Goal: Task Accomplishment & Management: Complete application form

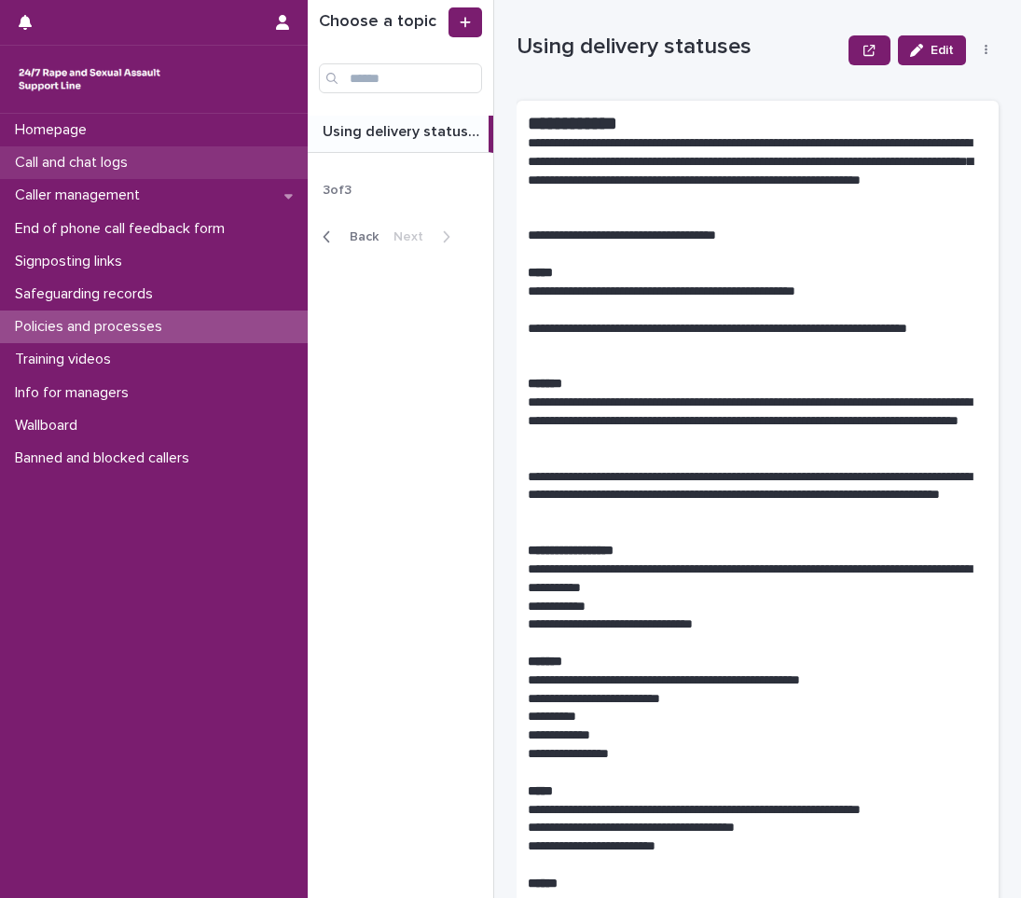
click at [80, 170] on p "Call and chat logs" at bounding box center [74, 163] width 135 height 18
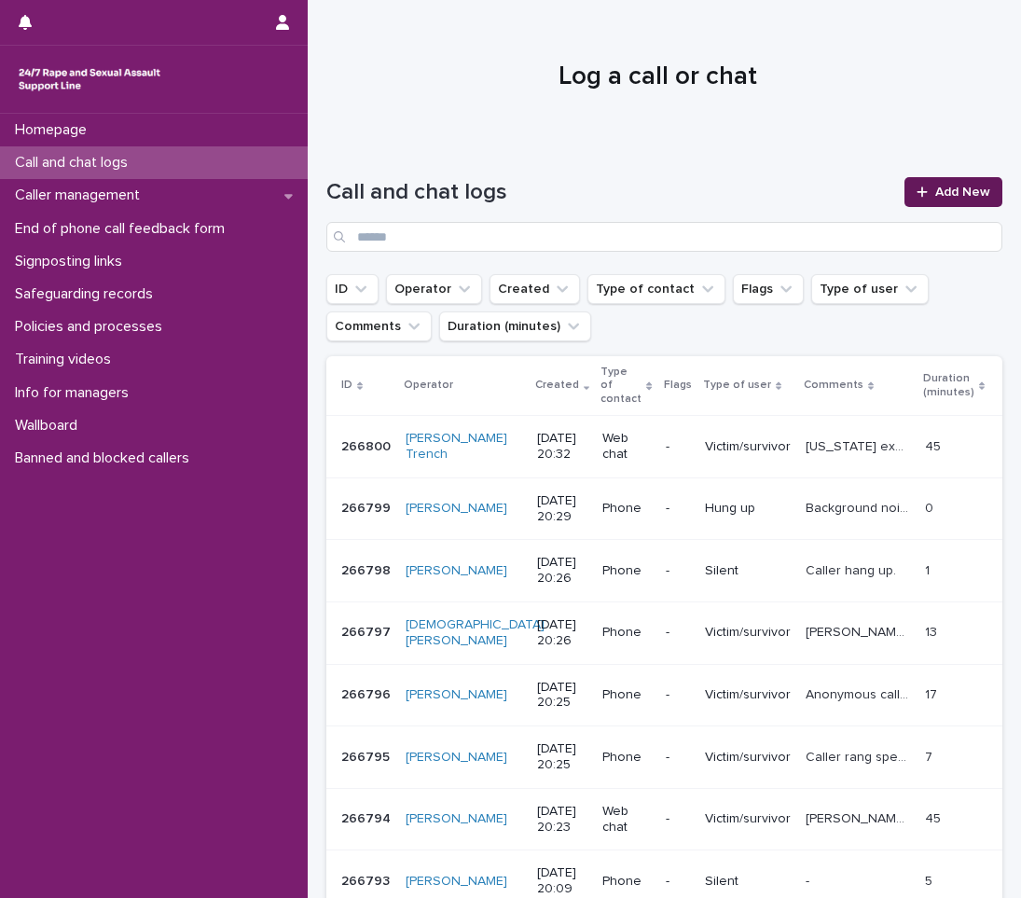
click at [911, 185] on link "Add New" at bounding box center [954, 192] width 98 height 30
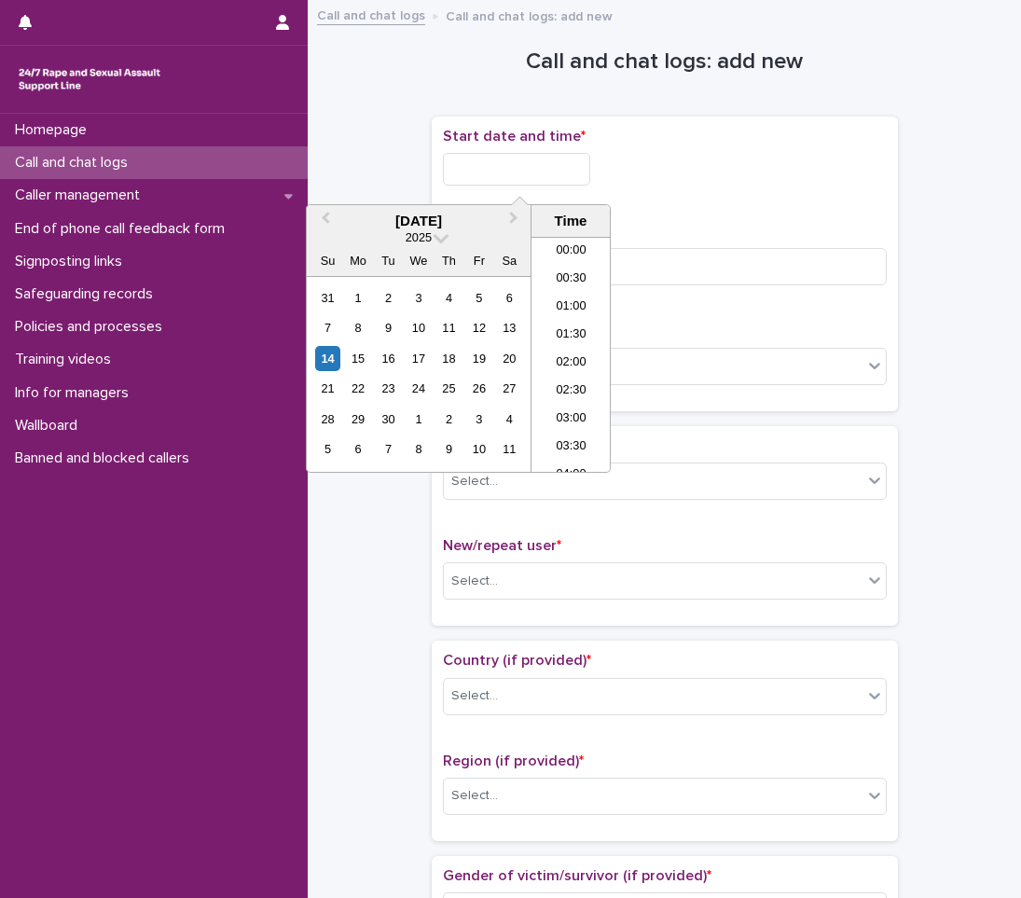
click at [521, 168] on input "text" at bounding box center [516, 169] width 147 height 33
click at [560, 351] on li "20:30" at bounding box center [571, 354] width 79 height 28
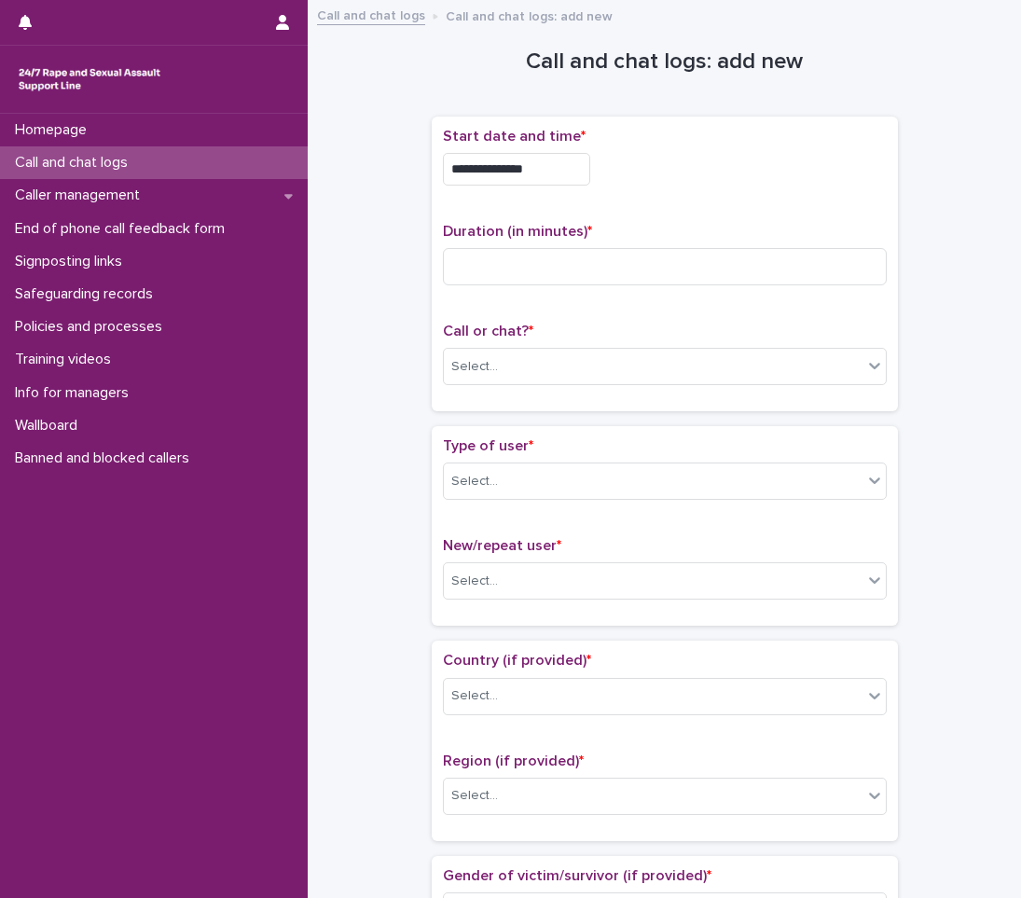
click at [552, 174] on input "**********" at bounding box center [516, 169] width 147 height 33
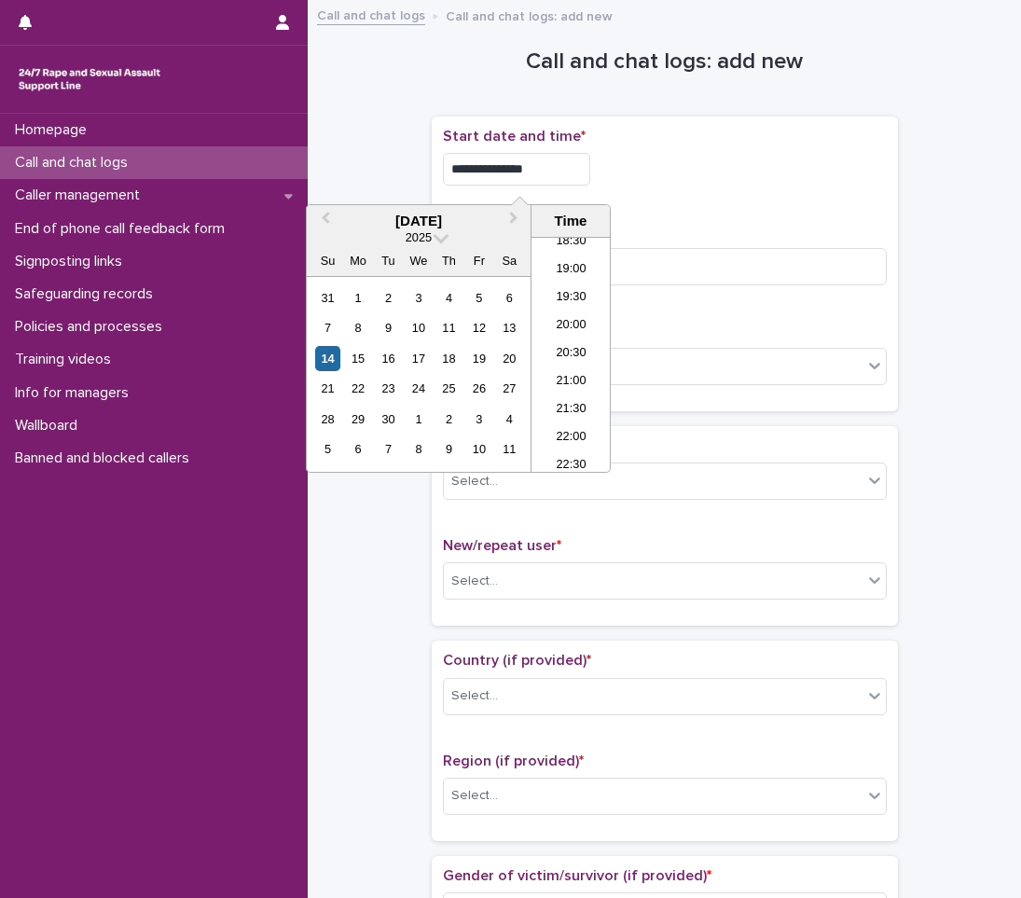
type input "**********"
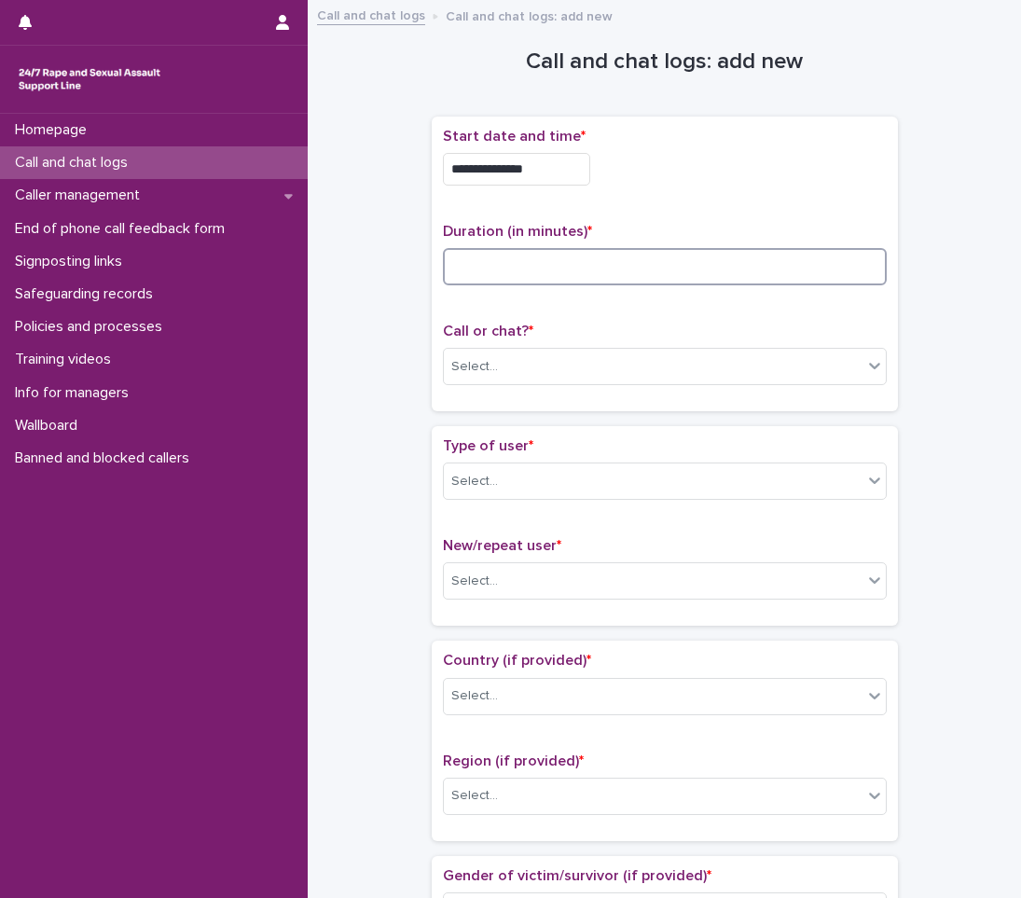
click at [506, 284] on input at bounding box center [665, 266] width 444 height 37
type input "*"
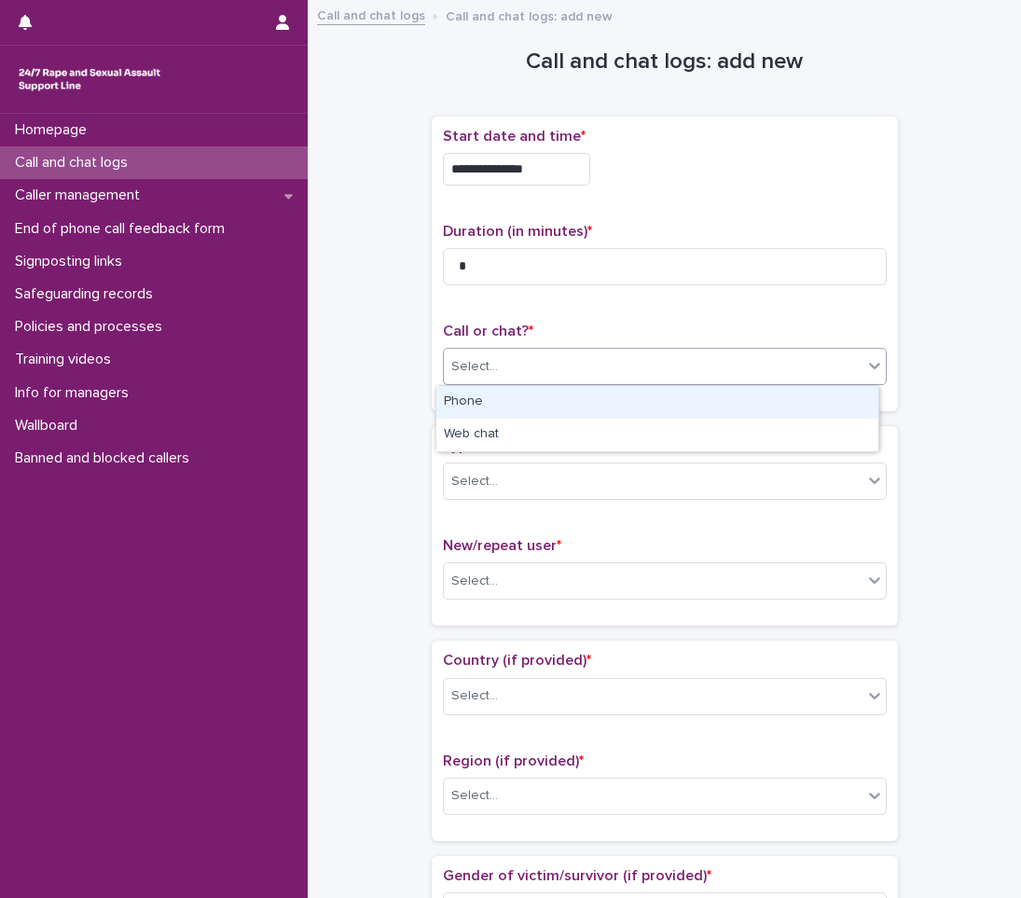
click at [482, 368] on div "Select..." at bounding box center [474, 367] width 47 height 20
click at [482, 408] on div "Phone" at bounding box center [658, 402] width 442 height 33
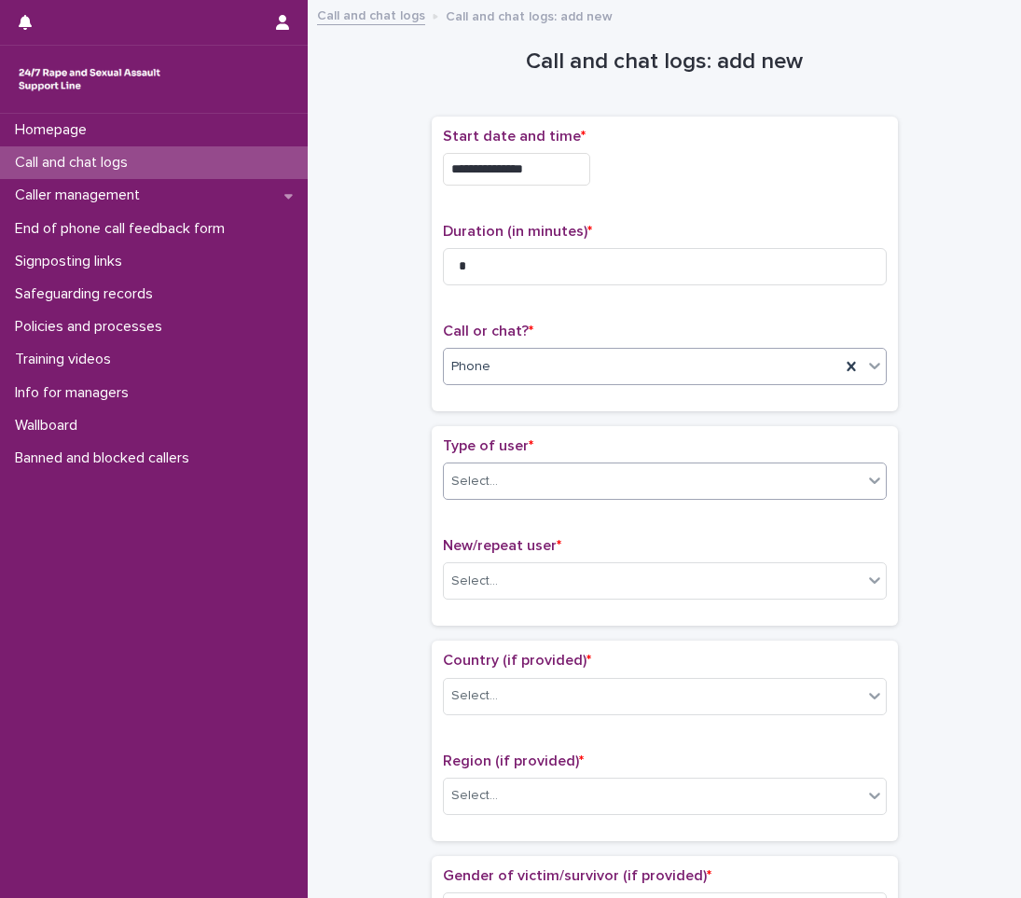
click at [468, 480] on div "Select..." at bounding box center [474, 482] width 47 height 20
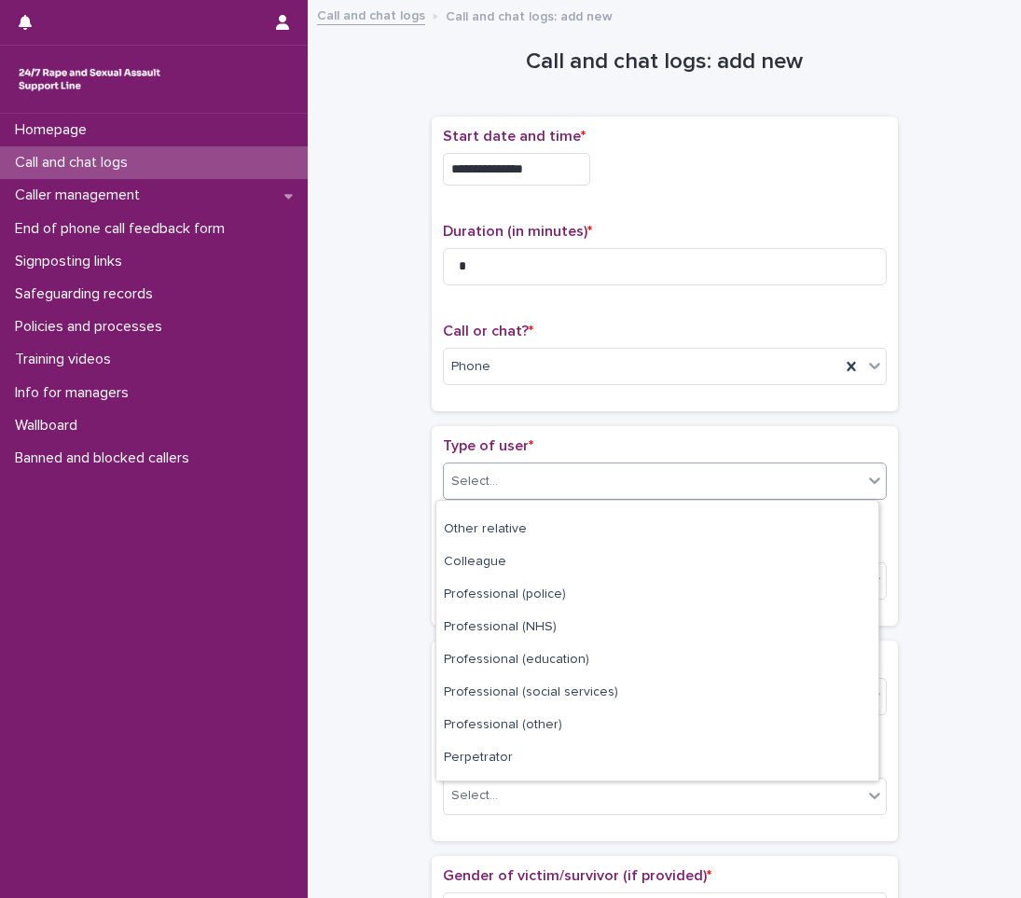
scroll to position [210, 0]
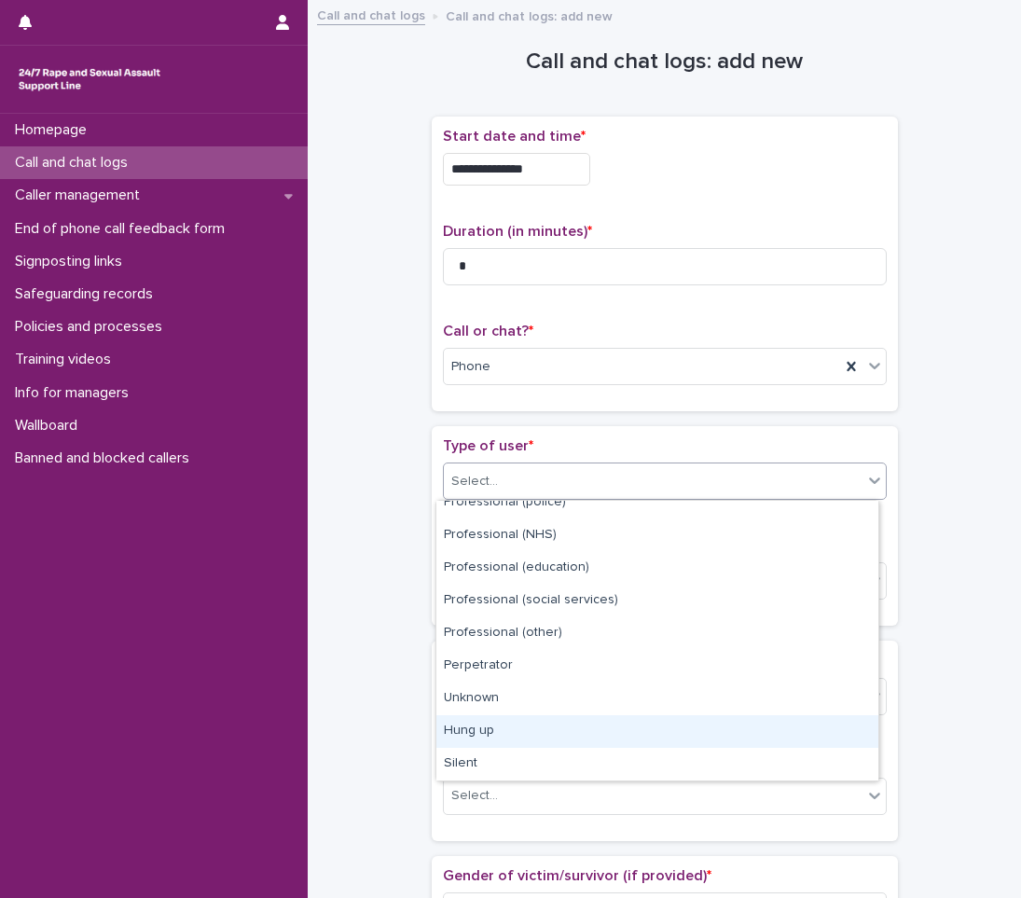
click at [465, 724] on div "Hung up" at bounding box center [658, 731] width 442 height 33
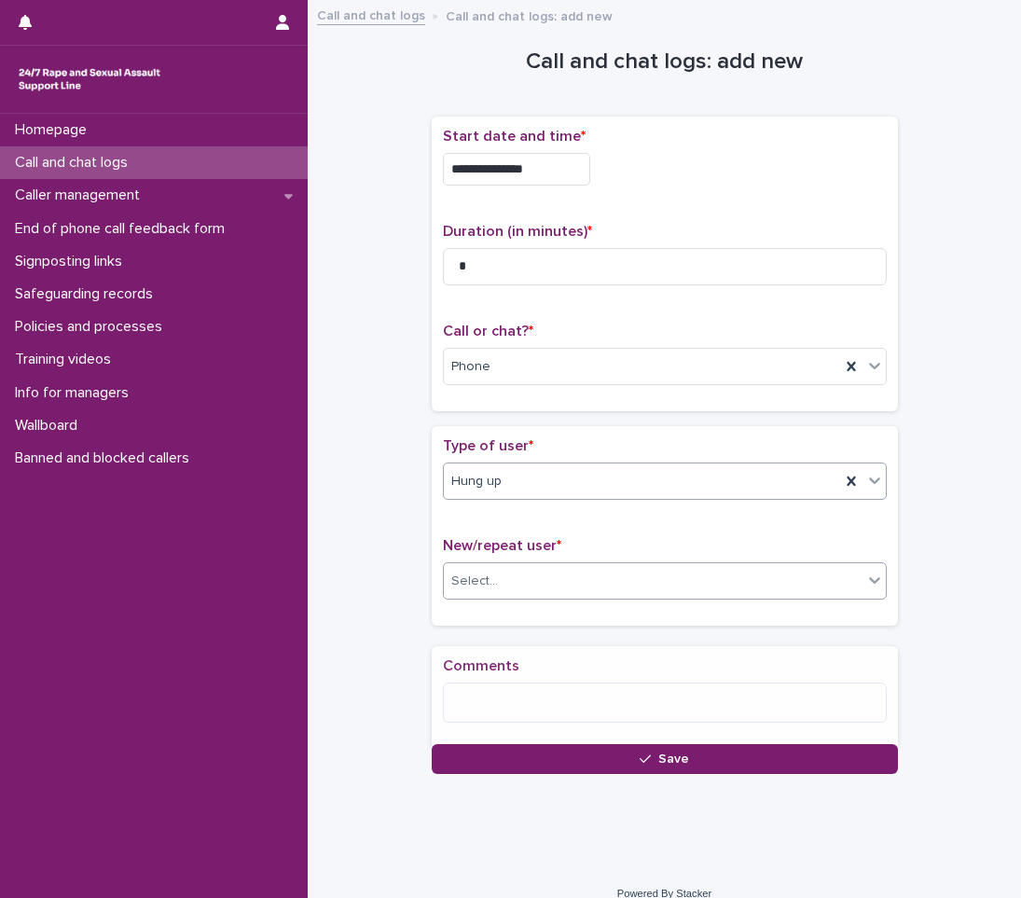
click at [534, 576] on div "Select..." at bounding box center [653, 581] width 419 height 31
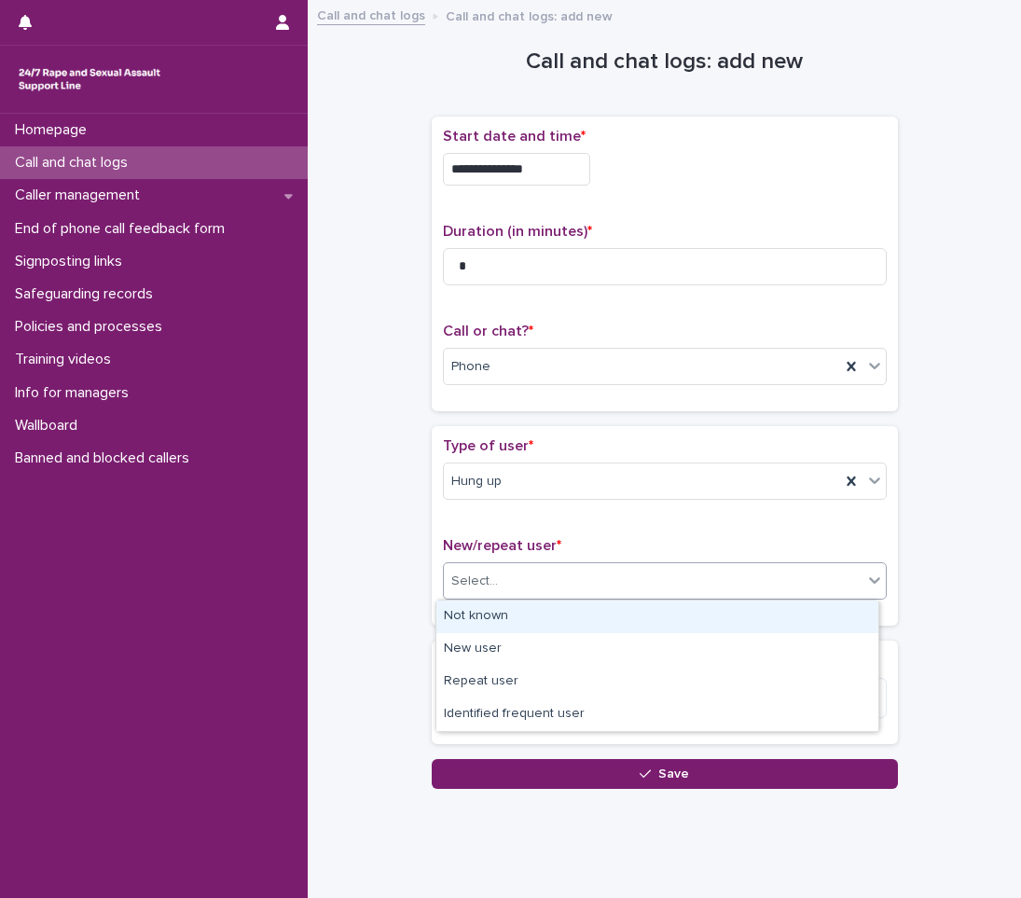
click at [478, 613] on div "Not known" at bounding box center [658, 617] width 442 height 33
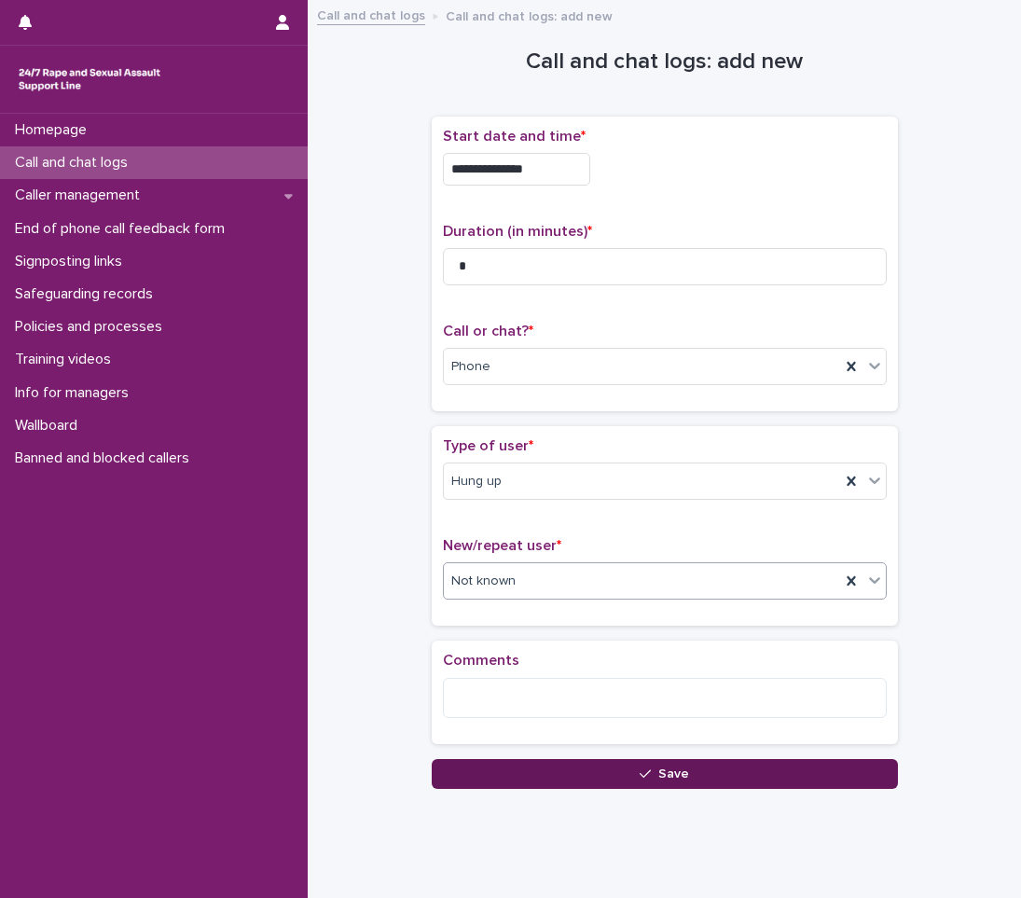
click at [549, 762] on button "Save" at bounding box center [665, 774] width 466 height 30
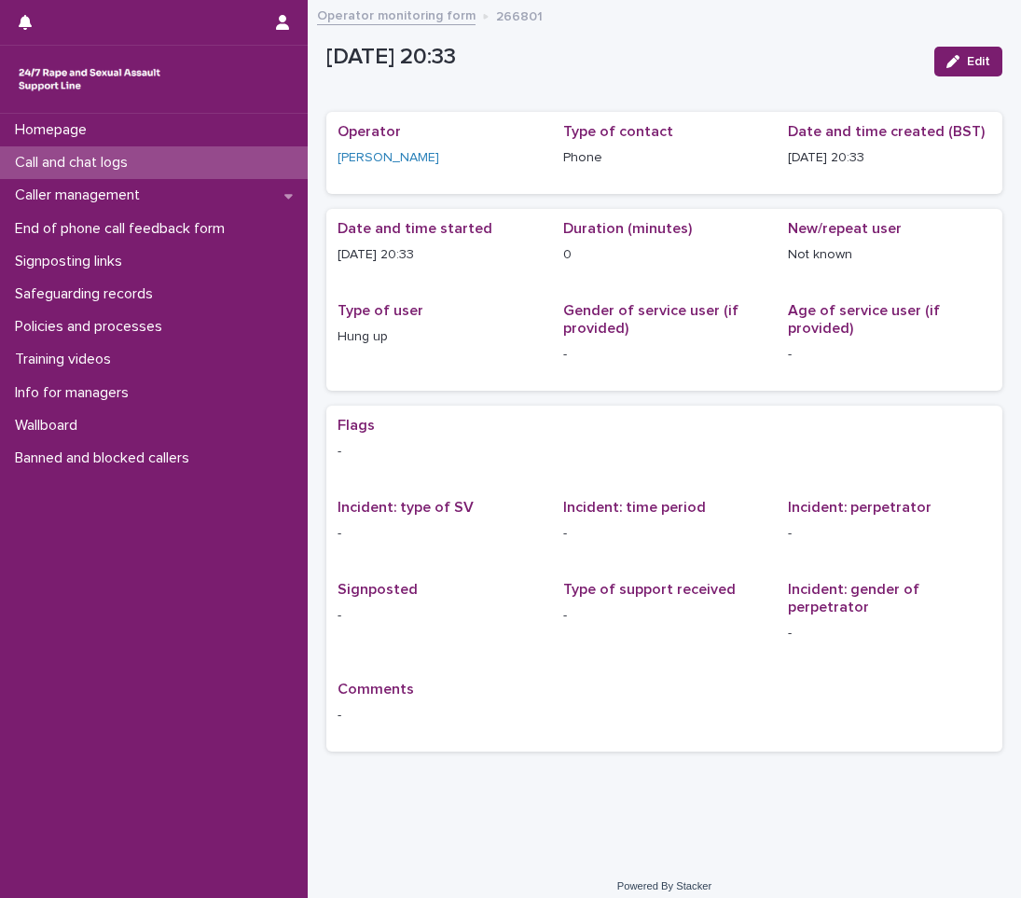
click at [80, 157] on p "Call and chat logs" at bounding box center [74, 163] width 135 height 18
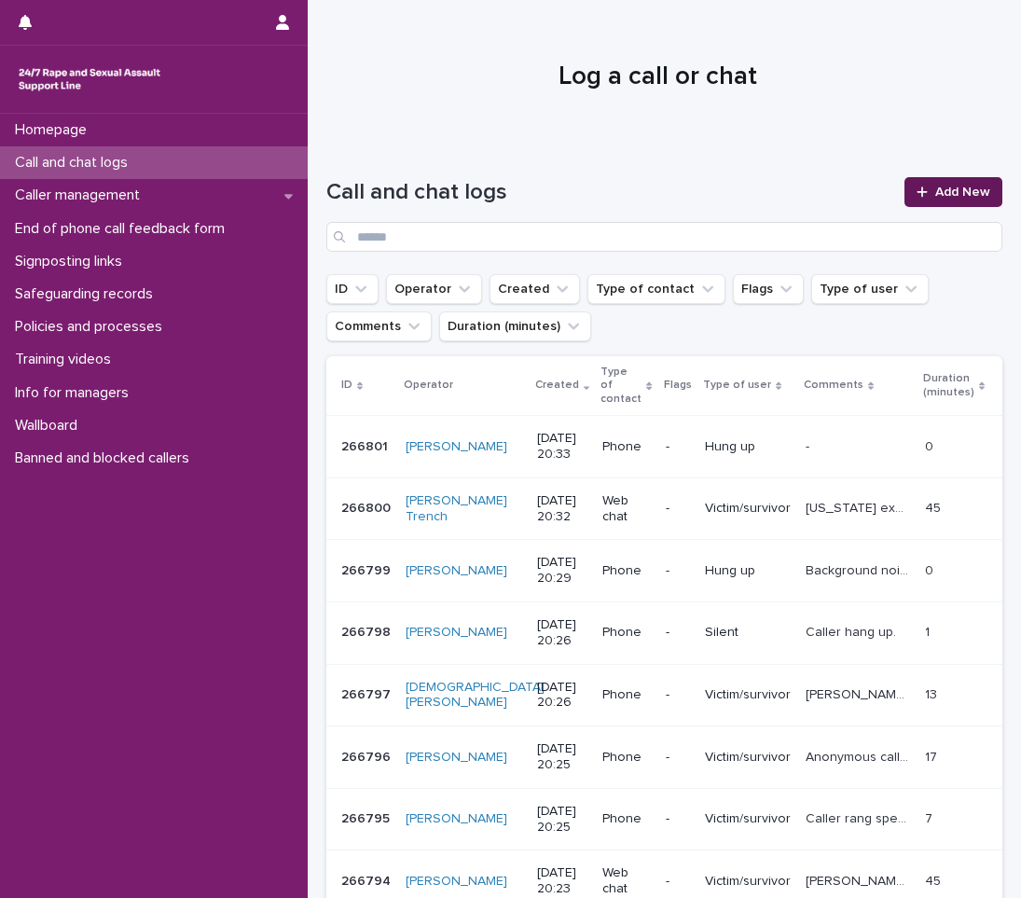
click at [905, 191] on link "Add New" at bounding box center [954, 192] width 98 height 30
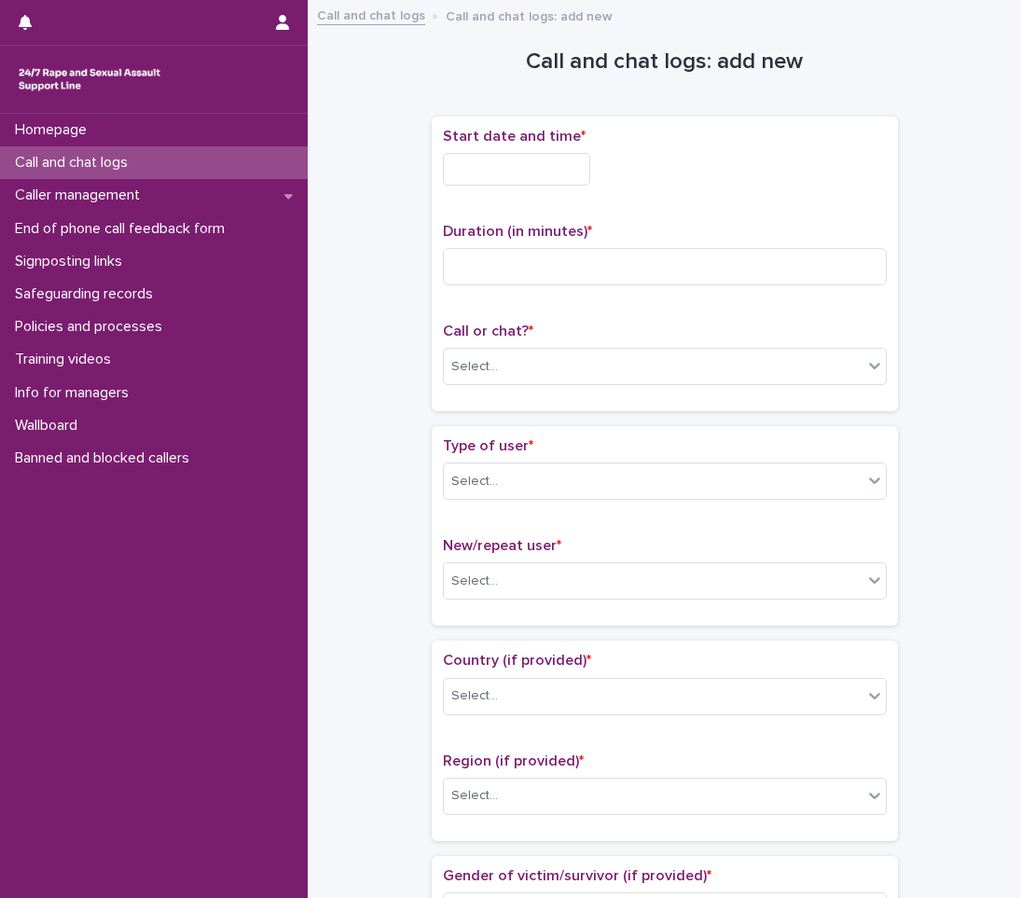
click at [521, 171] on input "text" at bounding box center [516, 169] width 147 height 33
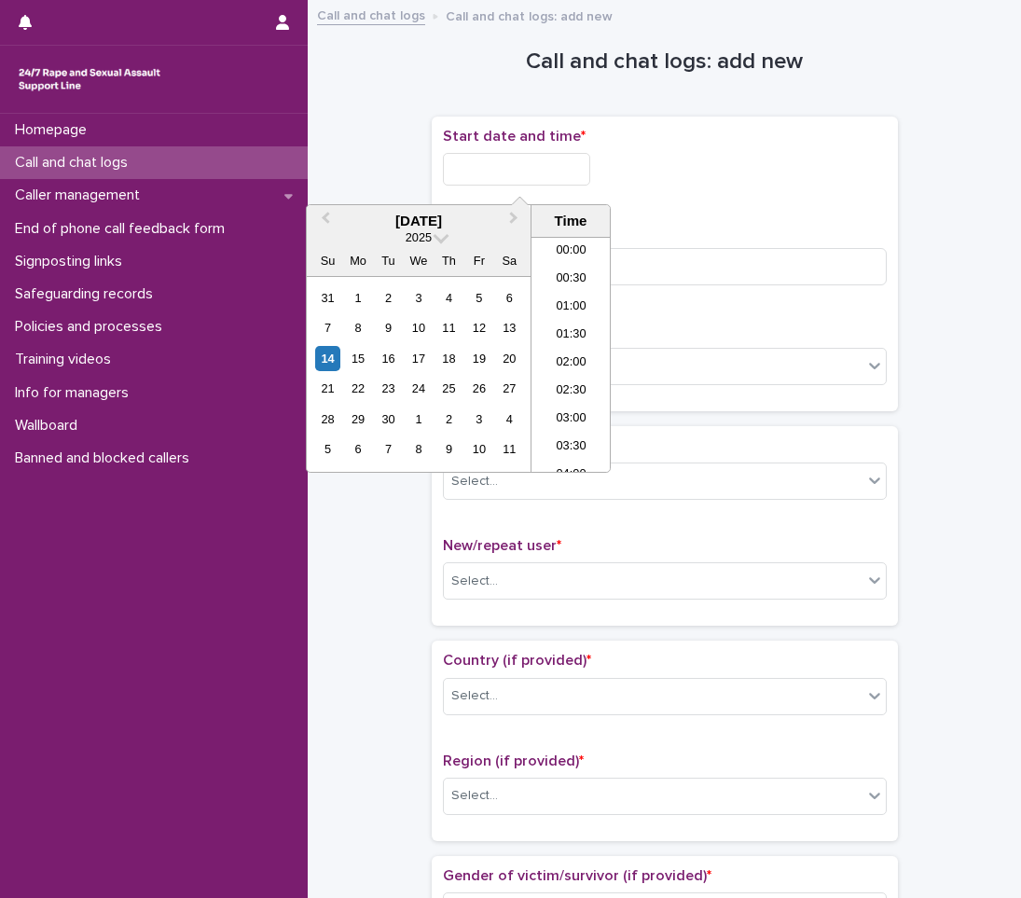
scroll to position [1045, 0]
click at [568, 354] on li "20:30" at bounding box center [571, 354] width 79 height 28
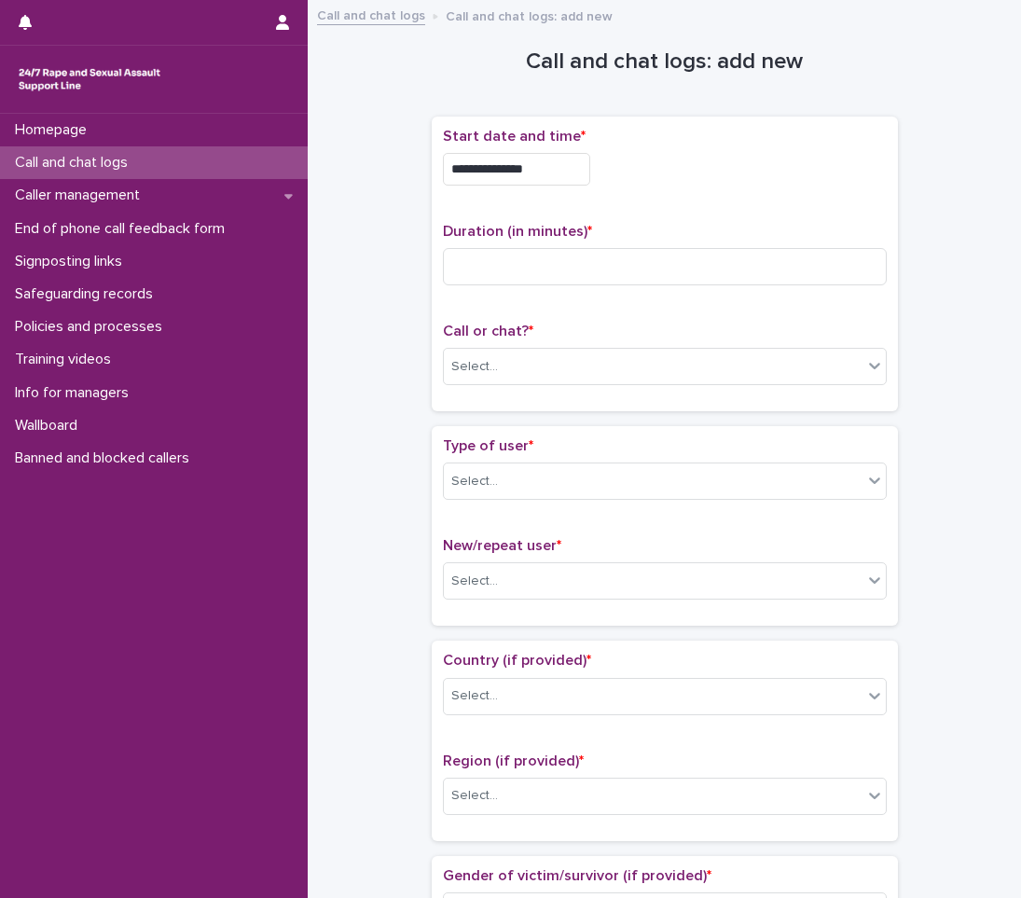
click at [573, 176] on input "**********" at bounding box center [516, 169] width 147 height 33
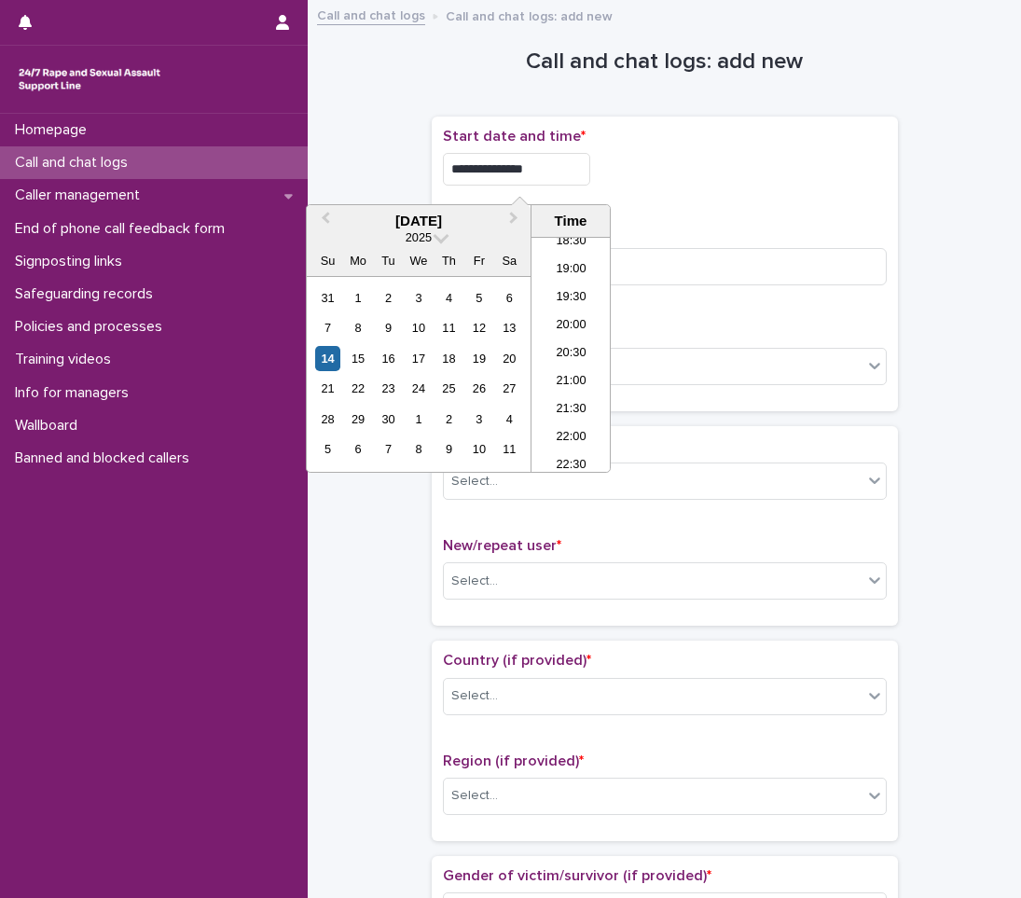
type input "**********"
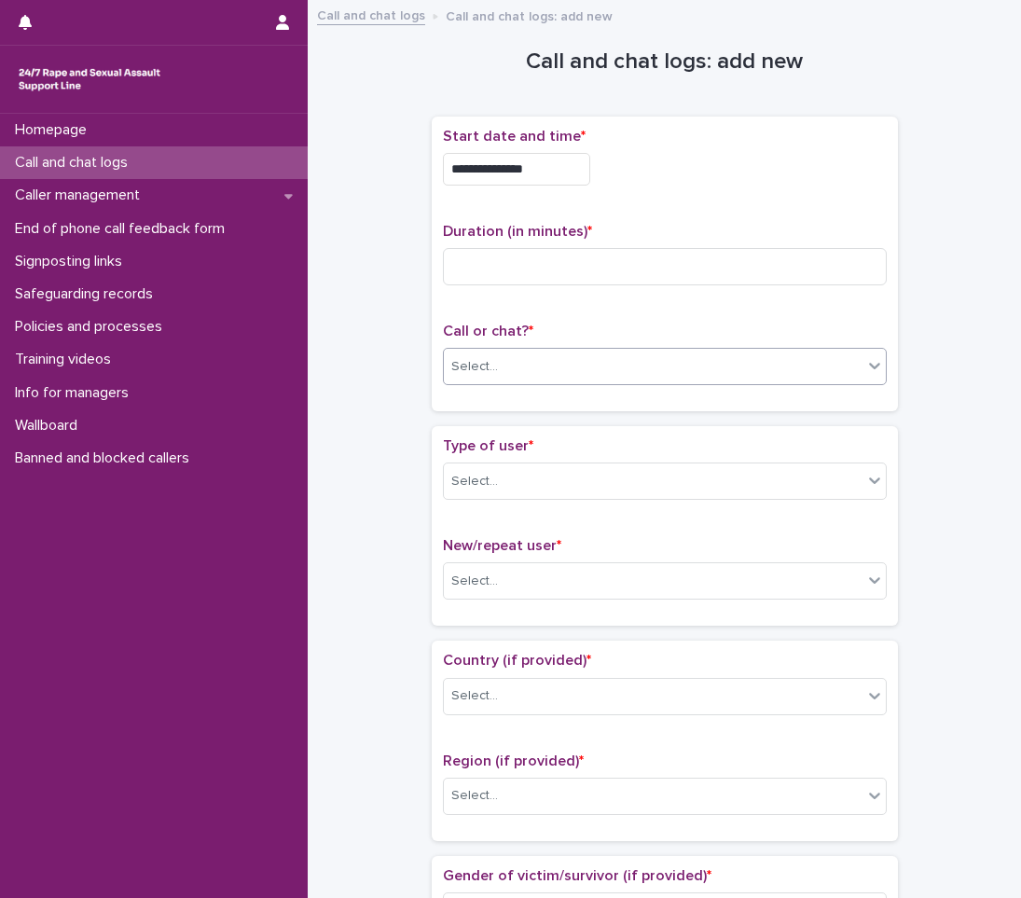
click at [492, 352] on div "Select..." at bounding box center [653, 367] width 419 height 31
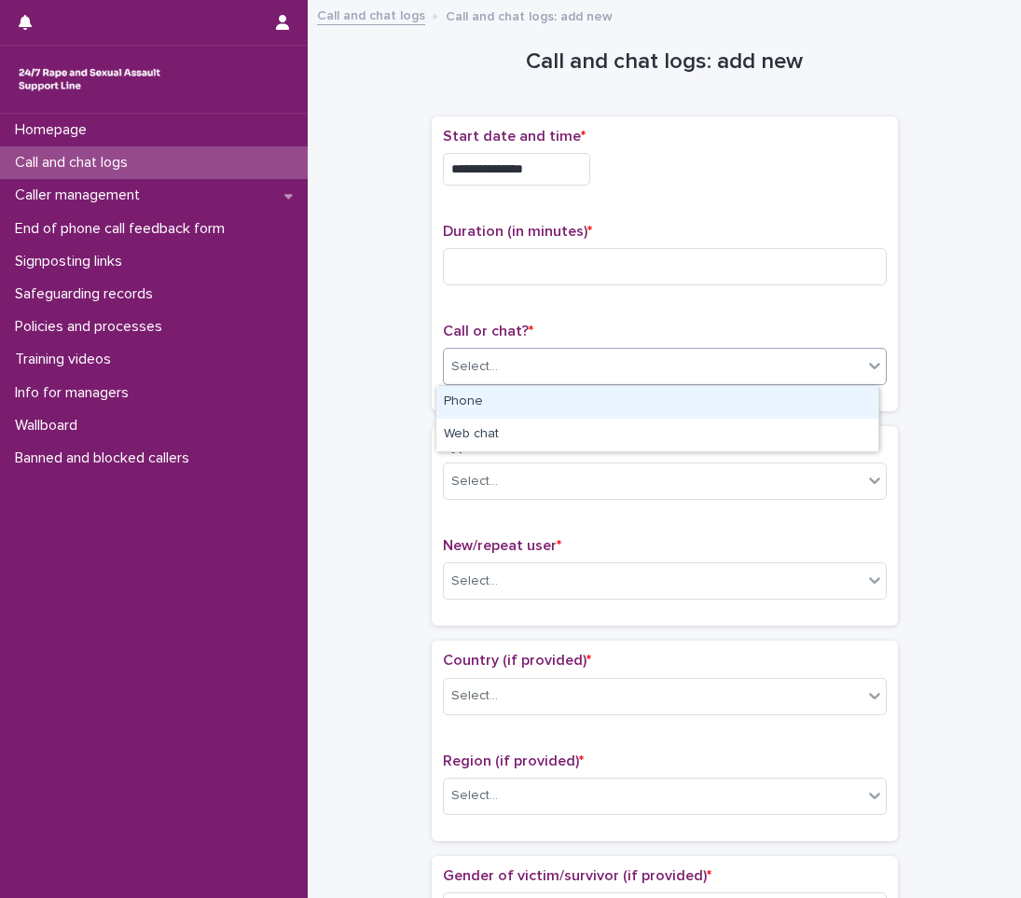
click at [464, 396] on div "Phone" at bounding box center [658, 402] width 442 height 33
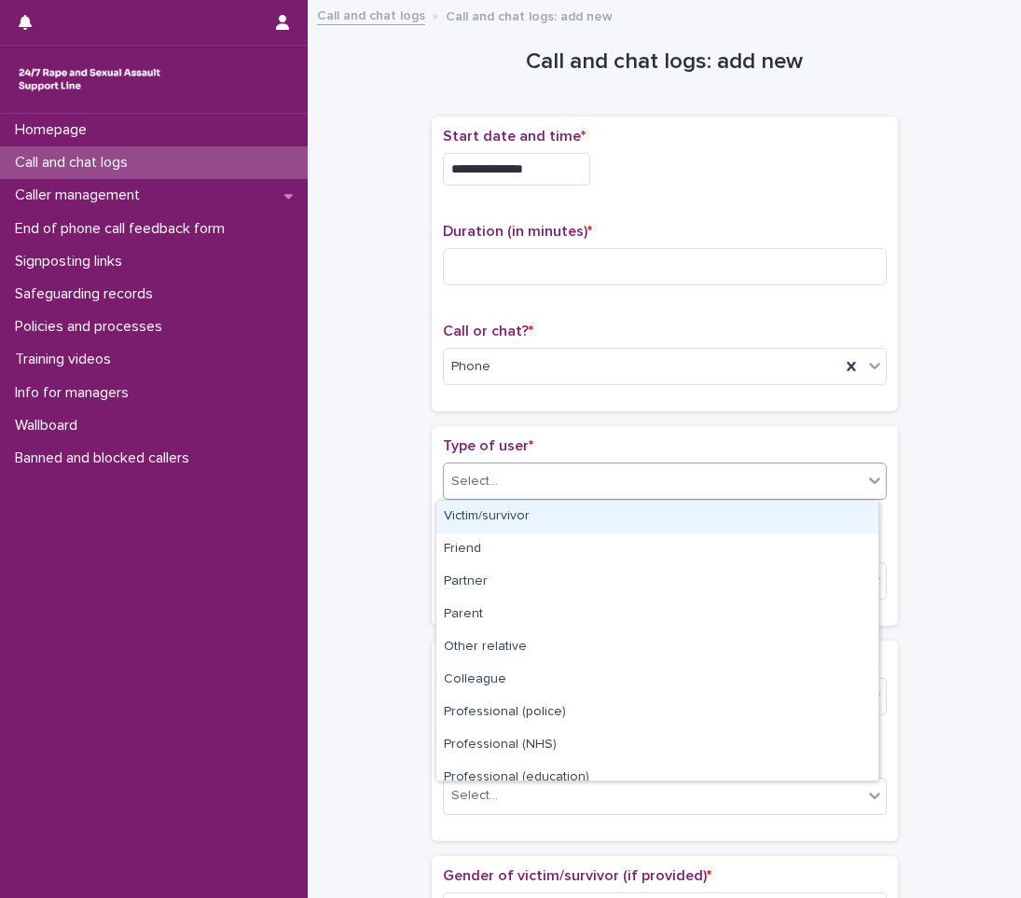
click at [480, 472] on div "Select..." at bounding box center [474, 482] width 47 height 20
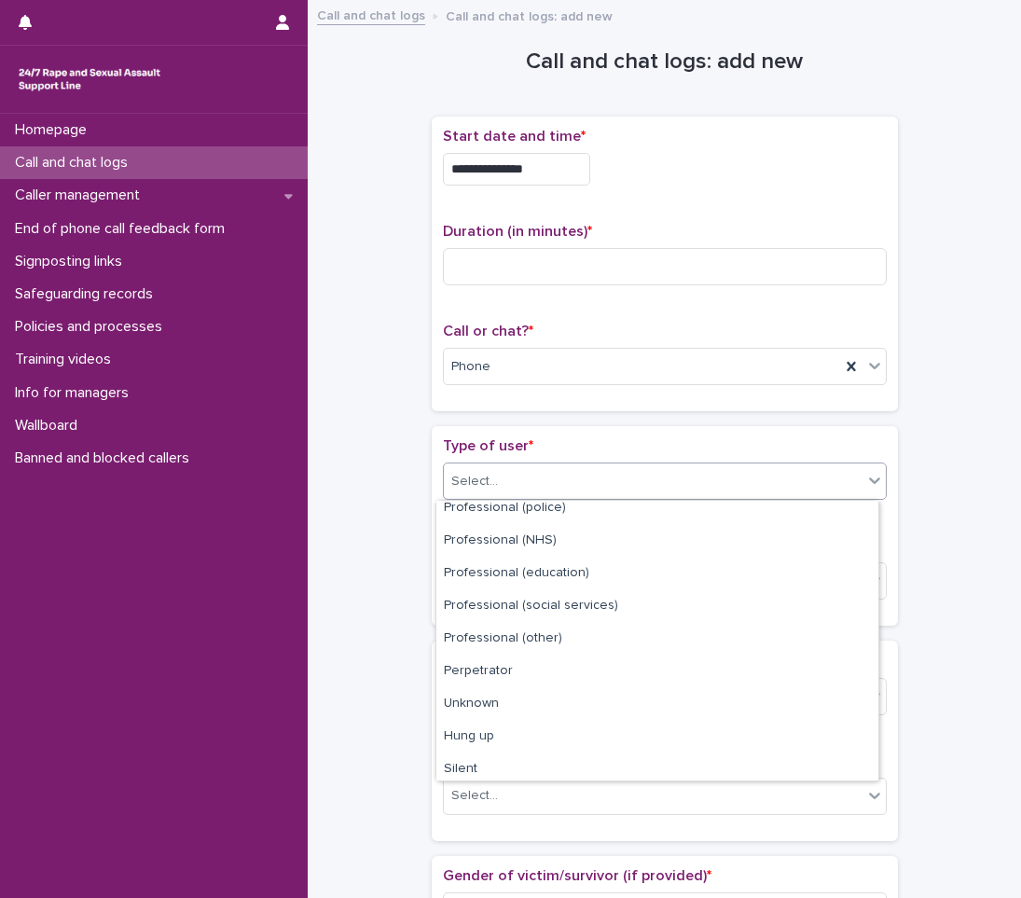
scroll to position [210, 0]
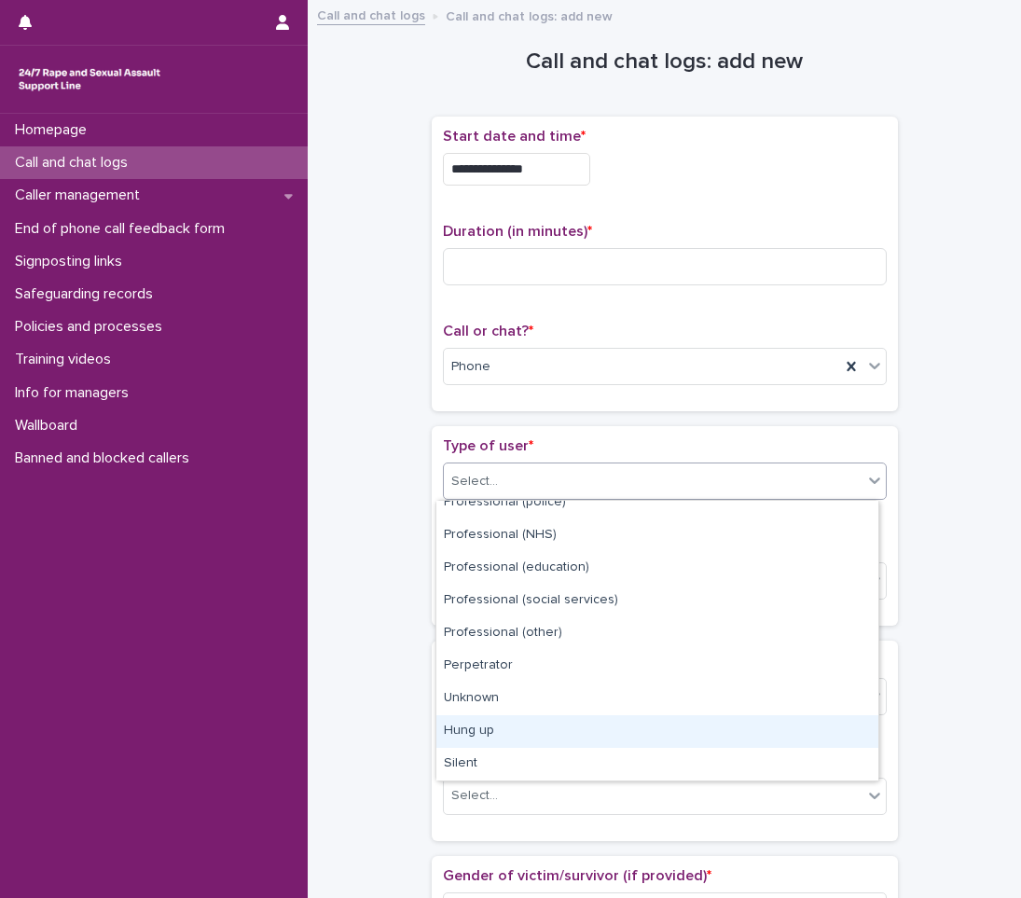
click at [470, 736] on div "Hung up" at bounding box center [658, 731] width 442 height 33
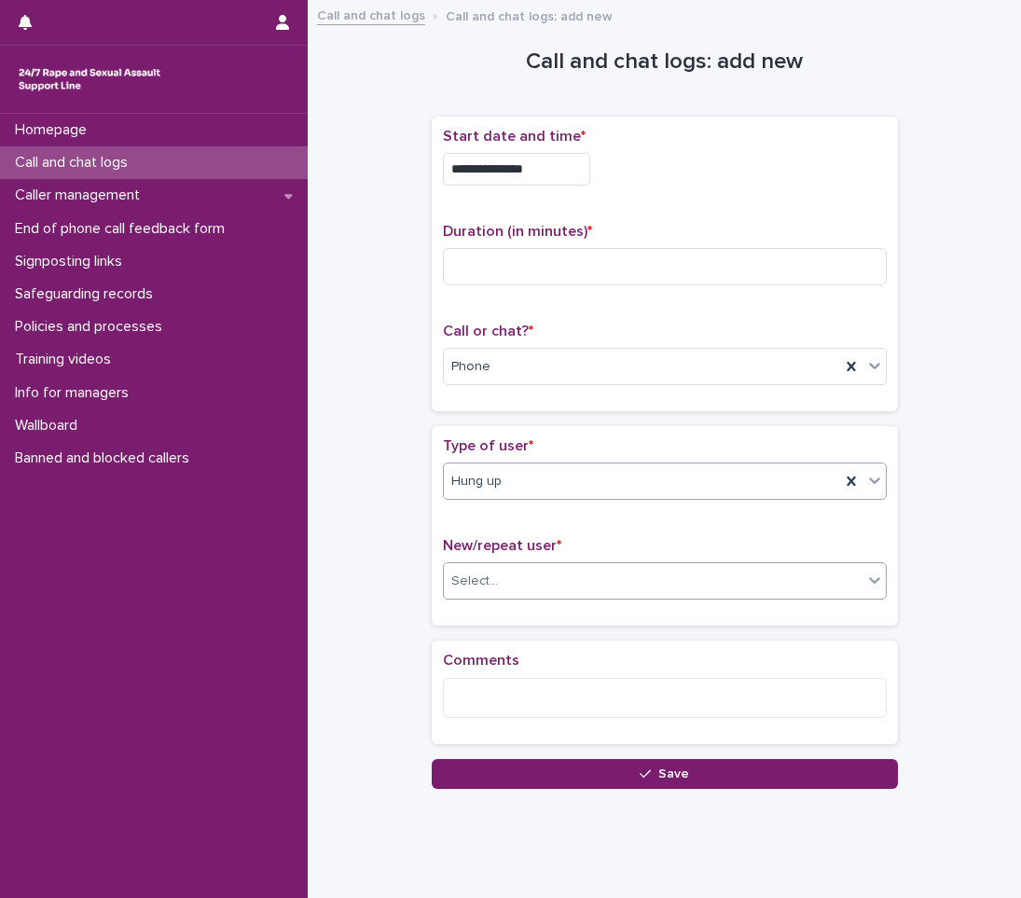
click at [479, 578] on div "Select..." at bounding box center [474, 582] width 47 height 20
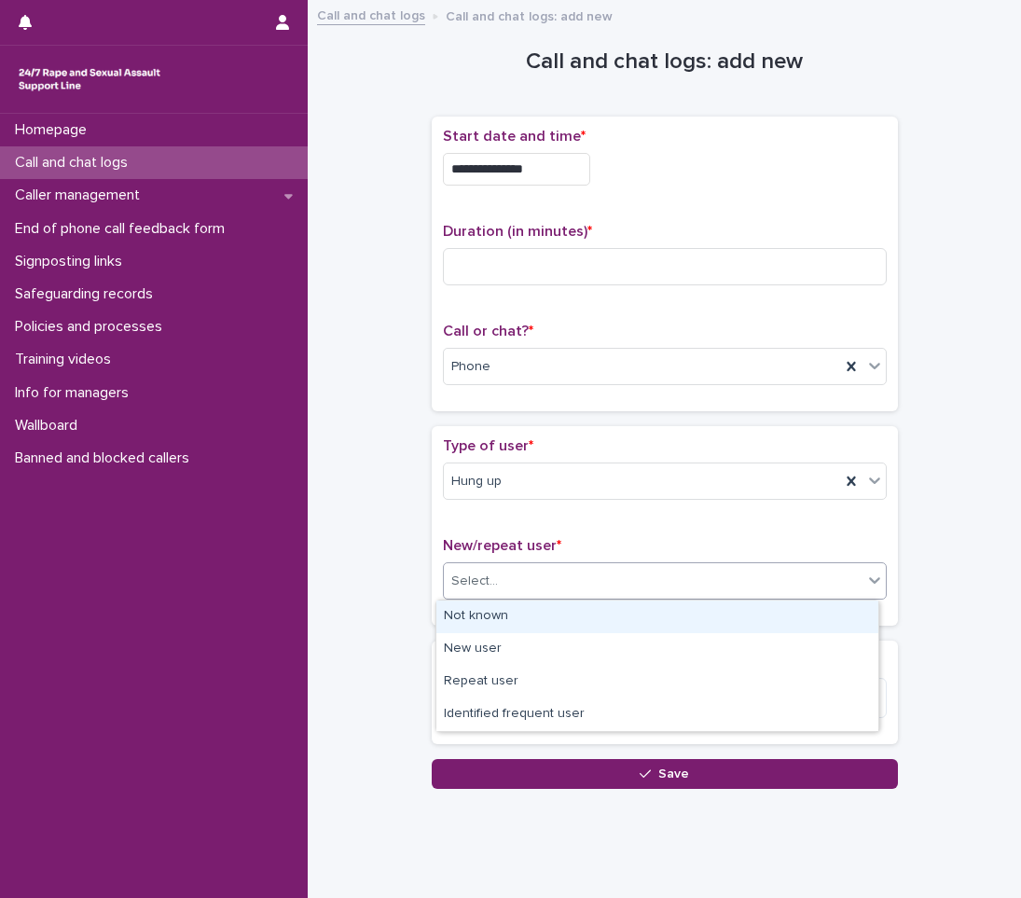
click at [463, 604] on div "Not known" at bounding box center [658, 617] width 442 height 33
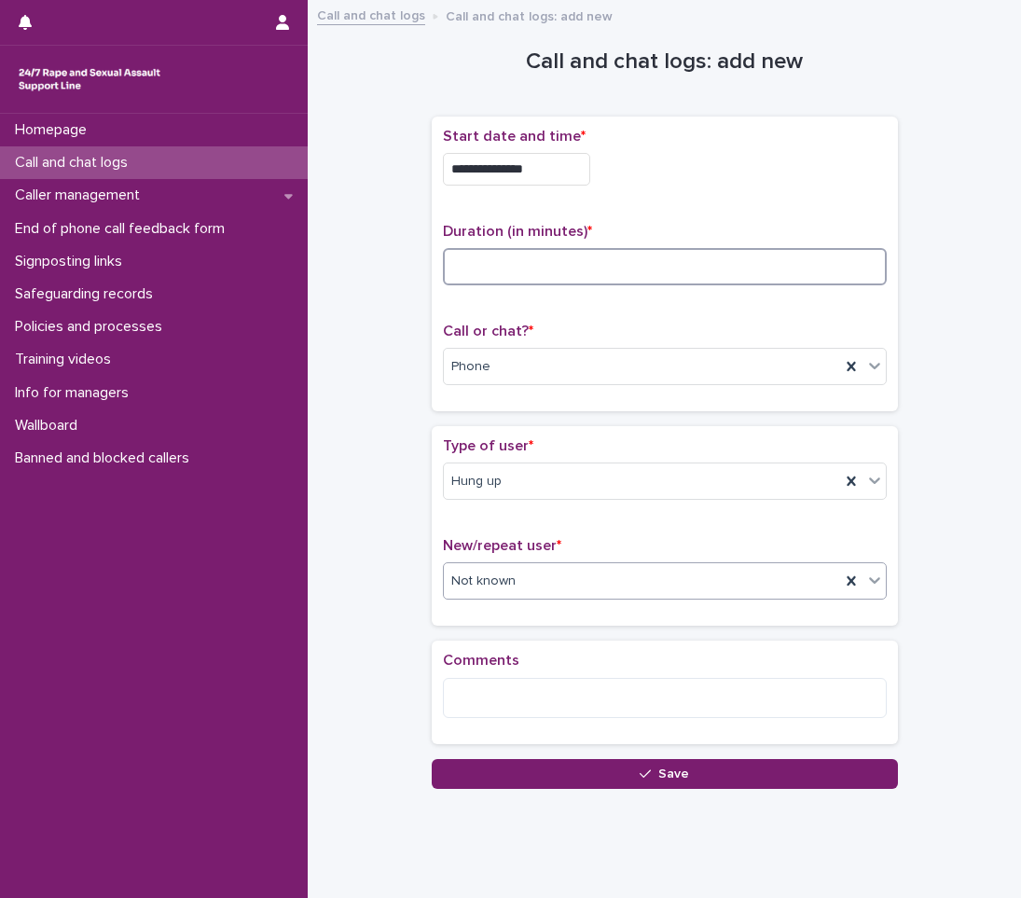
click at [533, 279] on input at bounding box center [665, 266] width 444 height 37
type input "**"
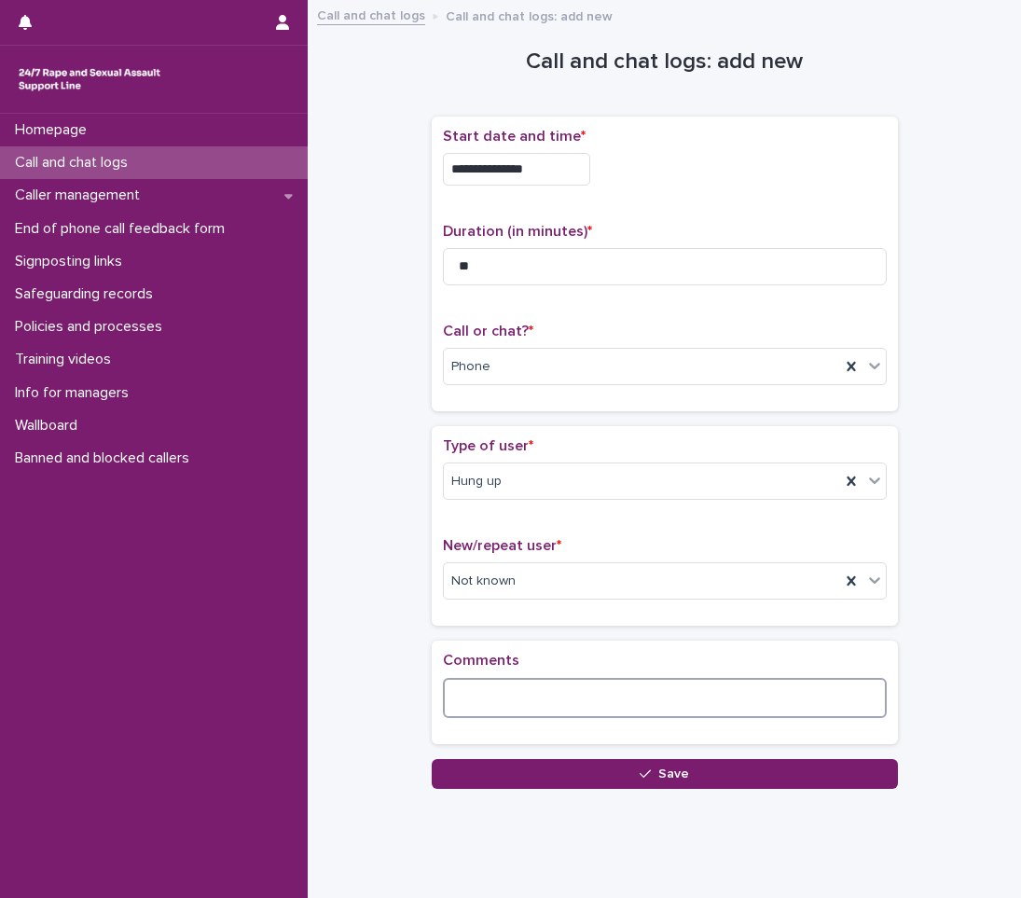
click at [527, 687] on textarea at bounding box center [665, 698] width 444 height 40
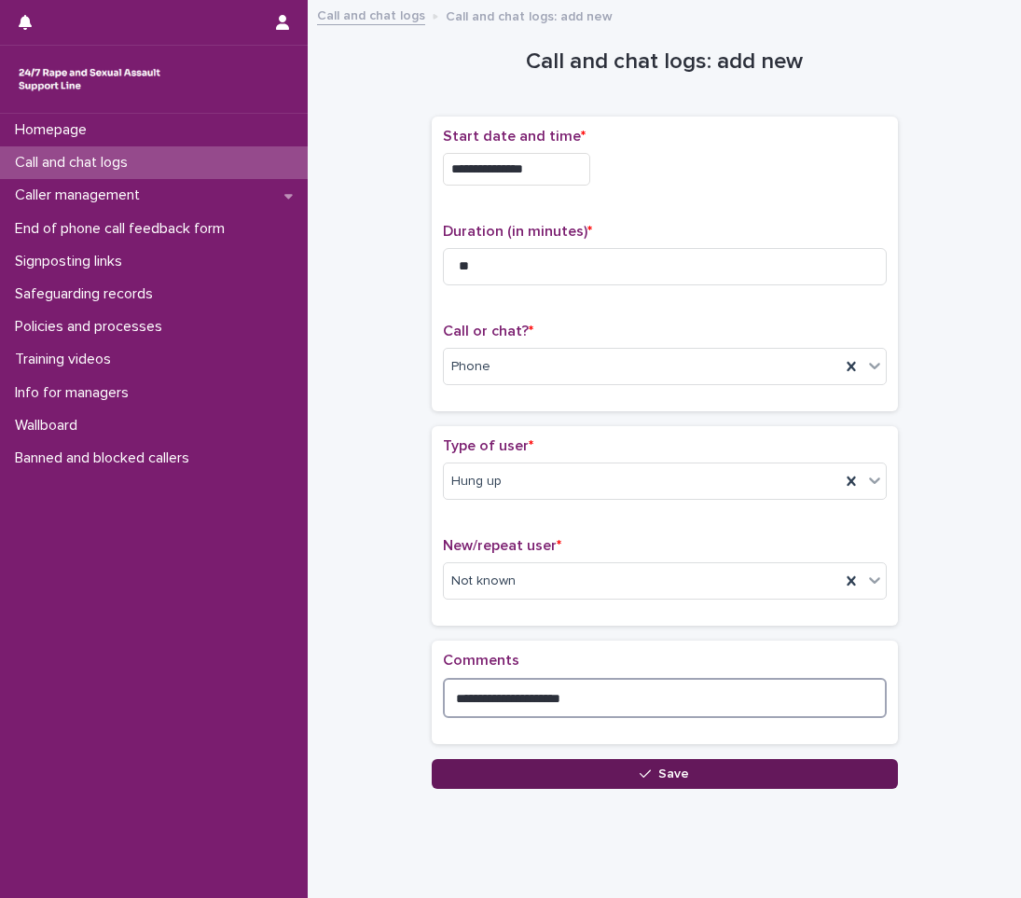
type textarea "**********"
click at [703, 778] on button "Save" at bounding box center [665, 774] width 466 height 30
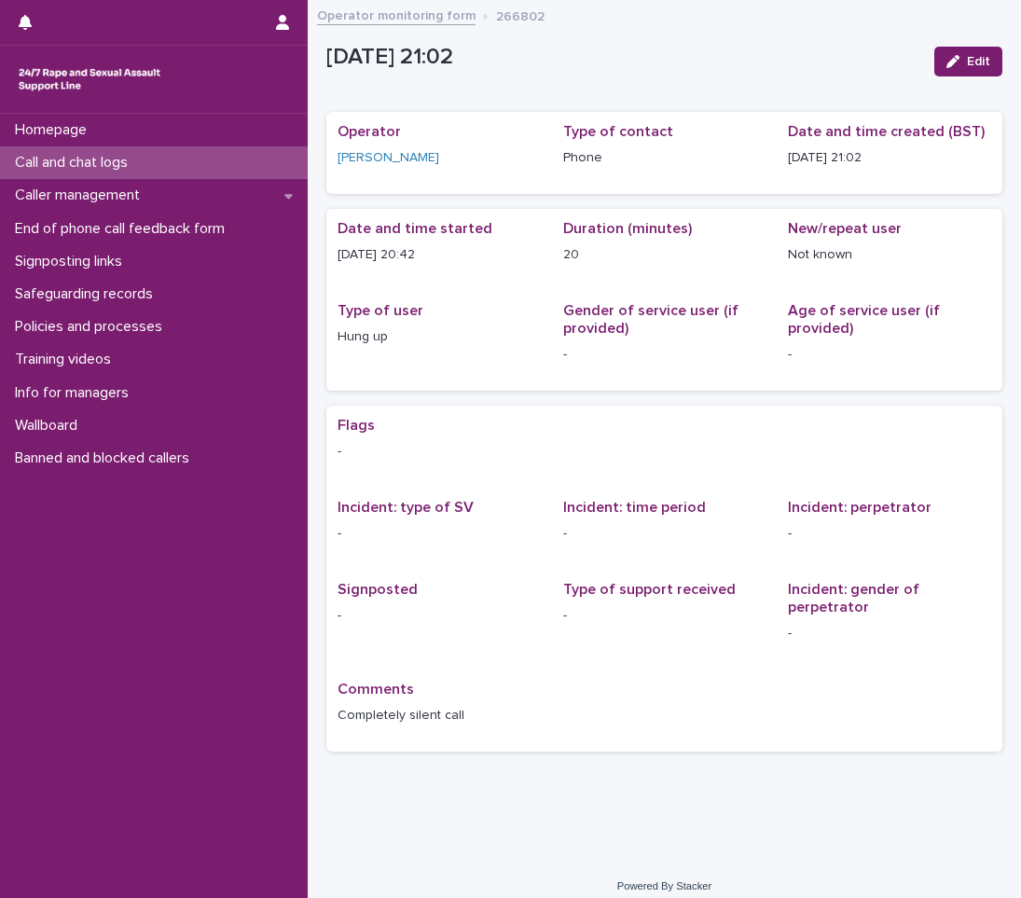
click at [157, 165] on div "Call and chat logs" at bounding box center [154, 162] width 308 height 33
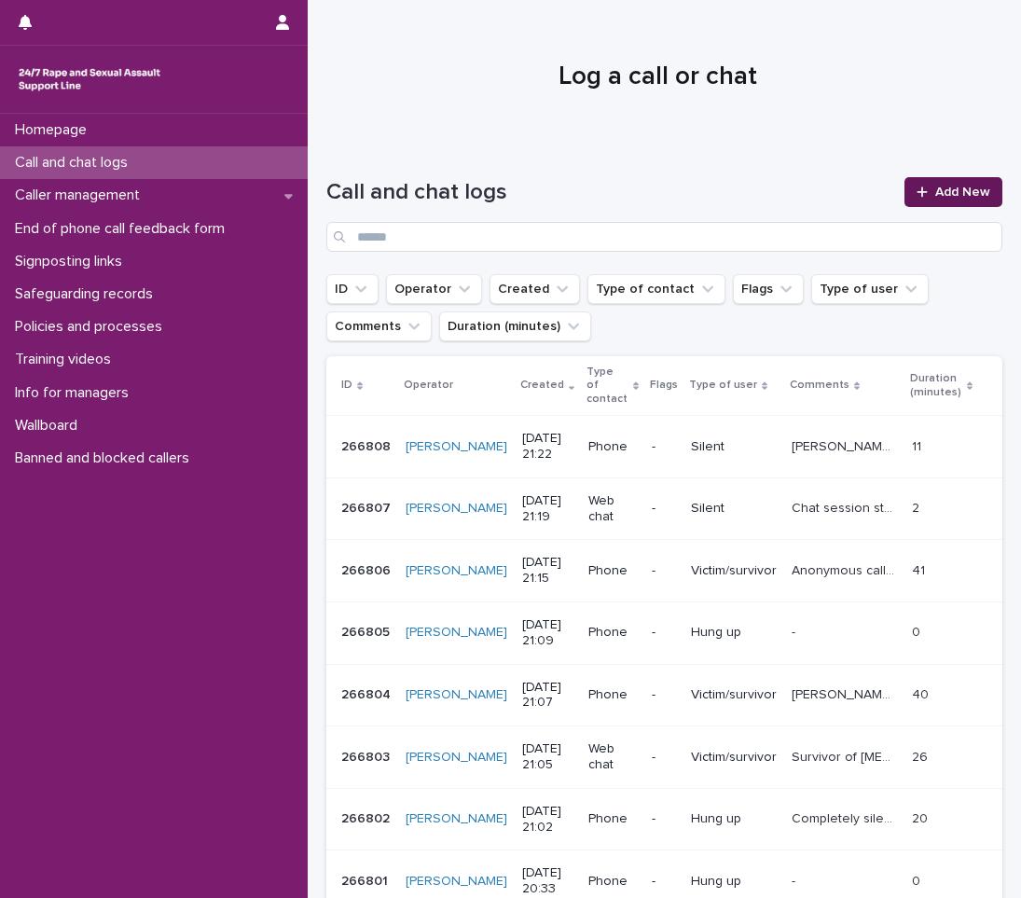
click at [936, 189] on span "Add New" at bounding box center [963, 192] width 55 height 13
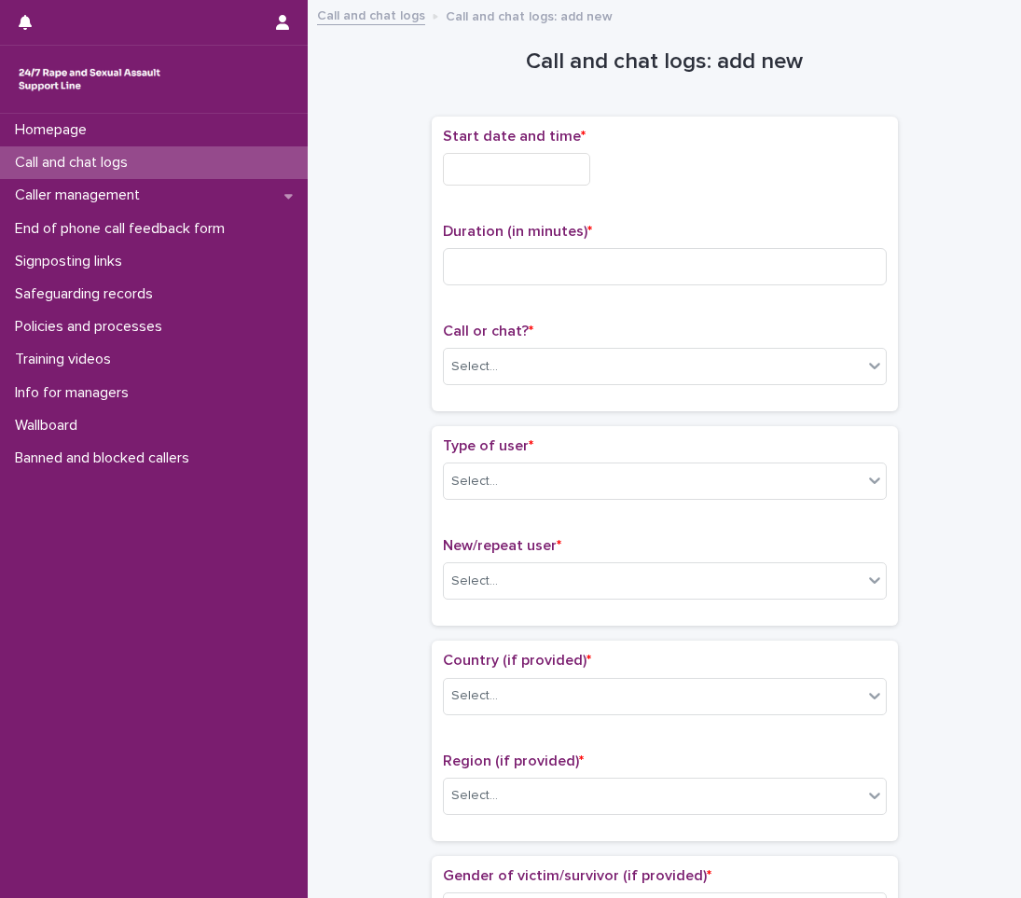
click at [478, 172] on input "text" at bounding box center [516, 169] width 147 height 33
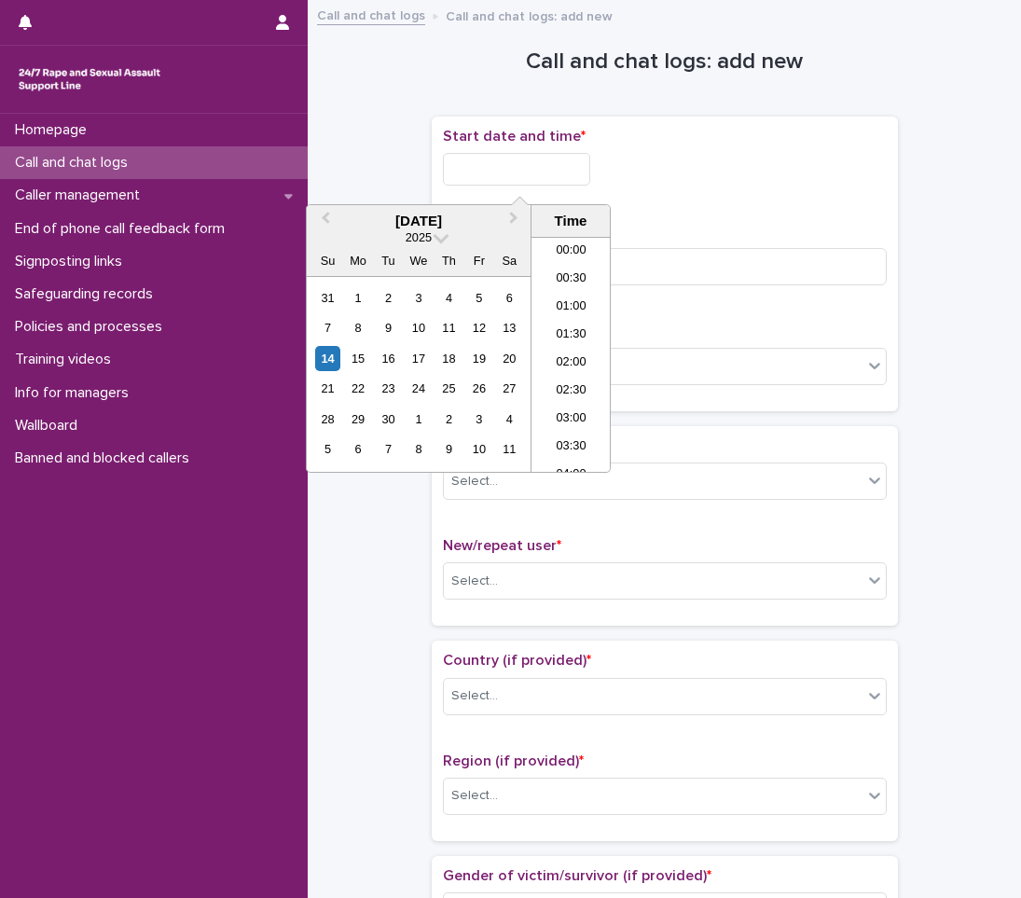
scroll to position [1073, 0]
click at [570, 357] on li "21:00" at bounding box center [571, 354] width 79 height 28
click at [544, 176] on input "**********" at bounding box center [516, 169] width 147 height 33
type input "**********"
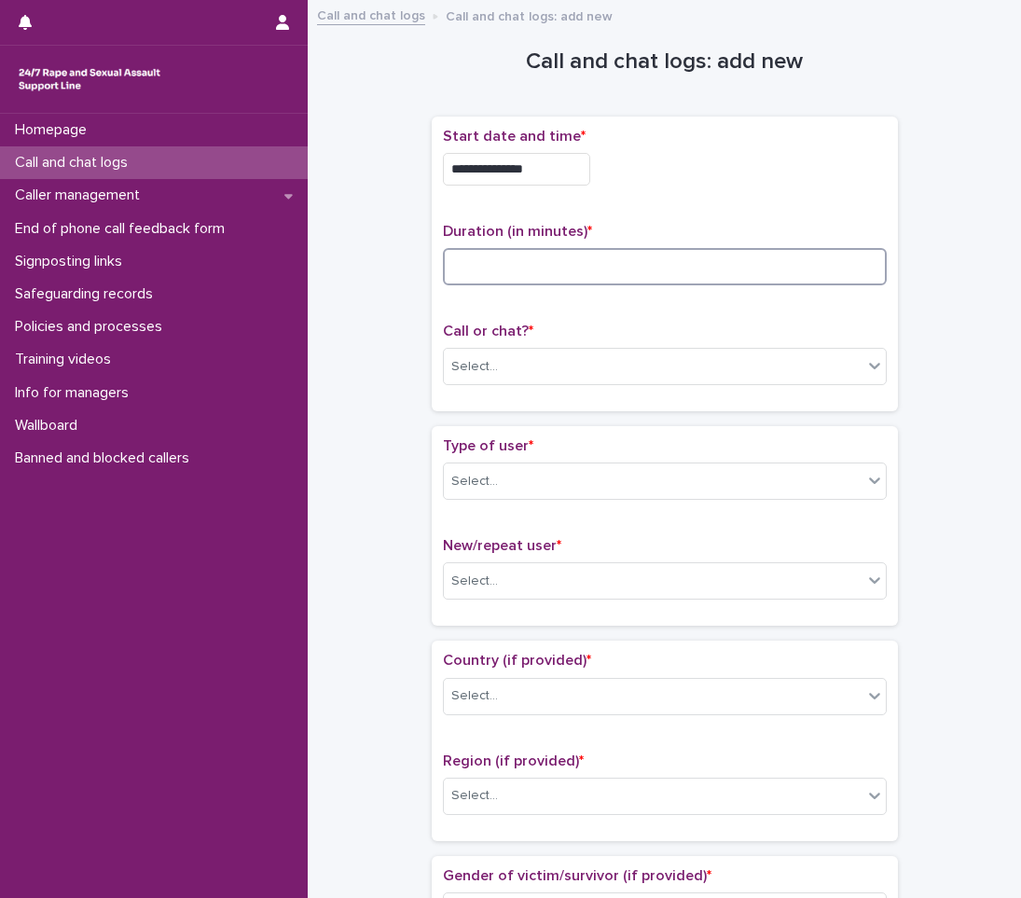
click at [526, 274] on input at bounding box center [665, 266] width 444 height 37
type input "*"
click at [488, 375] on div "Select..." at bounding box center [474, 367] width 47 height 20
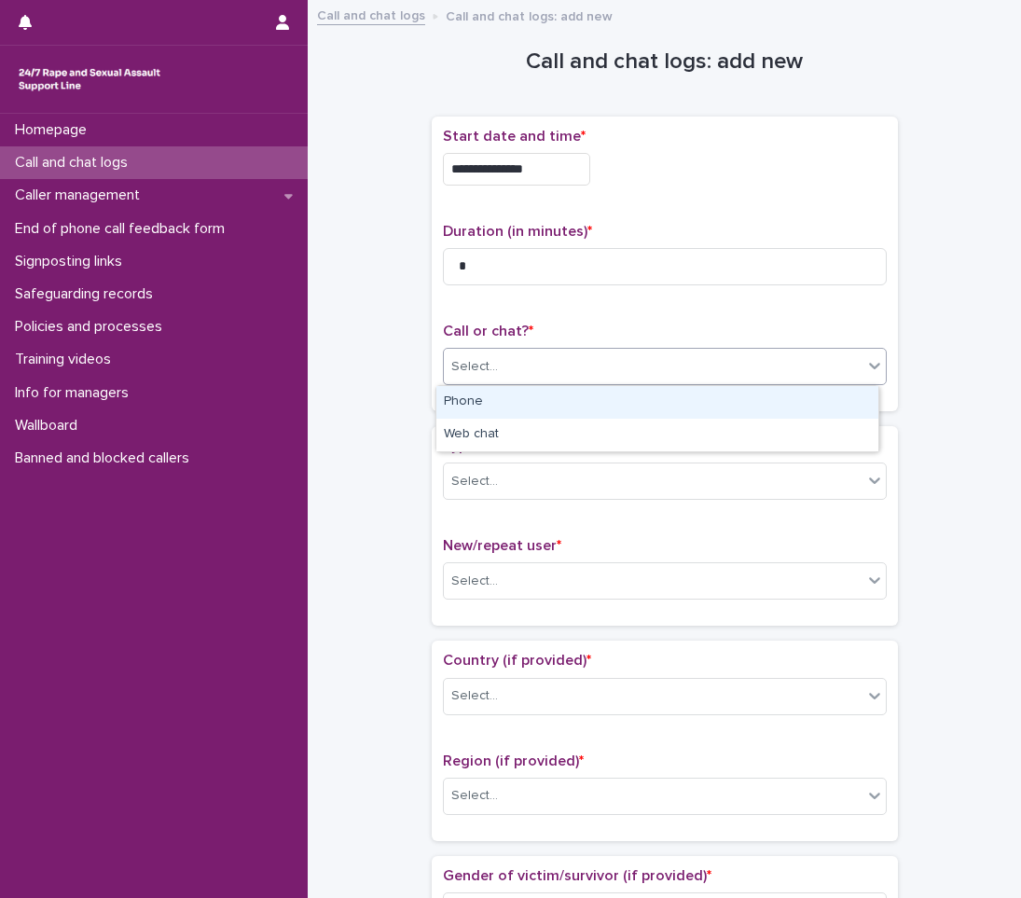
click at [479, 396] on div "Phone" at bounding box center [658, 402] width 442 height 33
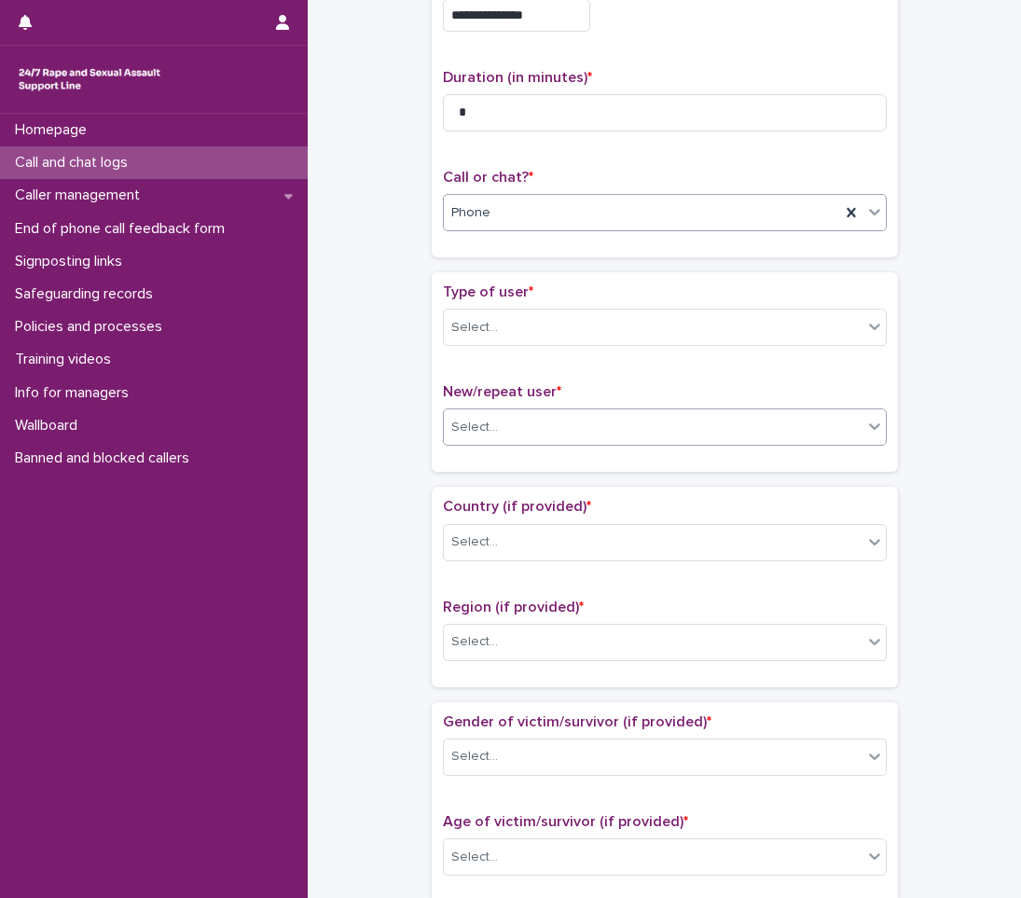
scroll to position [187, 0]
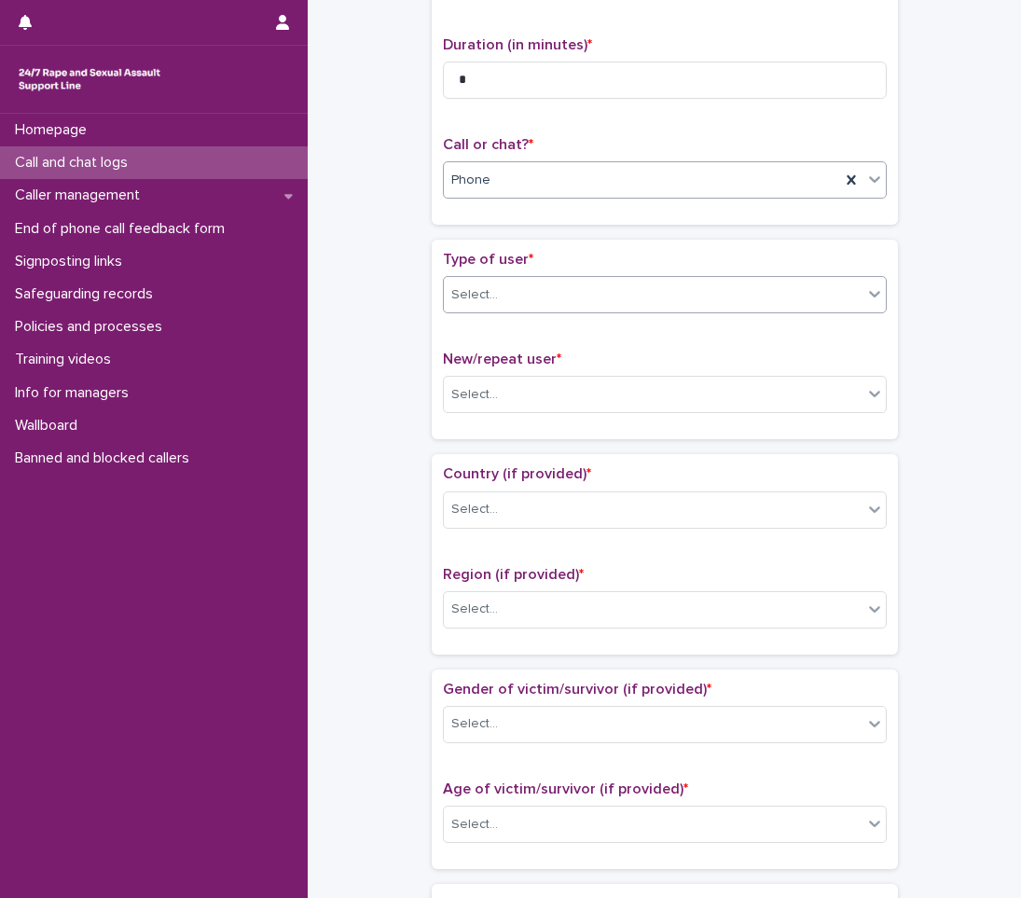
click at [510, 301] on div "Select..." at bounding box center [653, 295] width 419 height 31
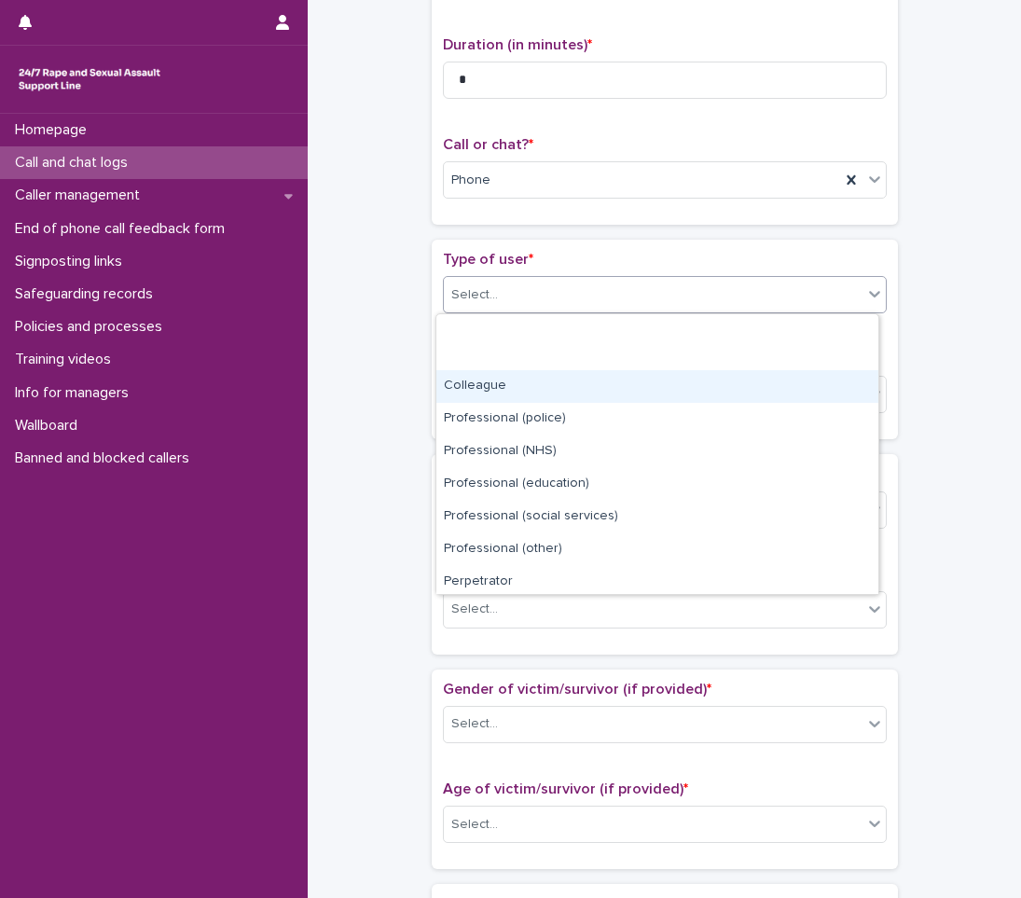
scroll to position [210, 0]
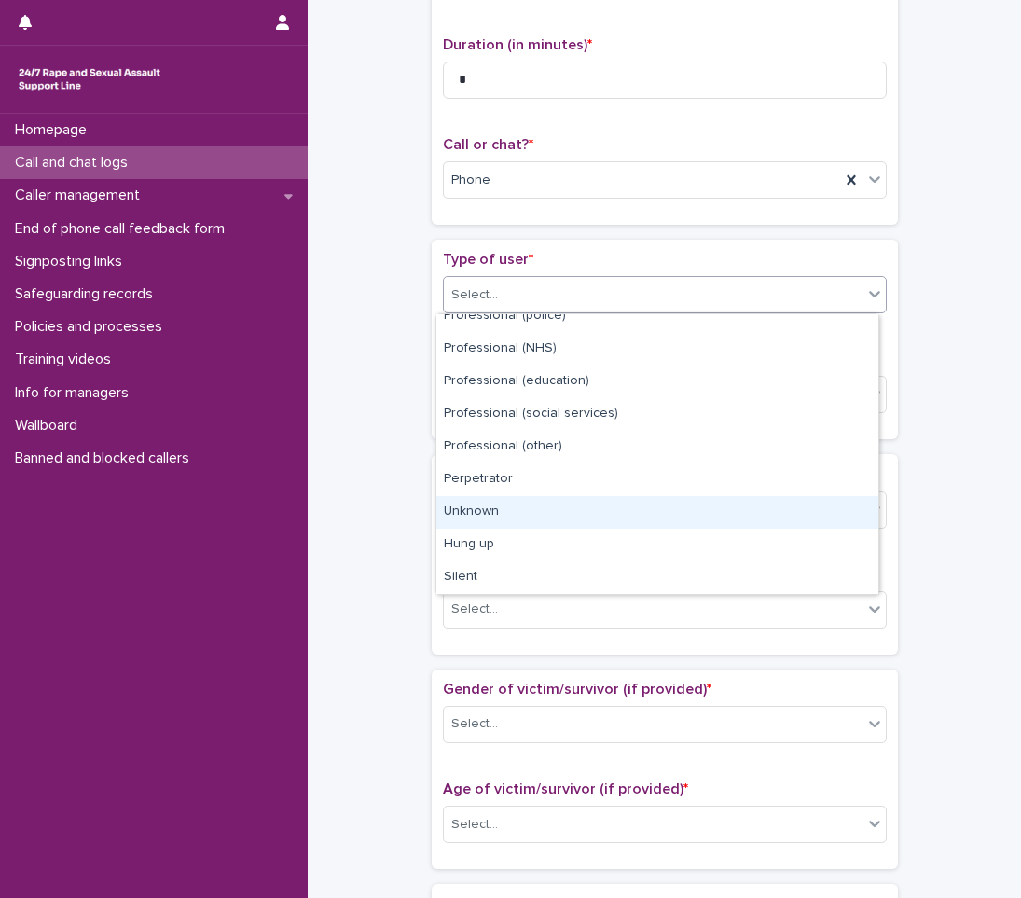
click at [486, 526] on div "Unknown" at bounding box center [658, 512] width 442 height 33
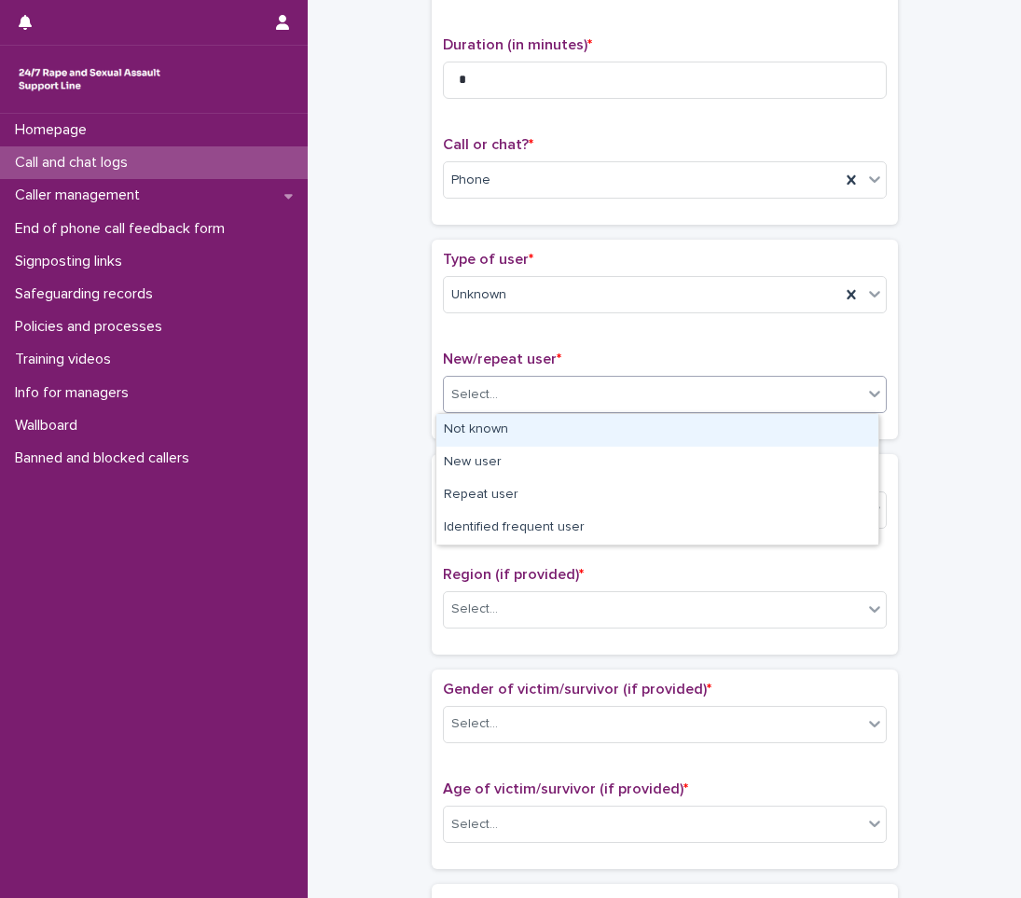
click at [504, 390] on div "Select..." at bounding box center [653, 395] width 419 height 31
click at [493, 428] on div "Not known" at bounding box center [658, 430] width 442 height 33
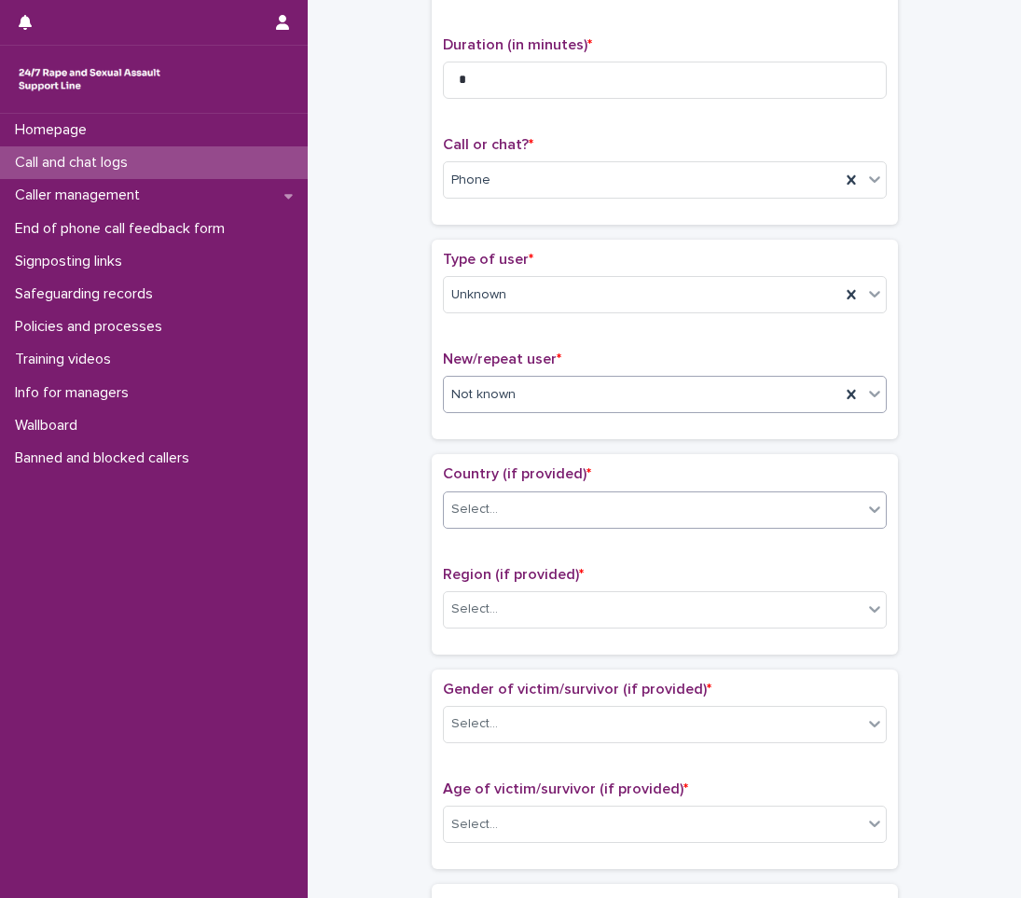
click at [497, 509] on div "Select..." at bounding box center [653, 509] width 419 height 31
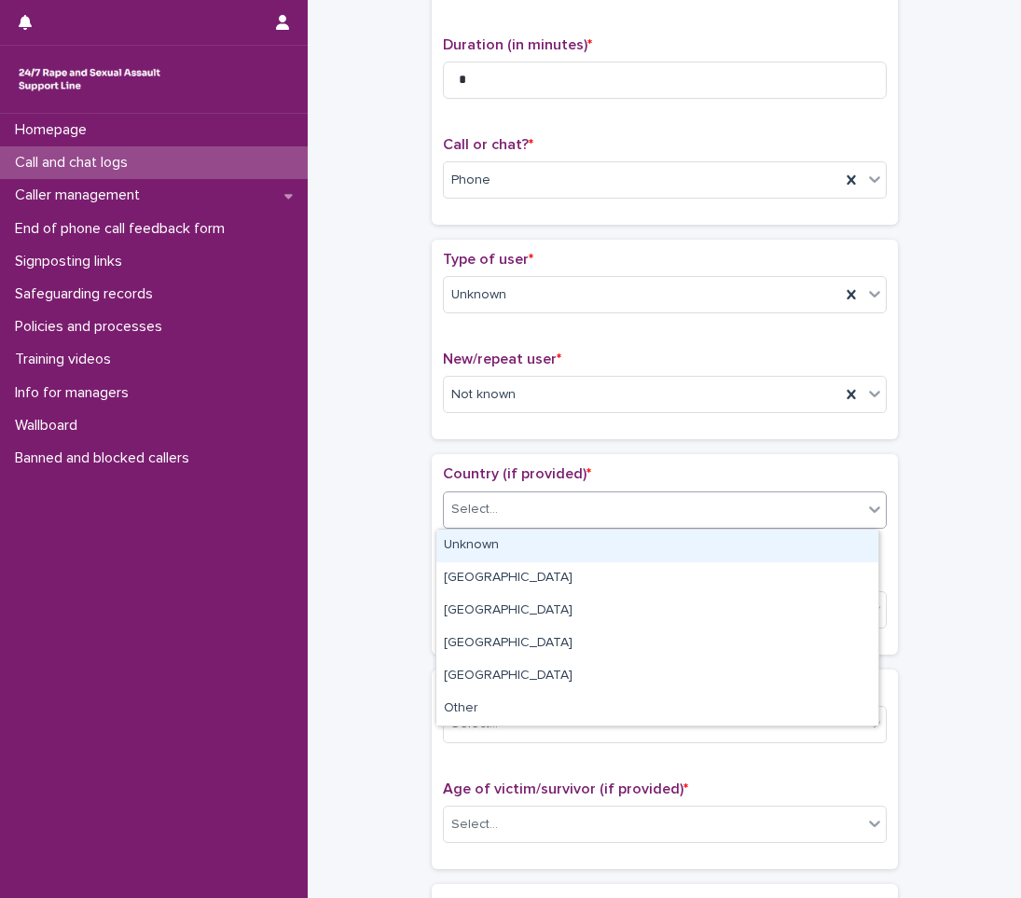
click at [499, 552] on div "Unknown" at bounding box center [658, 546] width 442 height 33
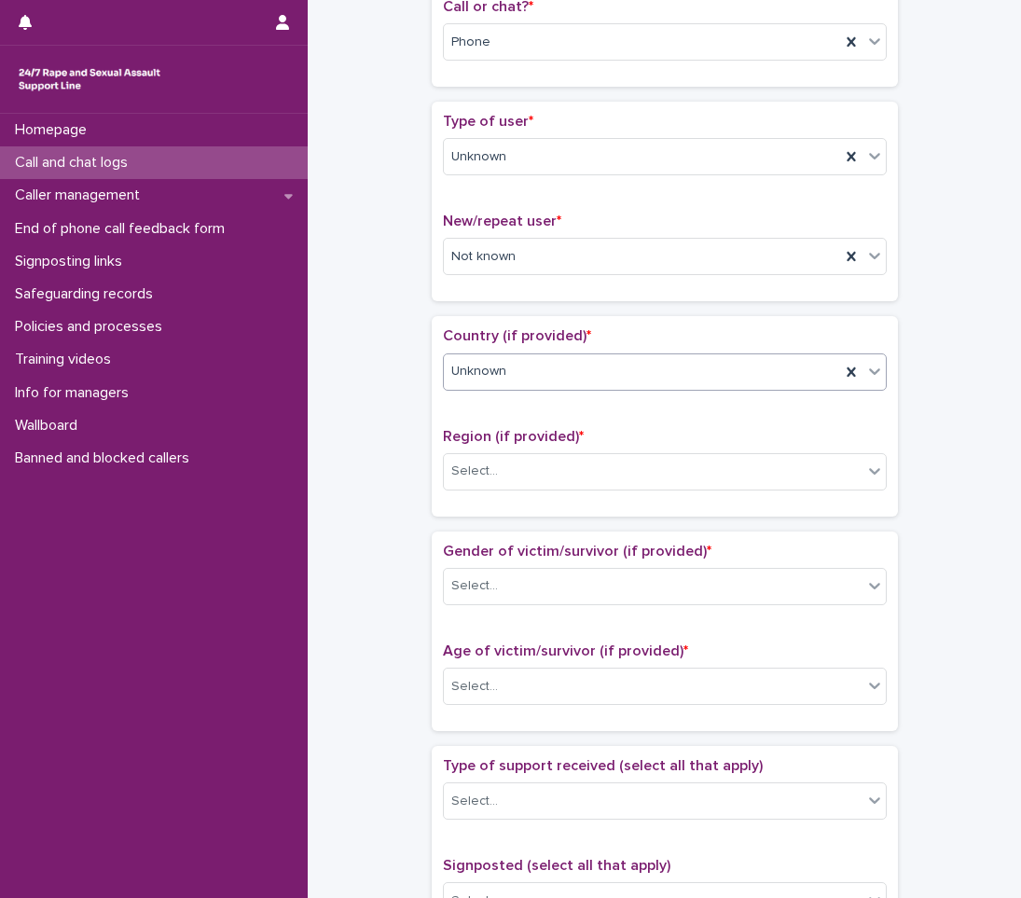
scroll to position [373, 0]
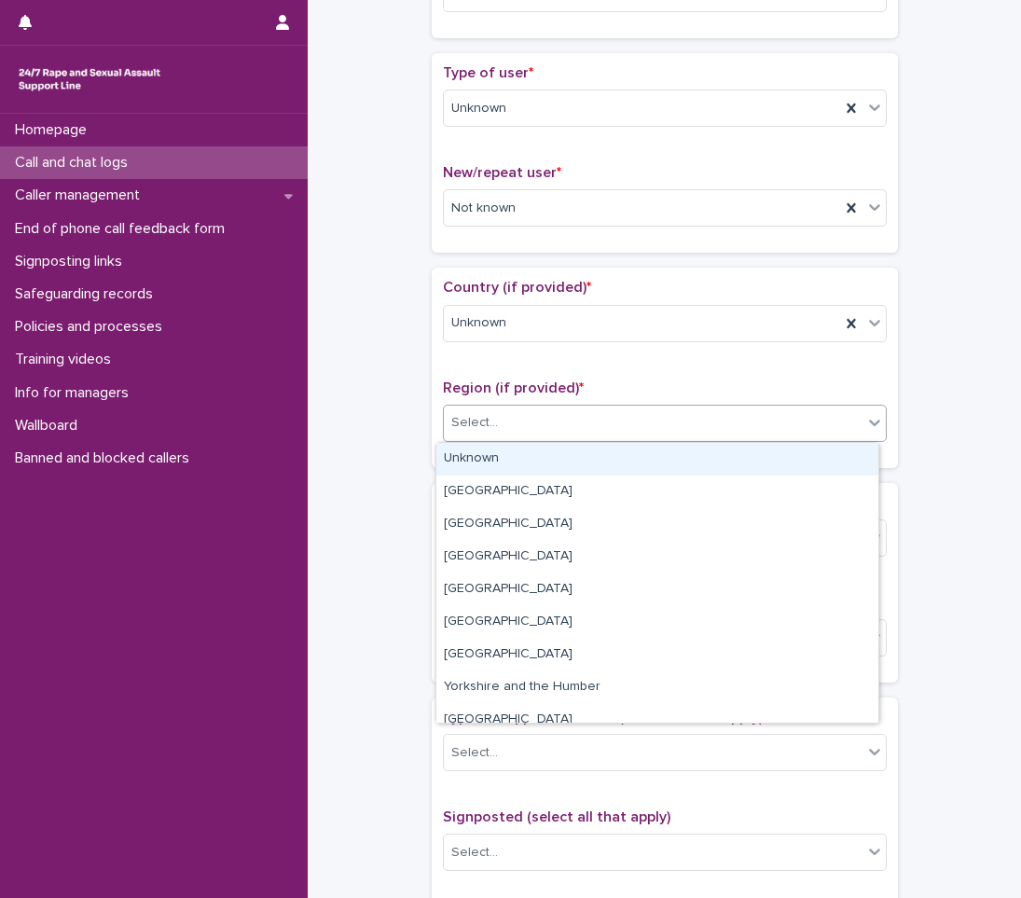
click at [490, 410] on div "Select..." at bounding box center [653, 423] width 419 height 31
click at [470, 455] on div "Unknown" at bounding box center [658, 459] width 442 height 33
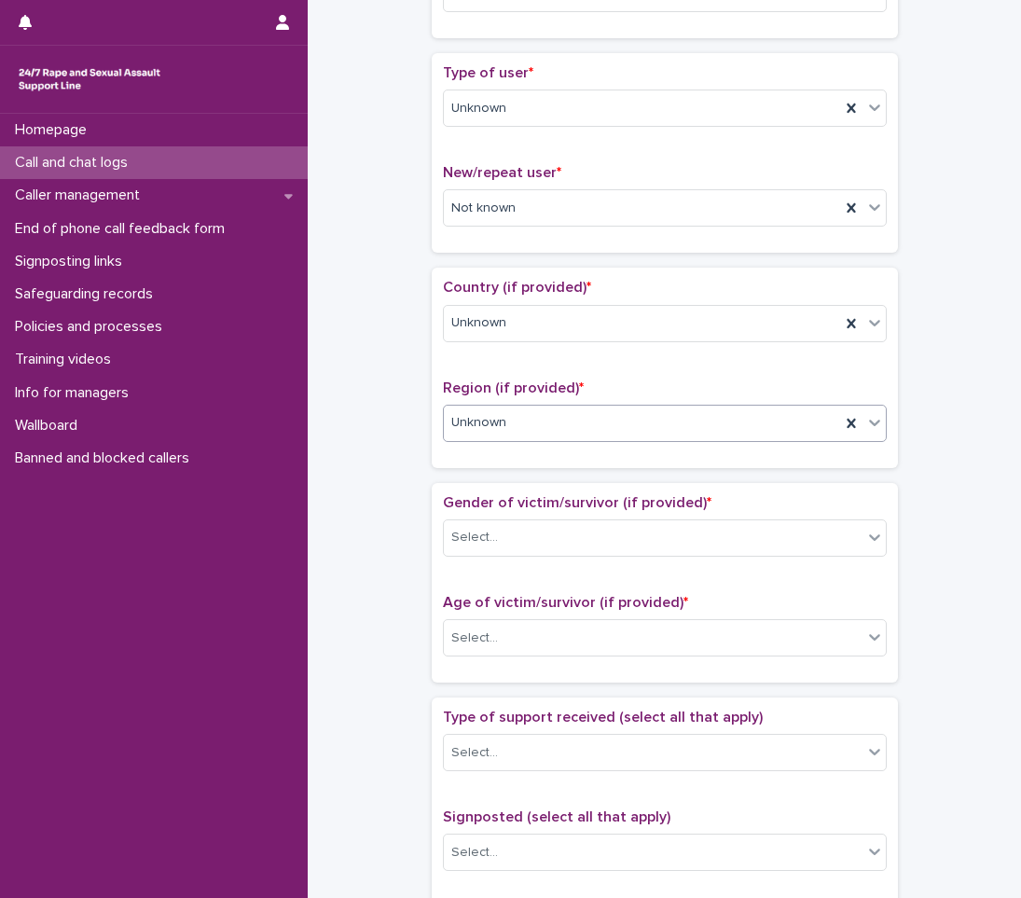
scroll to position [560, 0]
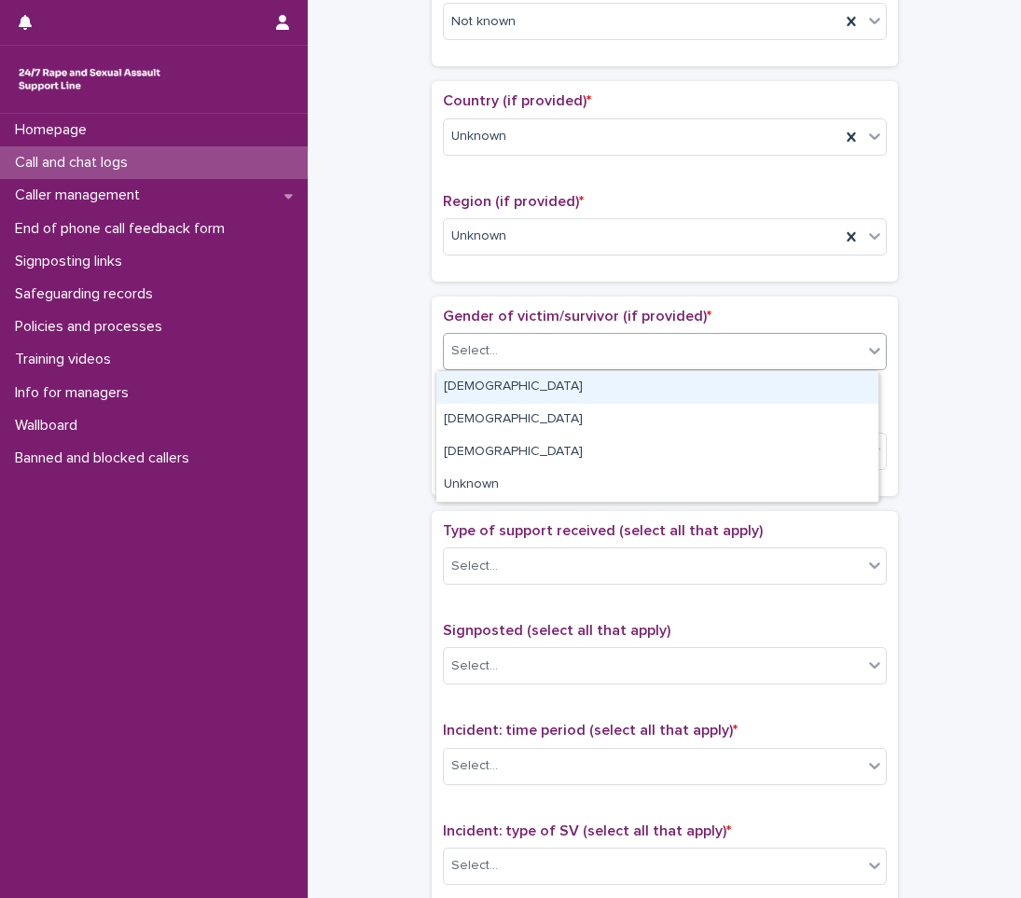
click at [513, 333] on div "Select..." at bounding box center [665, 351] width 444 height 37
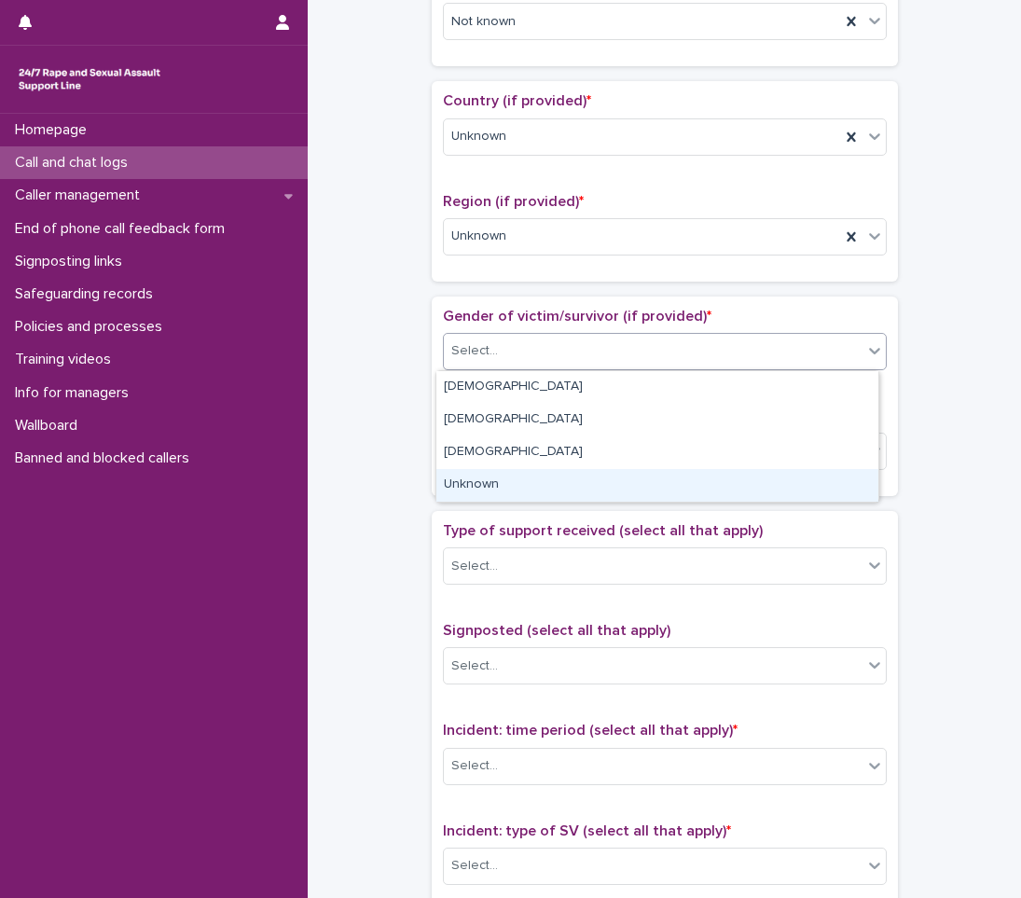
click at [456, 491] on div "Unknown" at bounding box center [658, 485] width 442 height 33
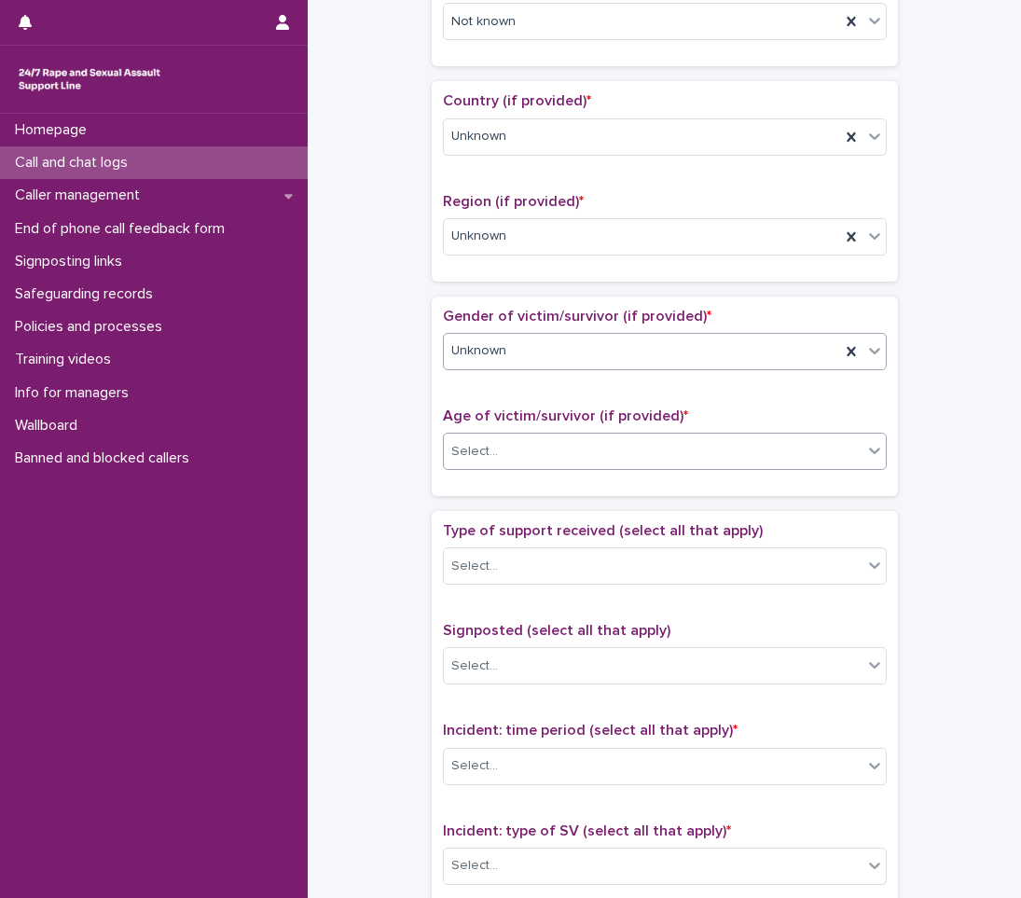
click at [485, 447] on div "Select..." at bounding box center [474, 452] width 47 height 20
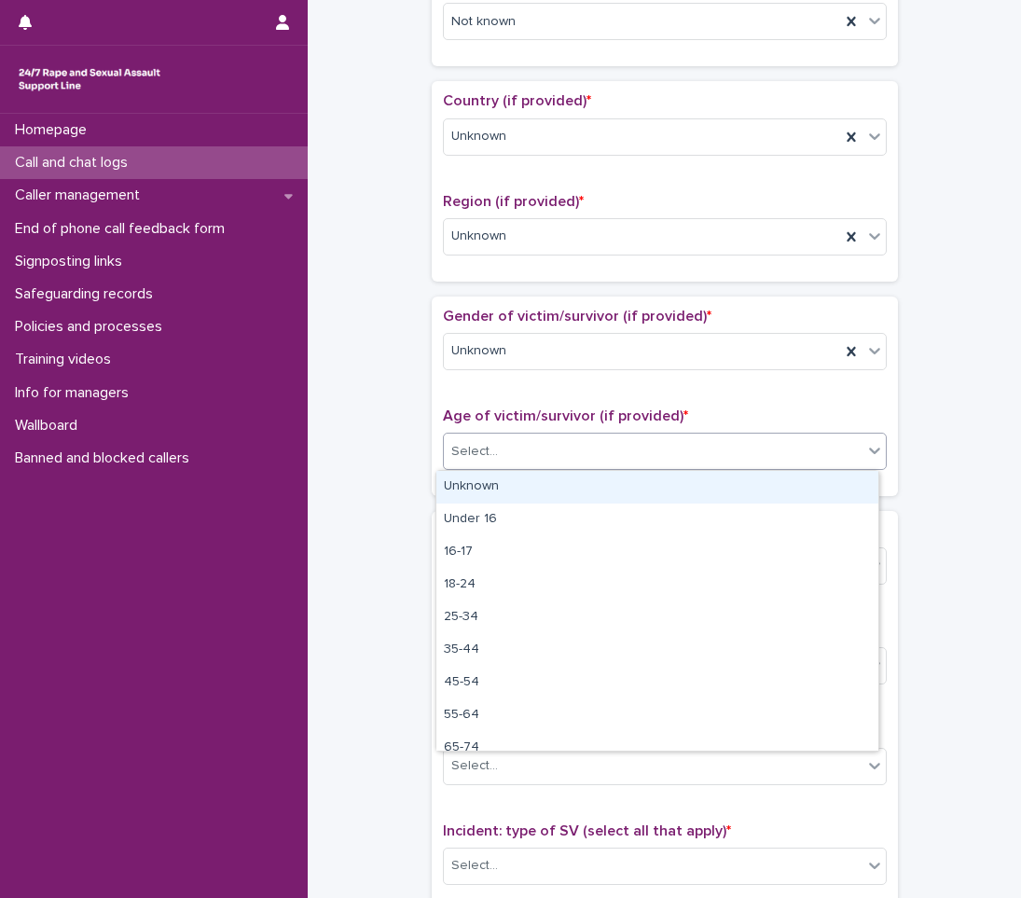
click at [508, 490] on div "Unknown" at bounding box center [658, 487] width 442 height 33
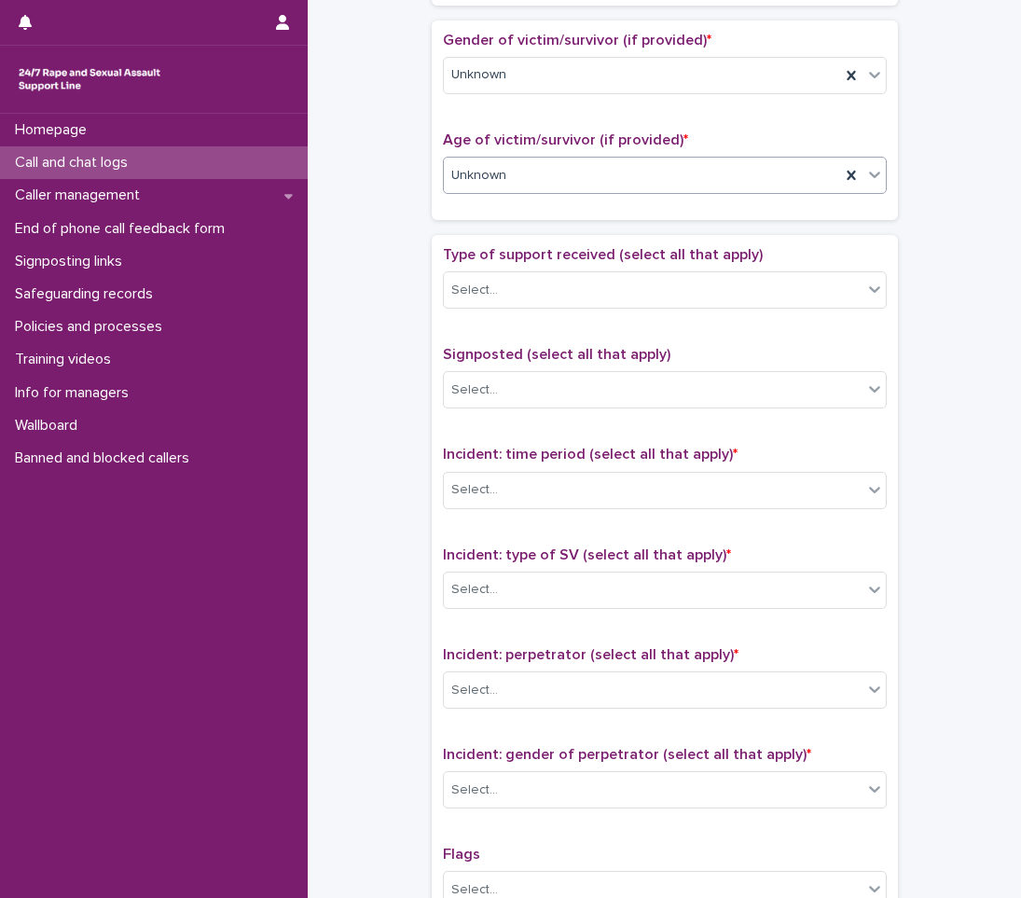
scroll to position [840, 0]
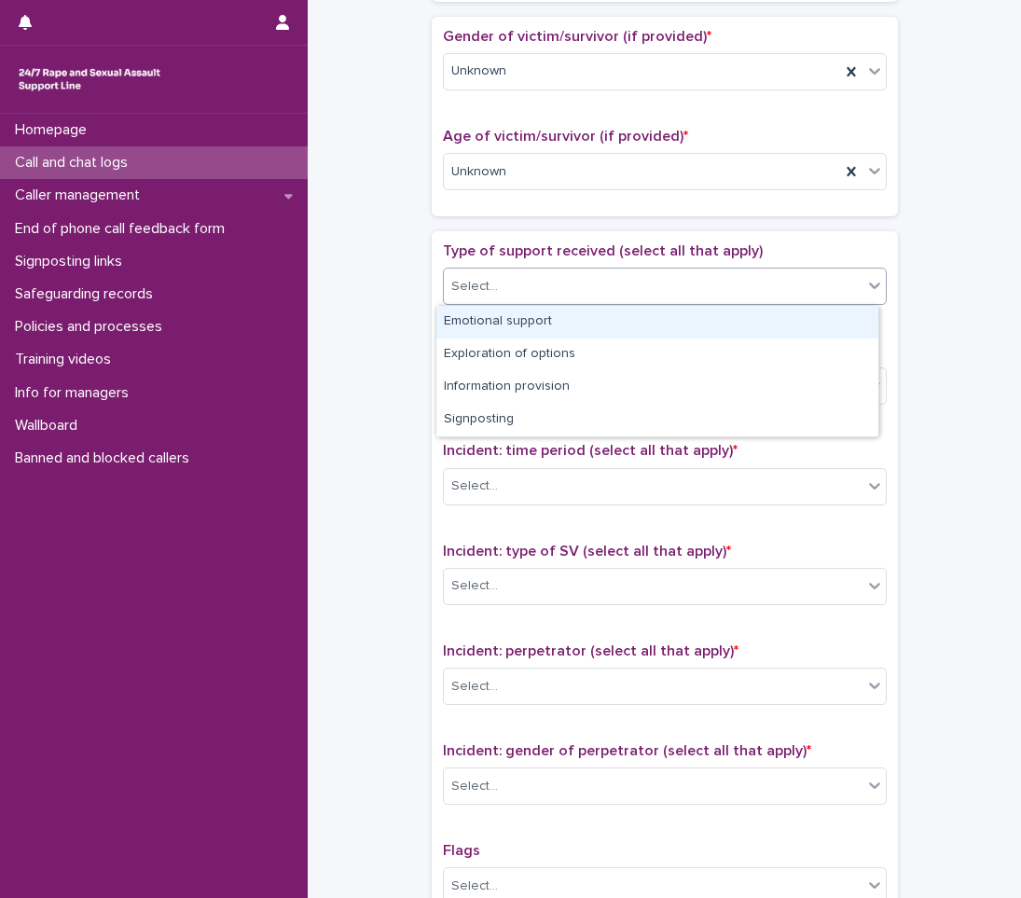
click at [534, 278] on div "Select..." at bounding box center [653, 286] width 419 height 31
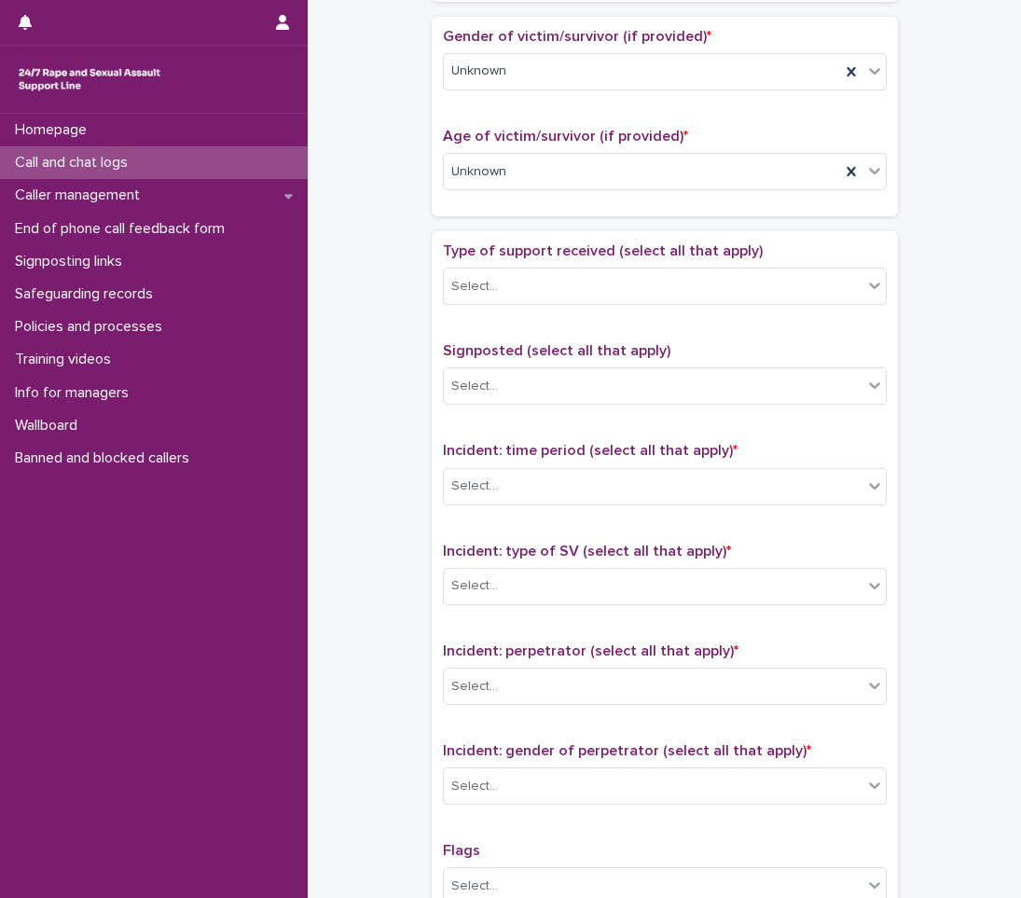
click at [377, 403] on div "**********" at bounding box center [664, 126] width 676 height 1908
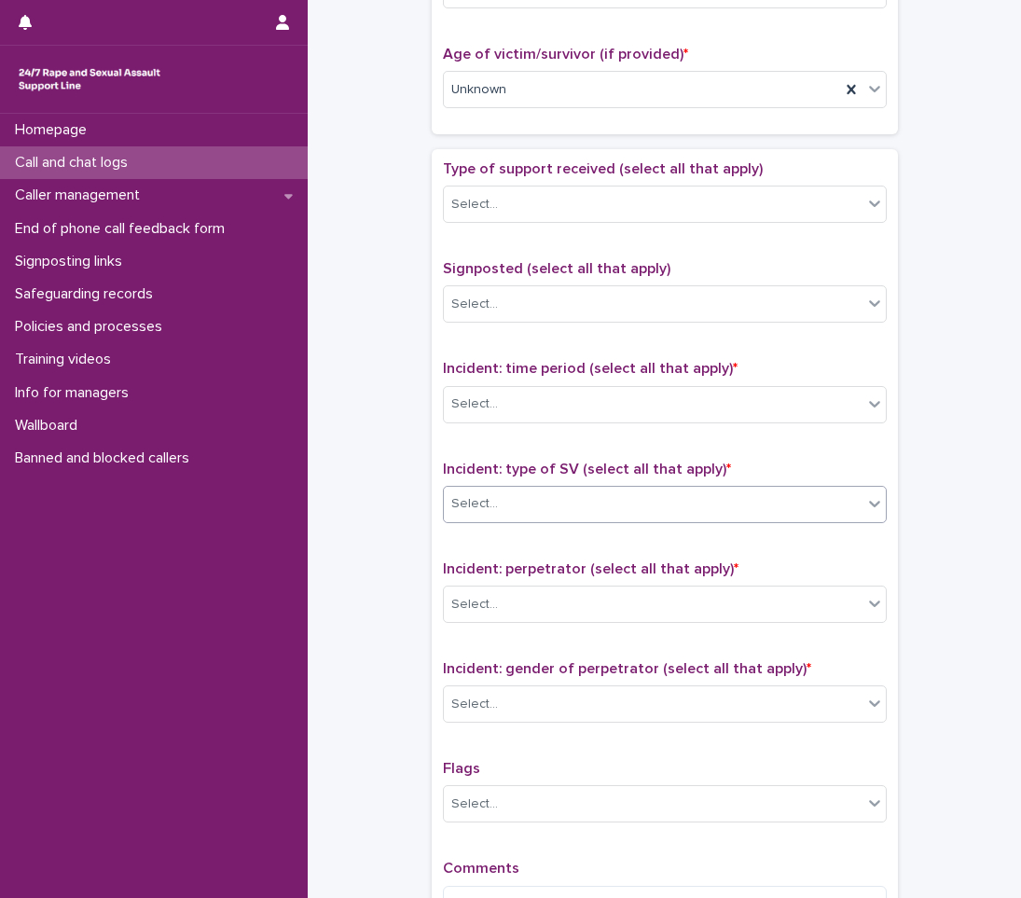
scroll to position [1026, 0]
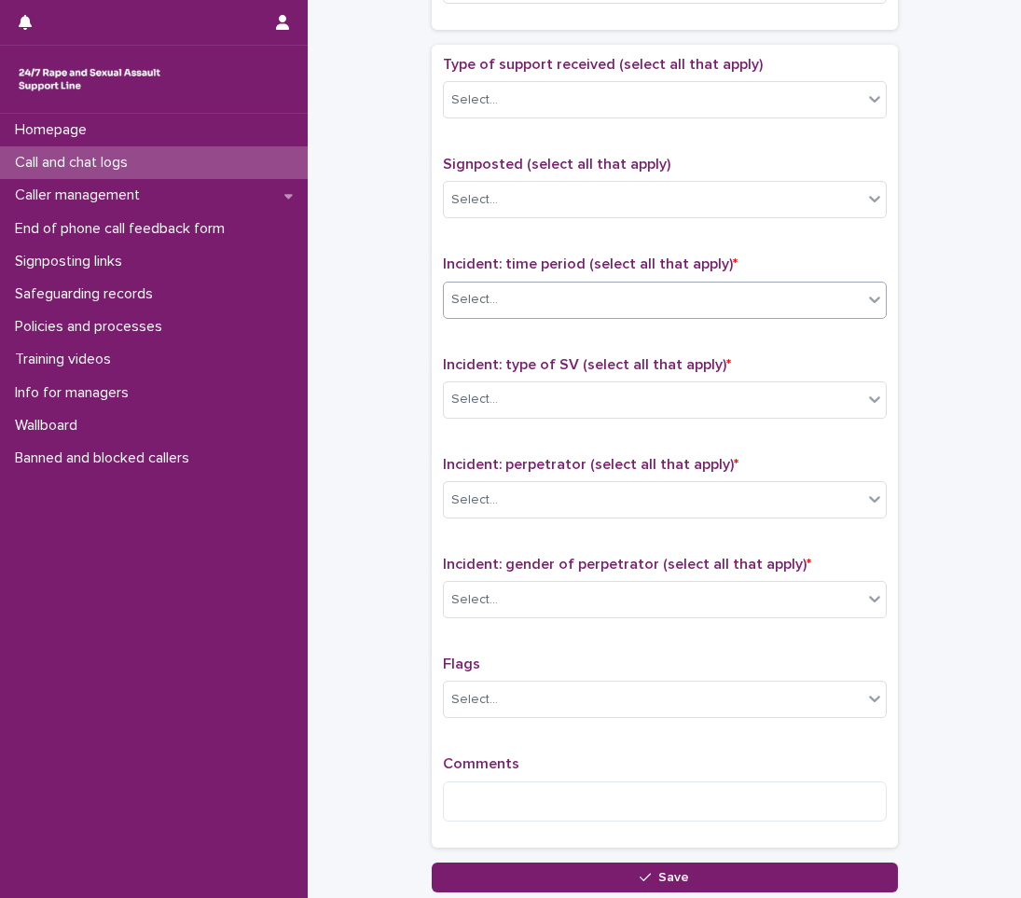
click at [489, 306] on div "Select..." at bounding box center [653, 300] width 419 height 31
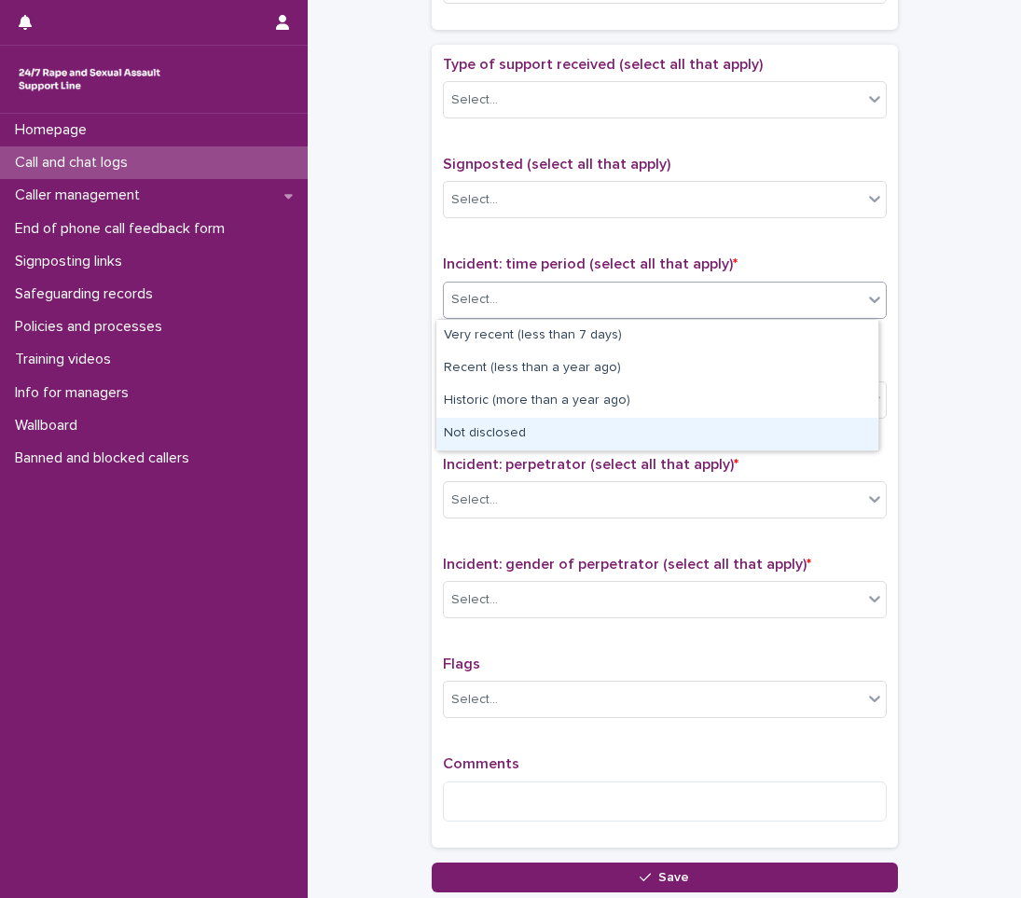
click at [480, 436] on div "Not disclosed" at bounding box center [658, 434] width 442 height 33
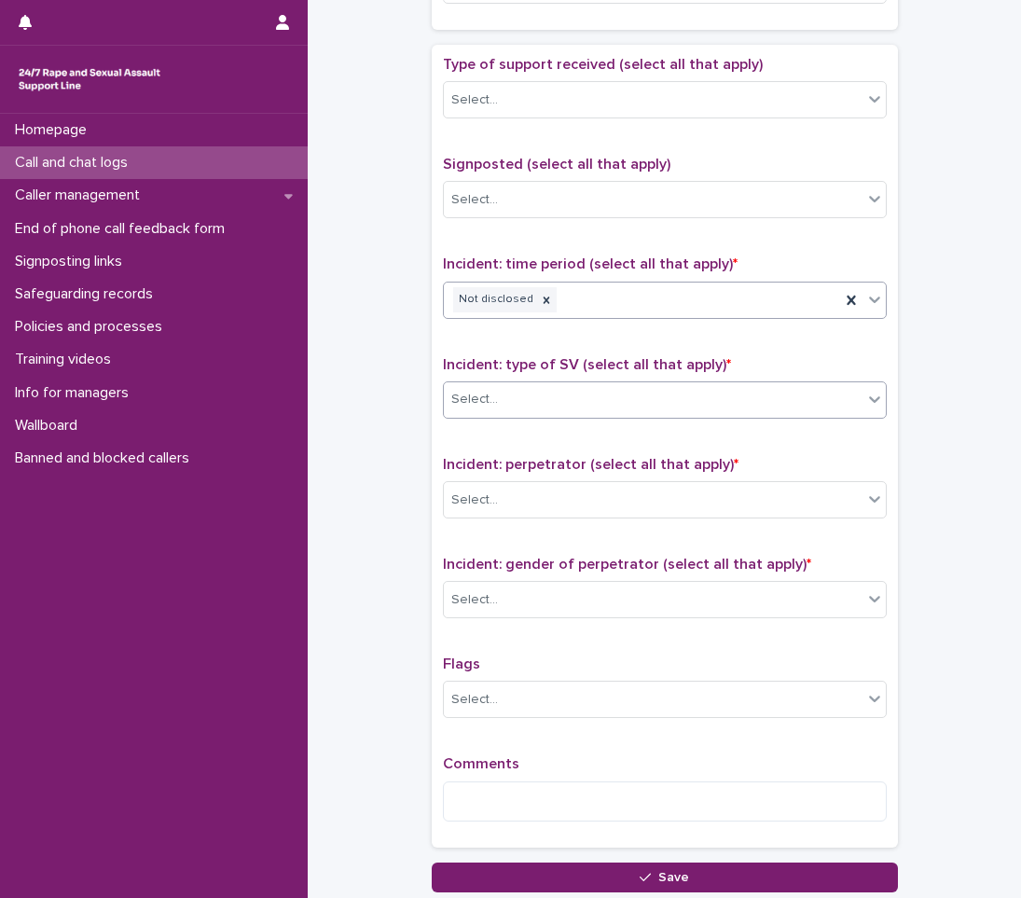
click at [500, 398] on input "text" at bounding box center [501, 400] width 2 height 16
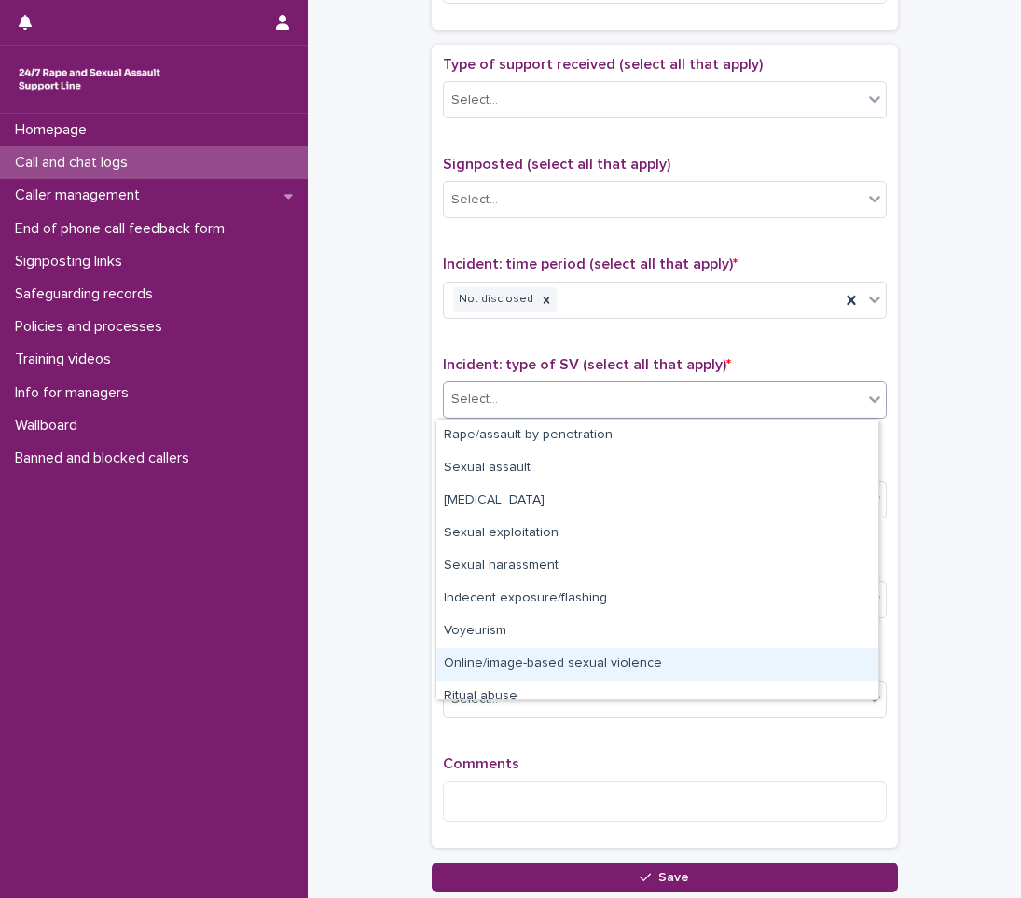
scroll to position [47, 0]
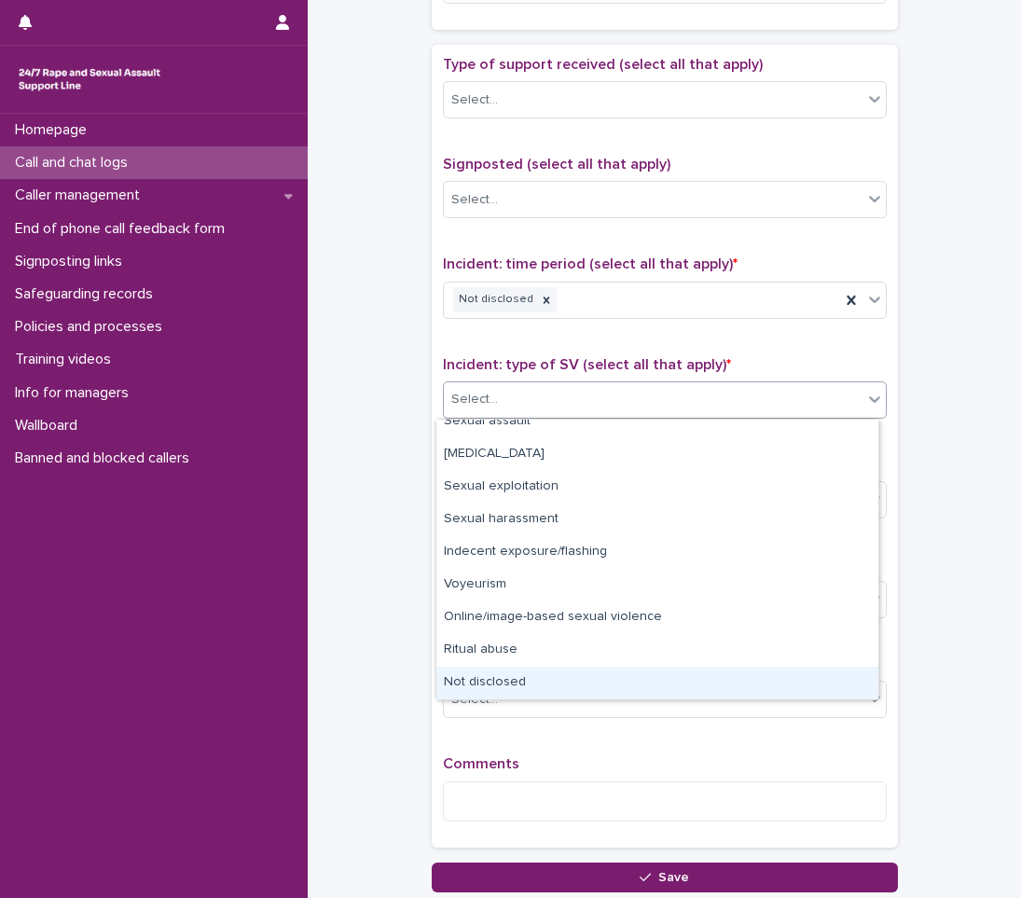
click at [481, 676] on div "Not disclosed" at bounding box center [658, 683] width 442 height 33
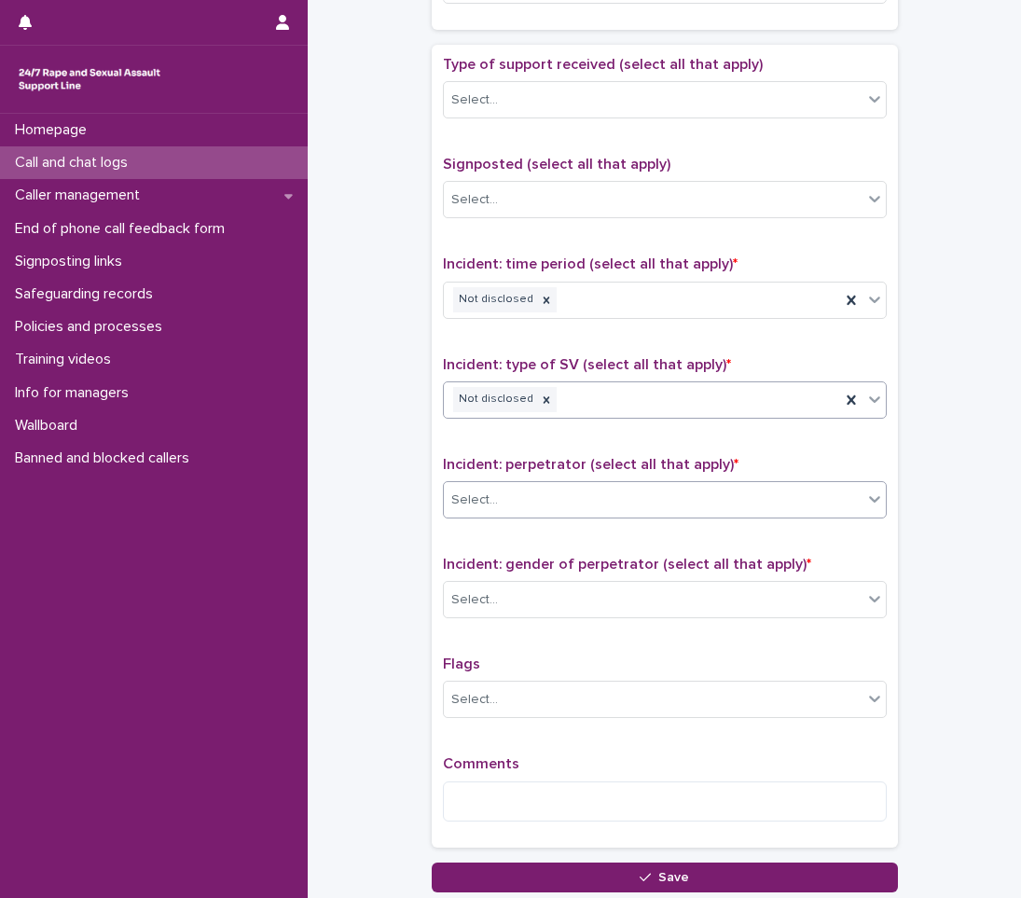
click at [504, 504] on div "Select..." at bounding box center [653, 500] width 419 height 31
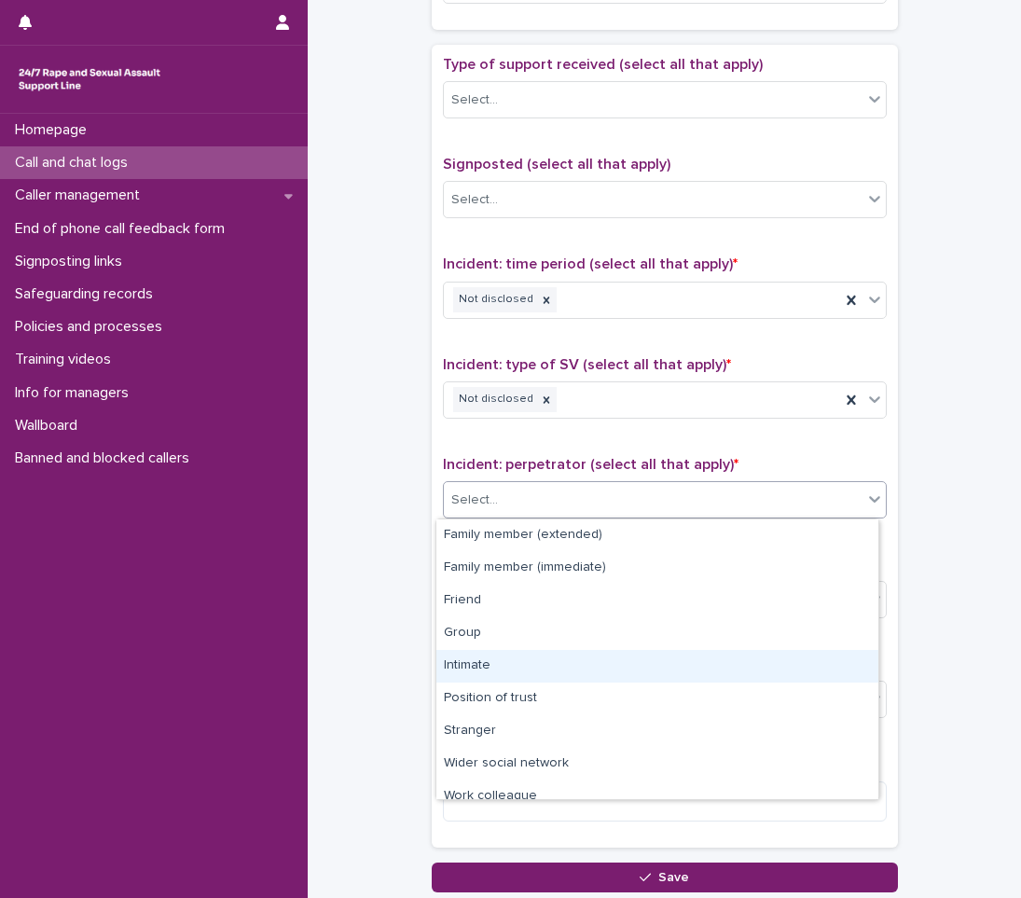
scroll to position [79, 0]
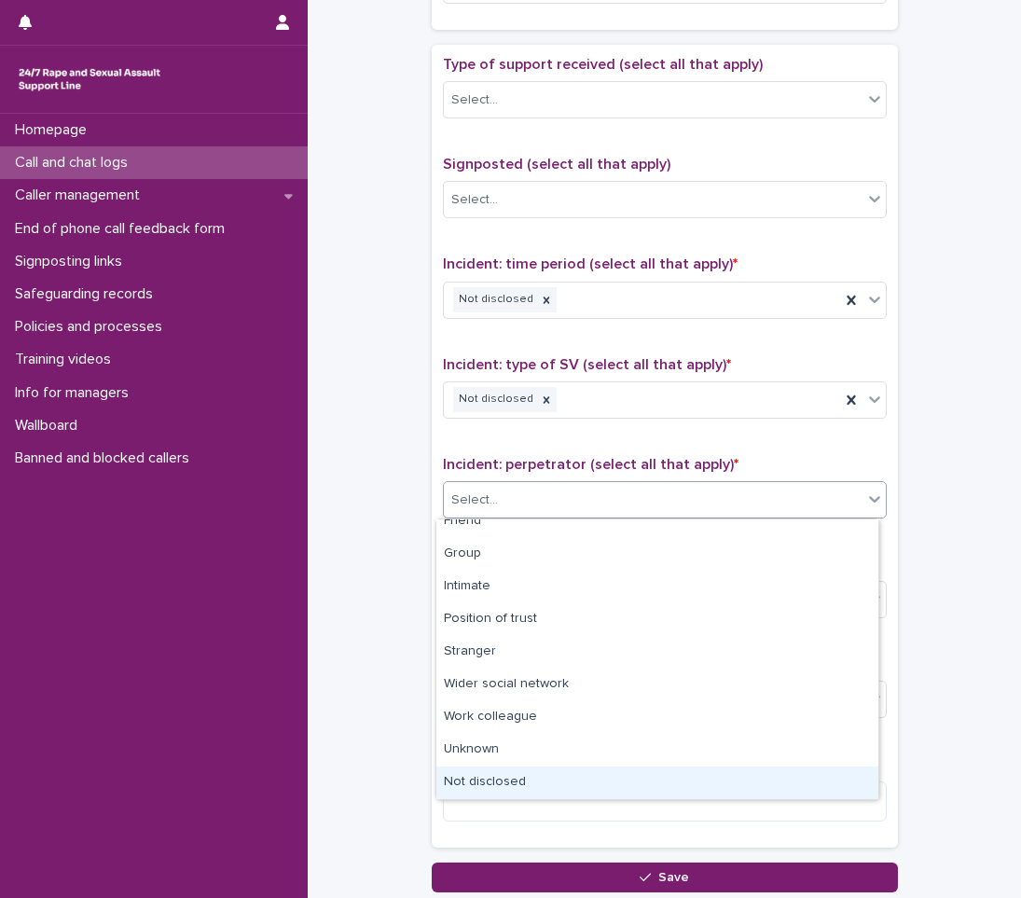
click at [479, 772] on div "Not disclosed" at bounding box center [658, 783] width 442 height 33
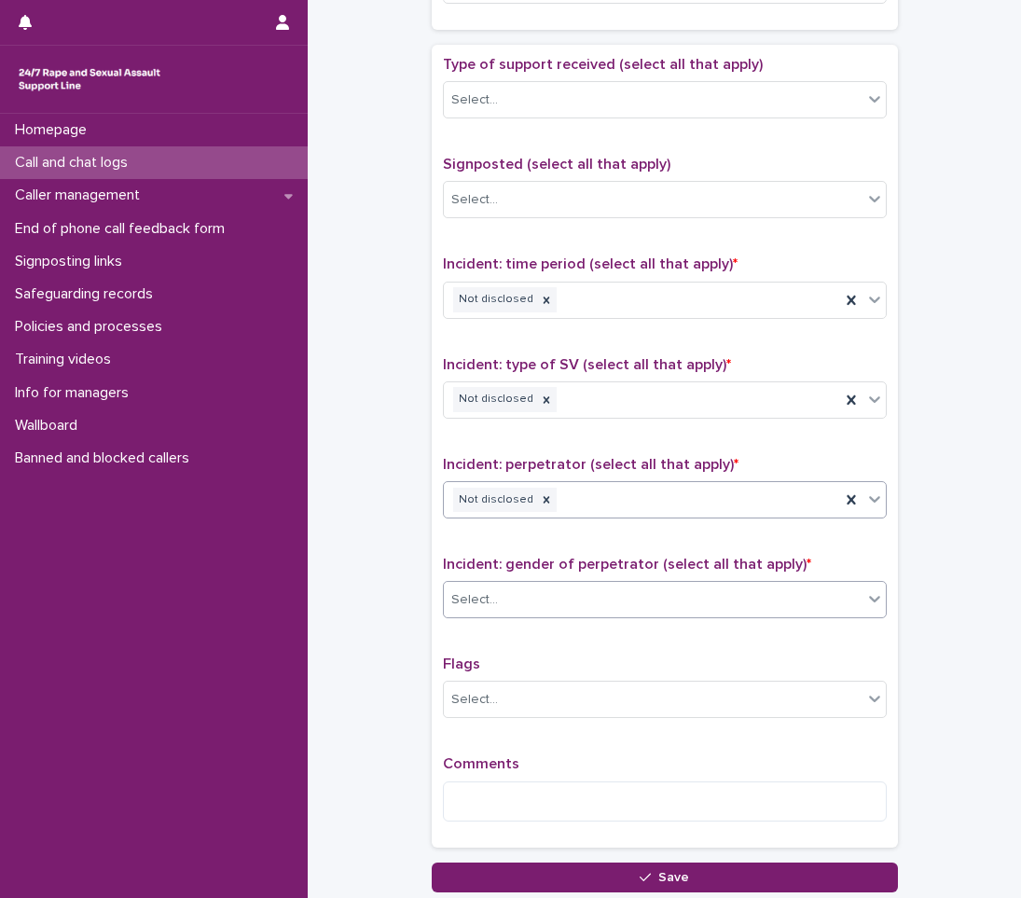
click at [515, 608] on div "Select..." at bounding box center [653, 600] width 419 height 31
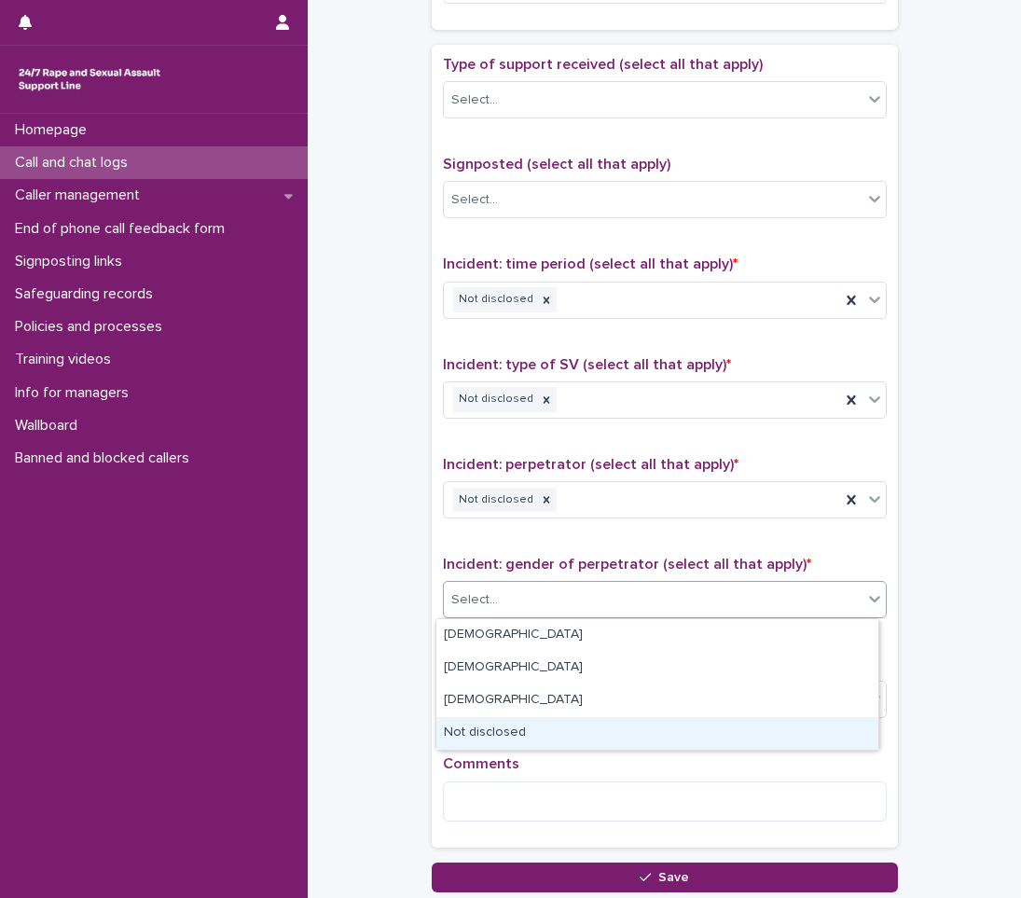
click at [465, 726] on div "Not disclosed" at bounding box center [658, 733] width 442 height 33
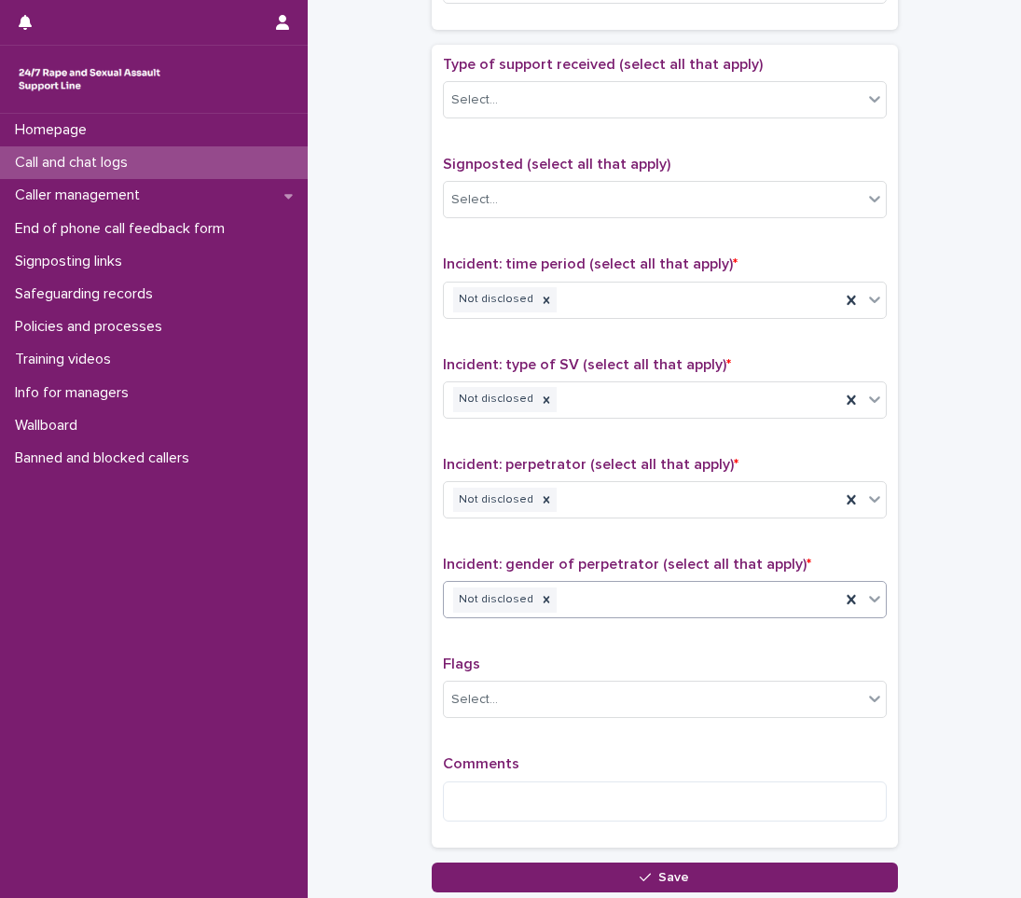
scroll to position [1166, 0]
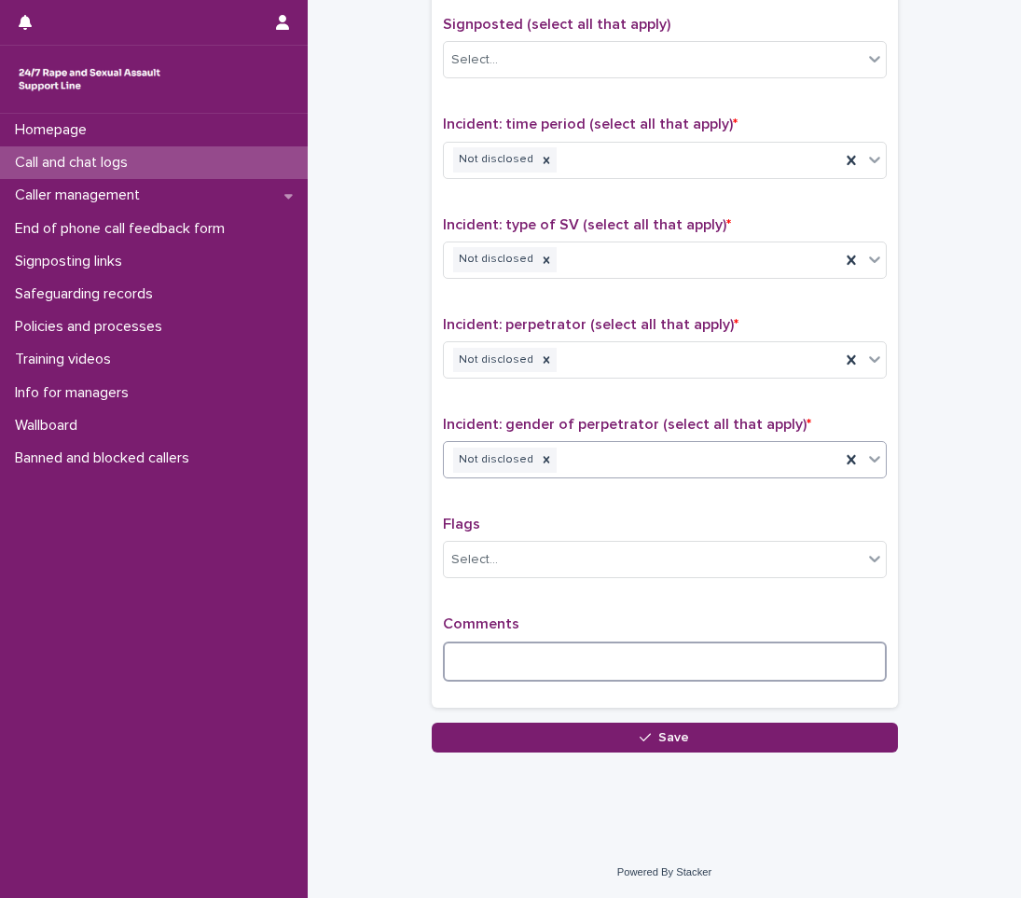
click at [514, 646] on textarea at bounding box center [665, 662] width 444 height 40
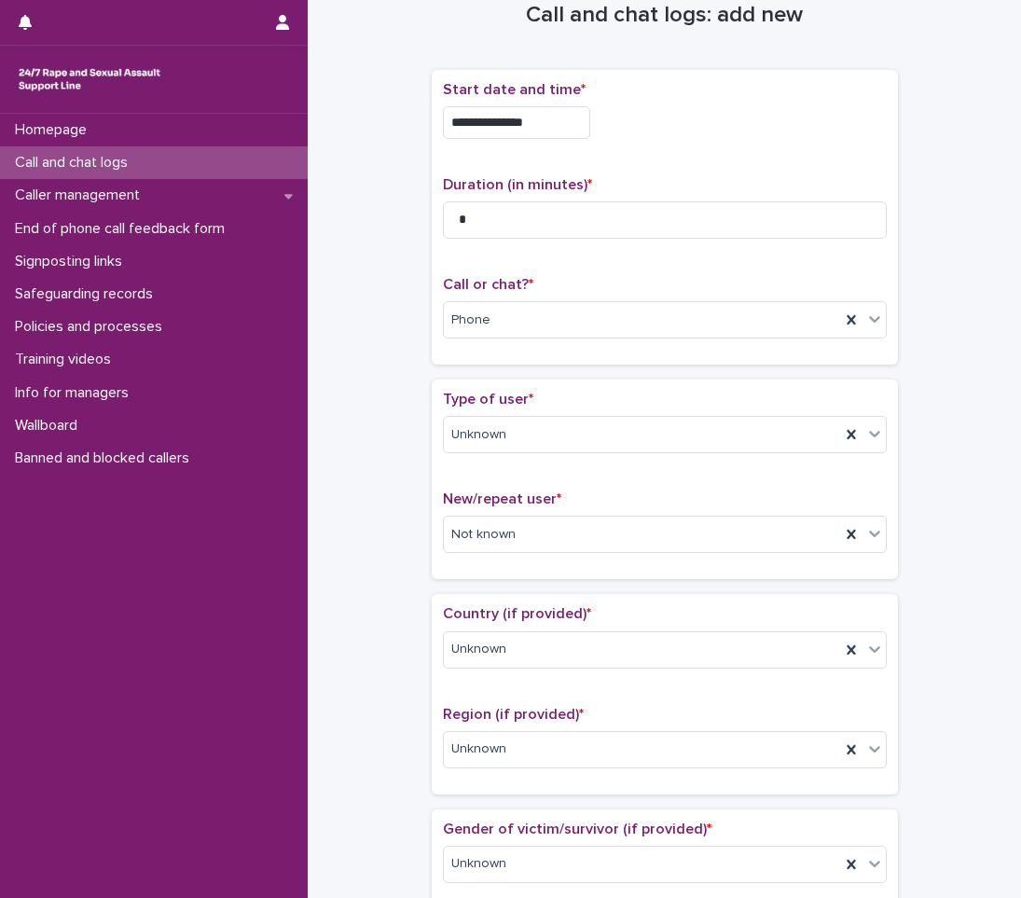
scroll to position [0, 0]
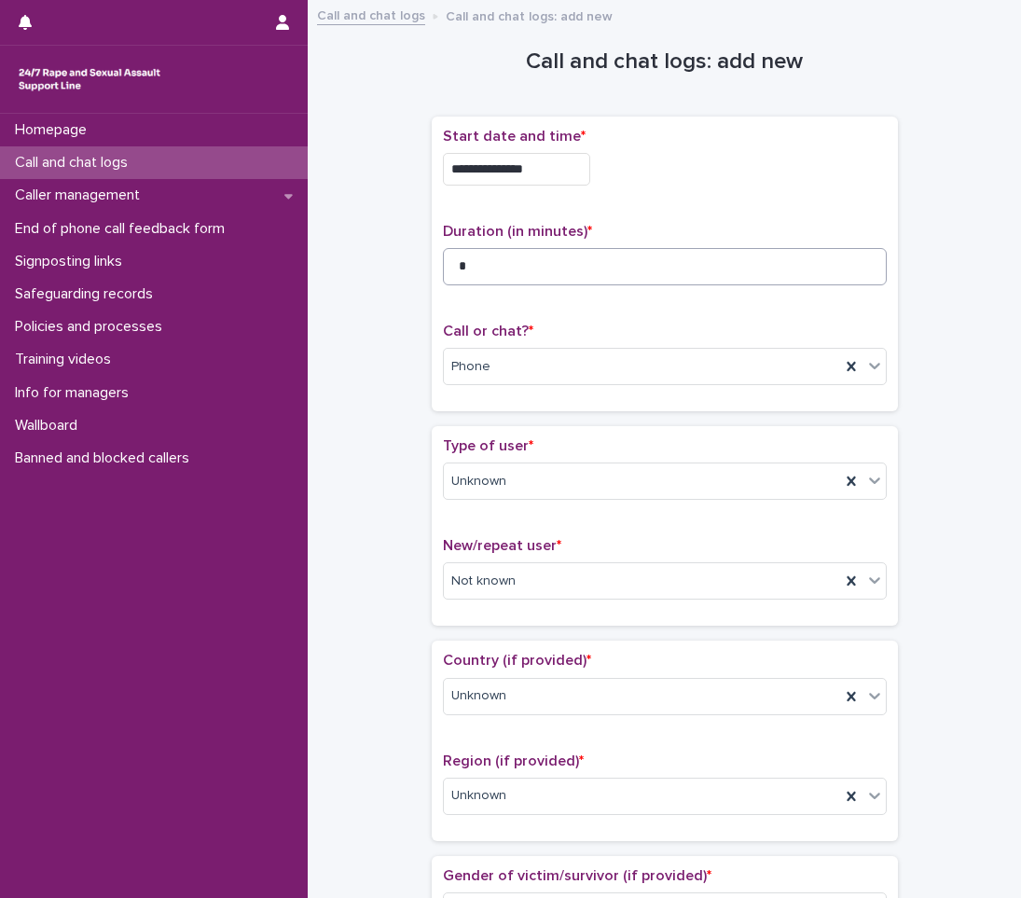
type textarea "**********"
click at [540, 270] on input "*" at bounding box center [665, 266] width 444 height 37
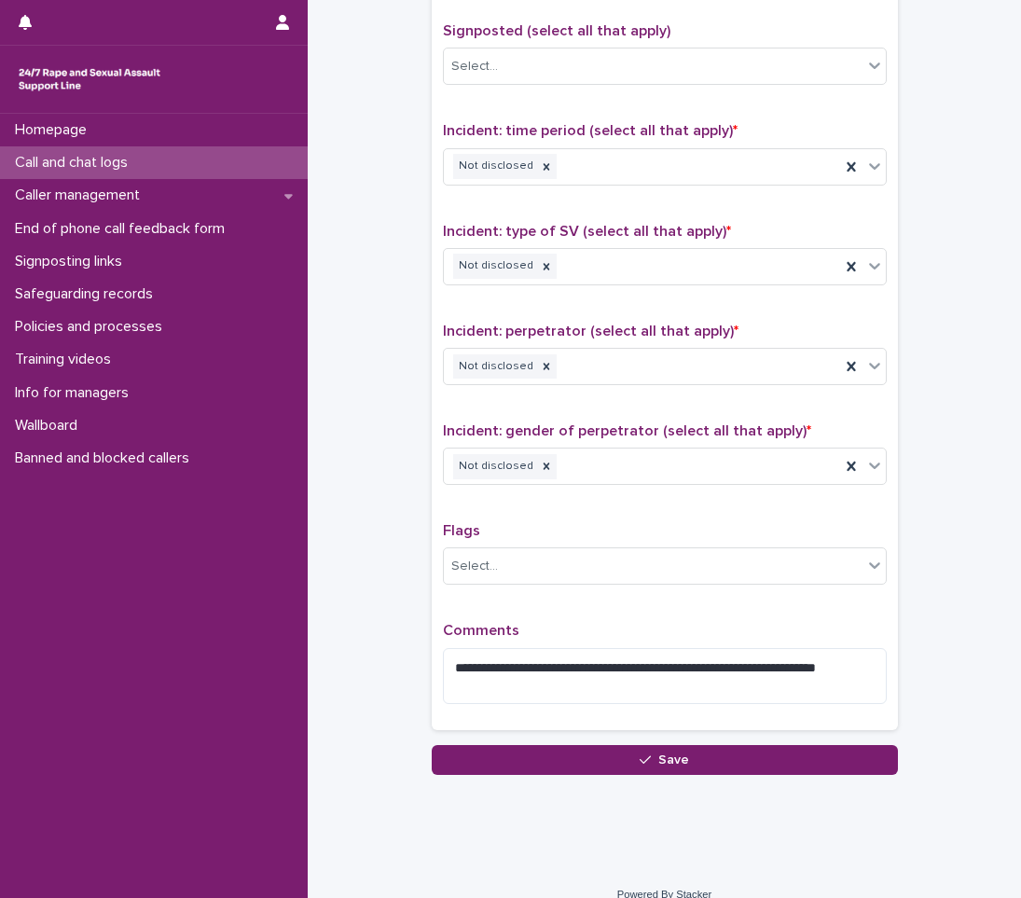
scroll to position [1182, 0]
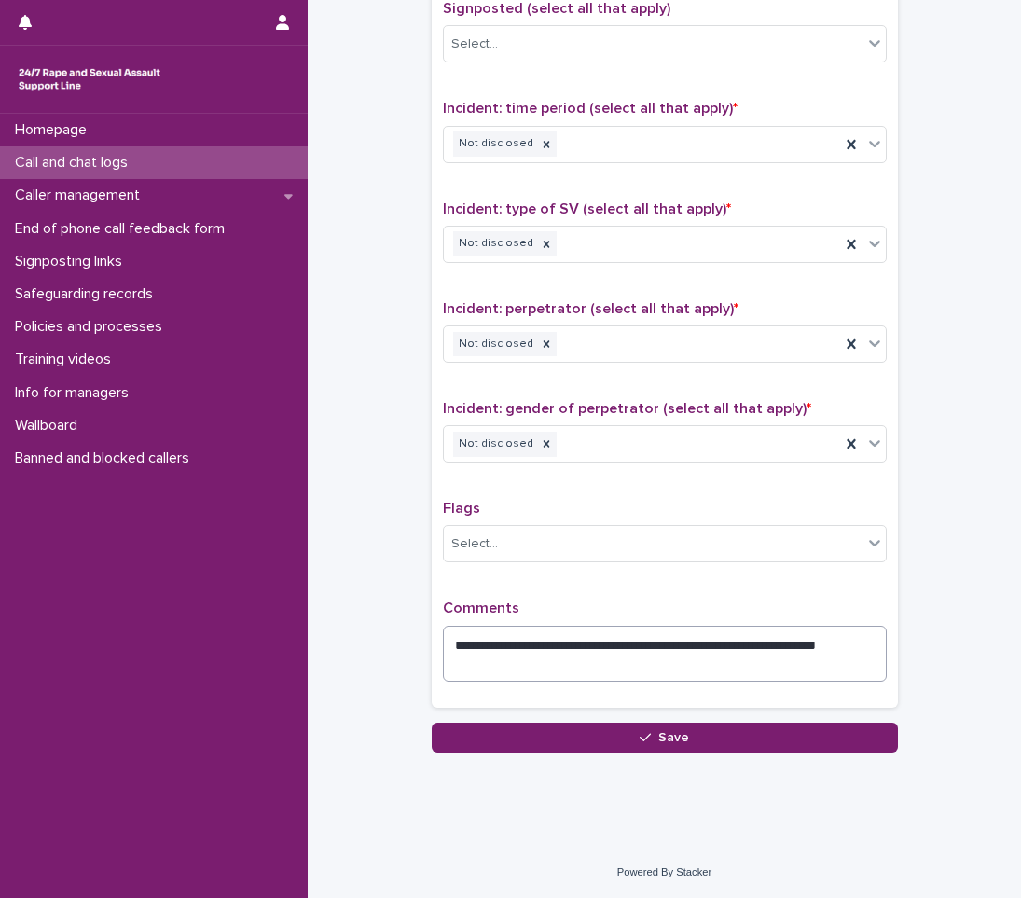
type input "*"
click at [510, 662] on textarea "**********" at bounding box center [665, 654] width 444 height 56
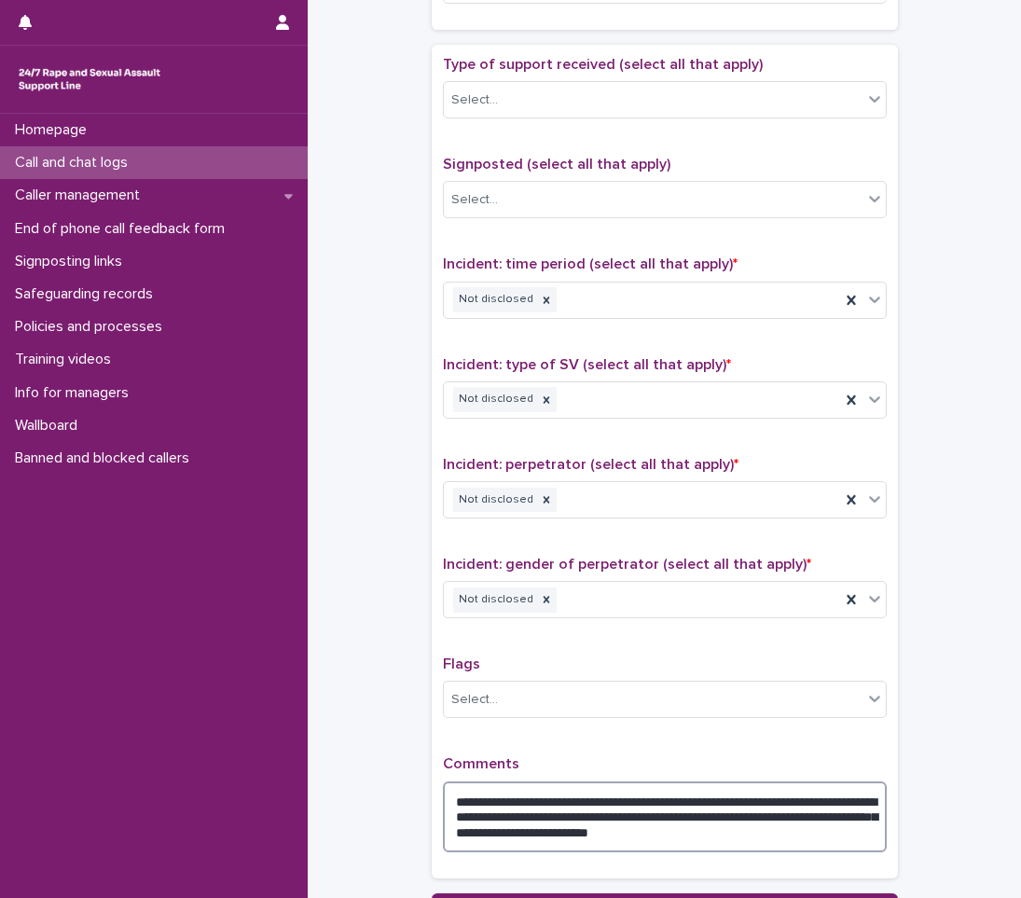
scroll to position [1197, 0]
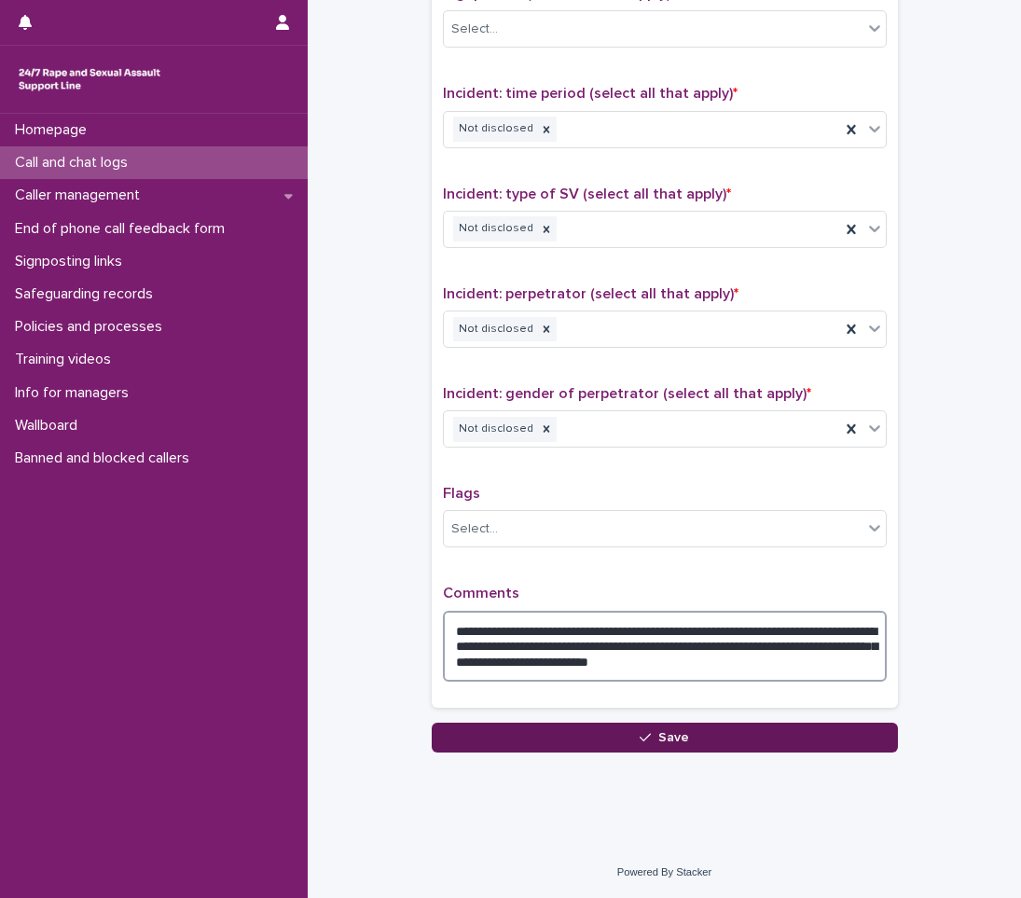
type textarea "**********"
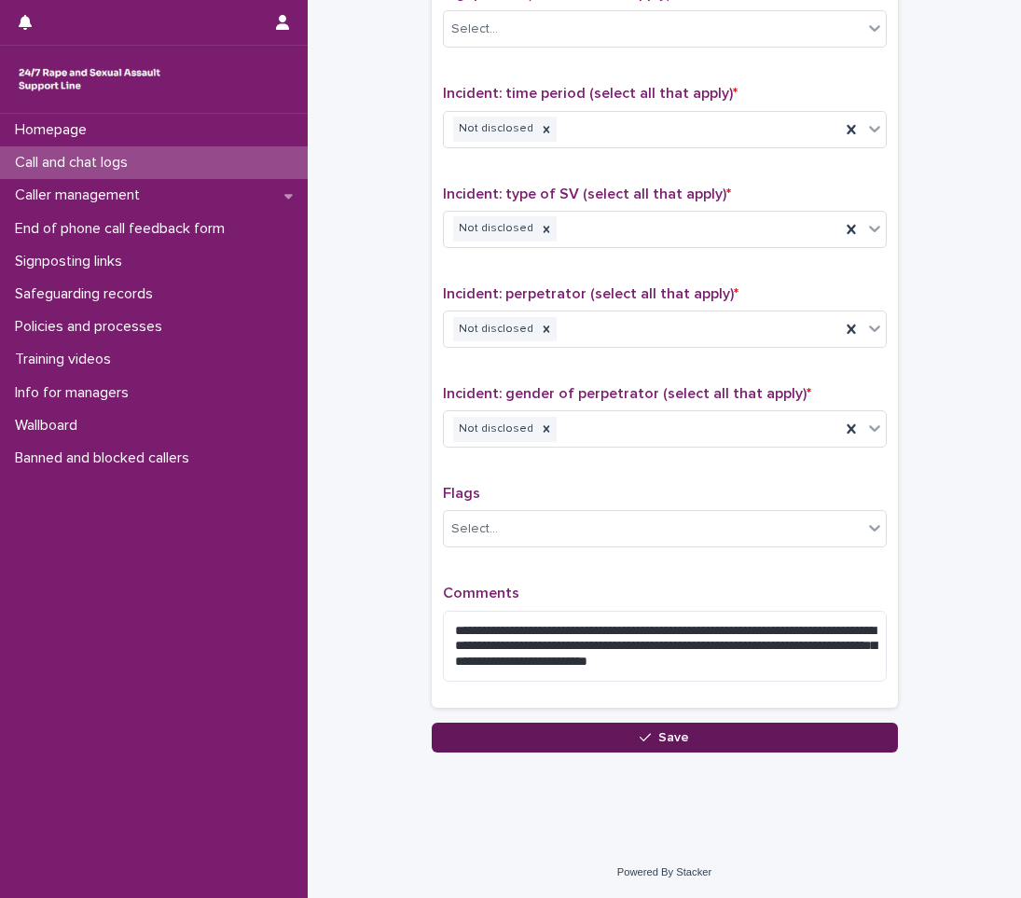
click at [675, 735] on span "Save" at bounding box center [674, 737] width 31 height 13
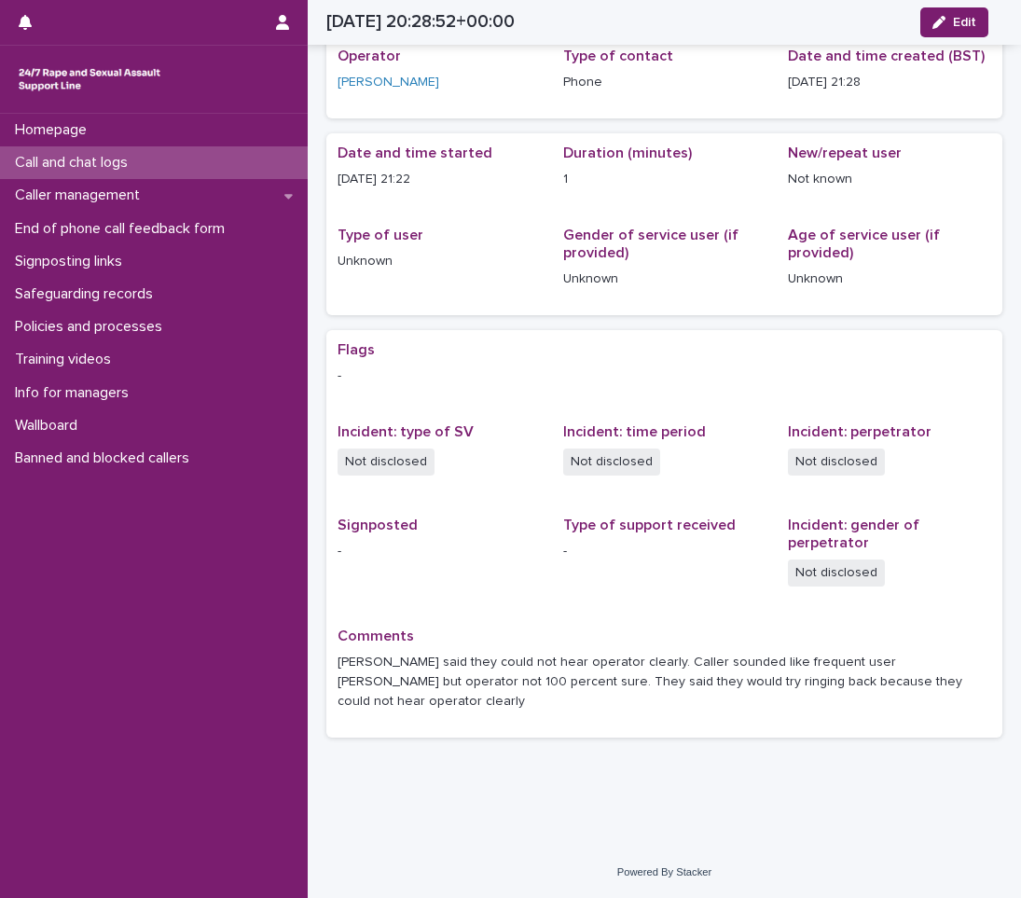
scroll to position [57, 0]
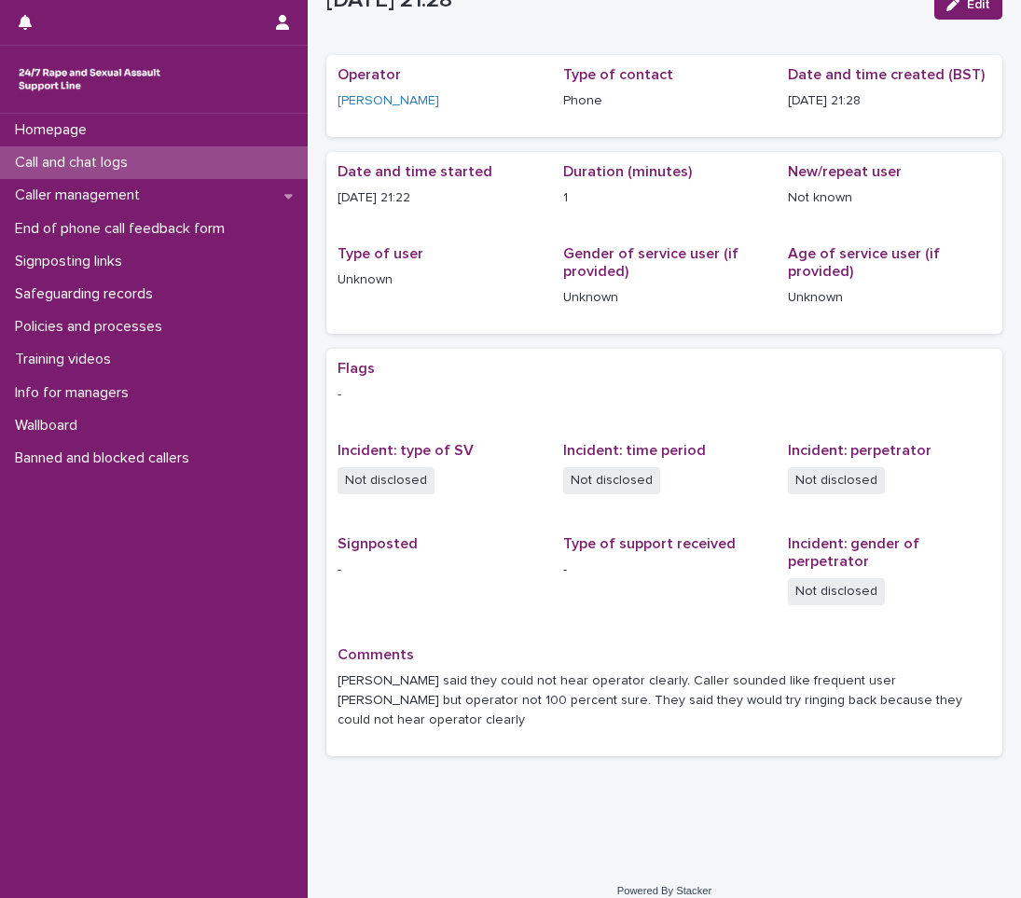
click at [146, 166] on div "Call and chat logs" at bounding box center [154, 162] width 308 height 33
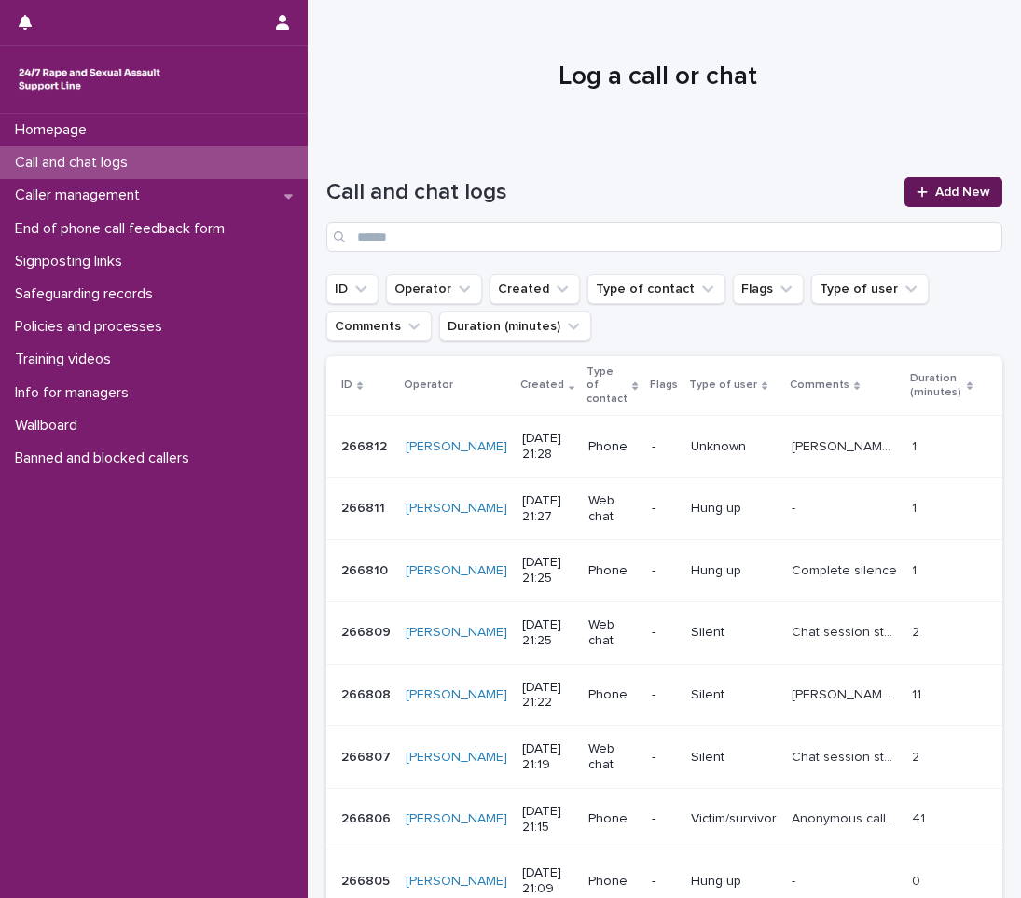
click at [944, 199] on link "Add New" at bounding box center [954, 192] width 98 height 30
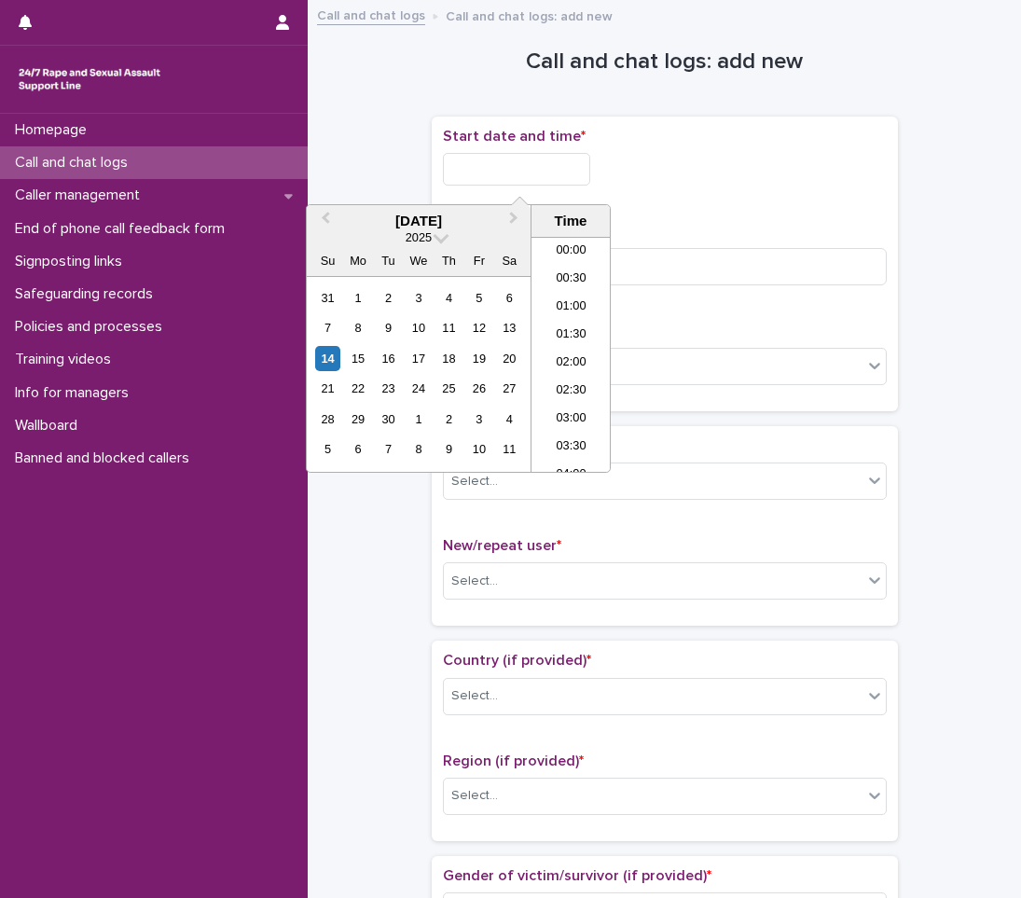
click at [503, 163] on input "text" at bounding box center [516, 169] width 147 height 33
click at [566, 348] on li "21:30" at bounding box center [571, 354] width 79 height 28
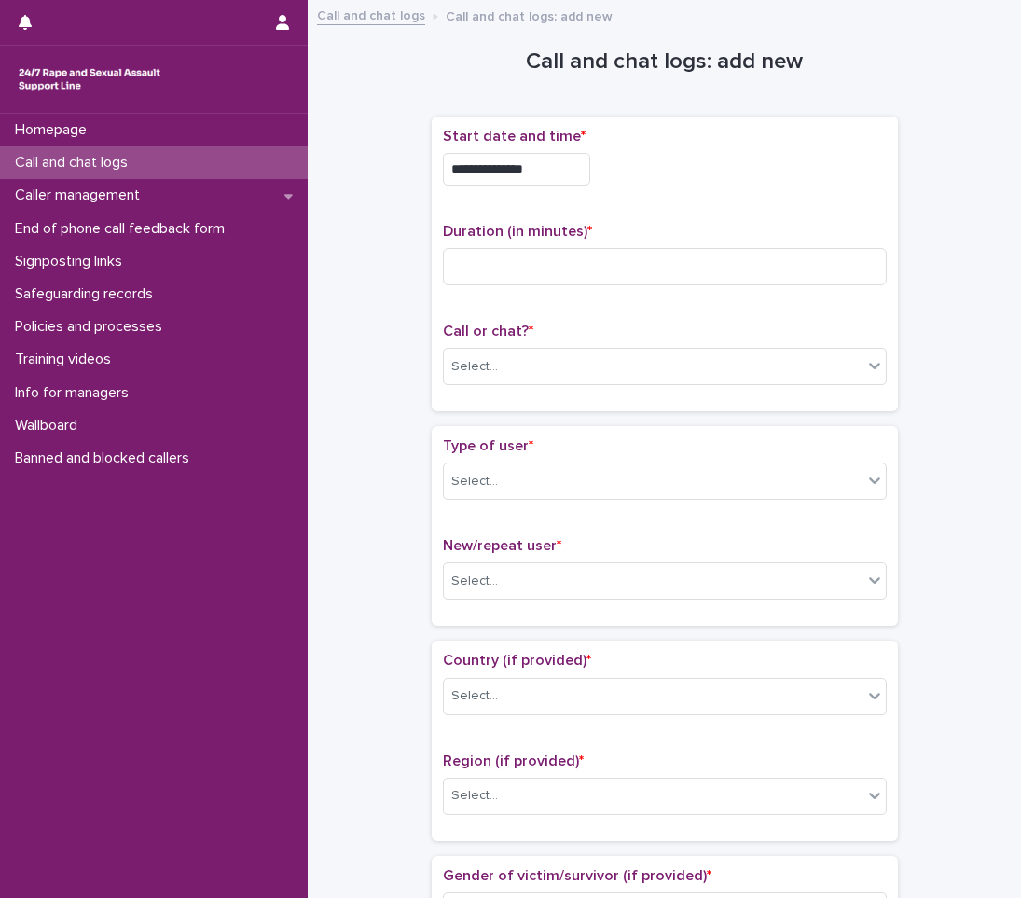
click at [578, 173] on input "**********" at bounding box center [516, 169] width 147 height 33
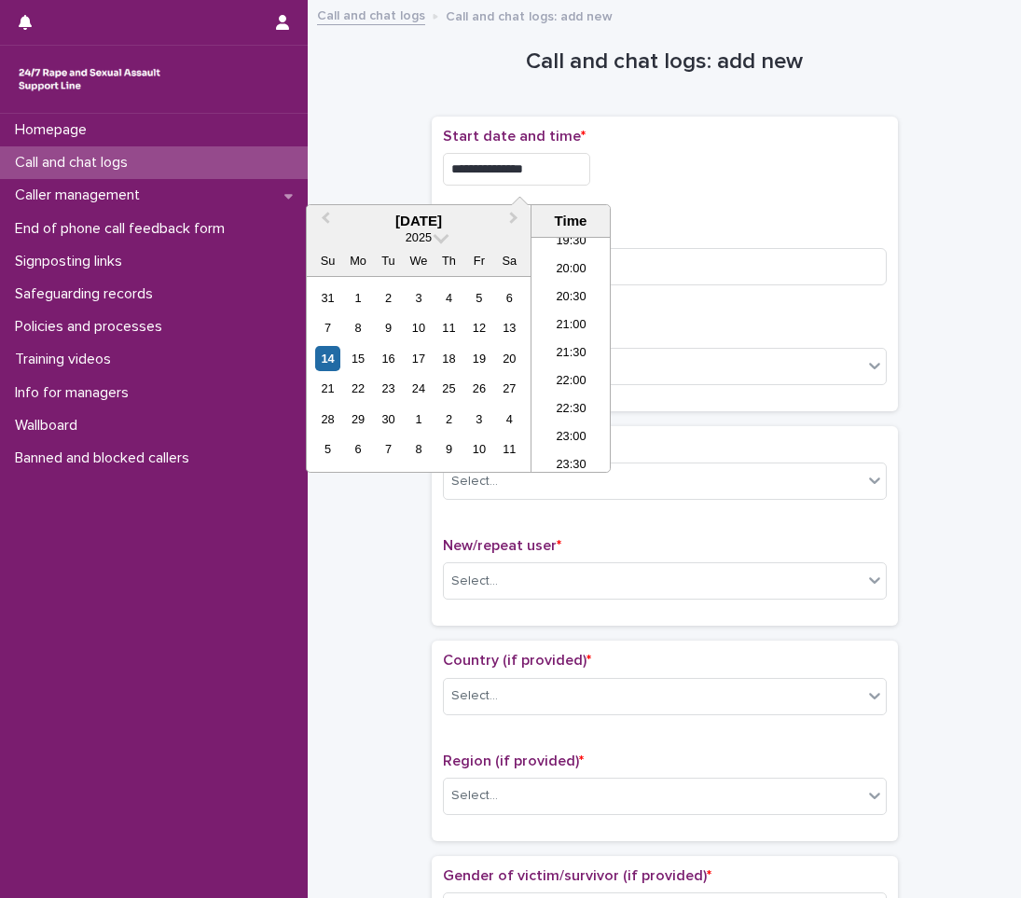
type input "**********"
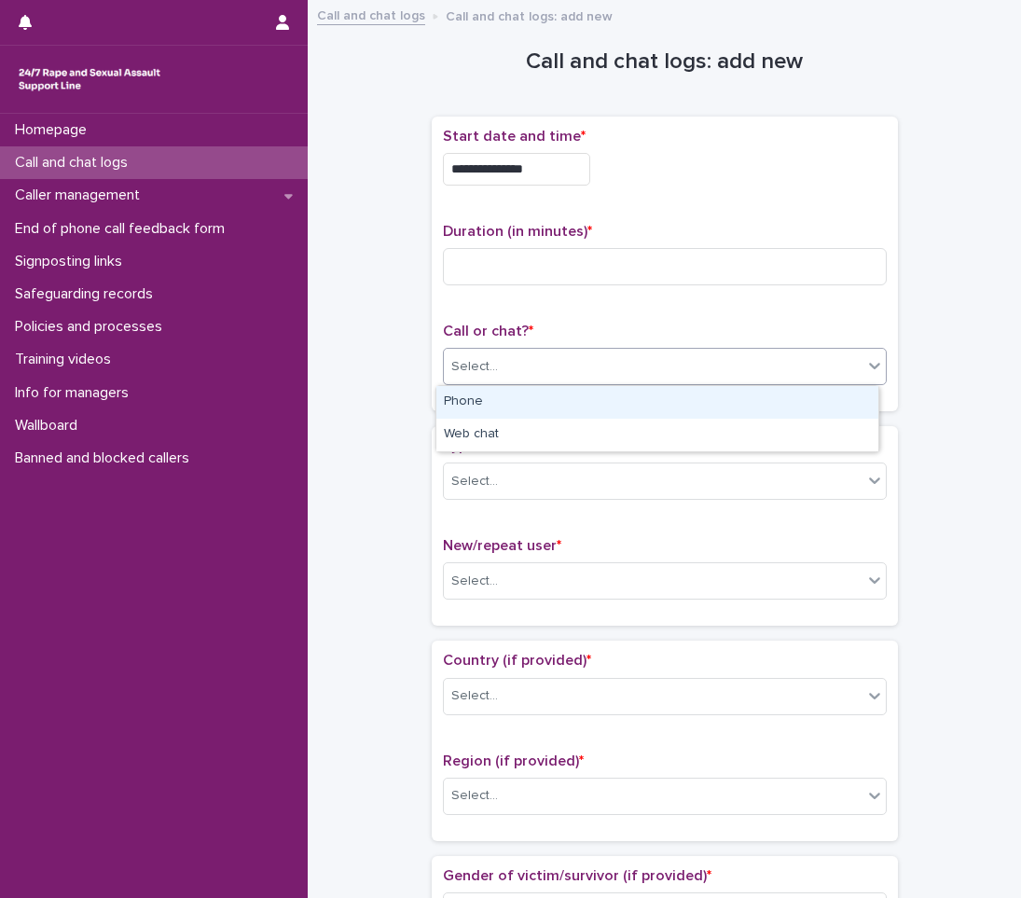
click at [471, 368] on div "Select..." at bounding box center [474, 367] width 47 height 20
click at [469, 402] on div "Phone" at bounding box center [658, 402] width 442 height 33
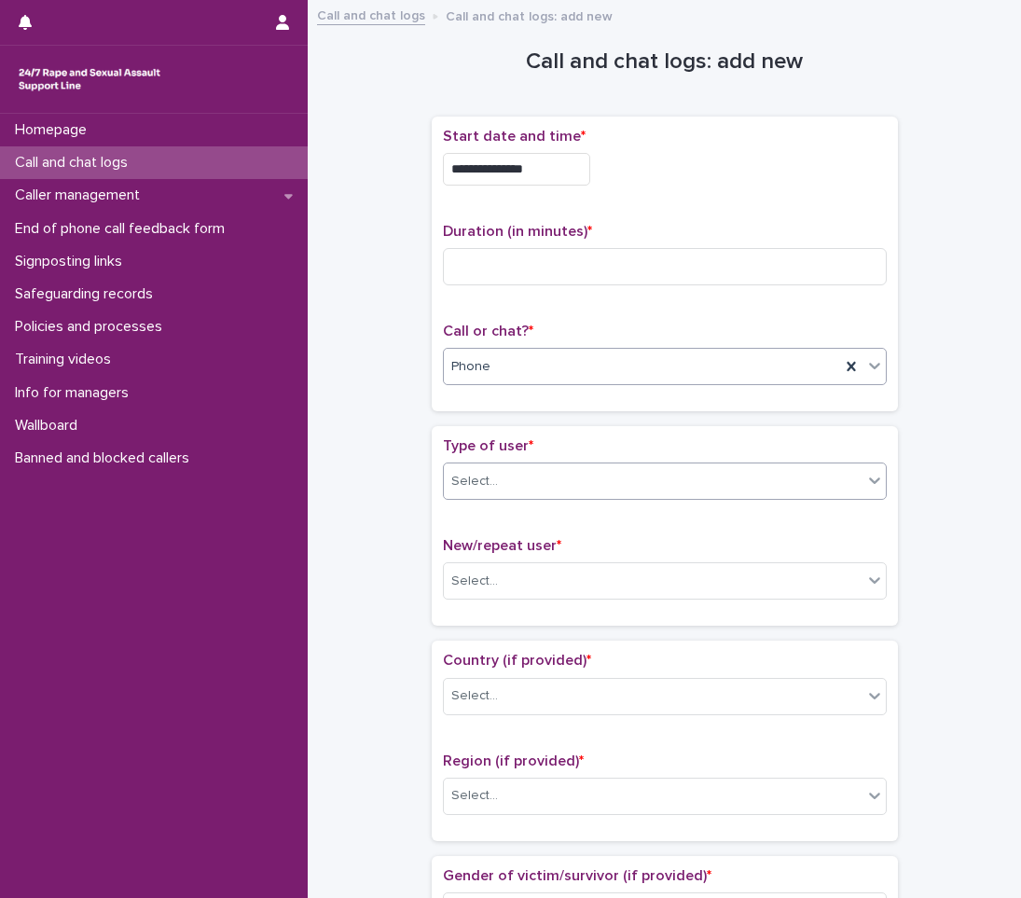
click at [489, 482] on div "Select..." at bounding box center [653, 481] width 419 height 31
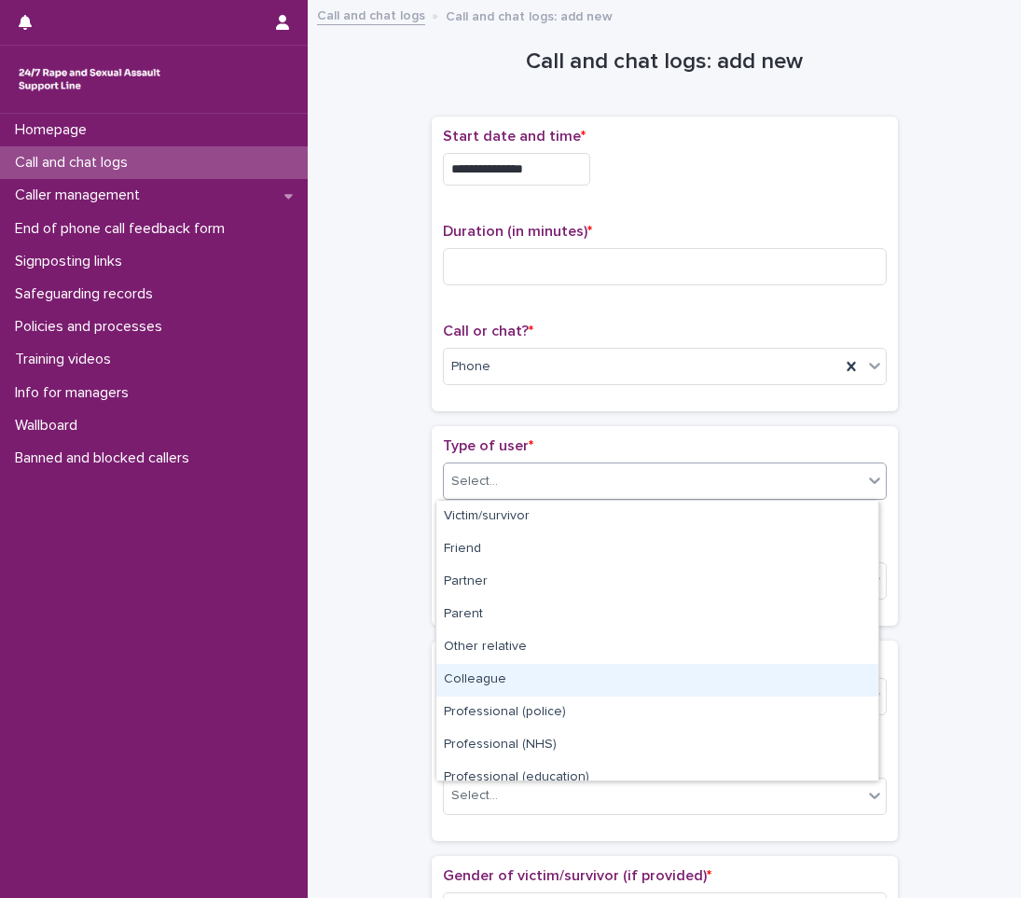
scroll to position [210, 0]
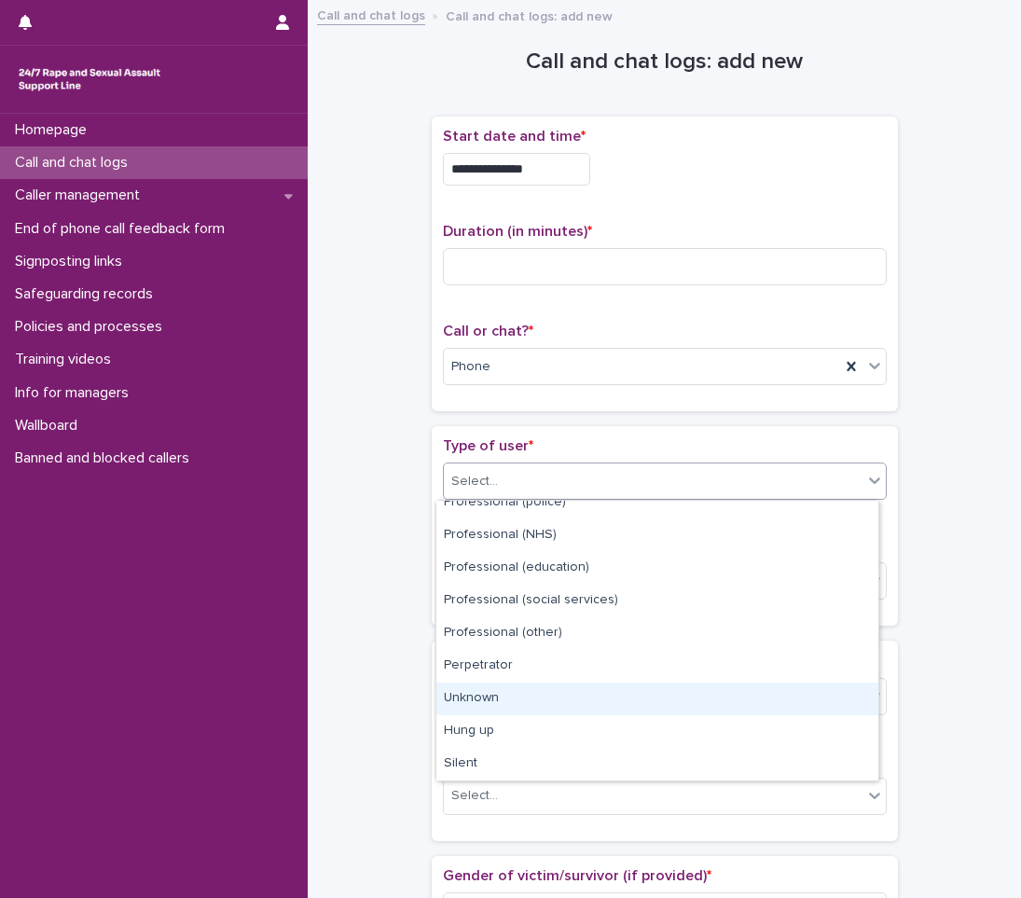
click at [517, 692] on div "Unknown" at bounding box center [658, 699] width 442 height 33
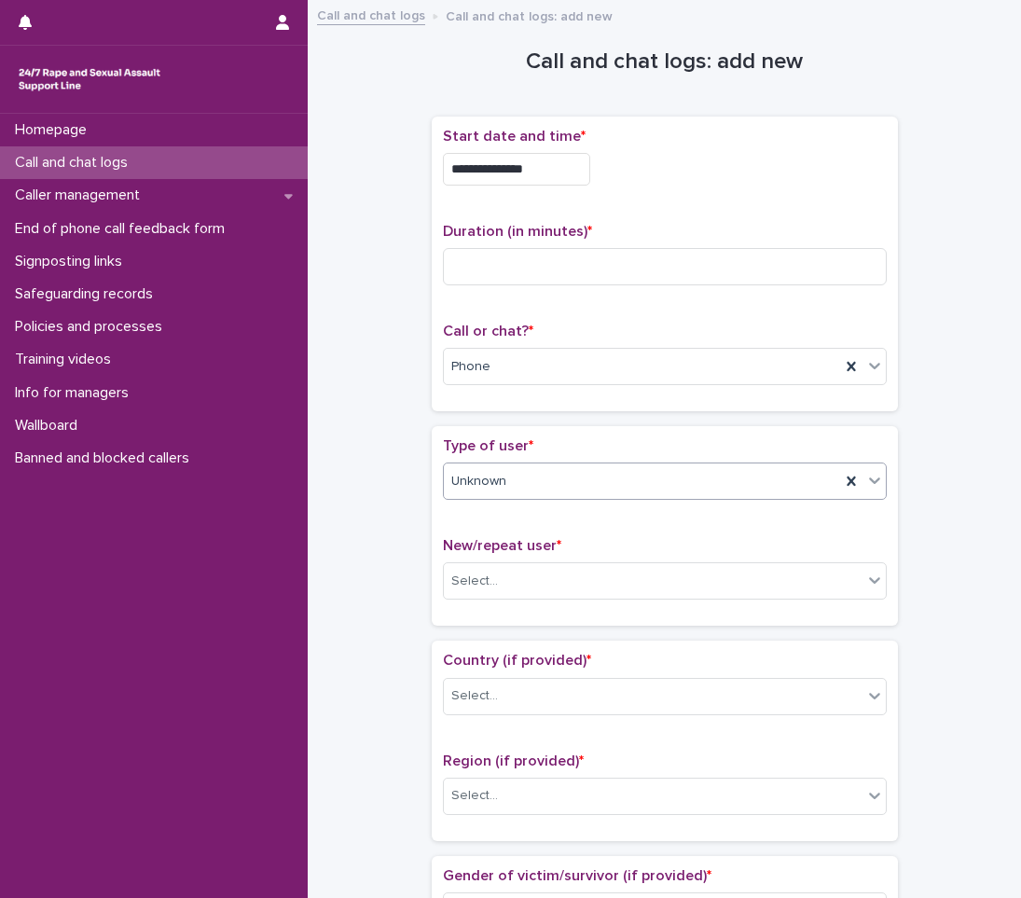
click at [498, 562] on div "New/repeat user * Select..." at bounding box center [665, 575] width 444 height 77
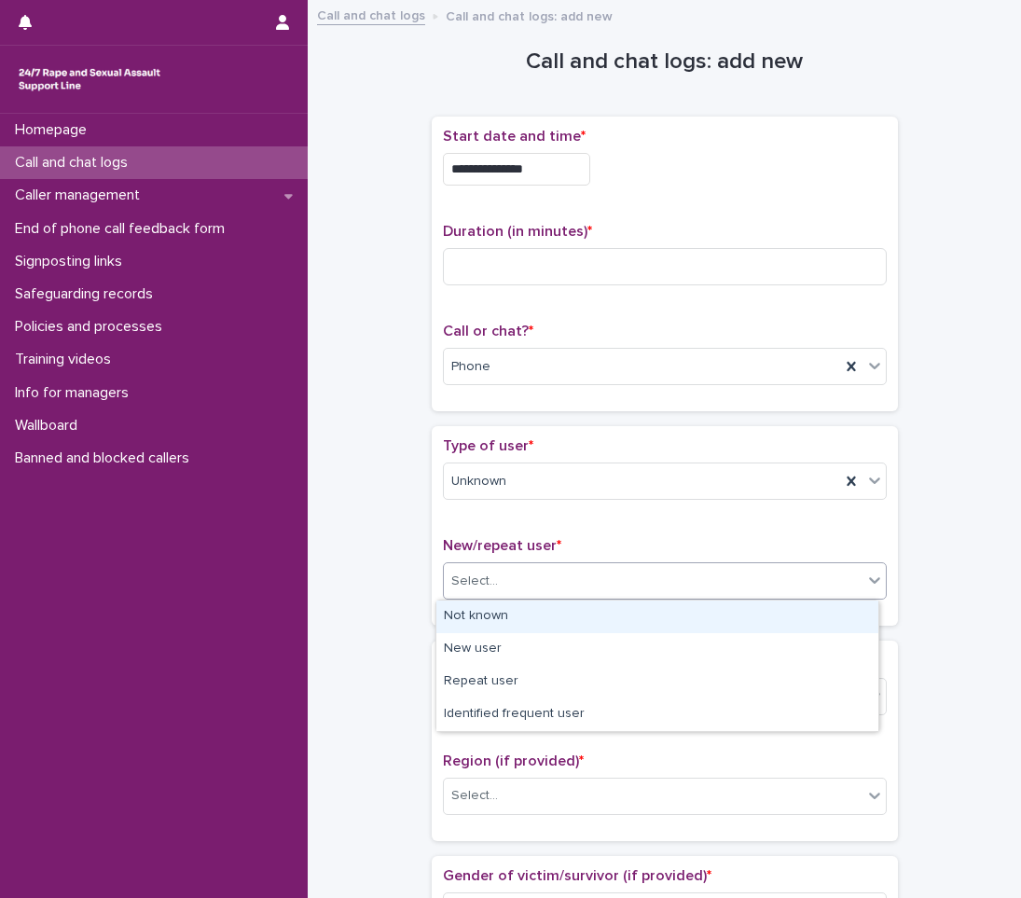
click at [500, 579] on input "text" at bounding box center [501, 582] width 2 height 16
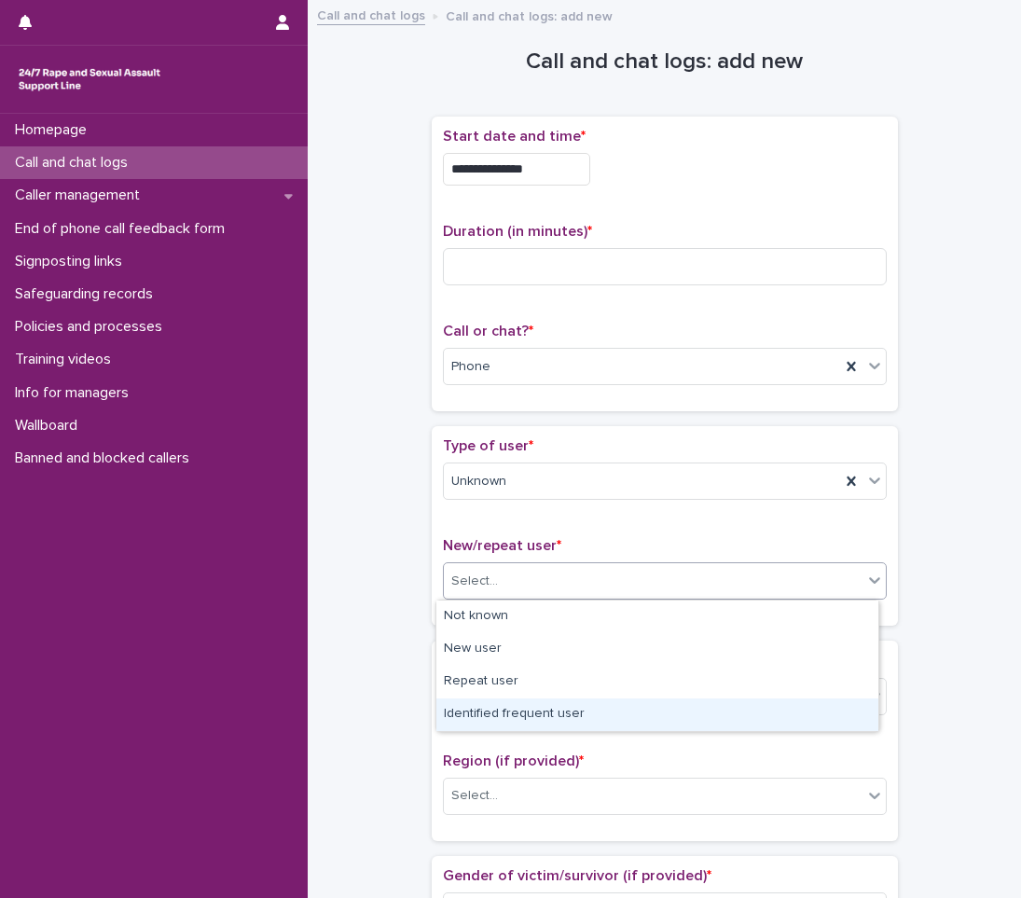
click at [457, 719] on div "Identified frequent user" at bounding box center [658, 715] width 442 height 33
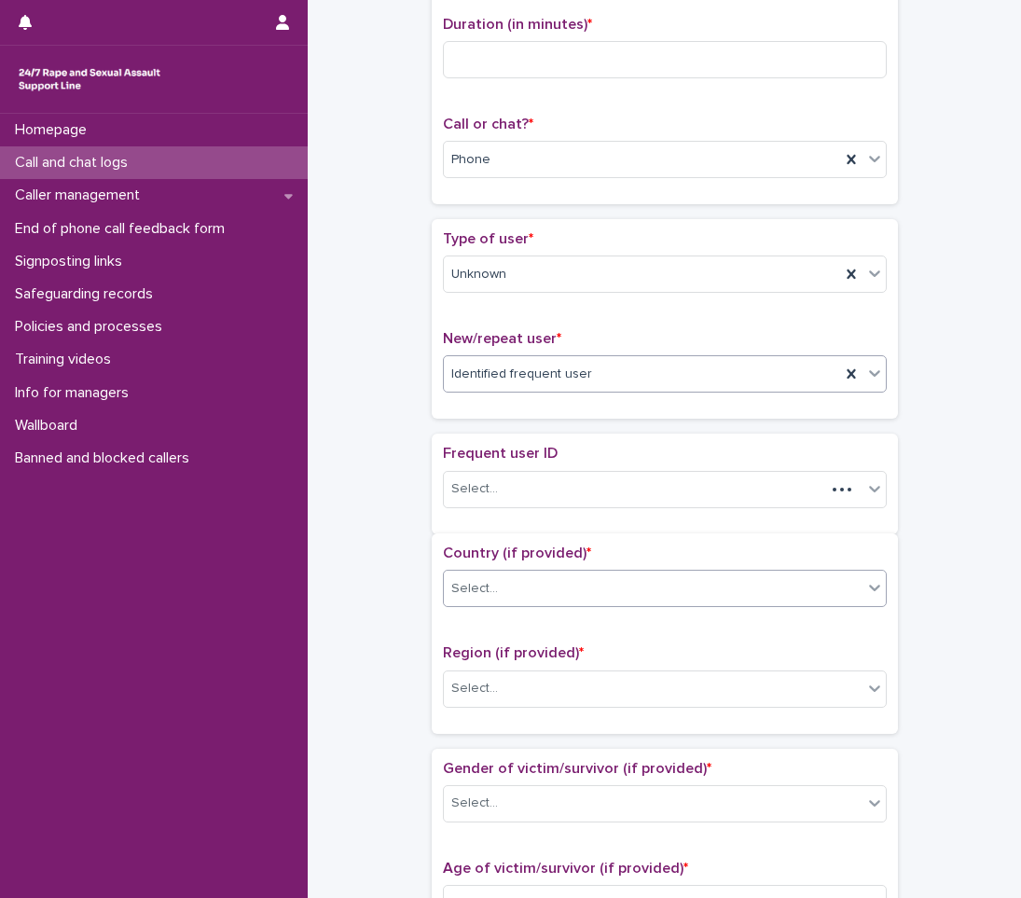
scroll to position [207, 0]
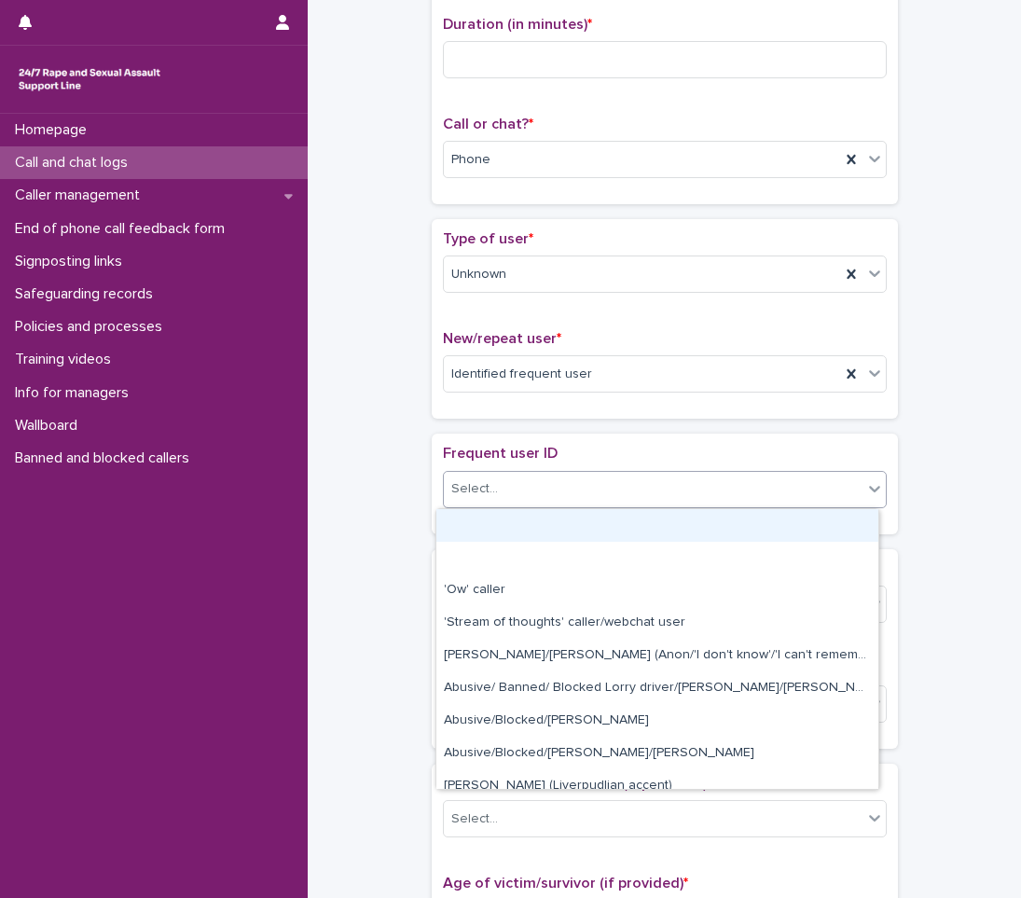
click at [536, 501] on div "Select..." at bounding box center [653, 489] width 419 height 31
click at [535, 491] on div "Select..." at bounding box center [653, 489] width 419 height 31
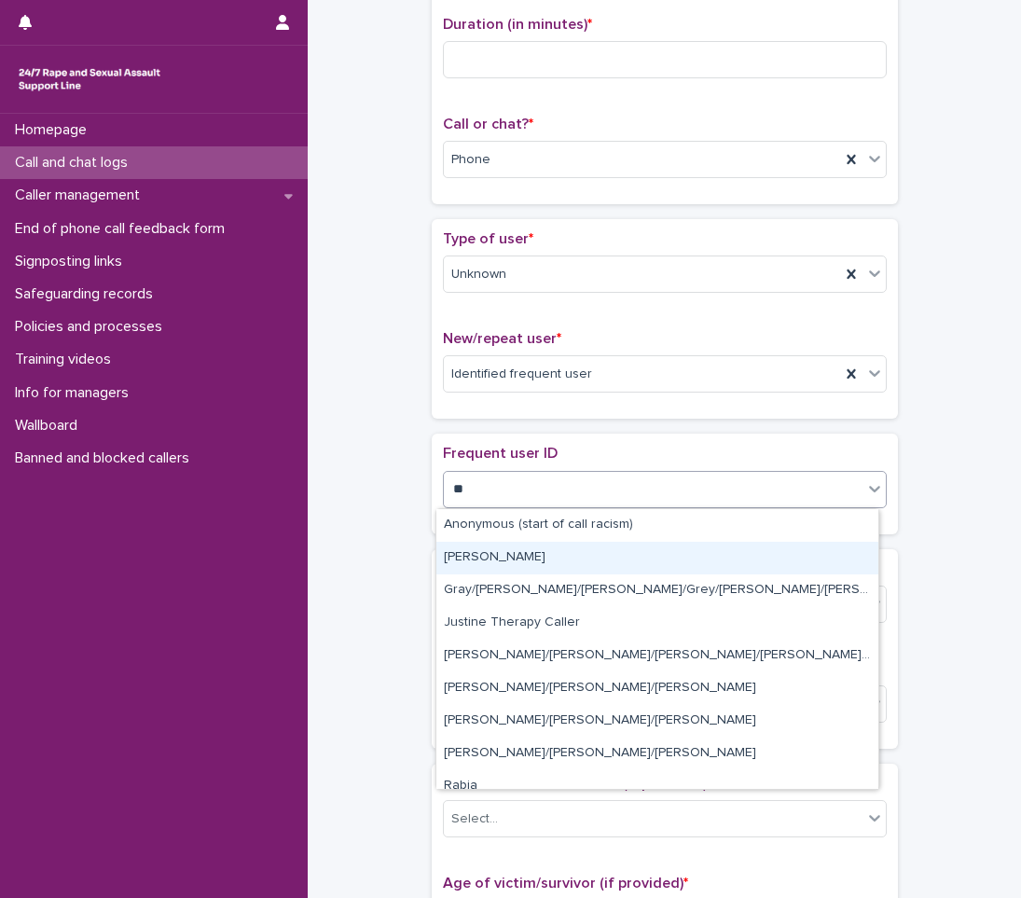
type input "***"
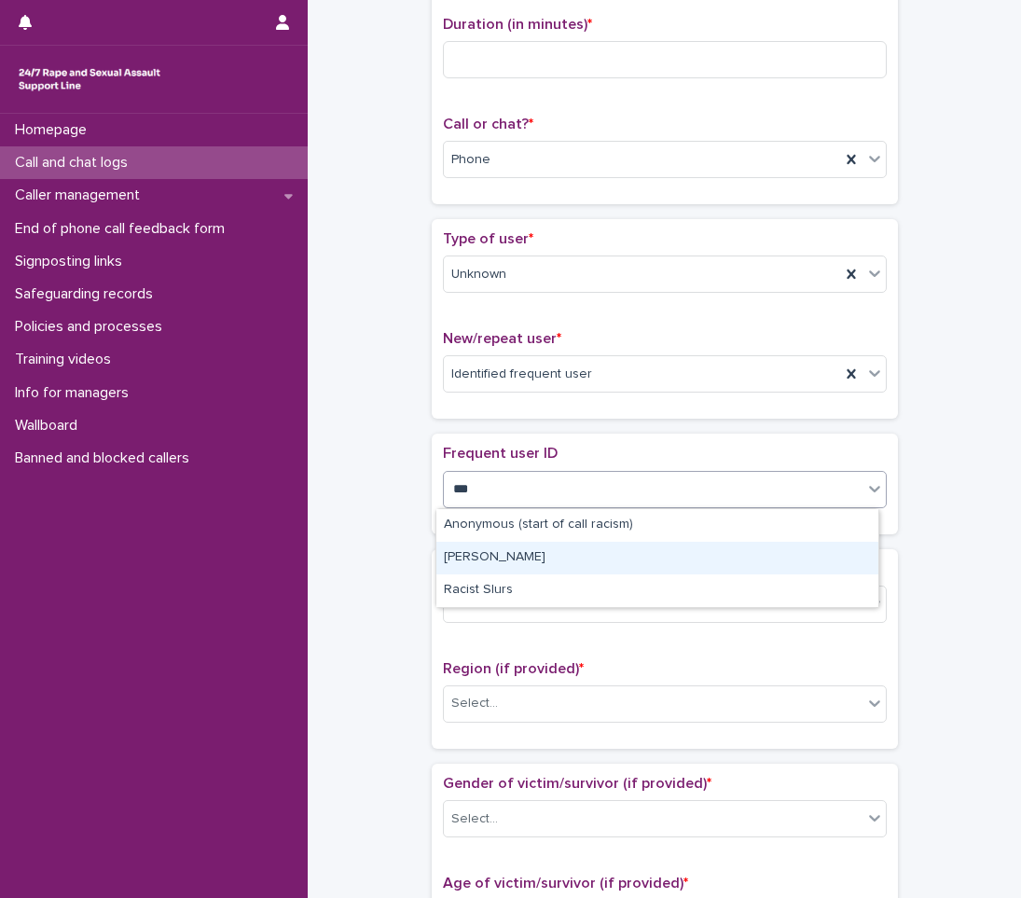
click at [502, 561] on div "[PERSON_NAME]" at bounding box center [658, 558] width 442 height 33
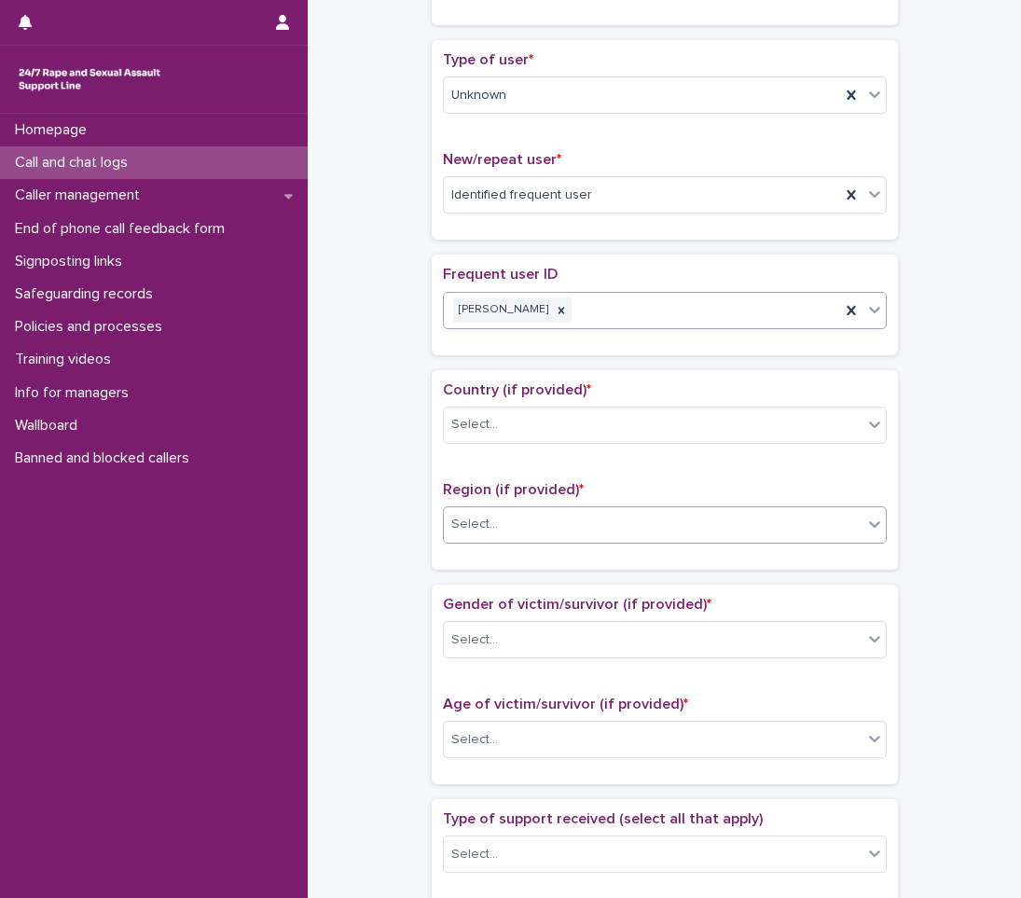
scroll to position [394, 0]
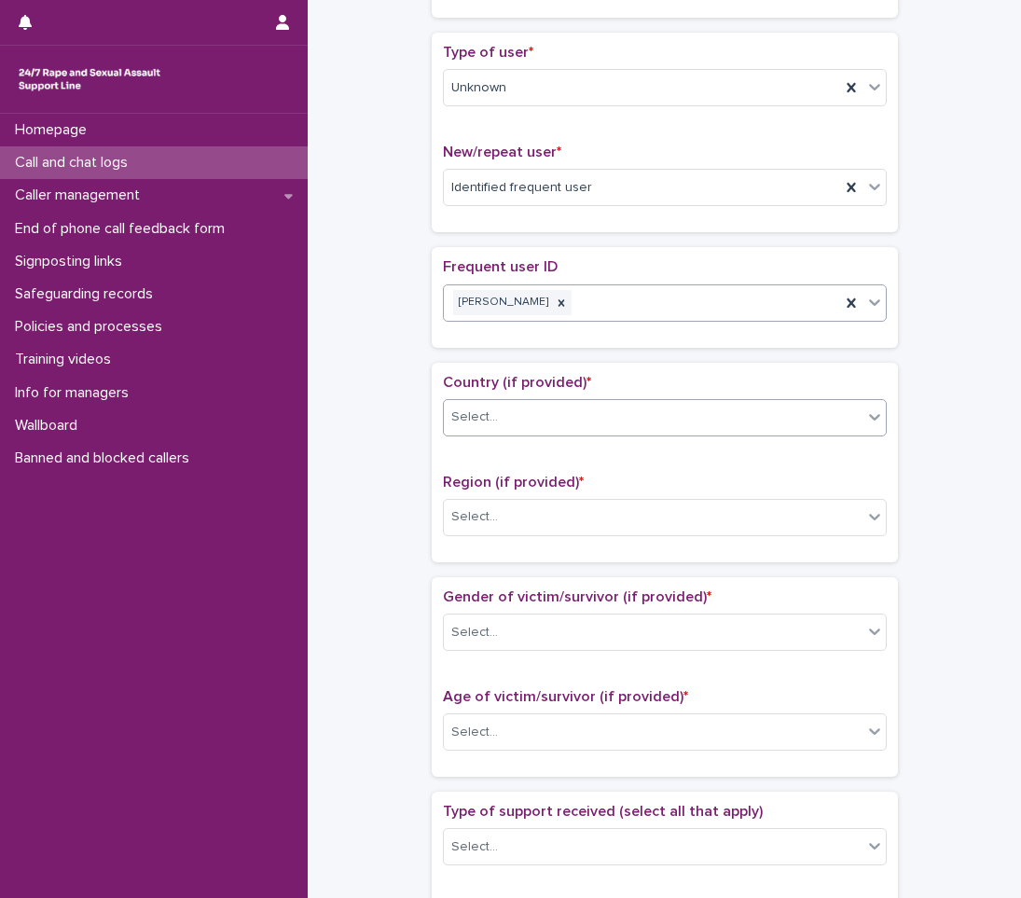
click at [539, 420] on div "Select..." at bounding box center [653, 417] width 419 height 31
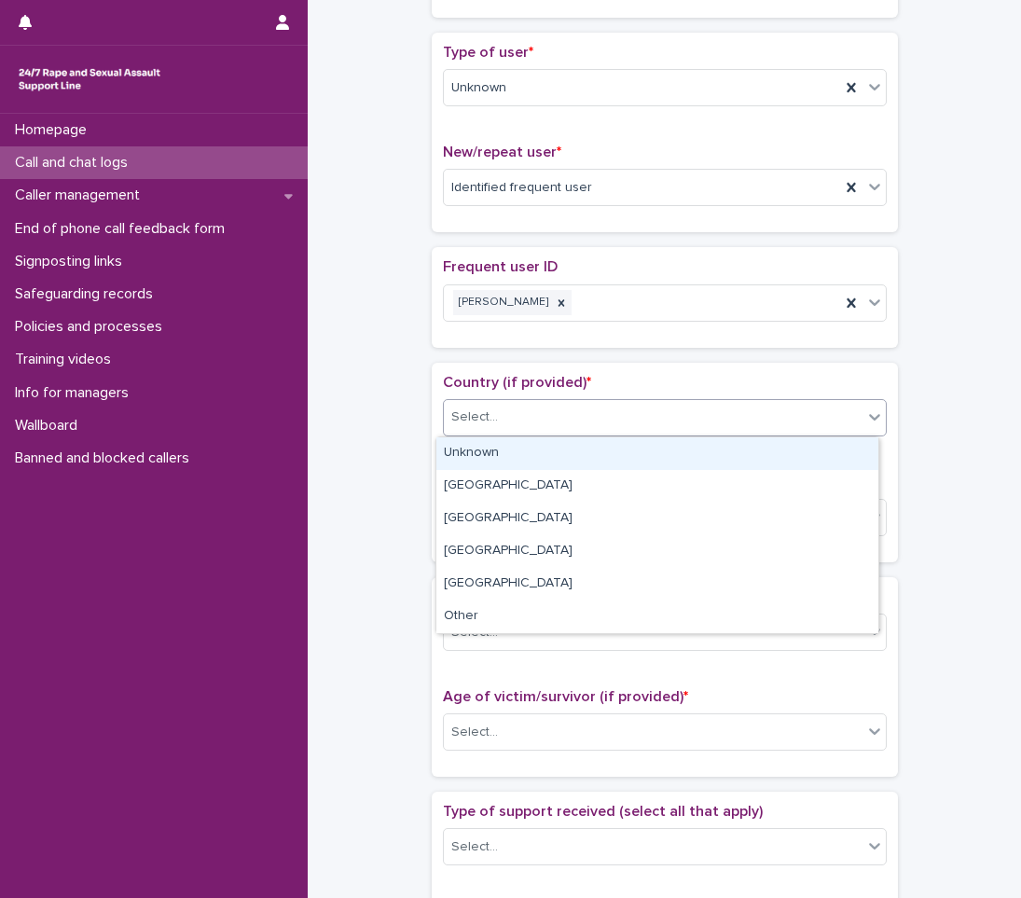
click at [485, 444] on div "Unknown" at bounding box center [658, 454] width 442 height 33
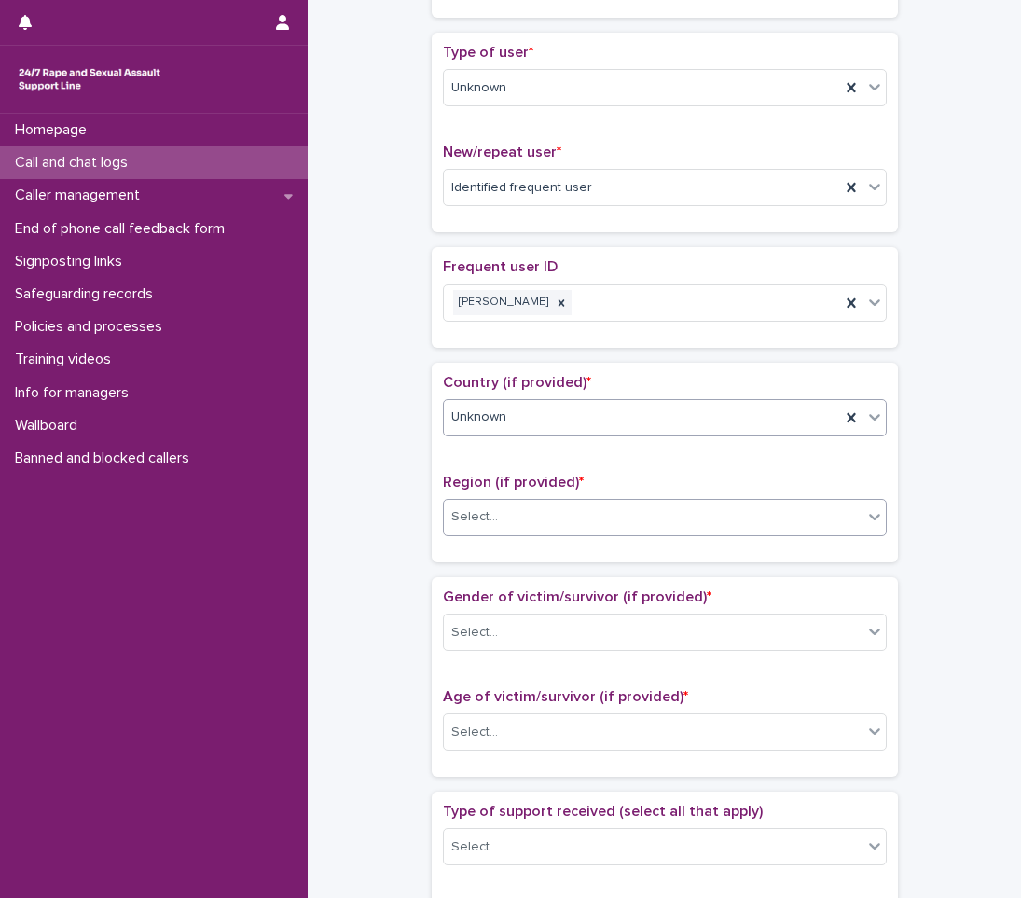
scroll to position [487, 0]
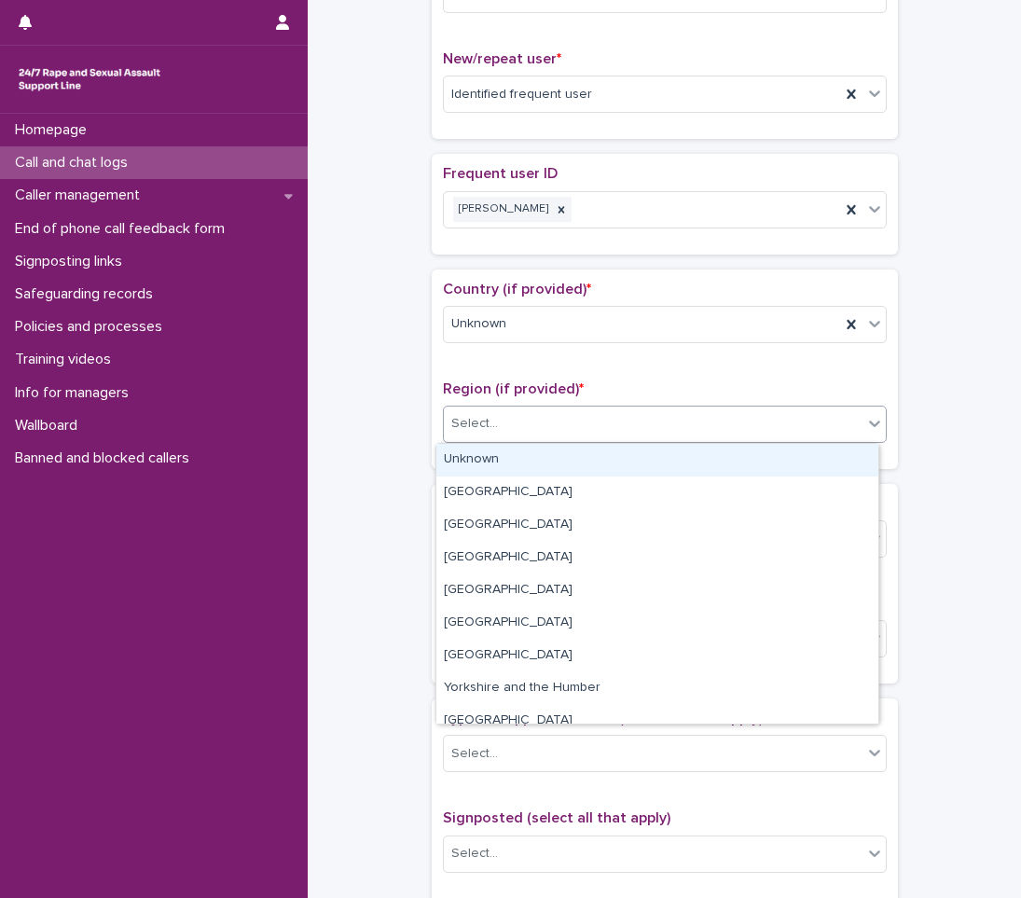
click at [505, 434] on div "Select..." at bounding box center [653, 424] width 419 height 31
click at [496, 453] on div "Unknown" at bounding box center [658, 460] width 442 height 33
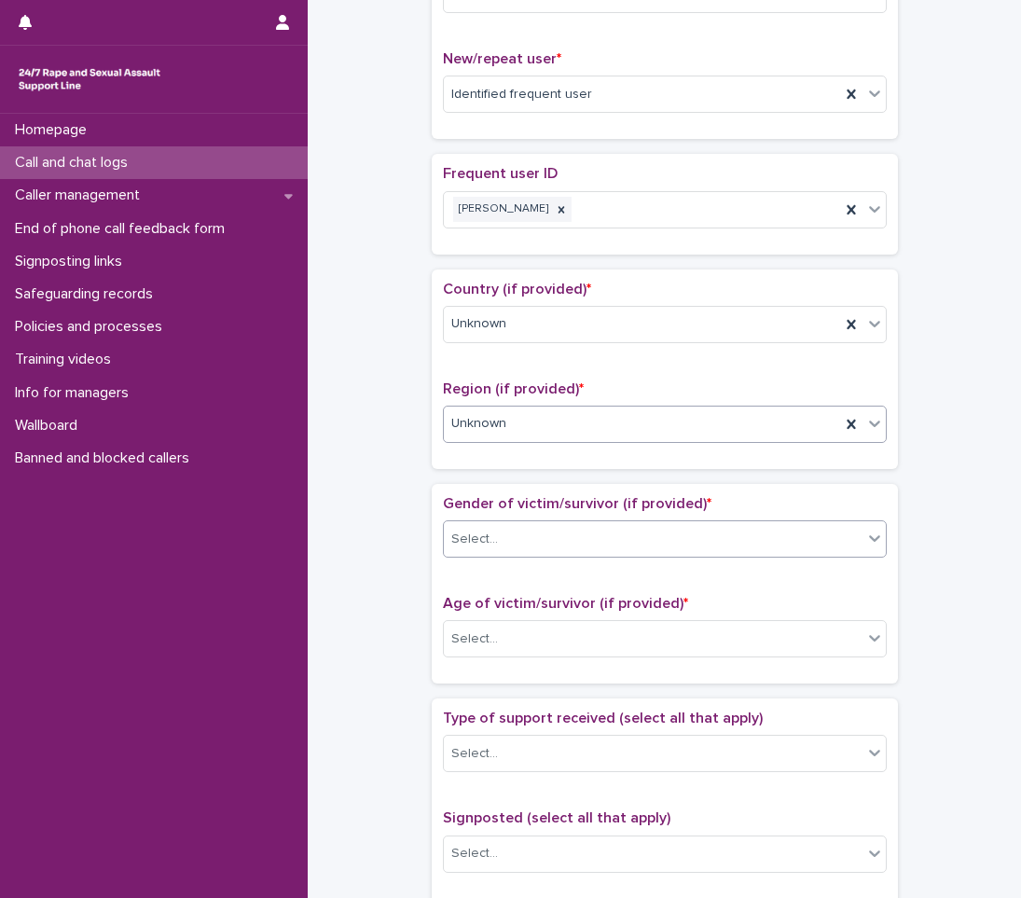
click at [470, 534] on div "Select..." at bounding box center [474, 540] width 47 height 20
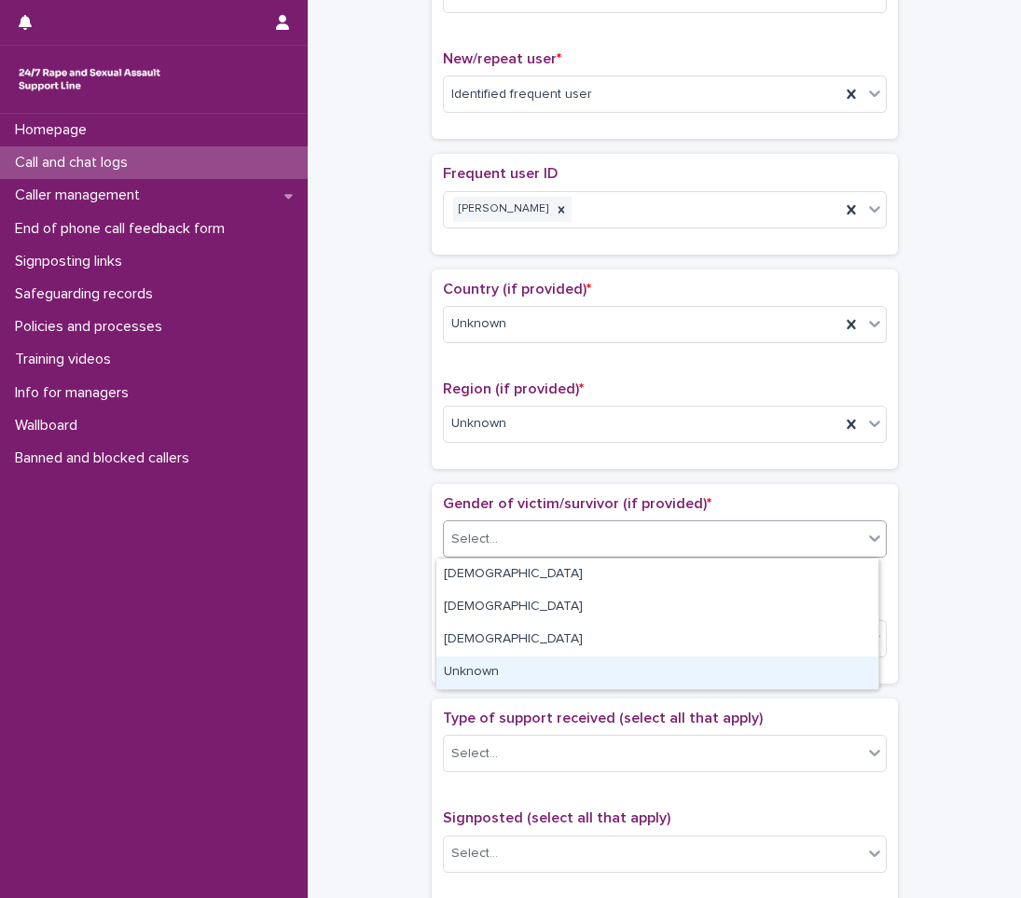
click at [463, 673] on div "Unknown" at bounding box center [658, 673] width 442 height 33
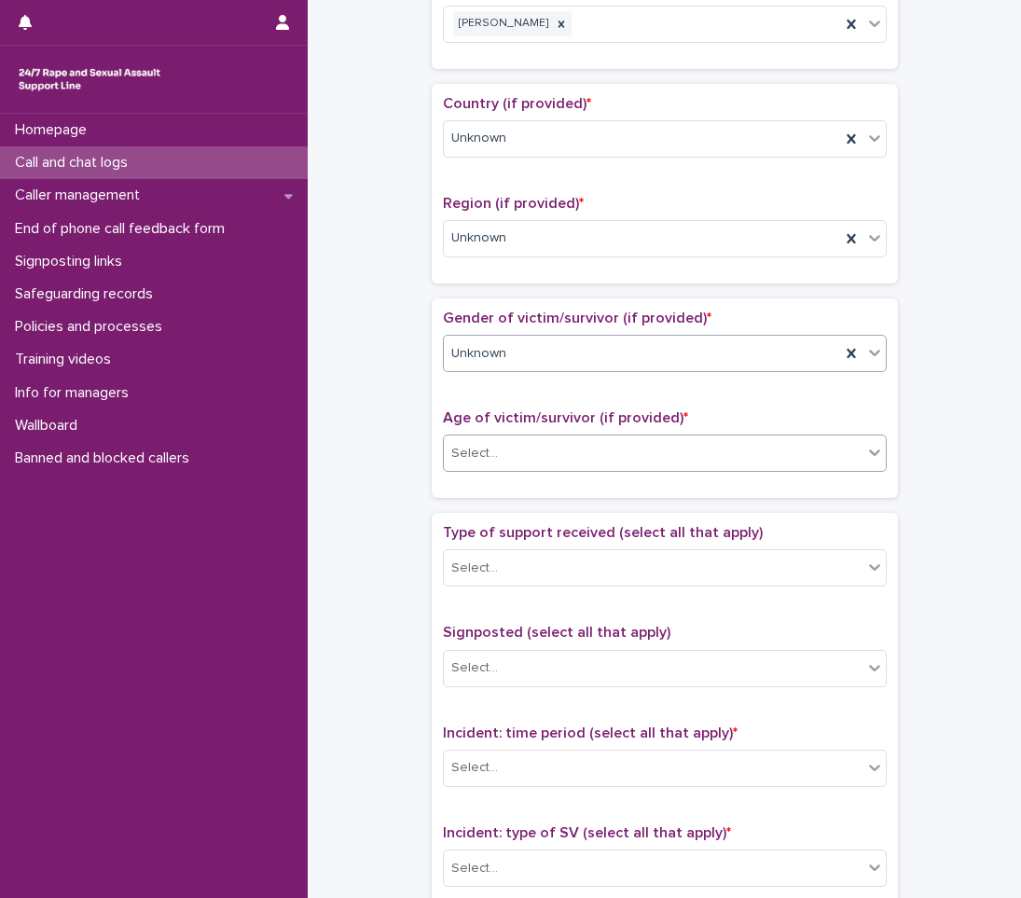
scroll to position [674, 0]
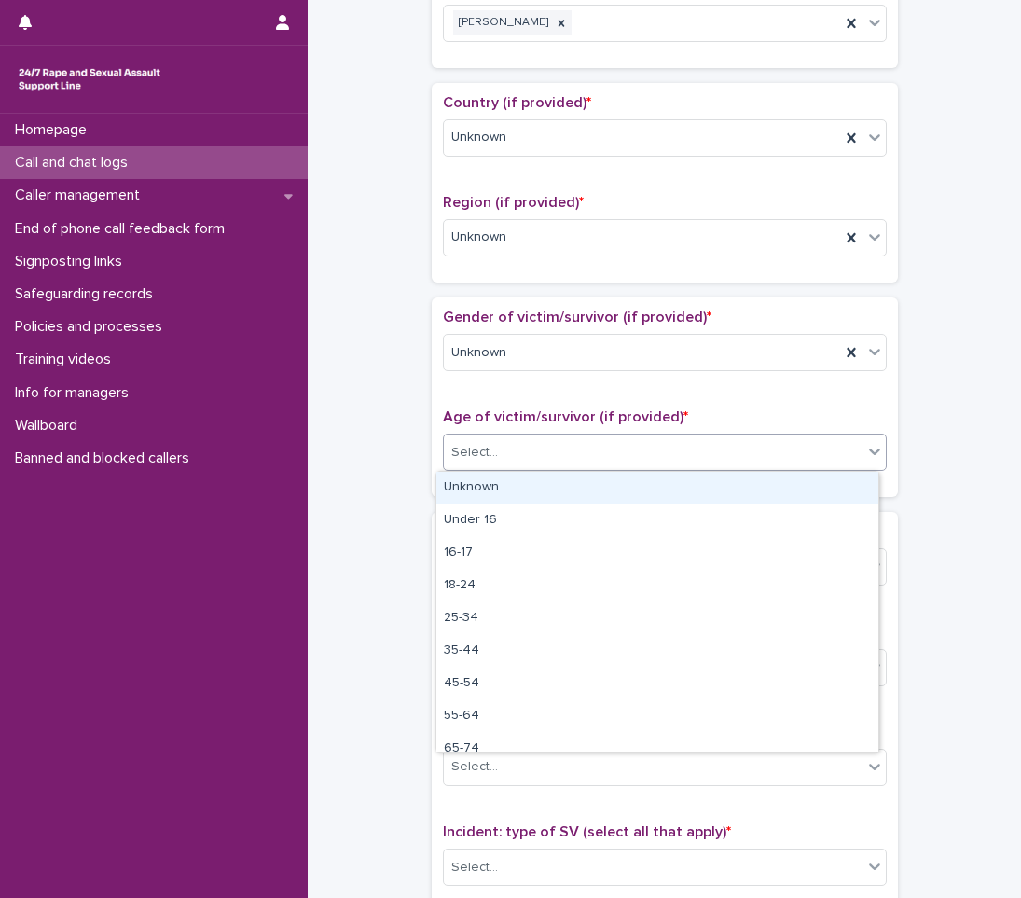
click at [494, 451] on div "Select..." at bounding box center [653, 453] width 419 height 31
click at [483, 489] on div "Unknown" at bounding box center [658, 488] width 442 height 33
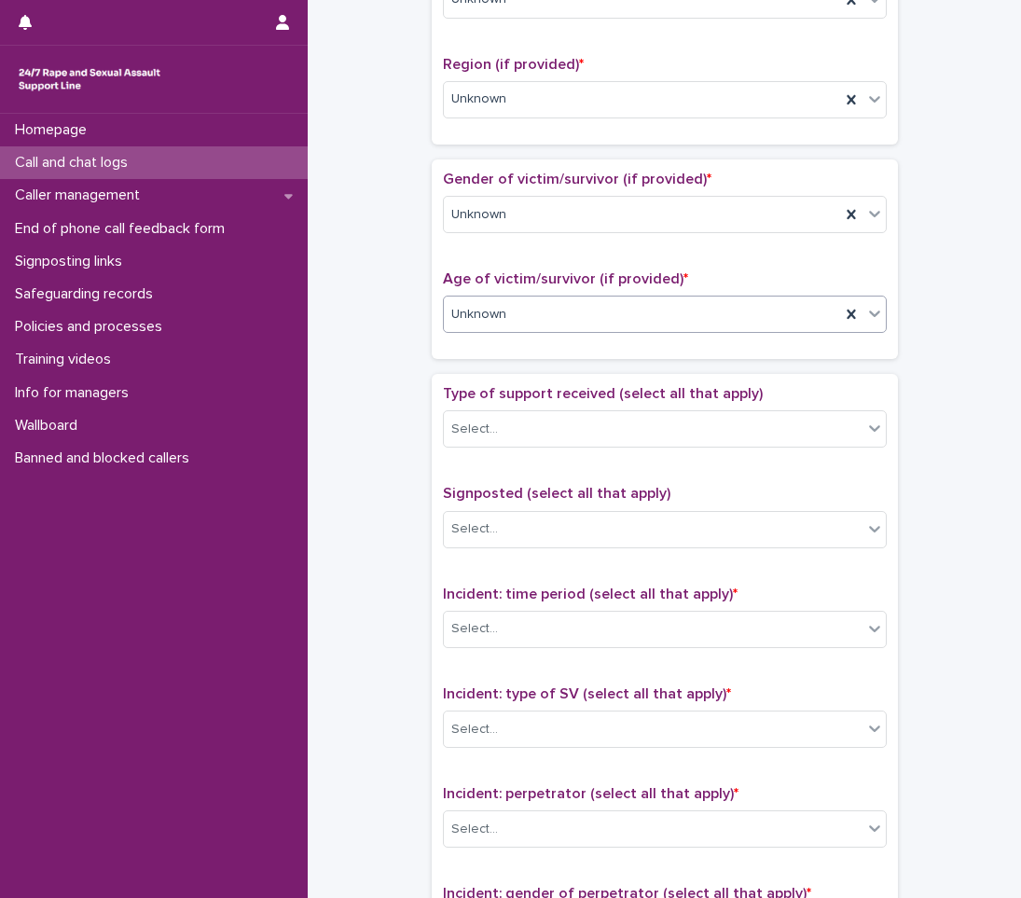
scroll to position [860, 0]
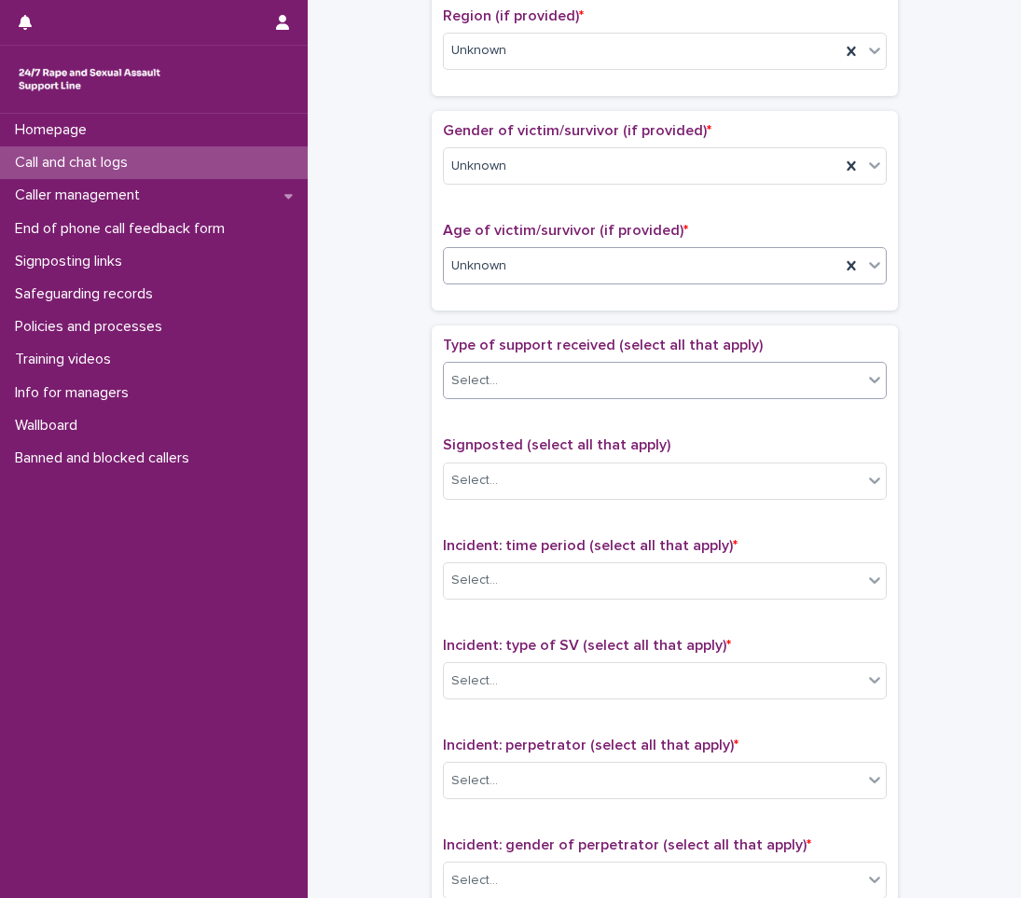
click at [550, 381] on div "Select..." at bounding box center [653, 381] width 419 height 31
click at [411, 524] on div "**********" at bounding box center [664, 162] width 676 height 2022
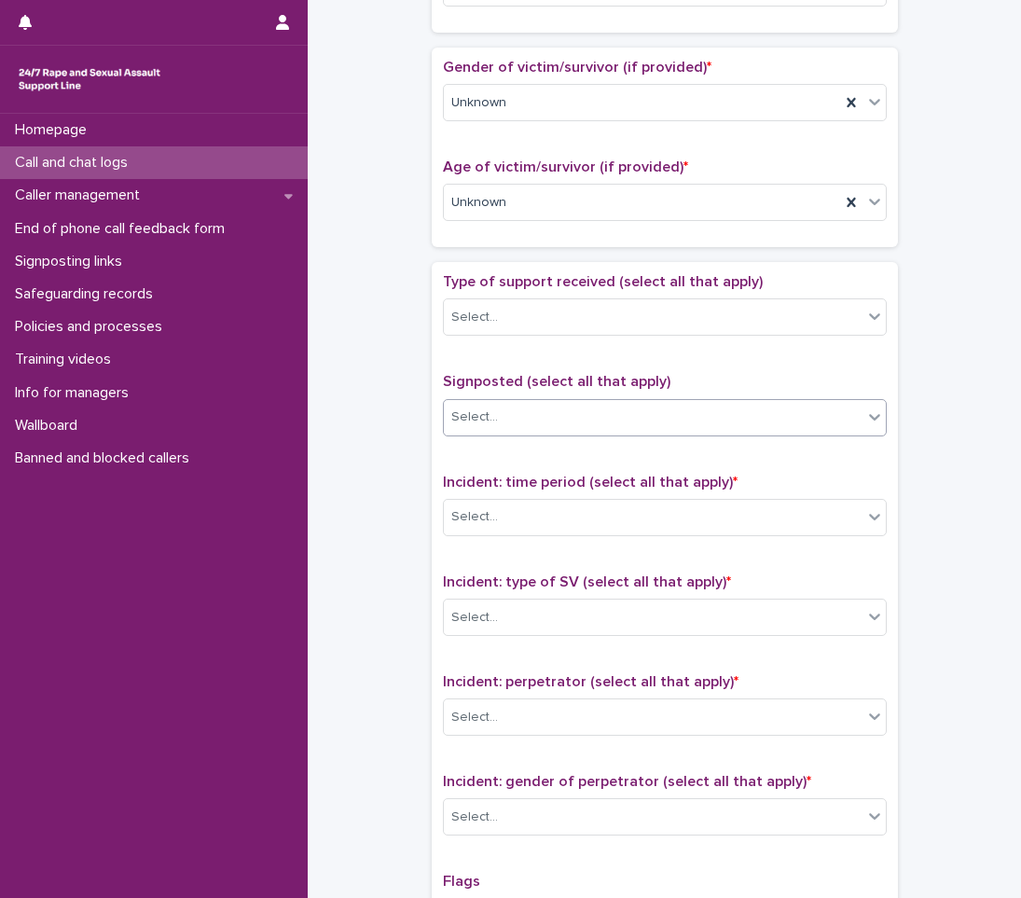
scroll to position [953, 0]
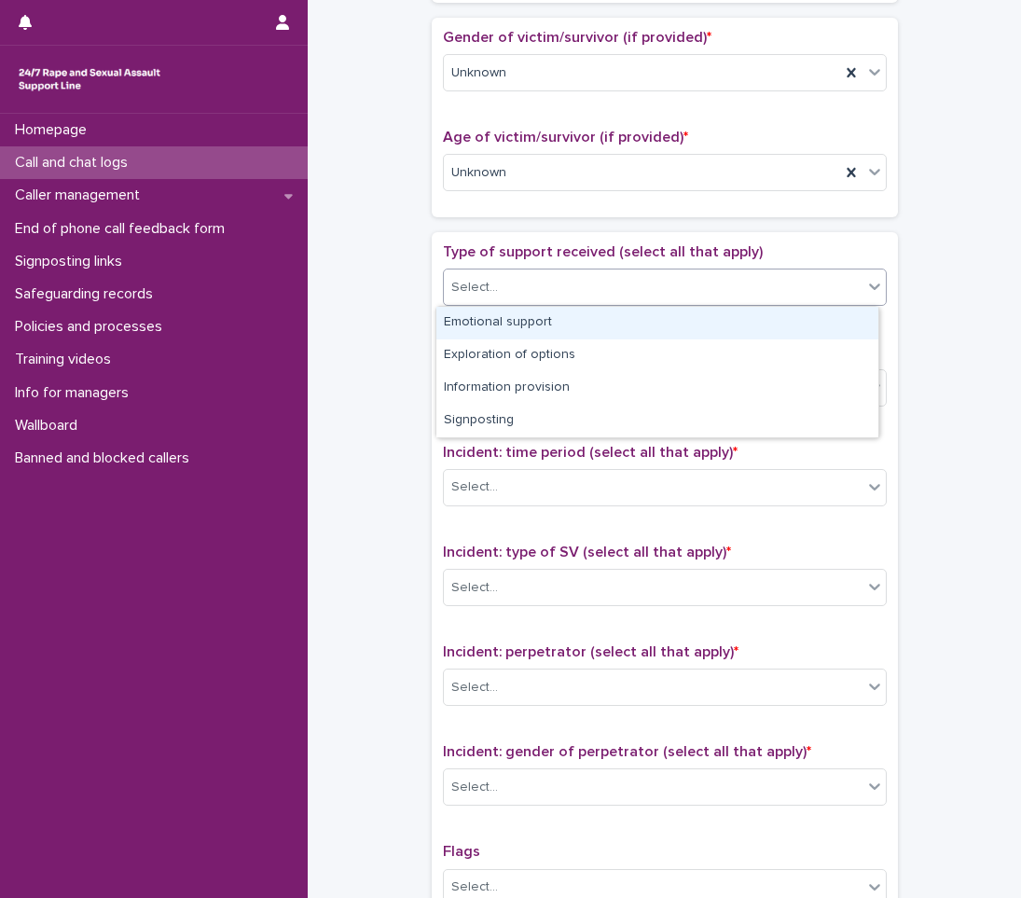
click at [555, 299] on div "Select..." at bounding box center [653, 287] width 419 height 31
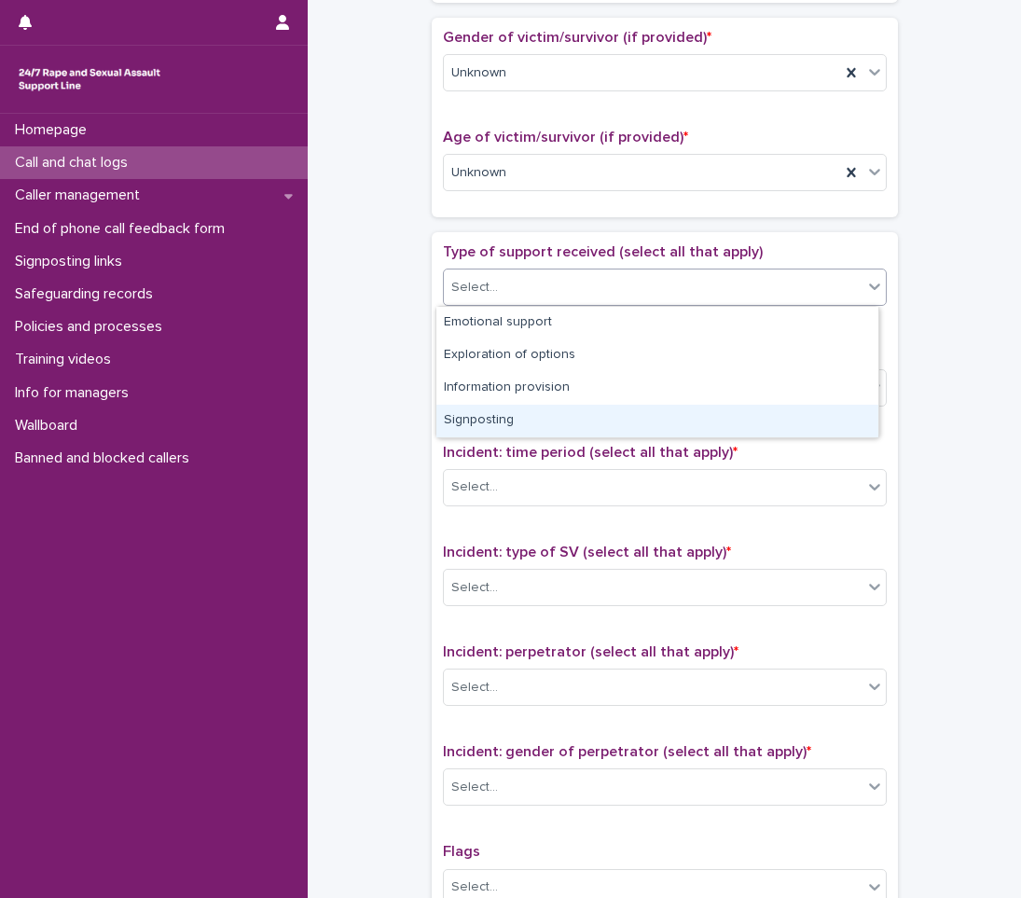
click at [411, 423] on div "**********" at bounding box center [664, 69] width 676 height 2022
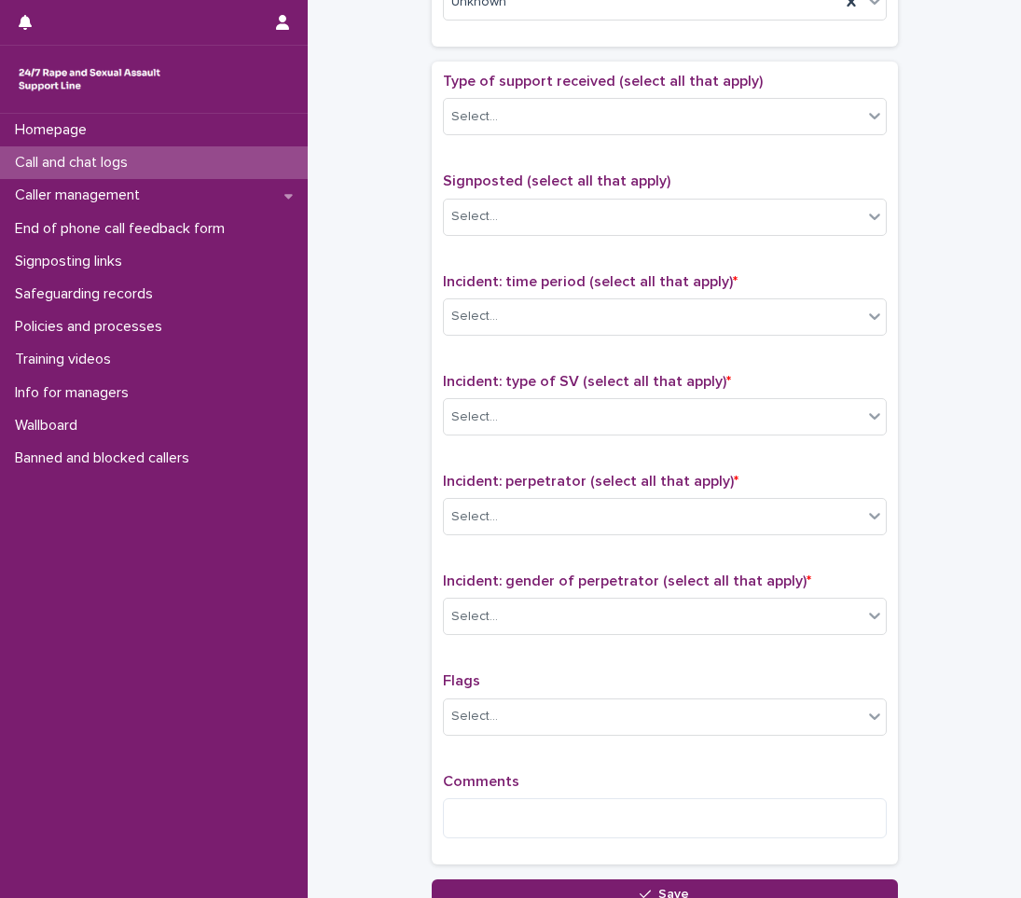
scroll to position [1140, 0]
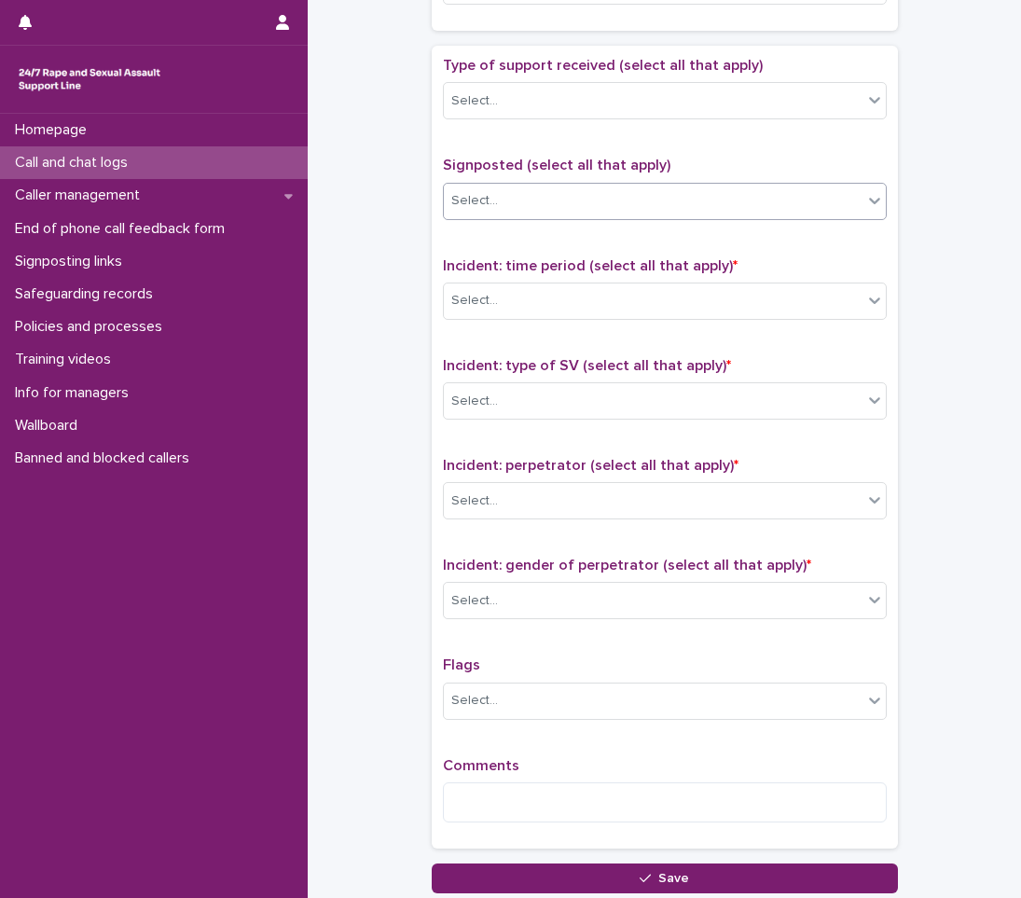
click at [561, 208] on div "Select..." at bounding box center [653, 201] width 419 height 31
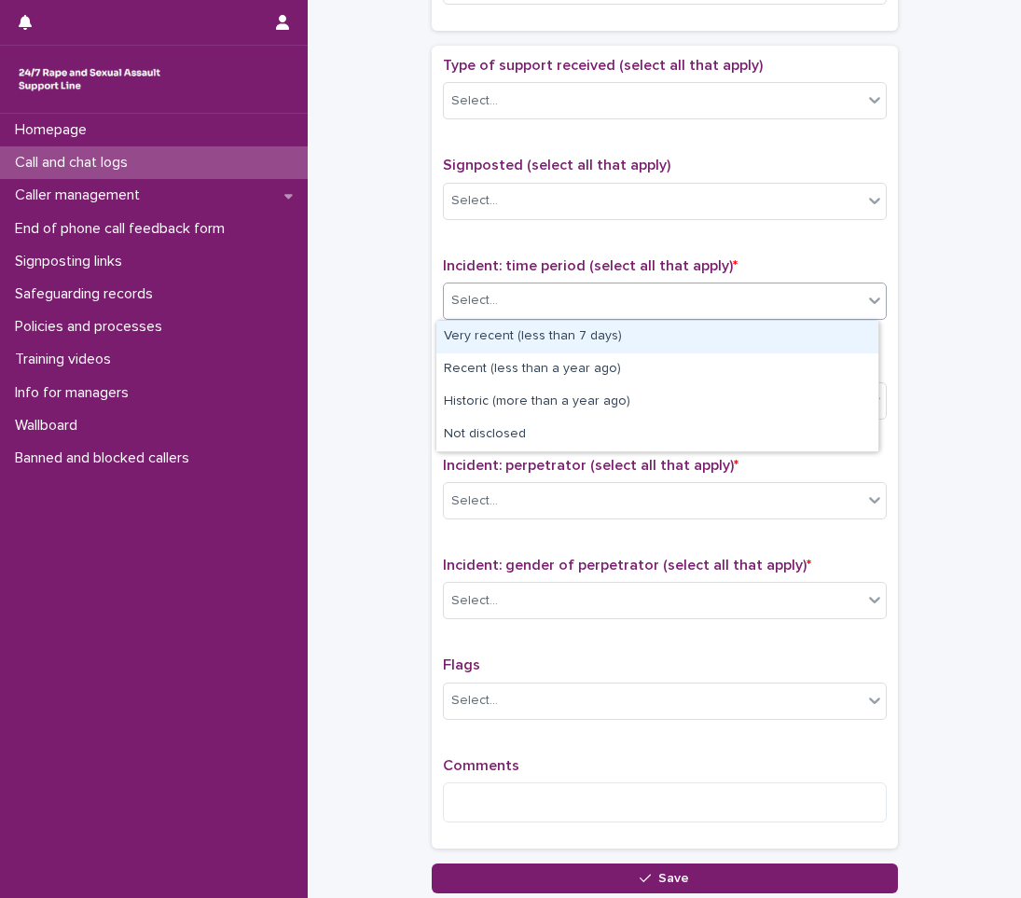
click at [476, 299] on div "Select..." at bounding box center [474, 301] width 47 height 20
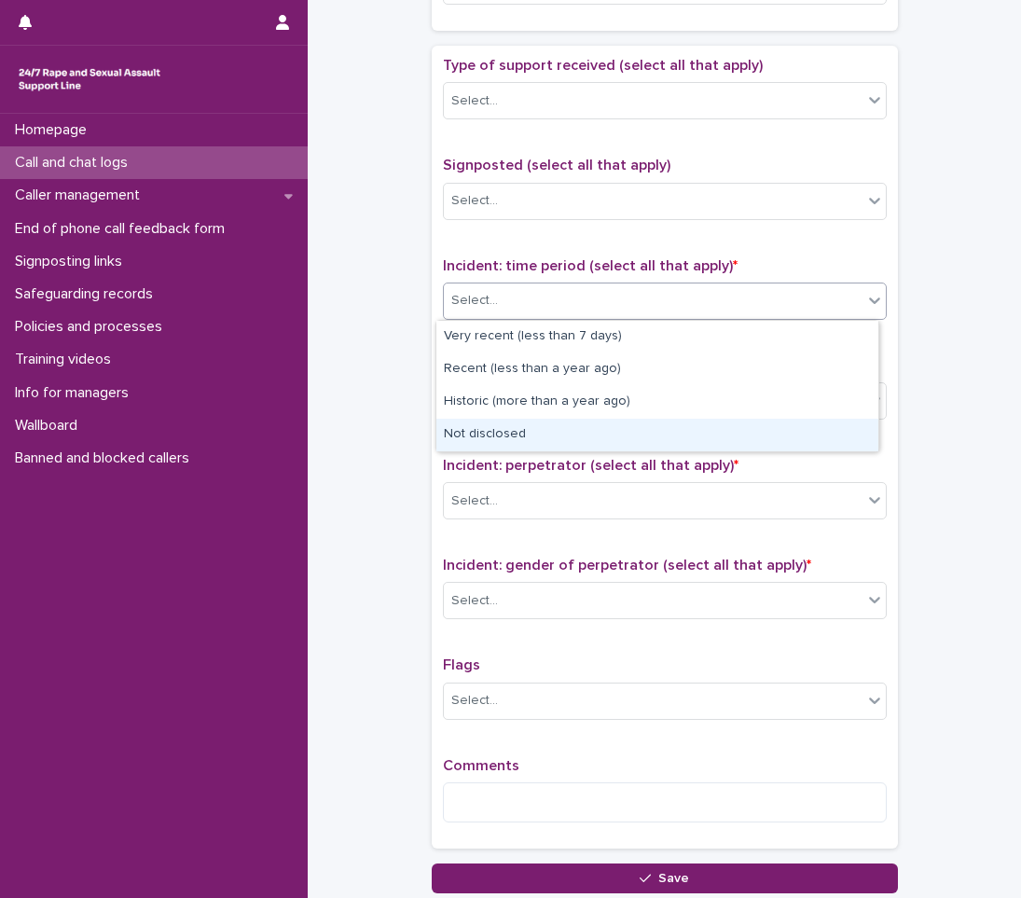
click at [449, 428] on div "Not disclosed" at bounding box center [658, 435] width 442 height 33
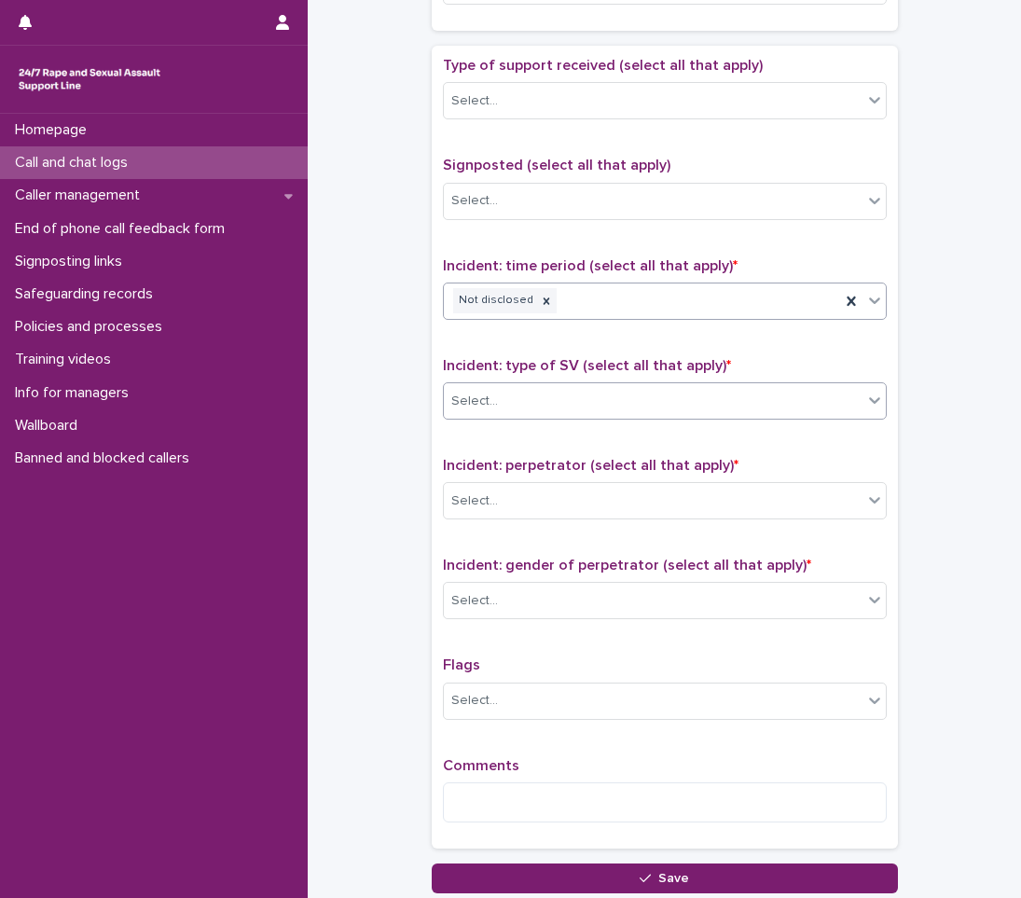
scroll to position [1233, 0]
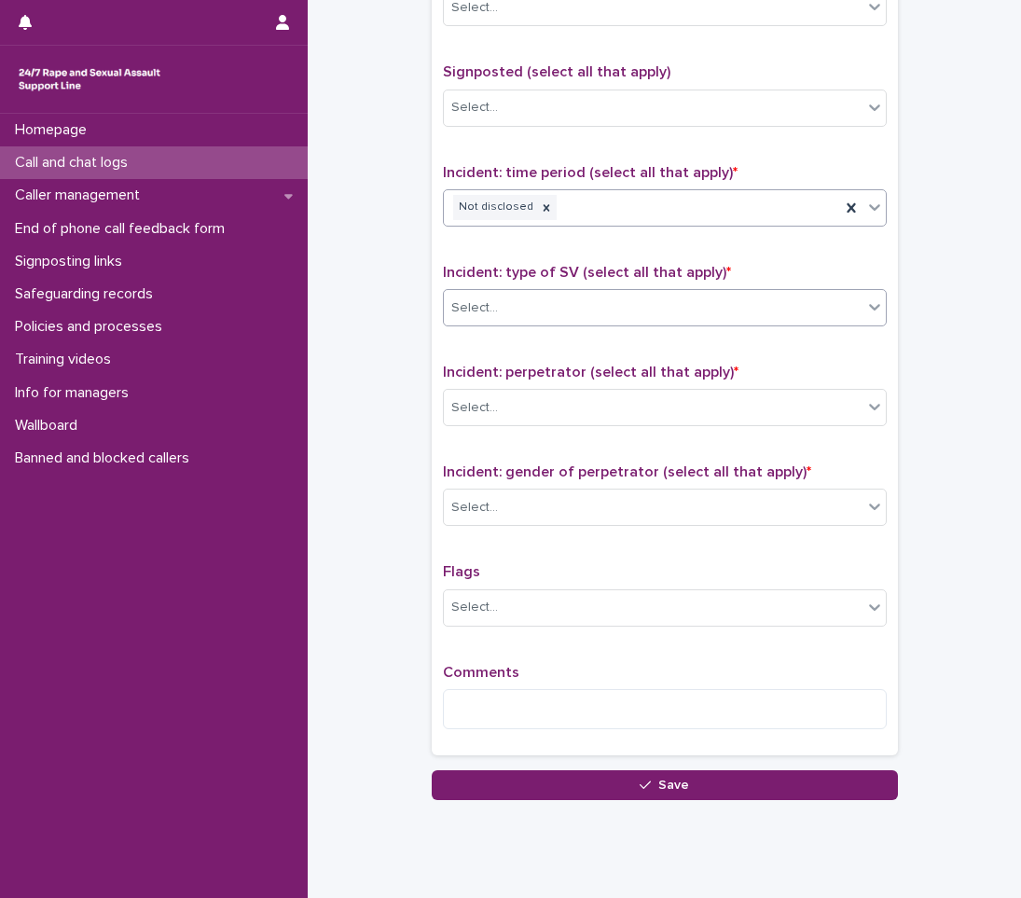
click at [521, 305] on div "Select..." at bounding box center [653, 308] width 419 height 31
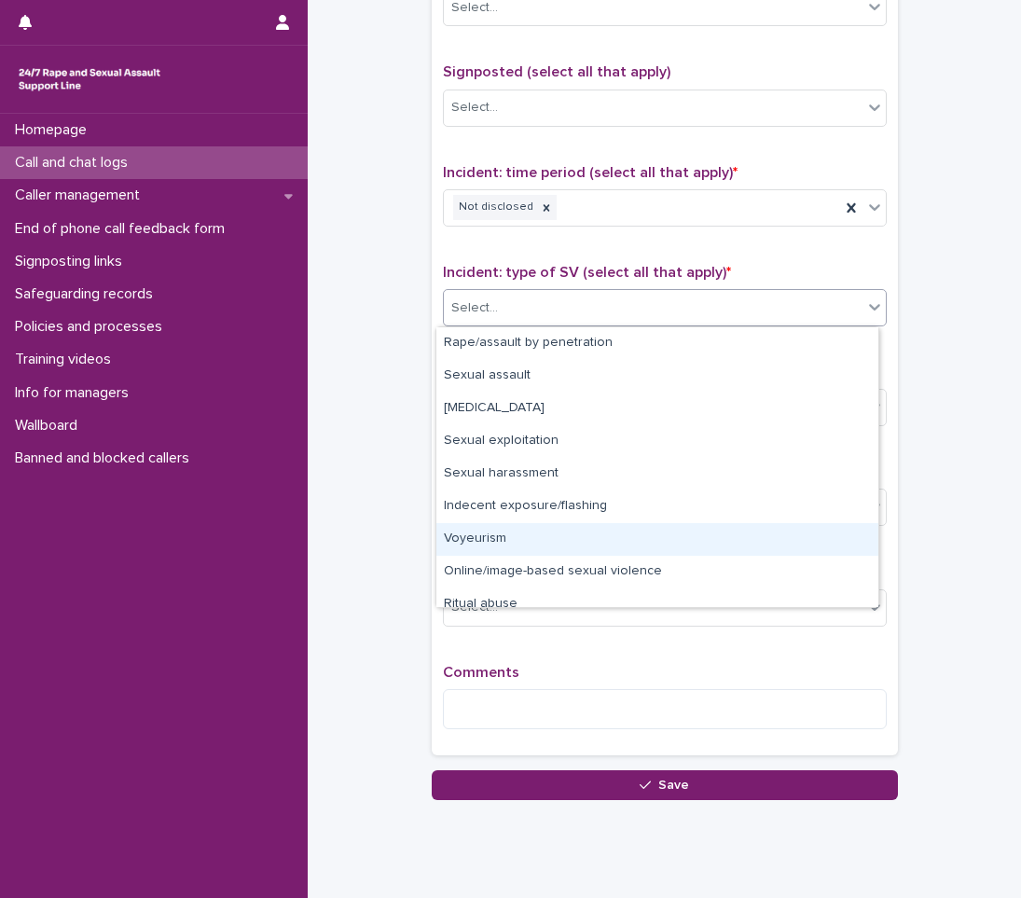
scroll to position [47, 0]
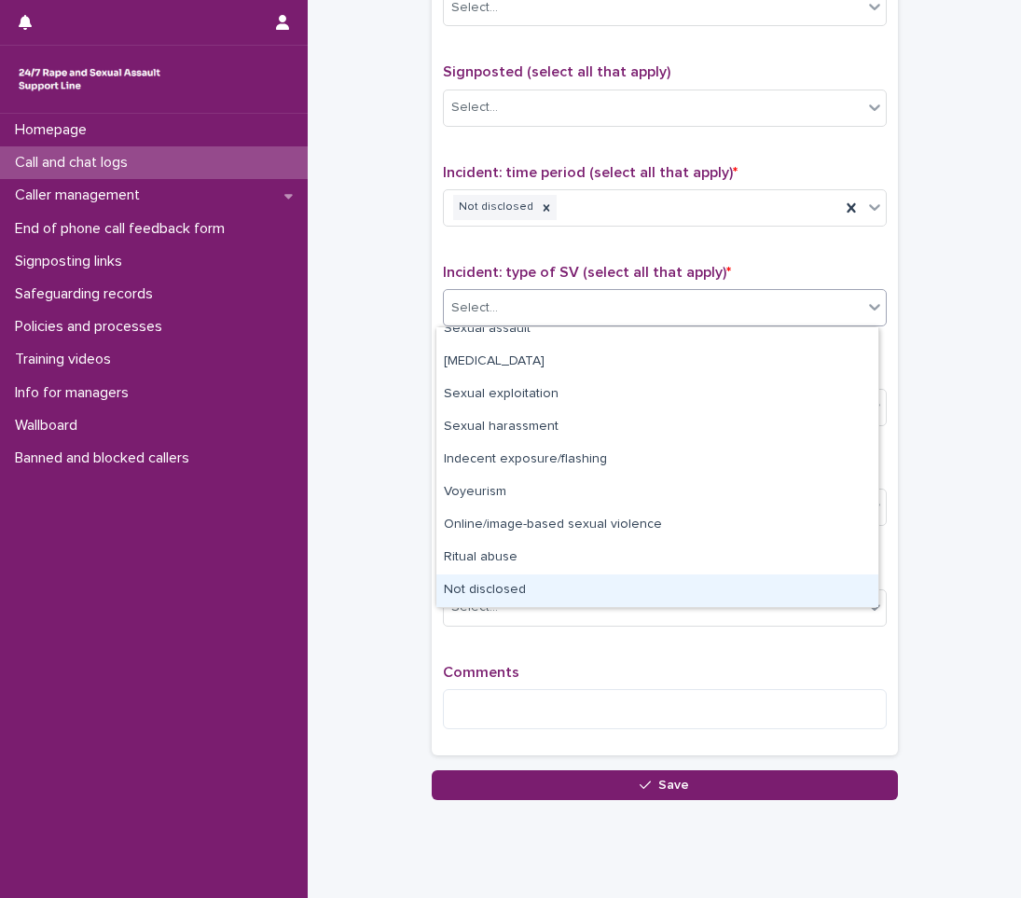
click at [486, 598] on div "Not disclosed" at bounding box center [658, 591] width 442 height 33
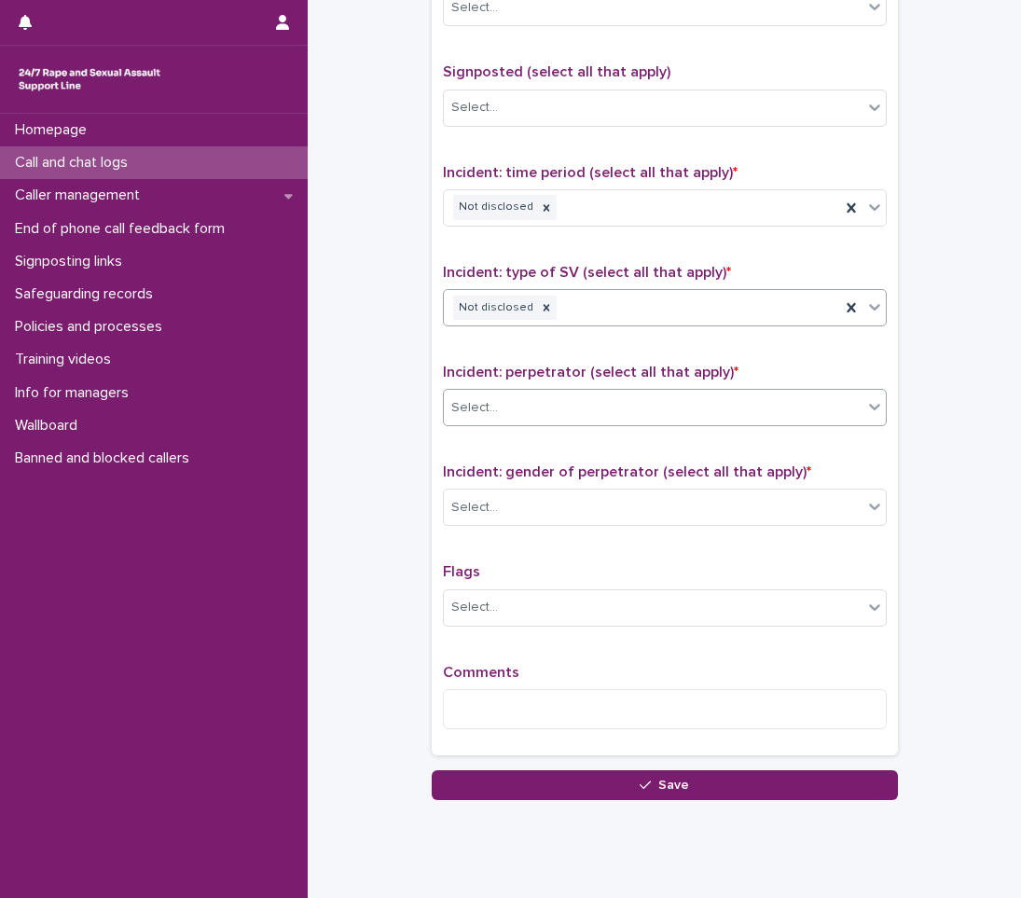
click at [535, 402] on div "Select..." at bounding box center [653, 408] width 419 height 31
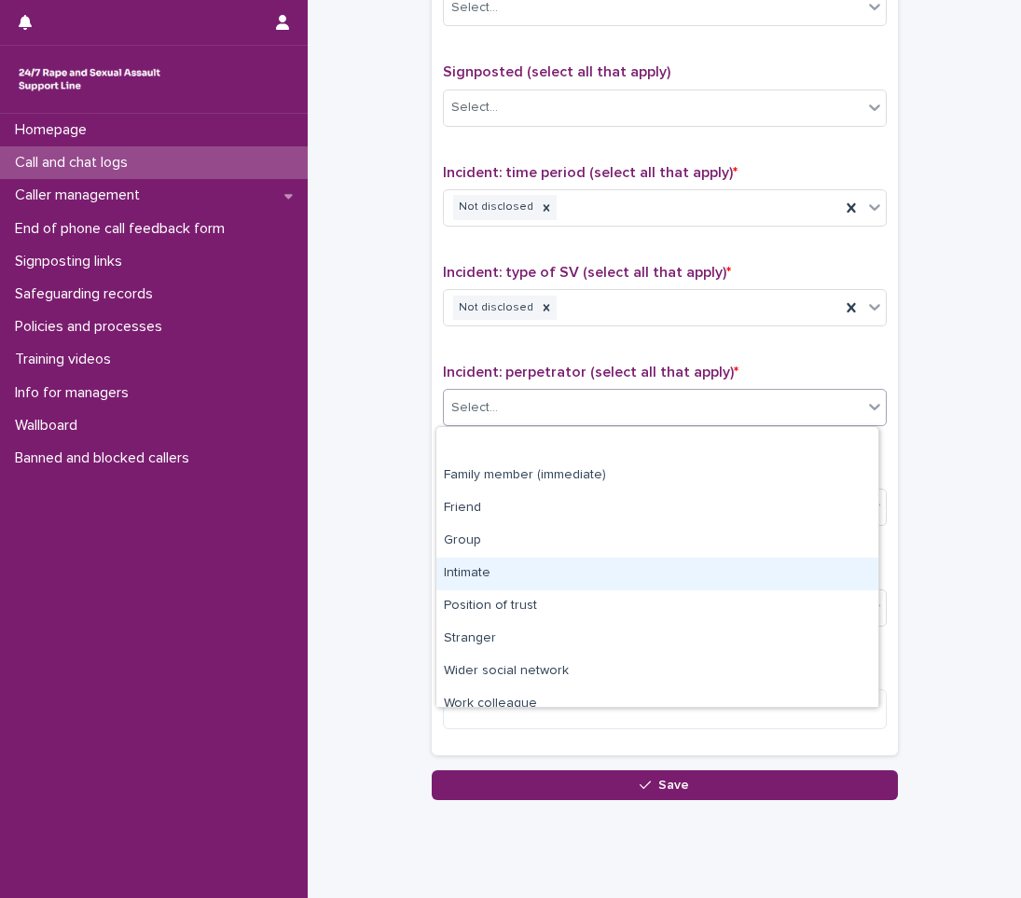
scroll to position [79, 0]
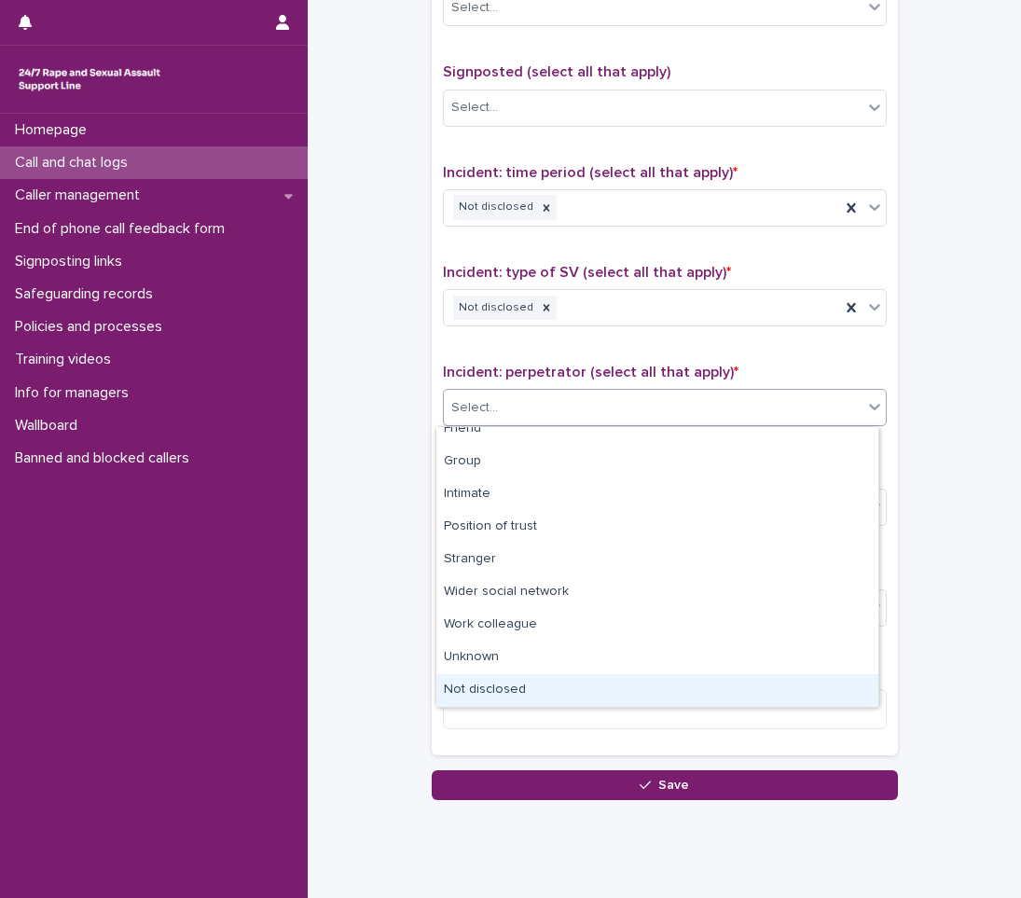
click at [504, 689] on div "Not disclosed" at bounding box center [658, 690] width 442 height 33
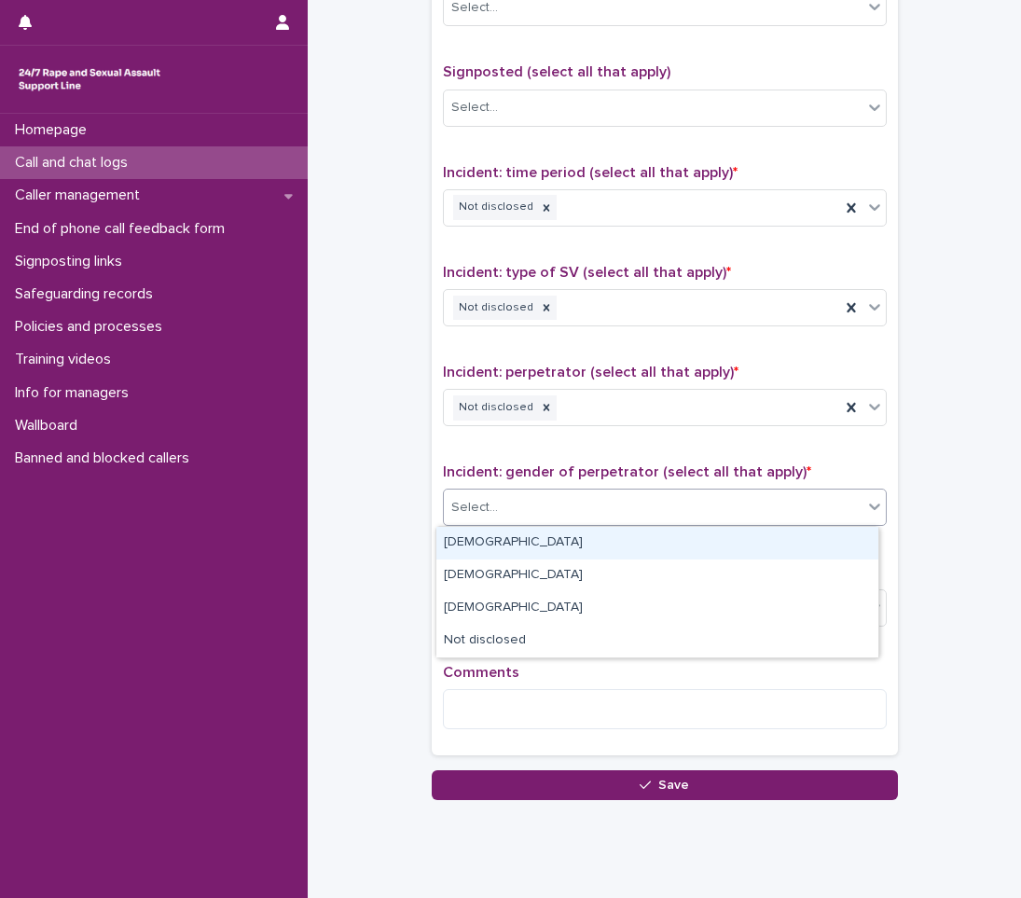
click at [552, 501] on div "Select..." at bounding box center [653, 508] width 419 height 31
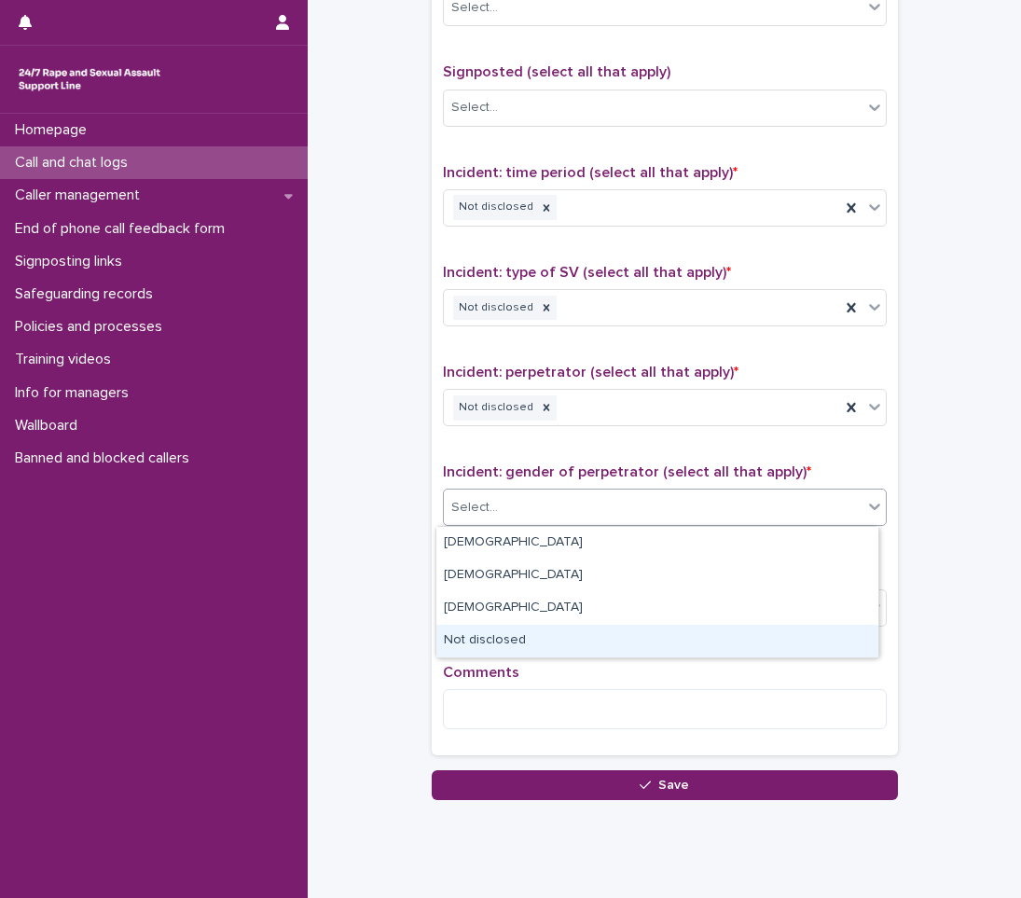
click at [478, 638] on div "Not disclosed" at bounding box center [658, 641] width 442 height 33
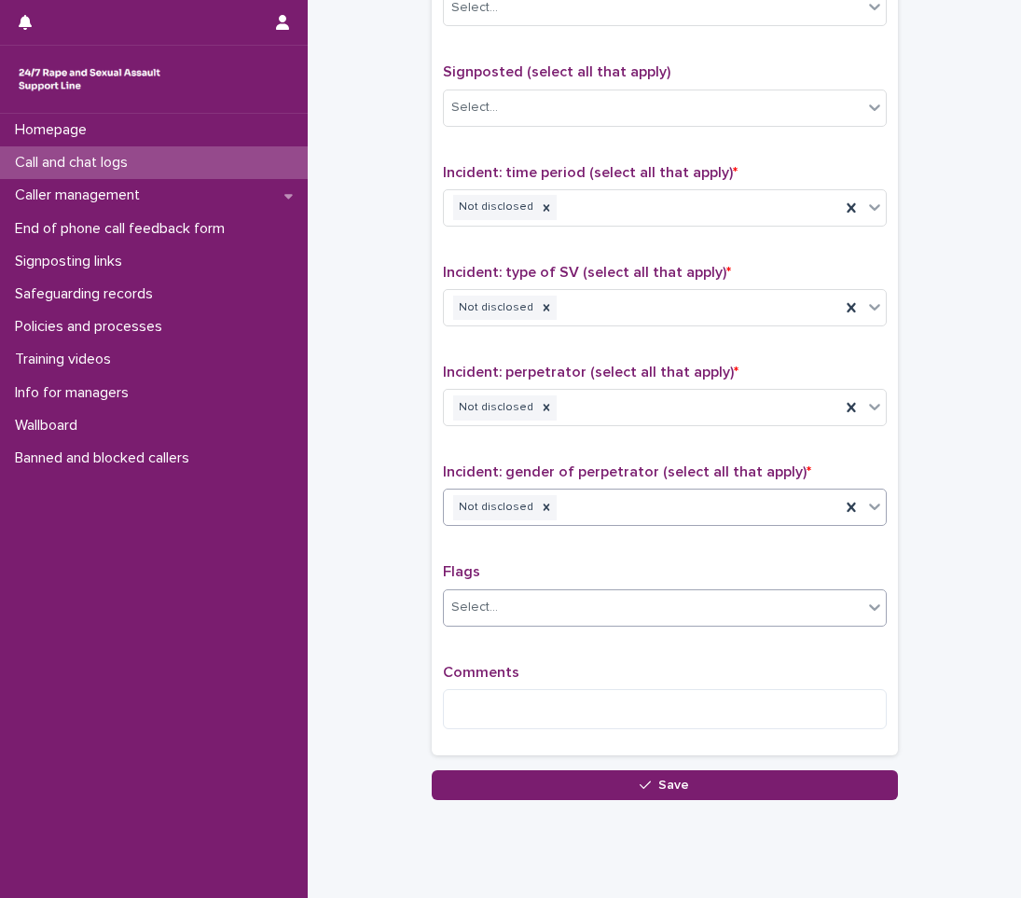
click at [503, 619] on div "Select..." at bounding box center [653, 607] width 419 height 31
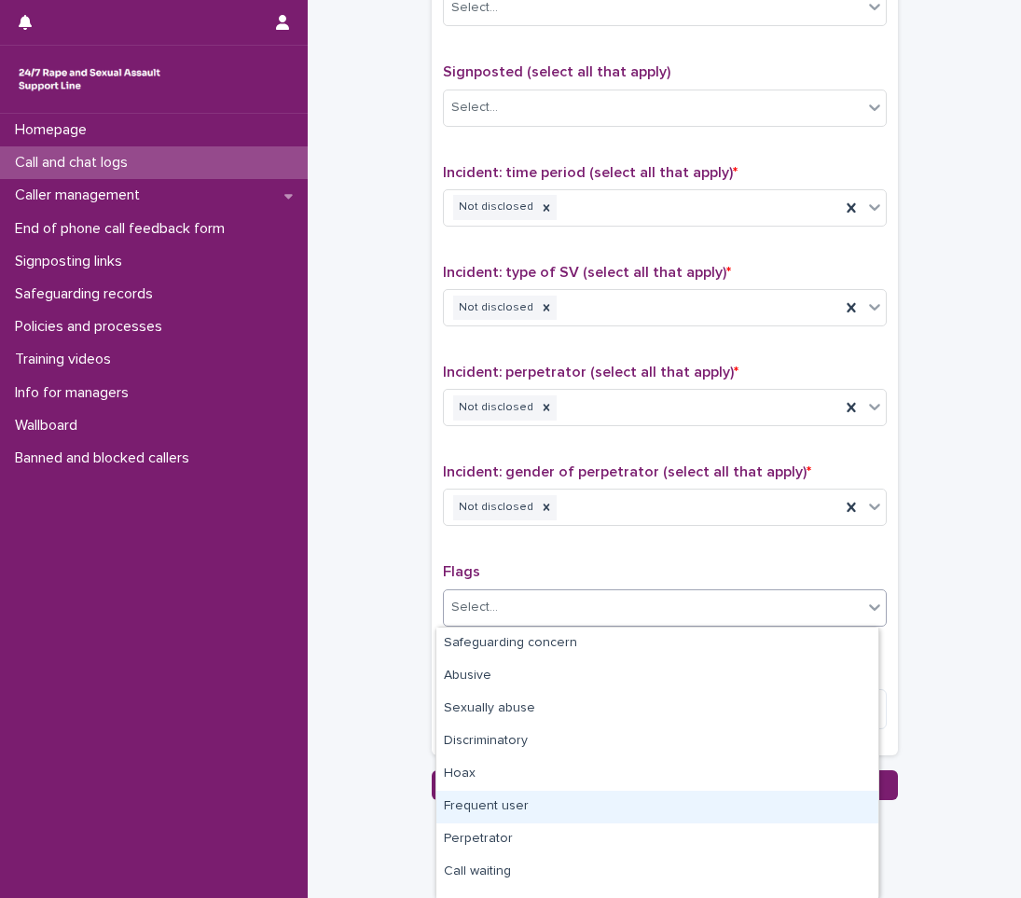
click at [488, 793] on div "Frequent user" at bounding box center [658, 807] width 442 height 33
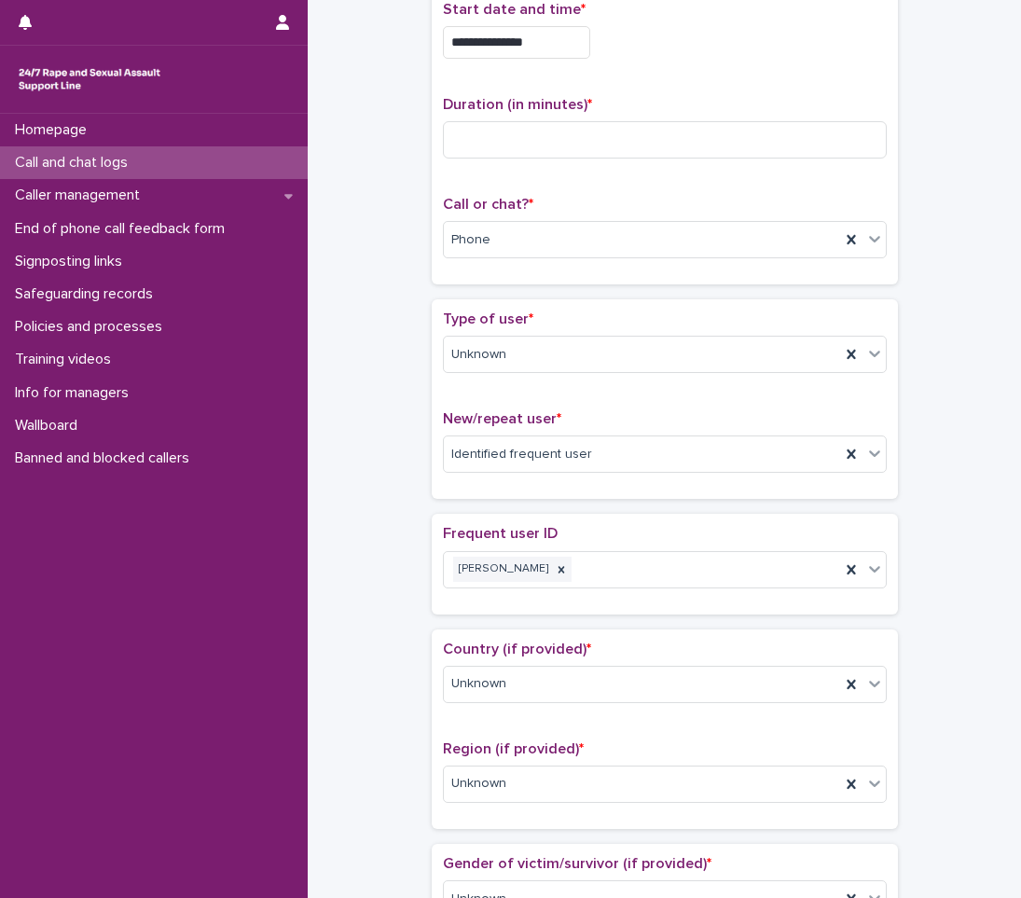
scroll to position [0, 0]
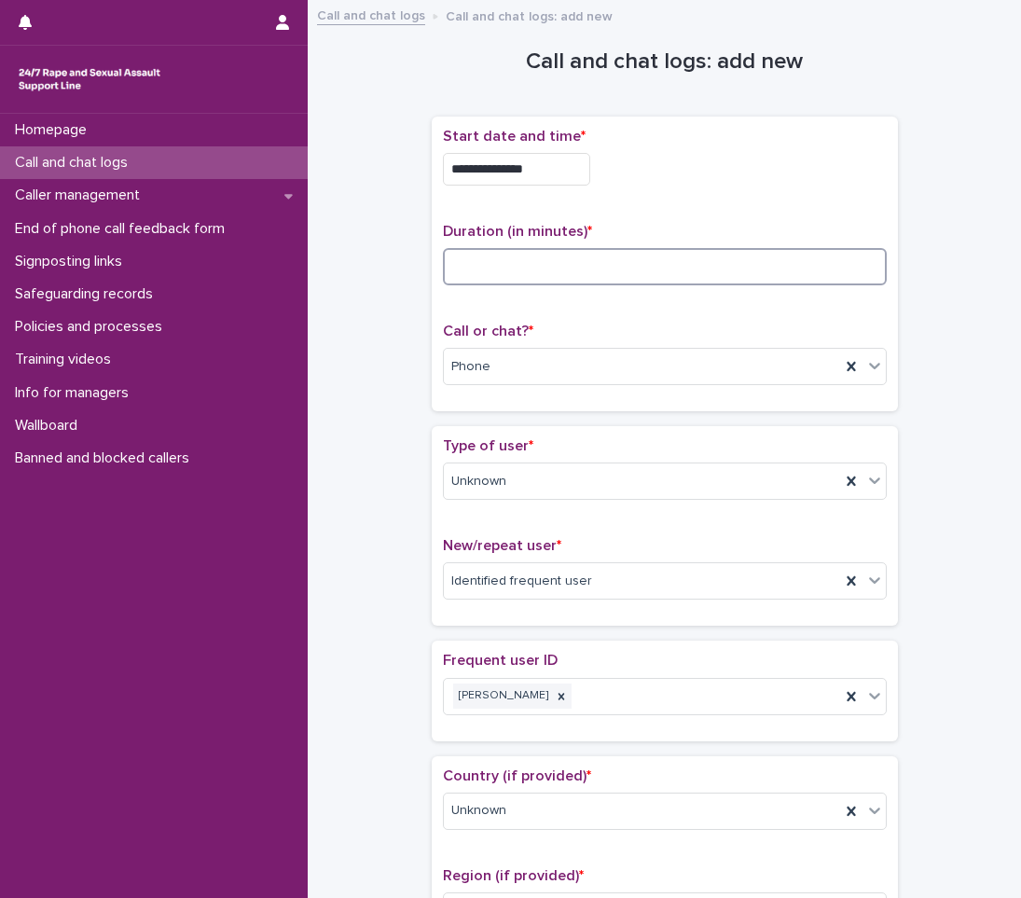
click at [543, 271] on input at bounding box center [665, 266] width 444 height 37
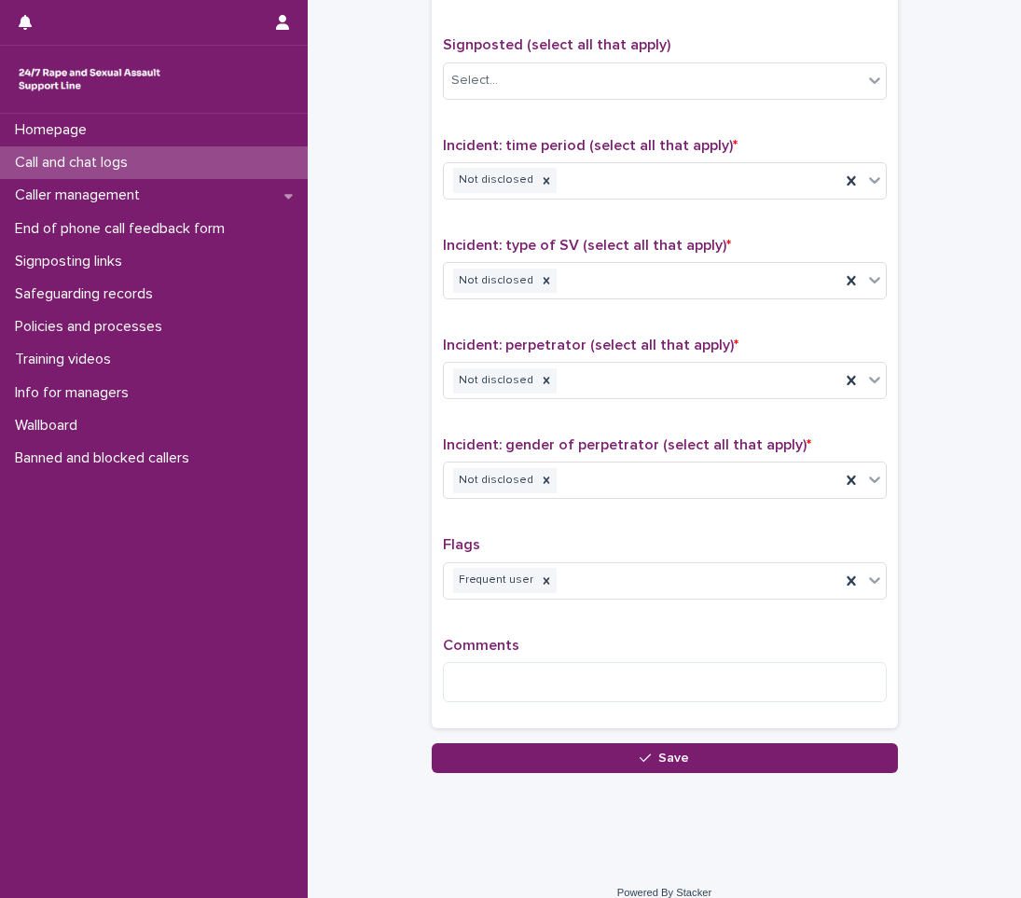
scroll to position [1282, 0]
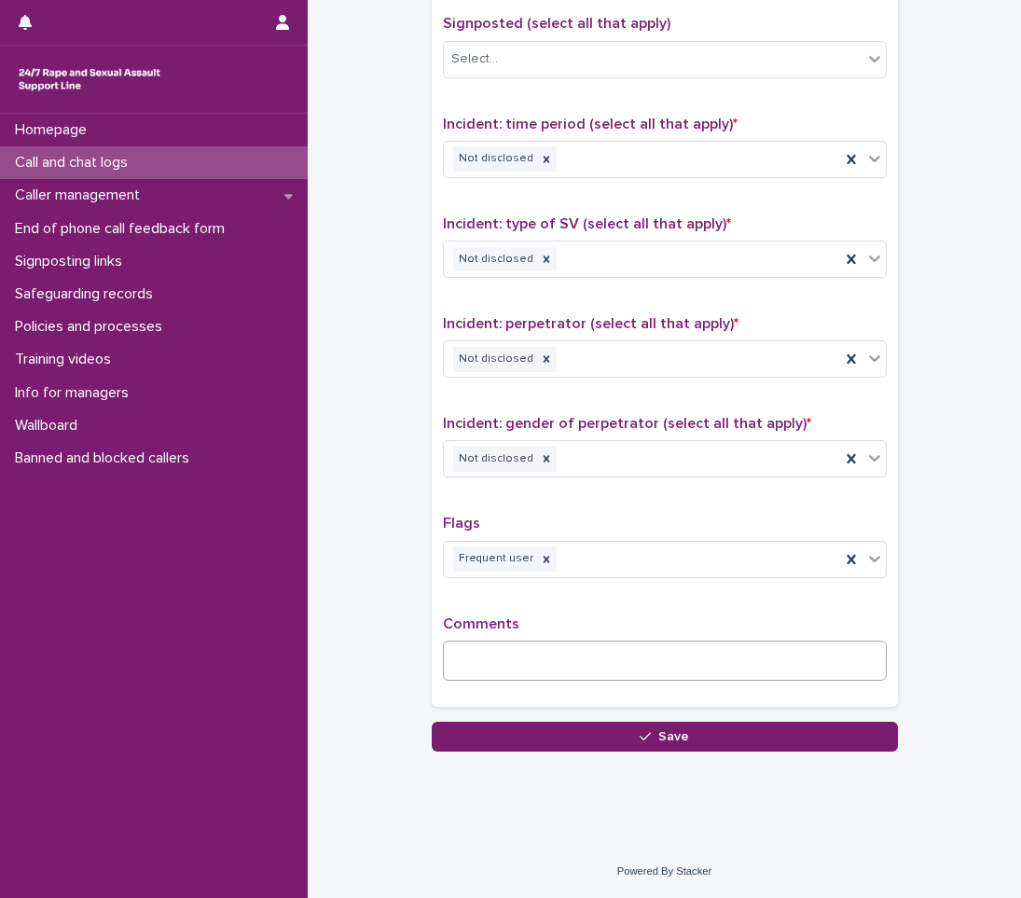
type input "*"
click at [524, 667] on textarea at bounding box center [665, 661] width 444 height 40
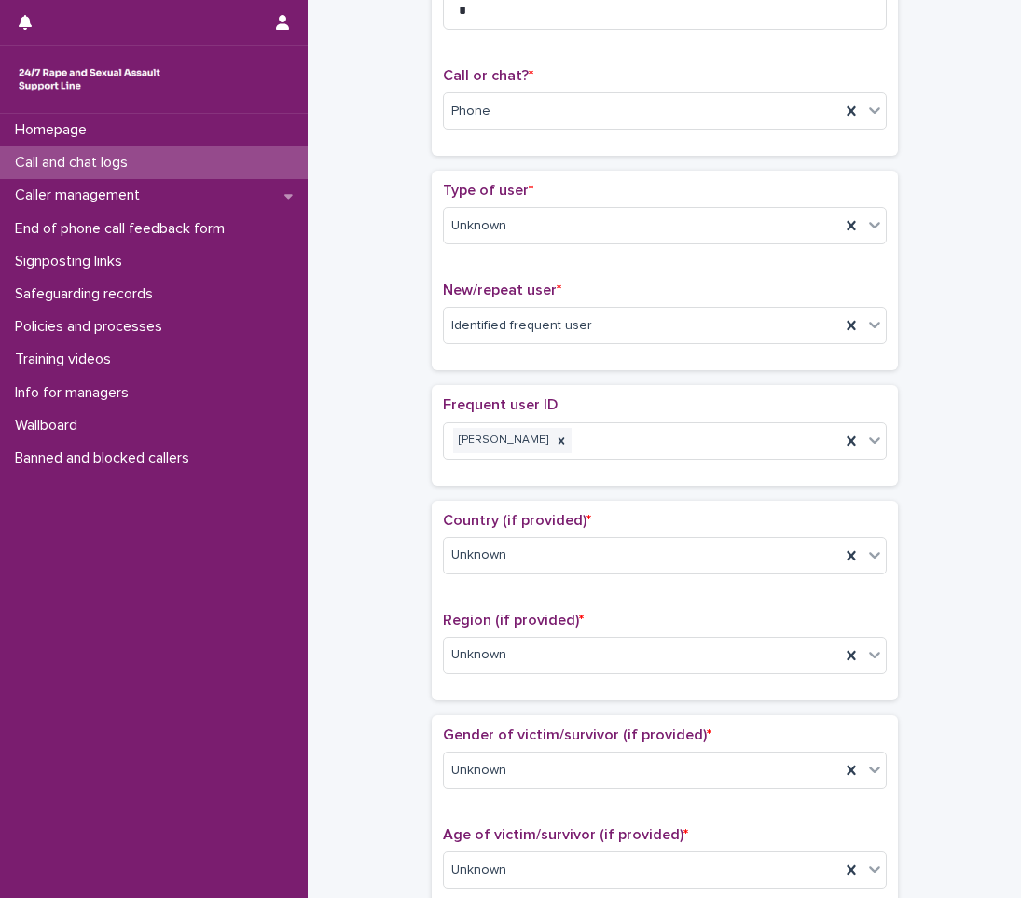
scroll to position [0, 0]
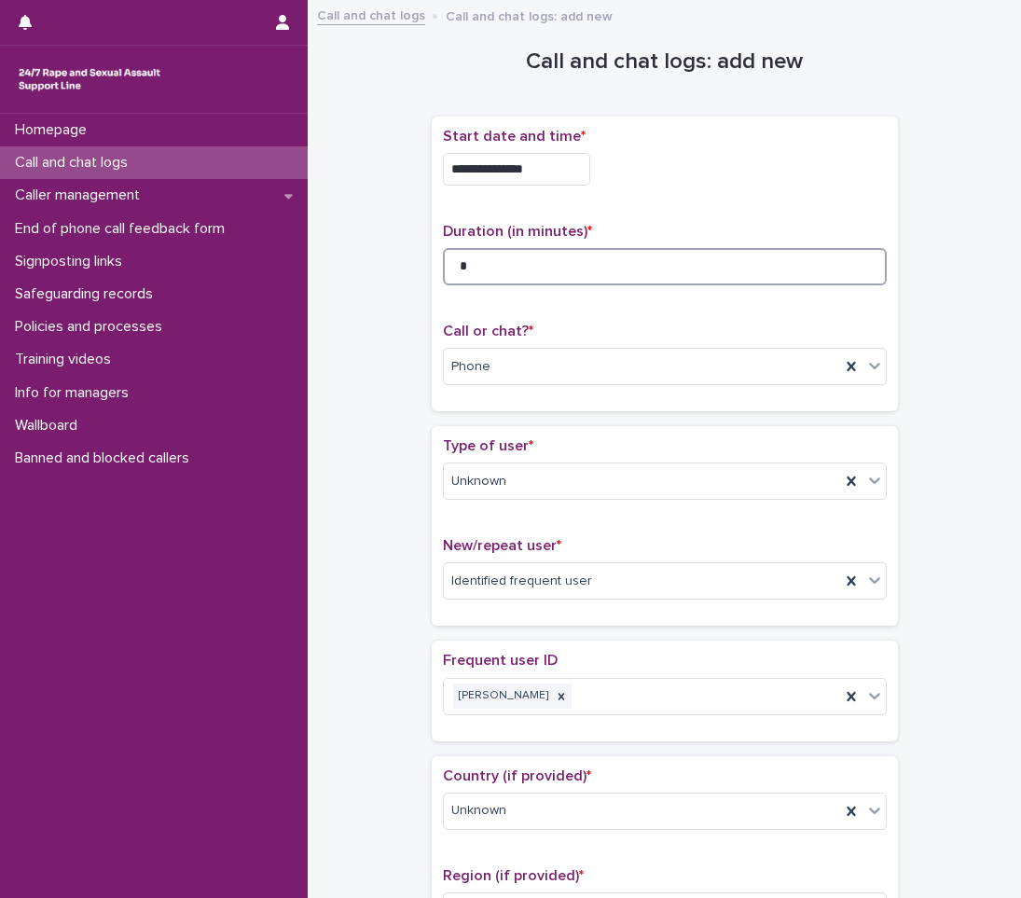
click at [534, 269] on input "*" at bounding box center [665, 266] width 444 height 37
type input "*"
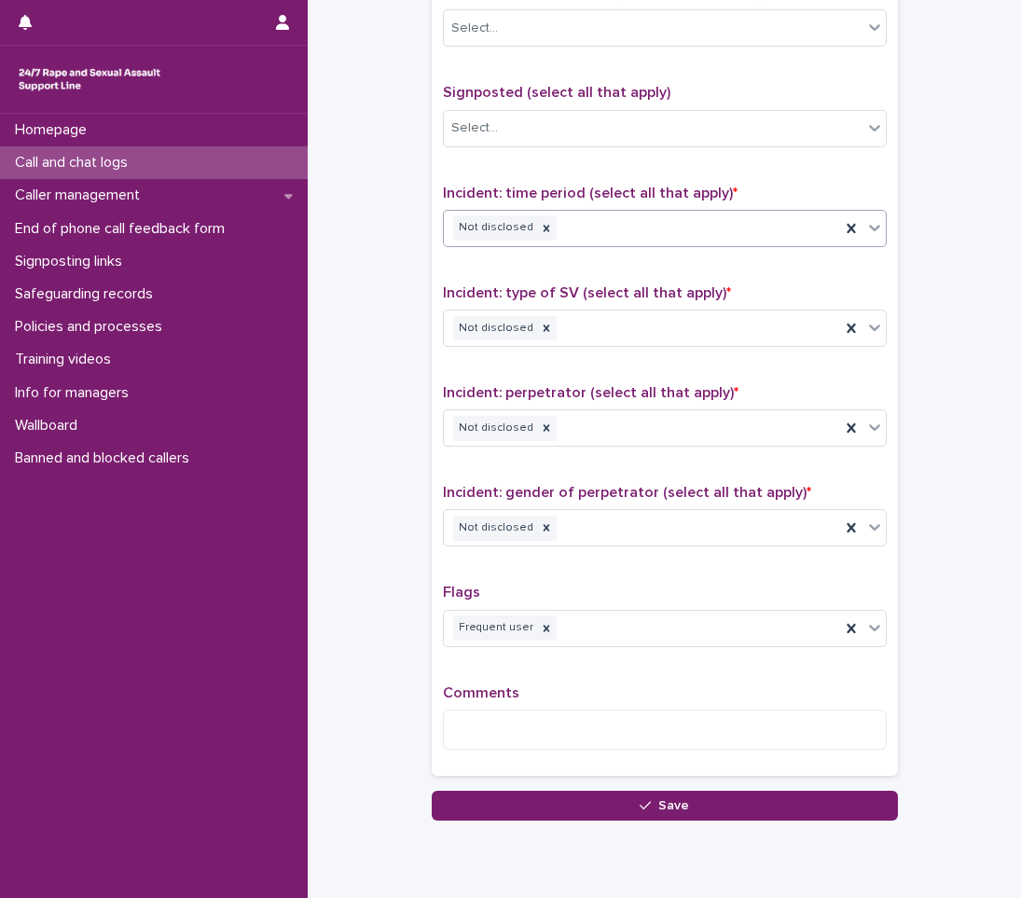
scroll to position [1282, 0]
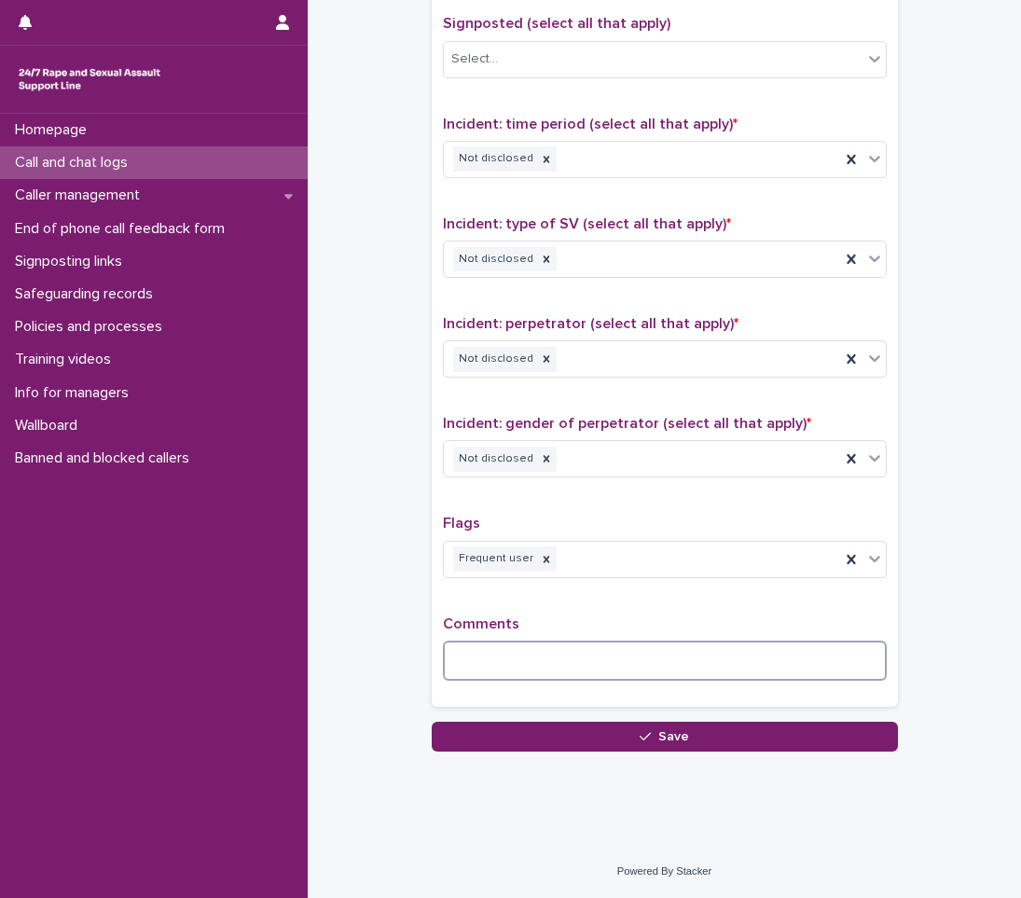
click at [499, 649] on textarea at bounding box center [665, 661] width 444 height 40
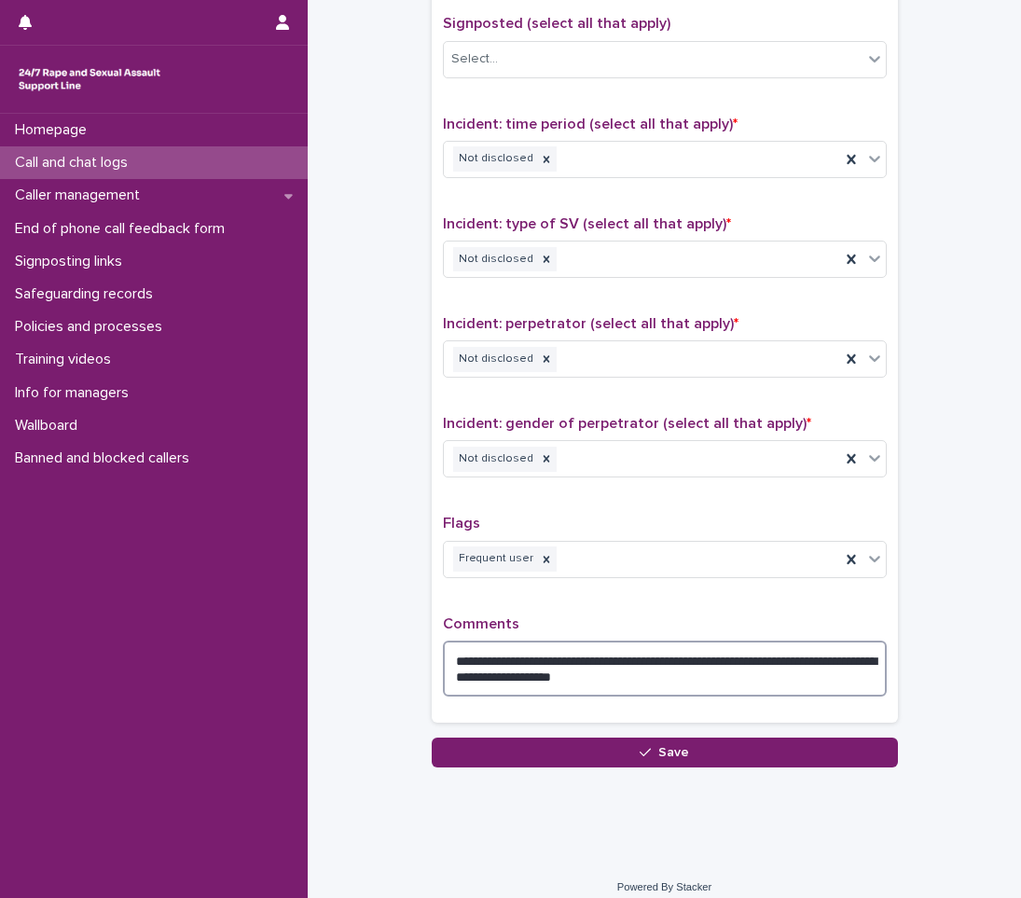
click at [718, 680] on textarea "**********" at bounding box center [665, 669] width 444 height 56
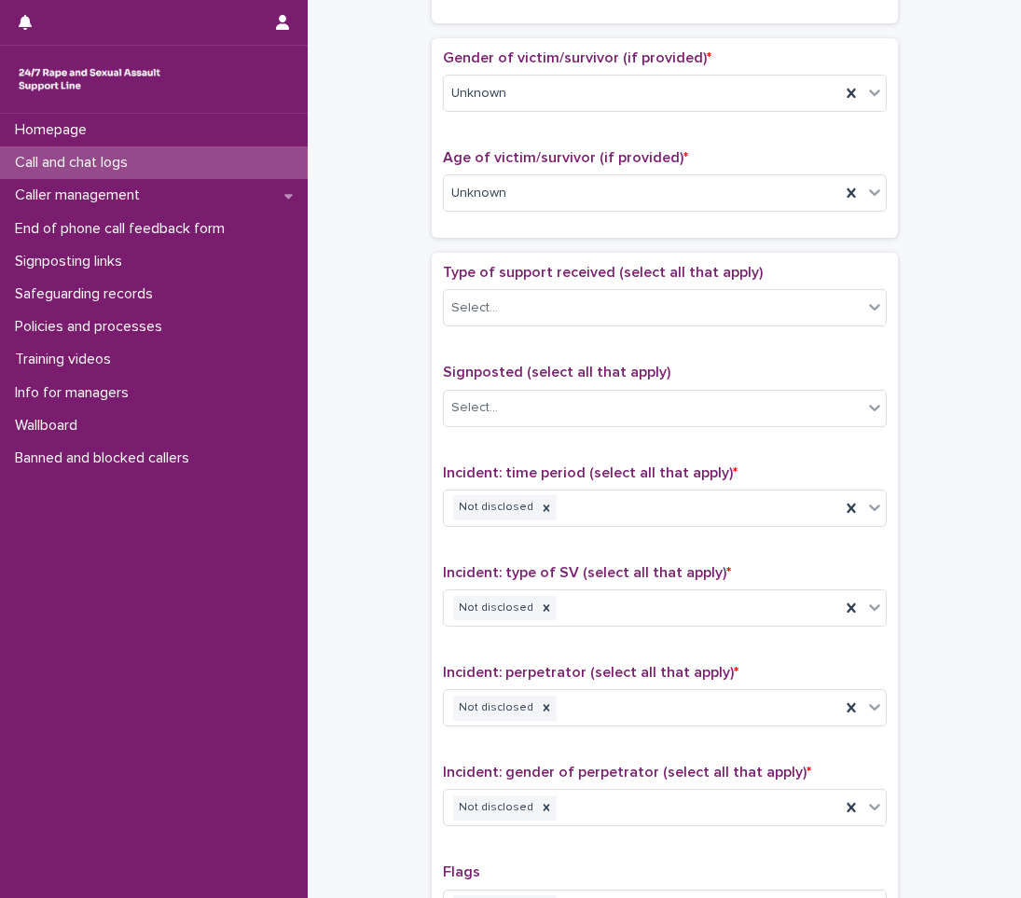
scroll to position [1313, 0]
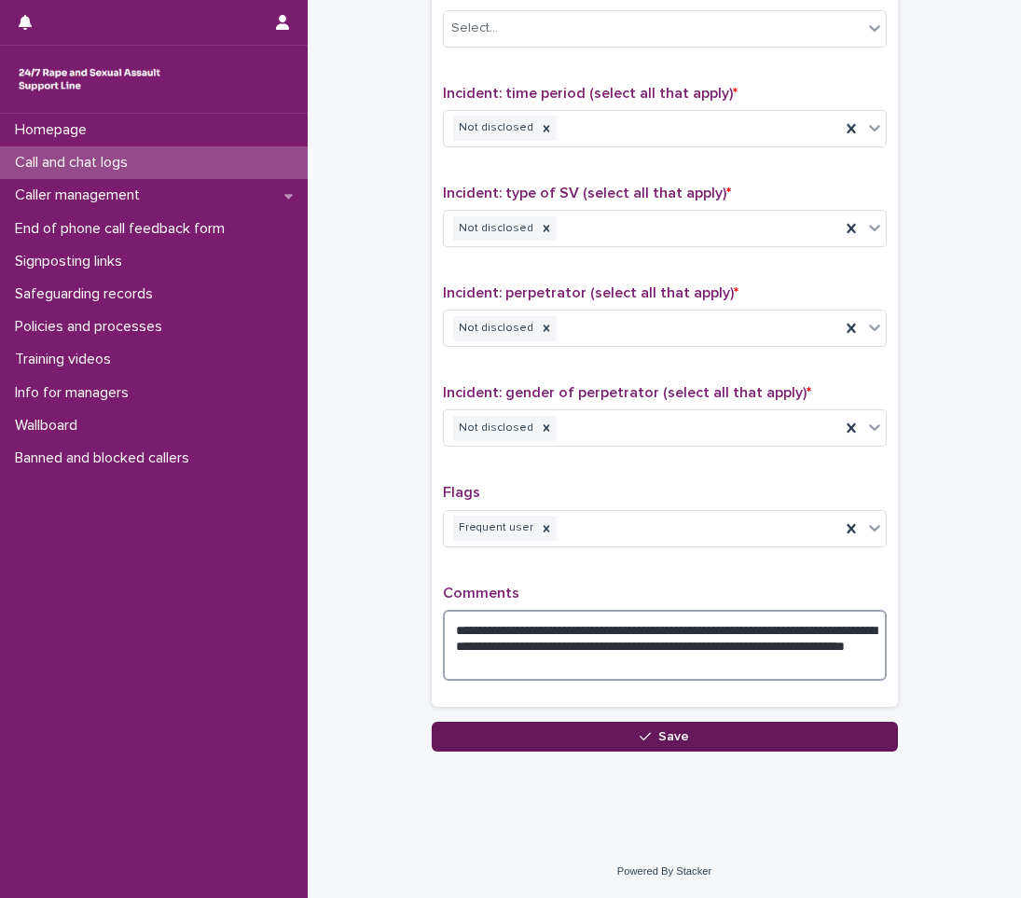
type textarea "**********"
click at [643, 739] on icon "button" at bounding box center [645, 736] width 11 height 13
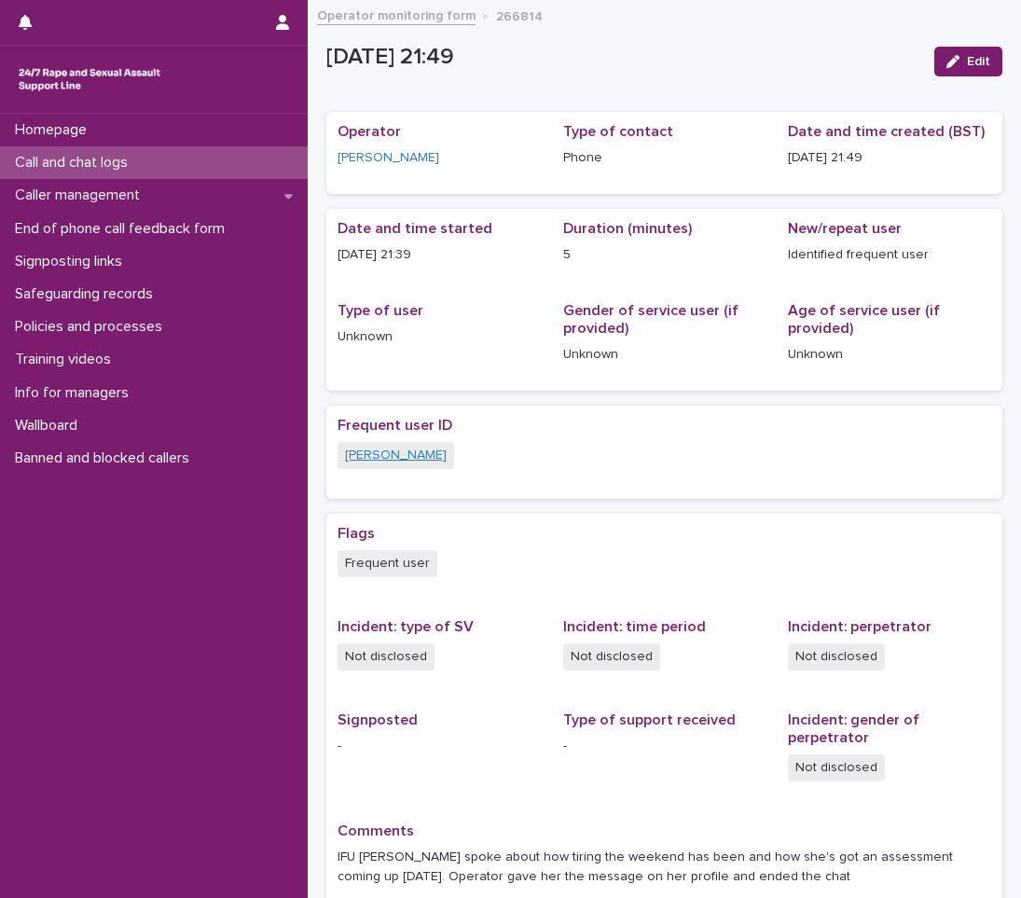
click at [363, 454] on link "[PERSON_NAME]" at bounding box center [396, 456] width 102 height 20
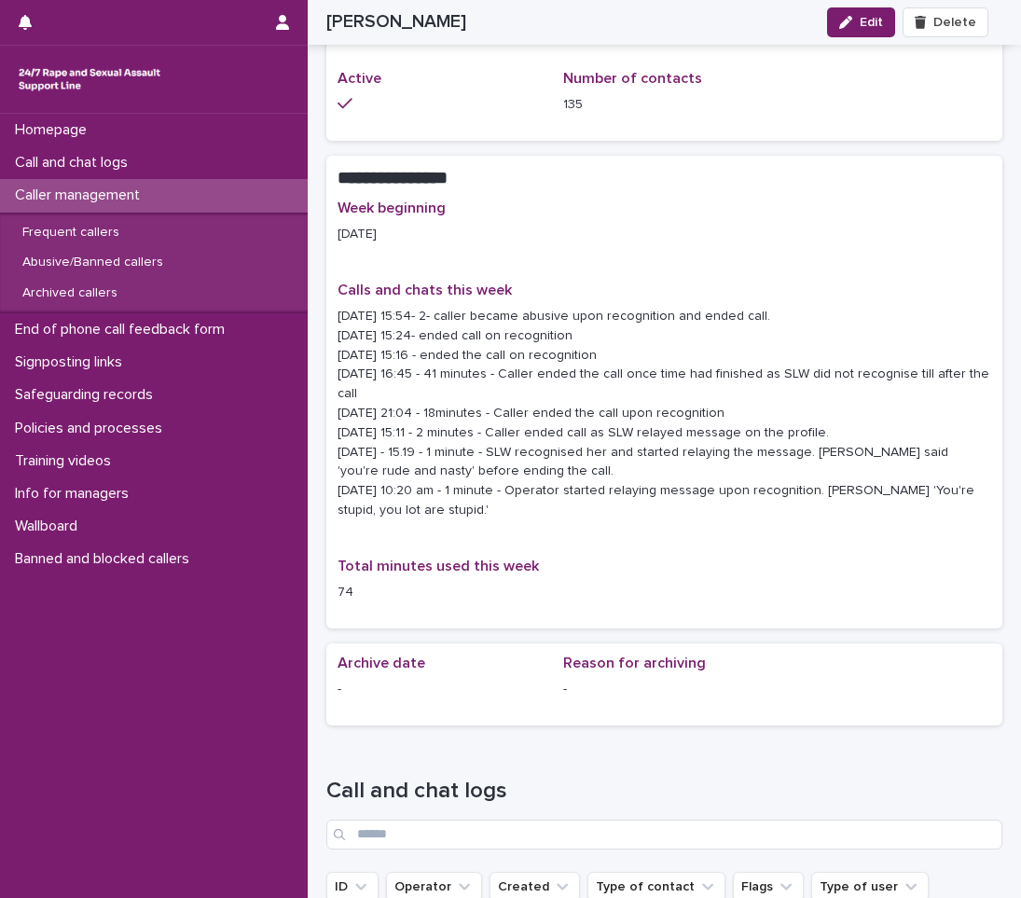
scroll to position [1772, 0]
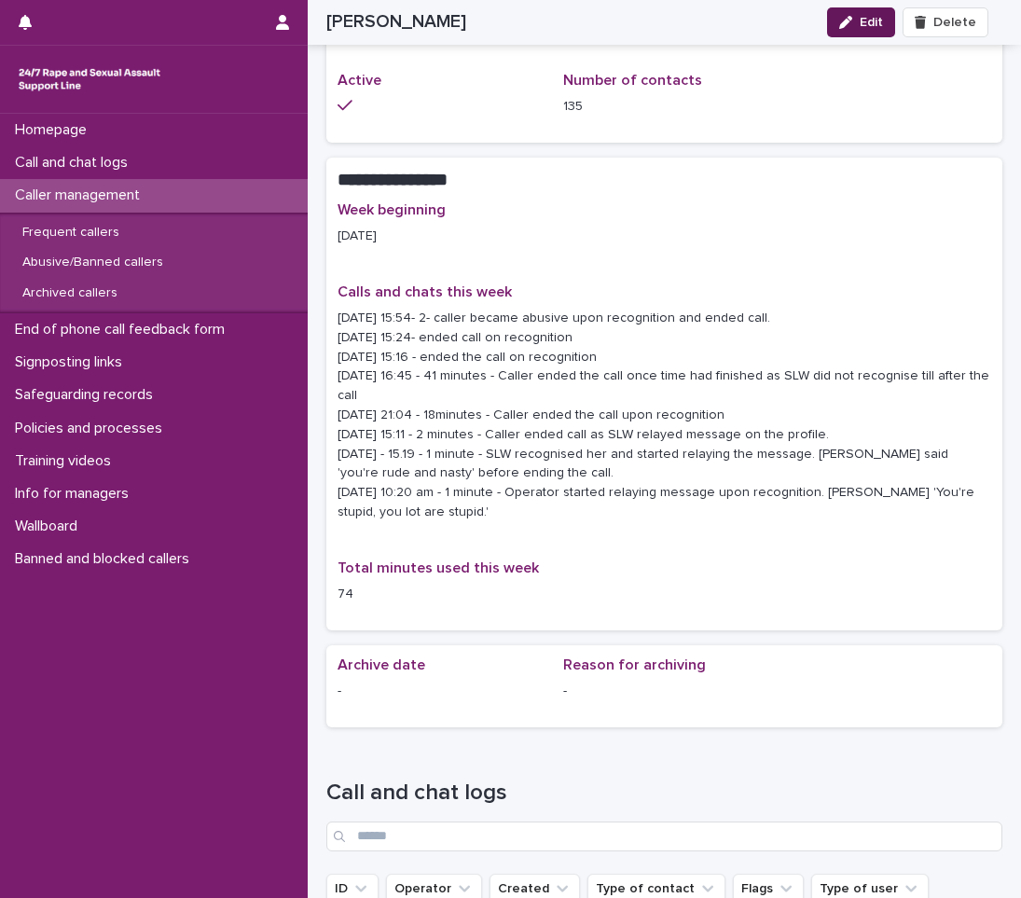
click at [879, 19] on span "Edit" at bounding box center [871, 22] width 23 height 13
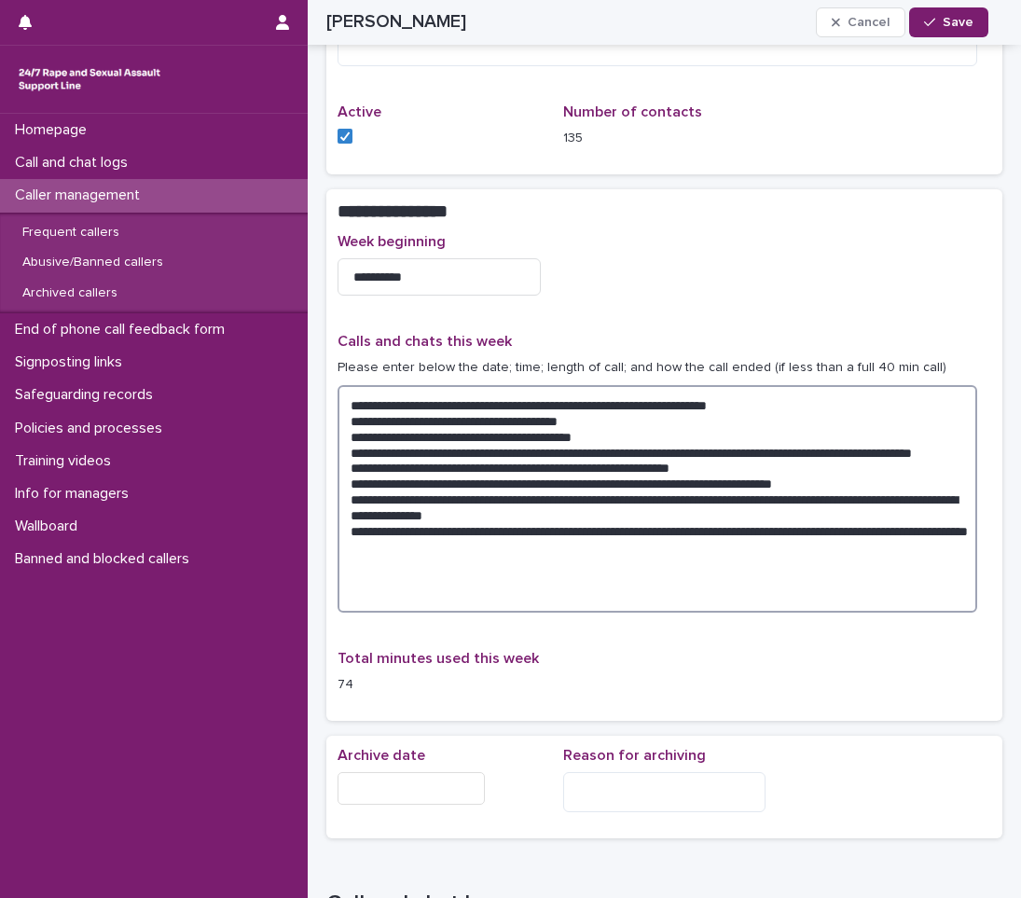
click at [471, 568] on textarea "**********" at bounding box center [658, 499] width 640 height 228
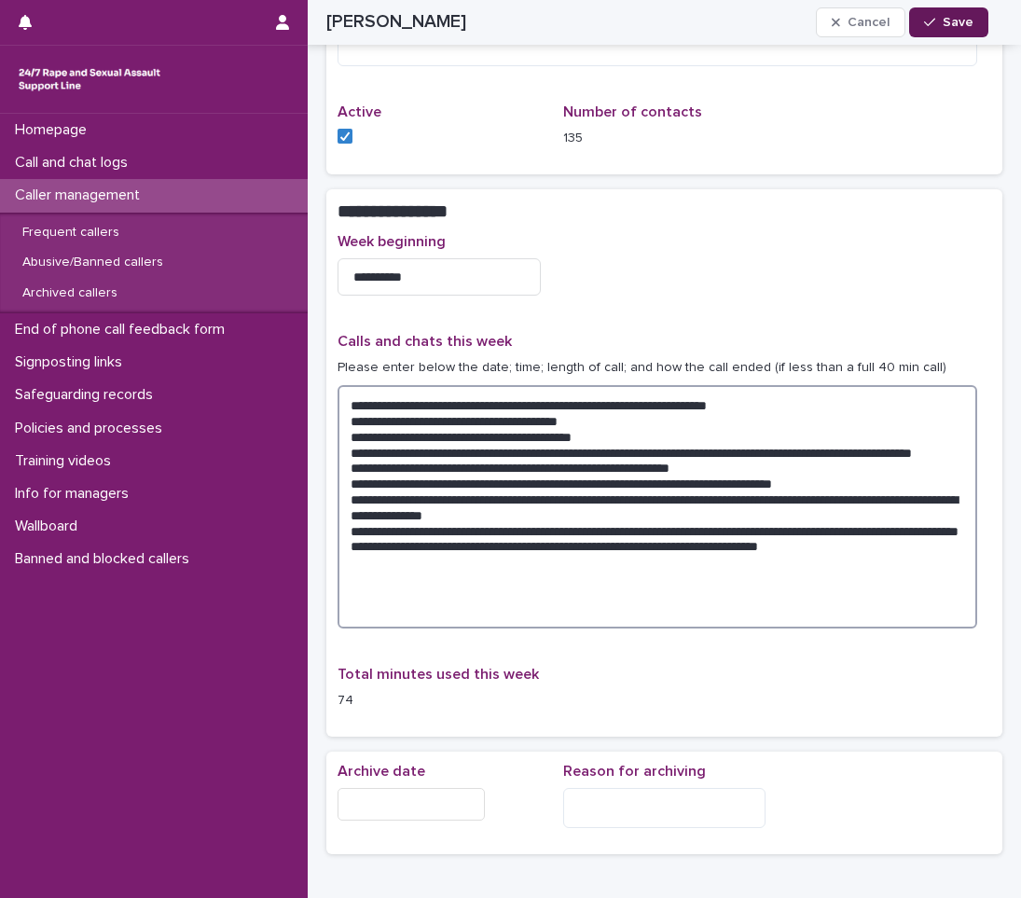
type textarea "**********"
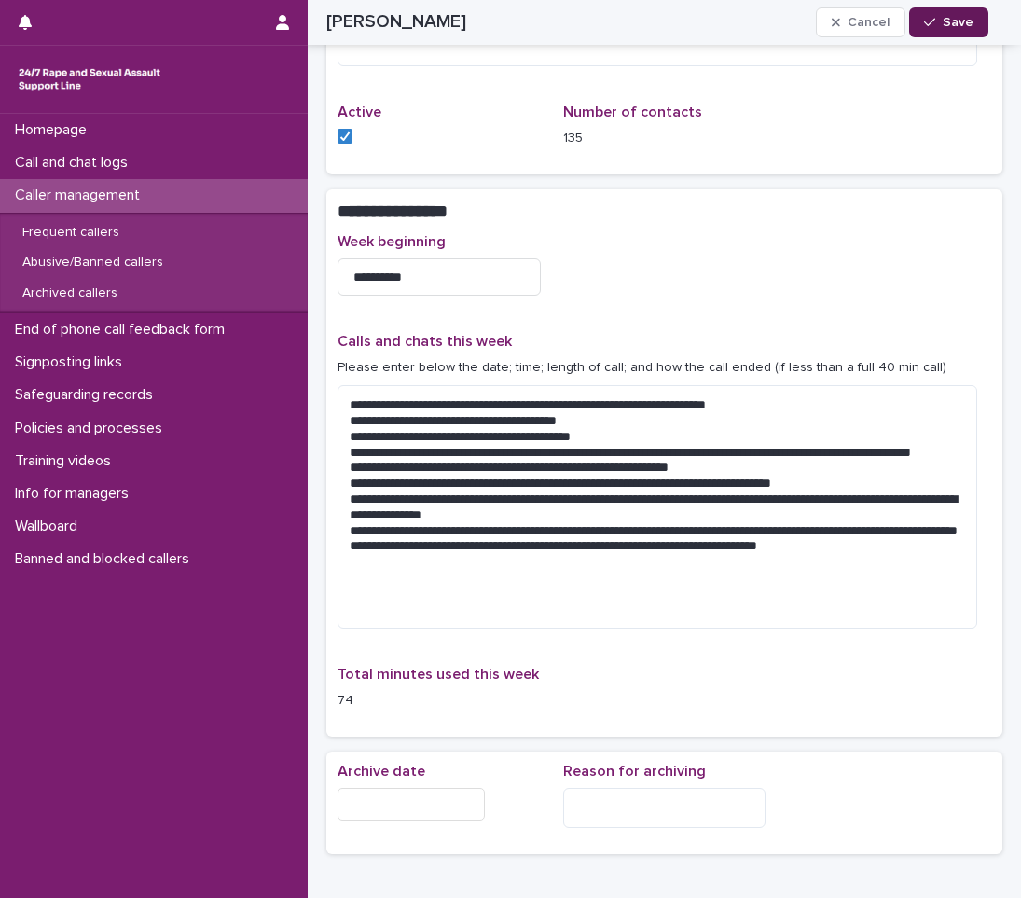
click at [928, 22] on icon "button" at bounding box center [929, 22] width 11 height 13
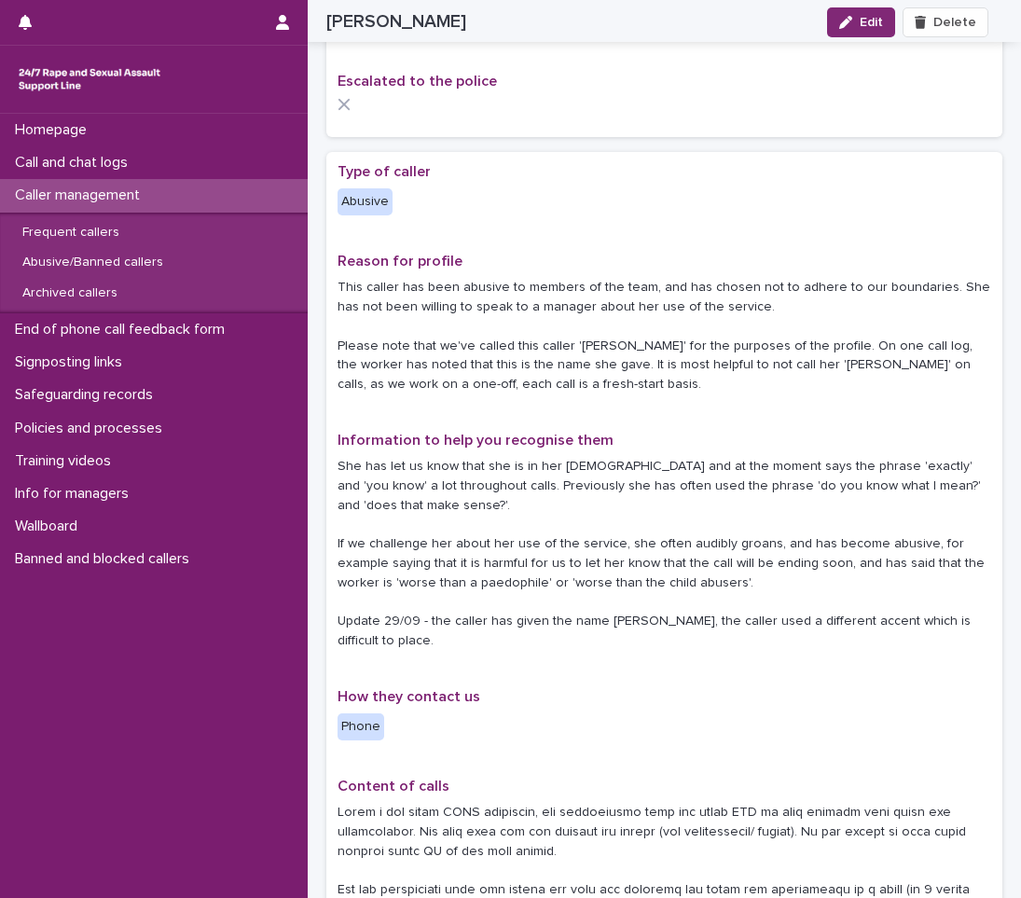
scroll to position [0, 0]
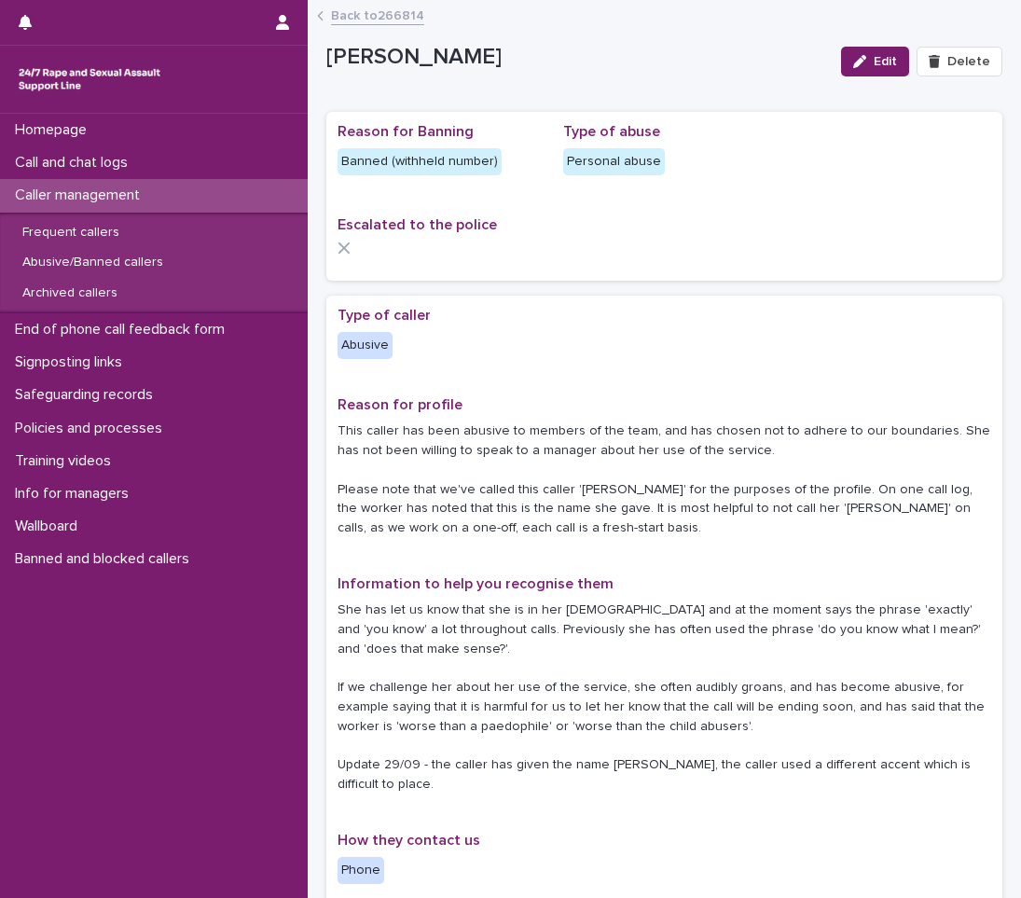
click at [102, 185] on div "Caller management" at bounding box center [154, 195] width 308 height 33
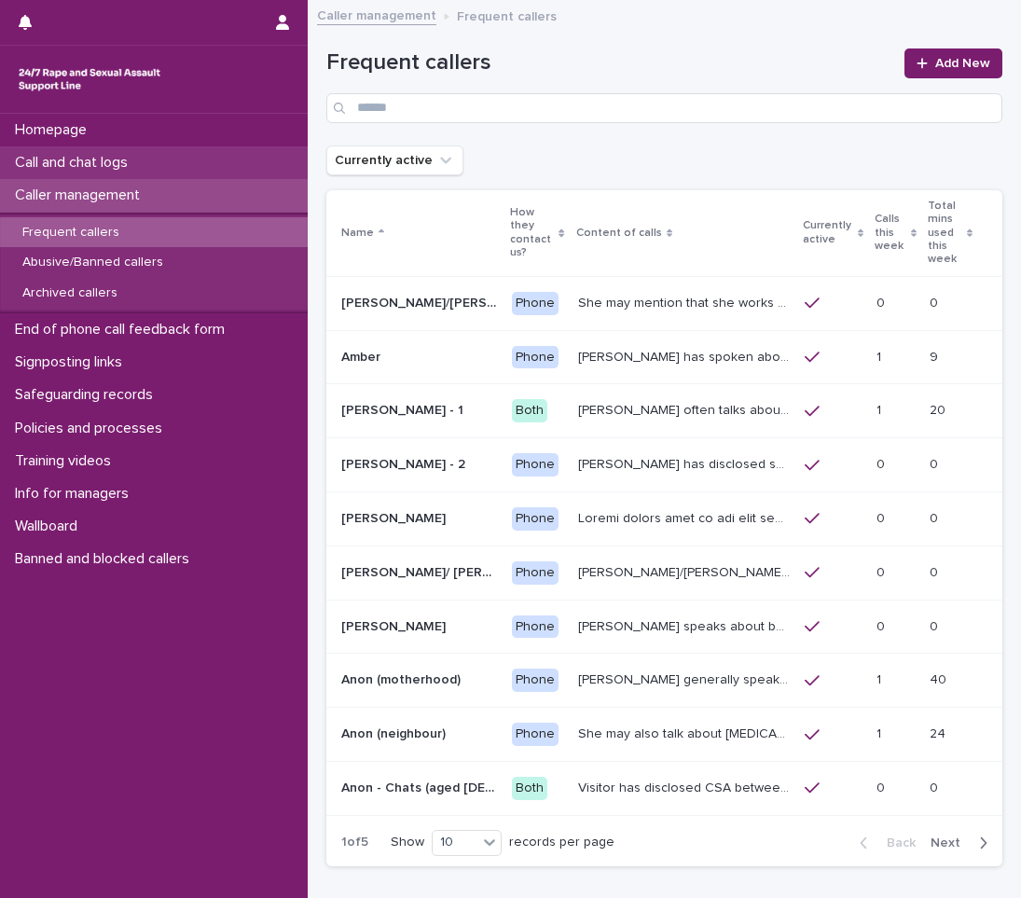
click at [149, 162] on div "Call and chat logs" at bounding box center [154, 162] width 308 height 33
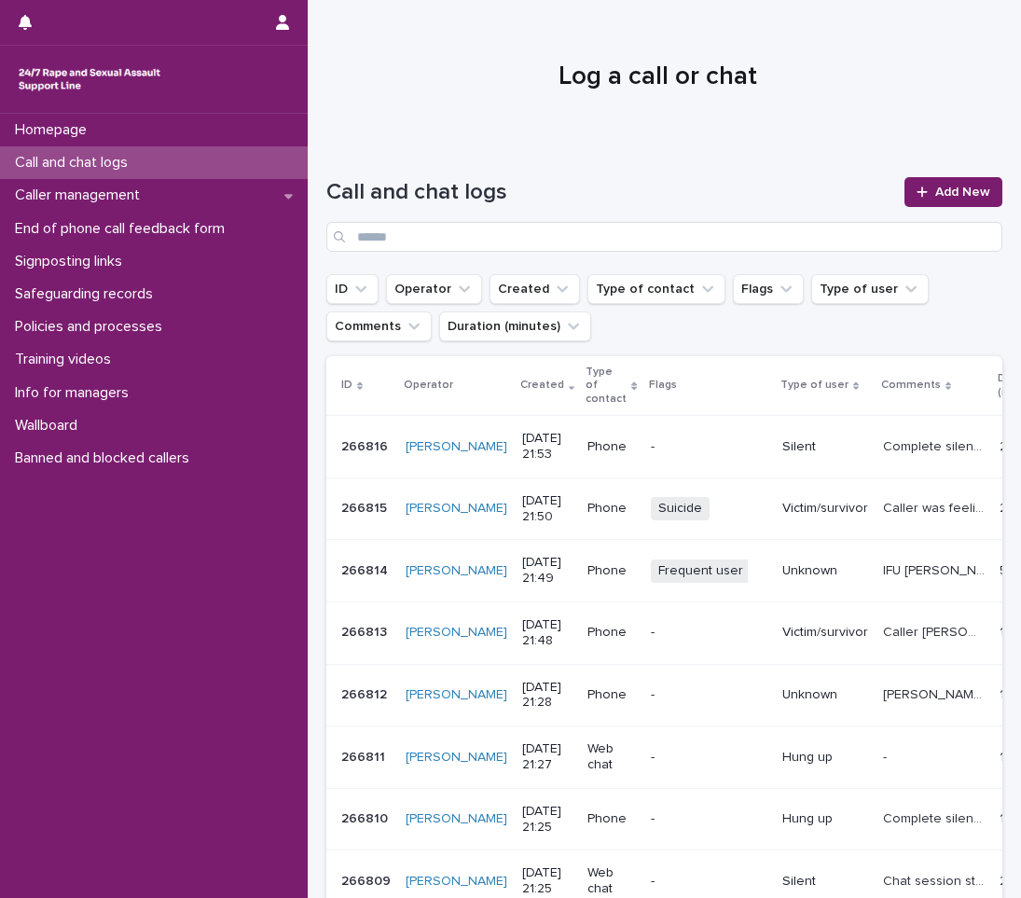
click at [113, 722] on div "Homepage Call and chat logs Caller management End of phone call feedback form S…" at bounding box center [154, 506] width 308 height 785
click at [921, 190] on div at bounding box center [926, 192] width 19 height 13
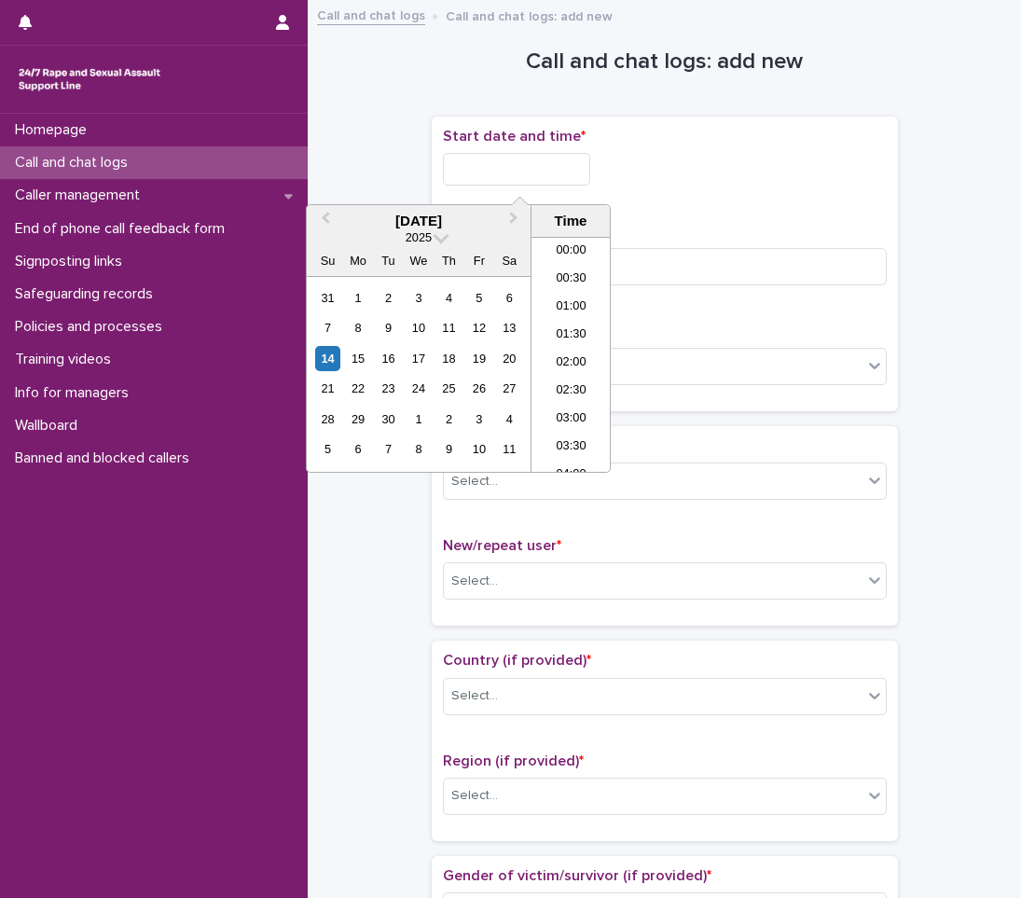
click at [529, 167] on input "text" at bounding box center [516, 169] width 147 height 33
click at [578, 362] on li "22:00" at bounding box center [571, 374] width 79 height 28
click at [581, 160] on input "**********" at bounding box center [516, 169] width 147 height 33
type input "**********"
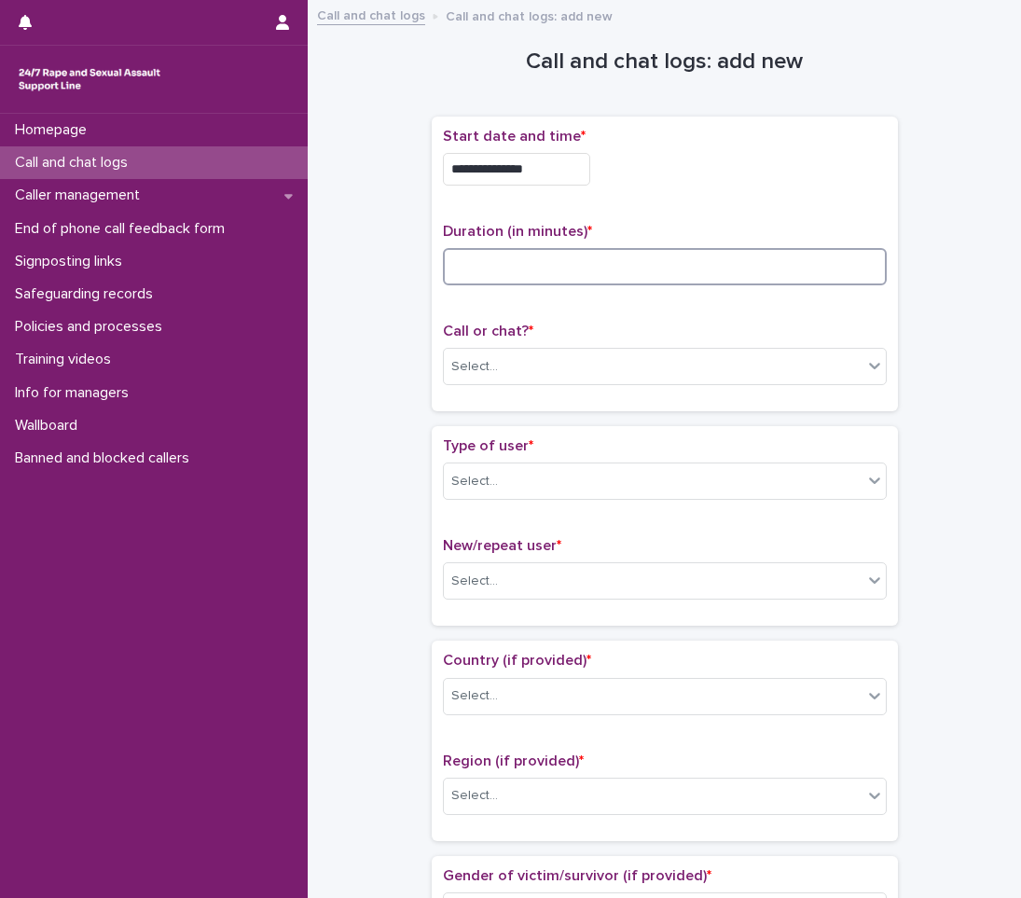
click at [511, 273] on input at bounding box center [665, 266] width 444 height 37
type input "*"
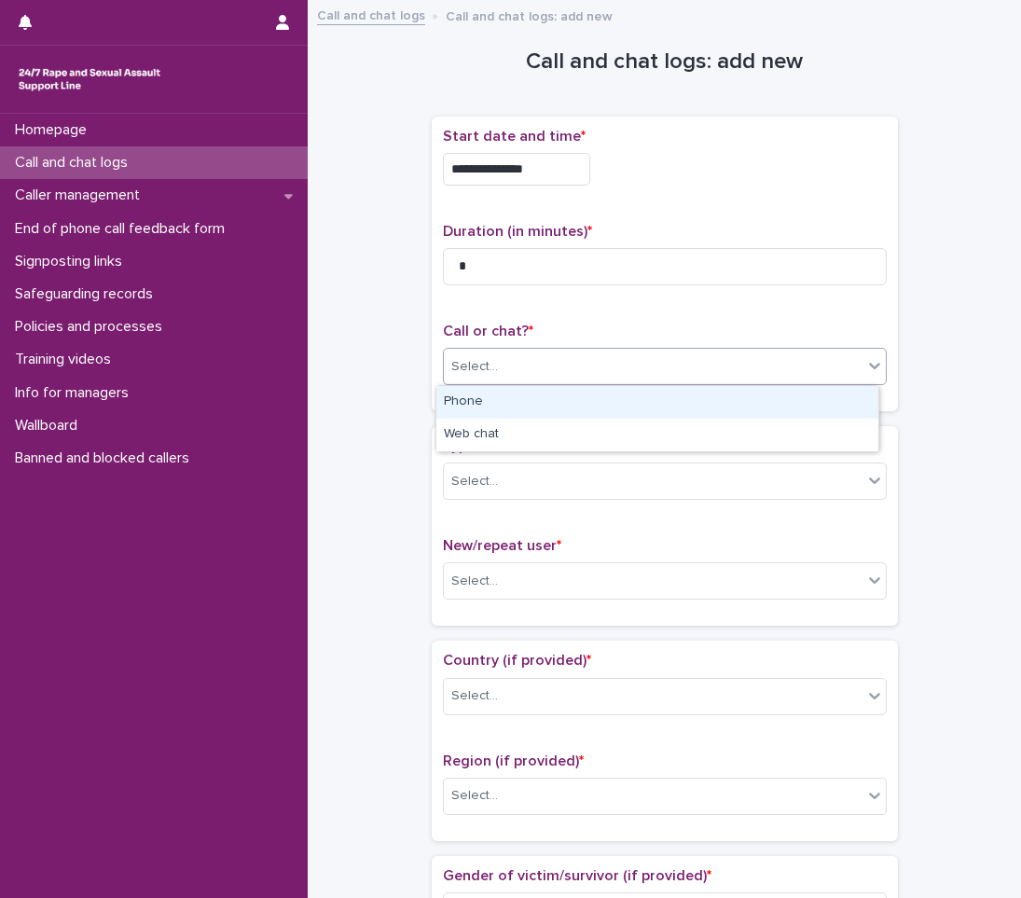
click at [540, 357] on div "Select..." at bounding box center [653, 367] width 419 height 31
drag, startPoint x: 519, startPoint y: 428, endPoint x: 529, endPoint y: 398, distance: 31.6
click at [529, 398] on div "Phone" at bounding box center [658, 402] width 442 height 33
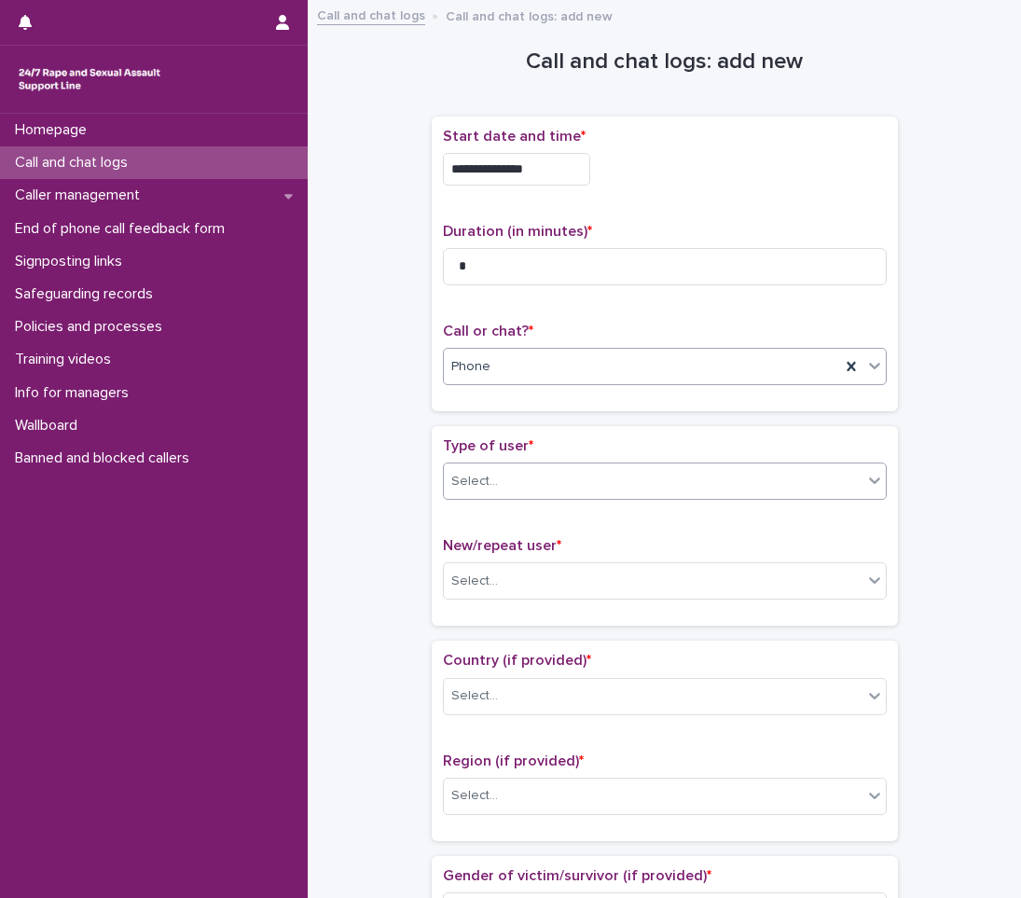
click at [515, 479] on div "Select..." at bounding box center [653, 481] width 419 height 31
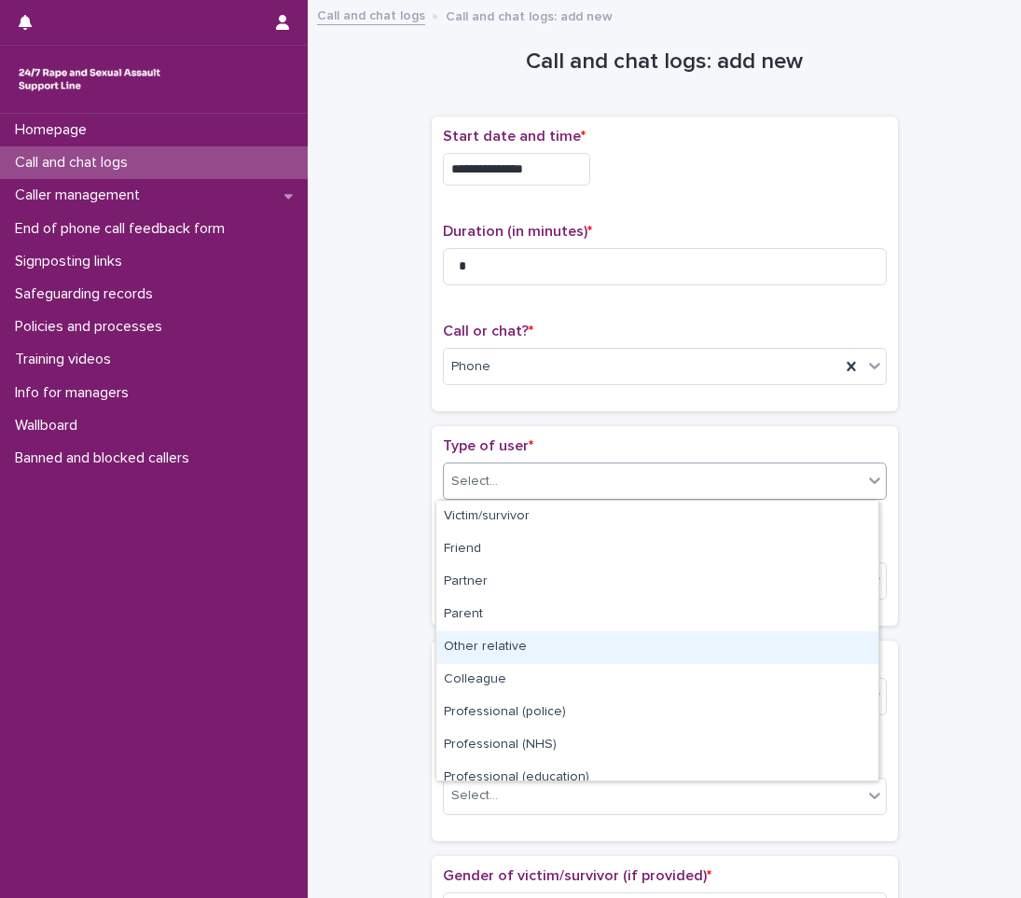
scroll to position [210, 0]
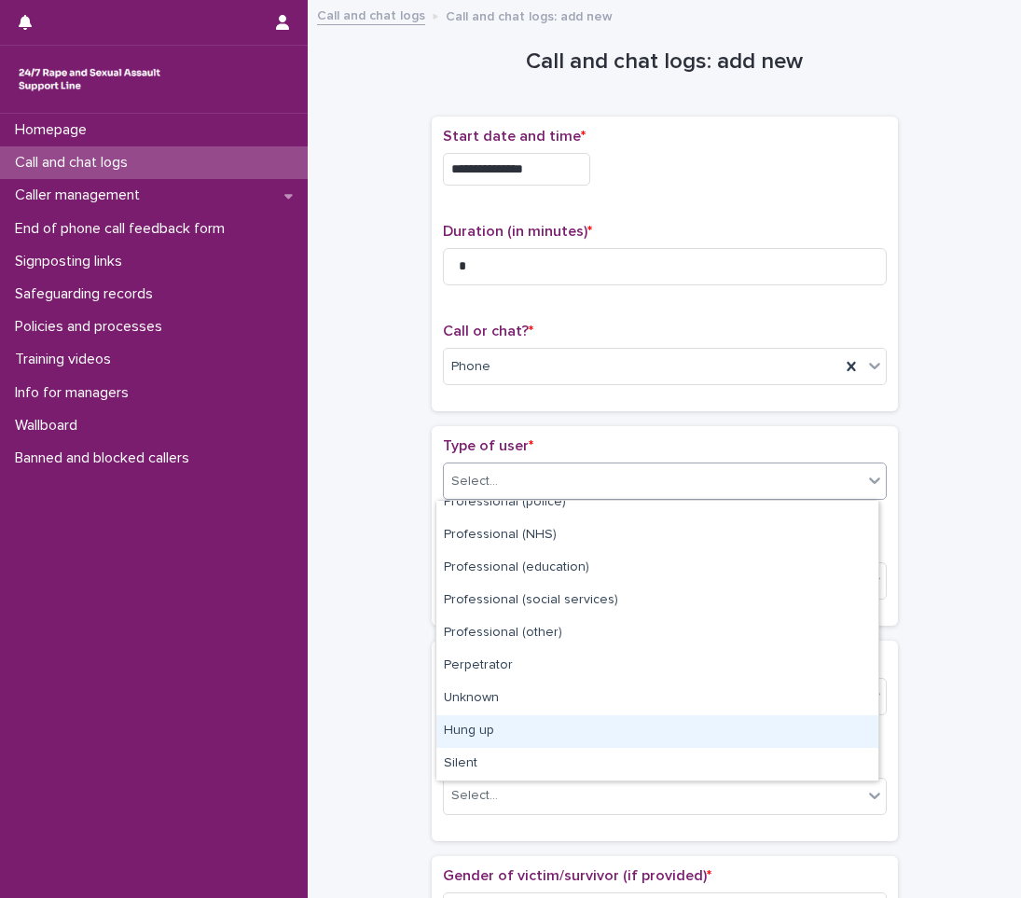
click at [506, 730] on div "Hung up" at bounding box center [658, 731] width 442 height 33
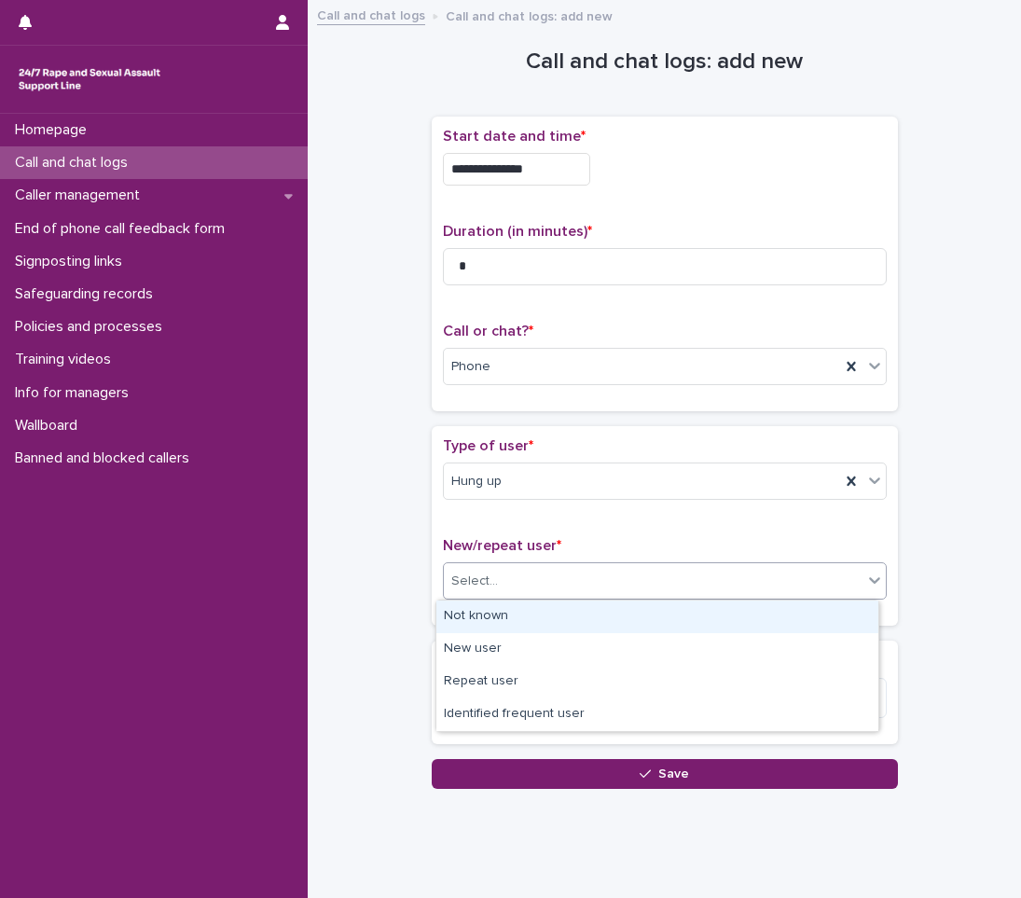
click at [528, 586] on div "Select..." at bounding box center [653, 581] width 419 height 31
click at [480, 612] on div "Not known" at bounding box center [658, 617] width 442 height 33
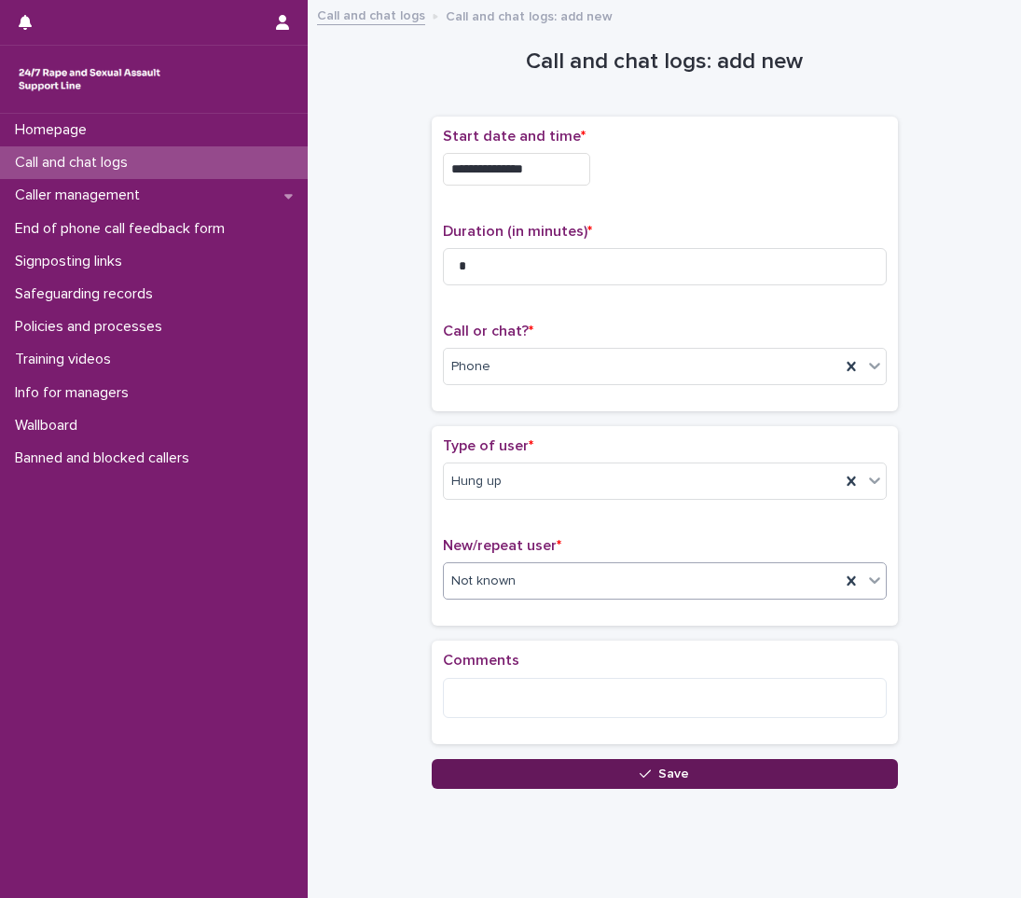
click at [605, 764] on button "Save" at bounding box center [665, 774] width 466 height 30
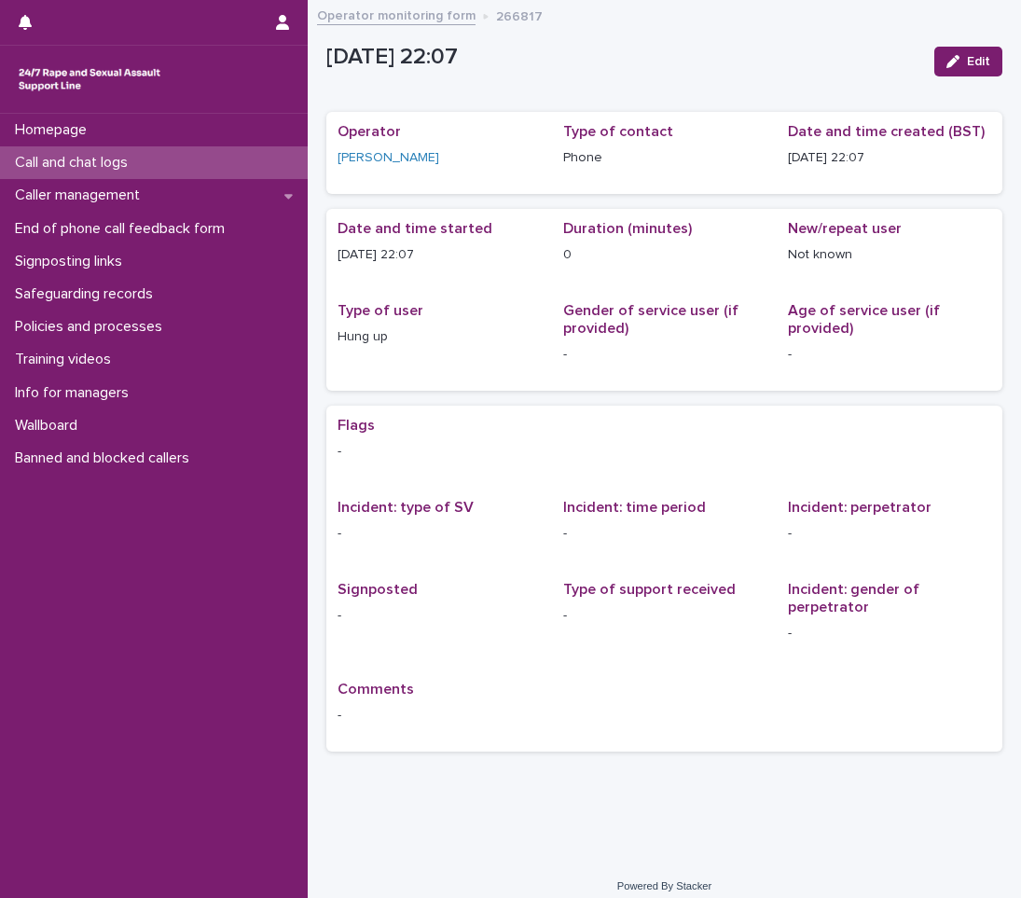
click at [128, 167] on p "Call and chat logs" at bounding box center [74, 163] width 135 height 18
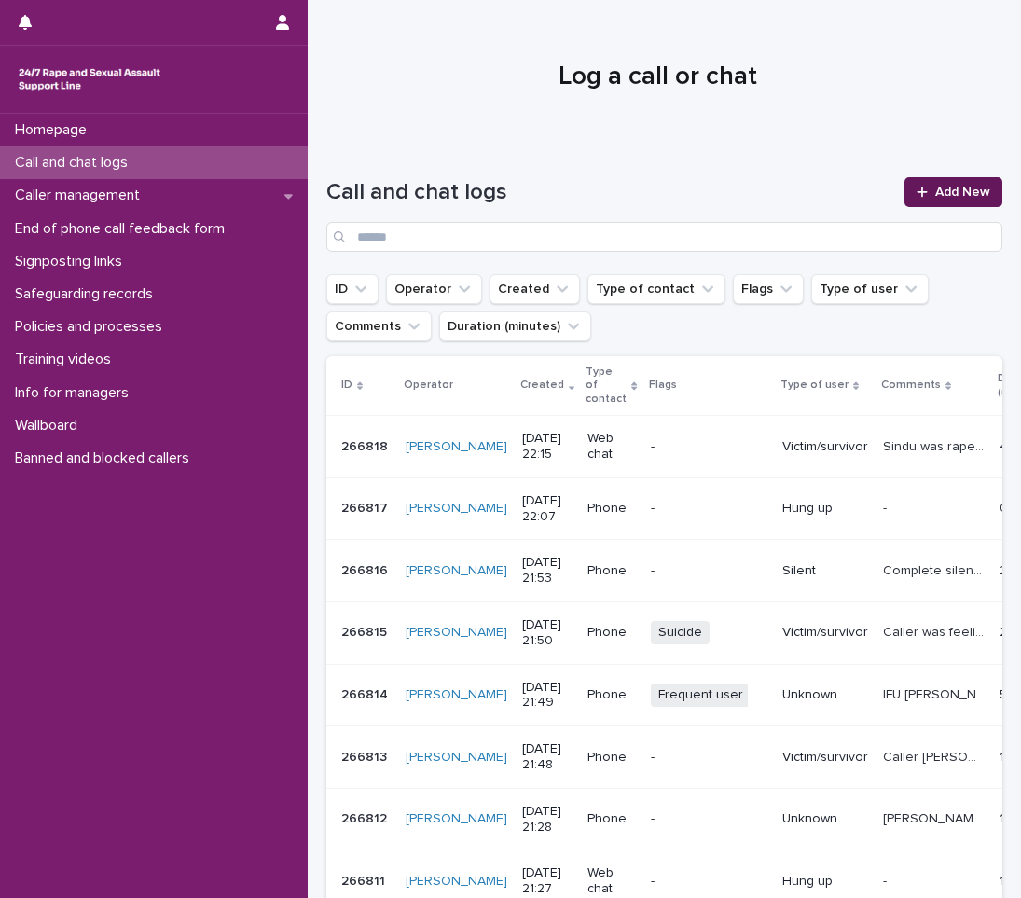
click at [976, 186] on span "Add New" at bounding box center [963, 192] width 55 height 13
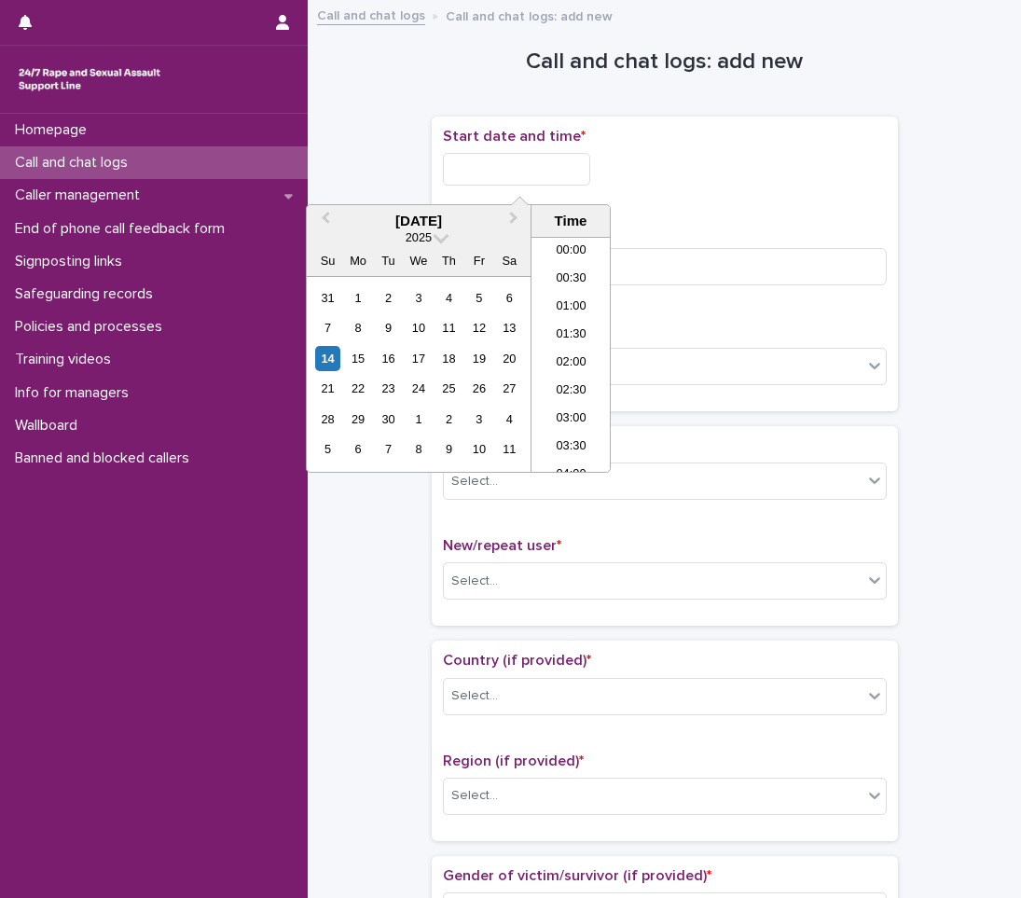
click at [516, 173] on input "text" at bounding box center [516, 169] width 147 height 33
click at [574, 373] on li "22:00" at bounding box center [571, 374] width 79 height 28
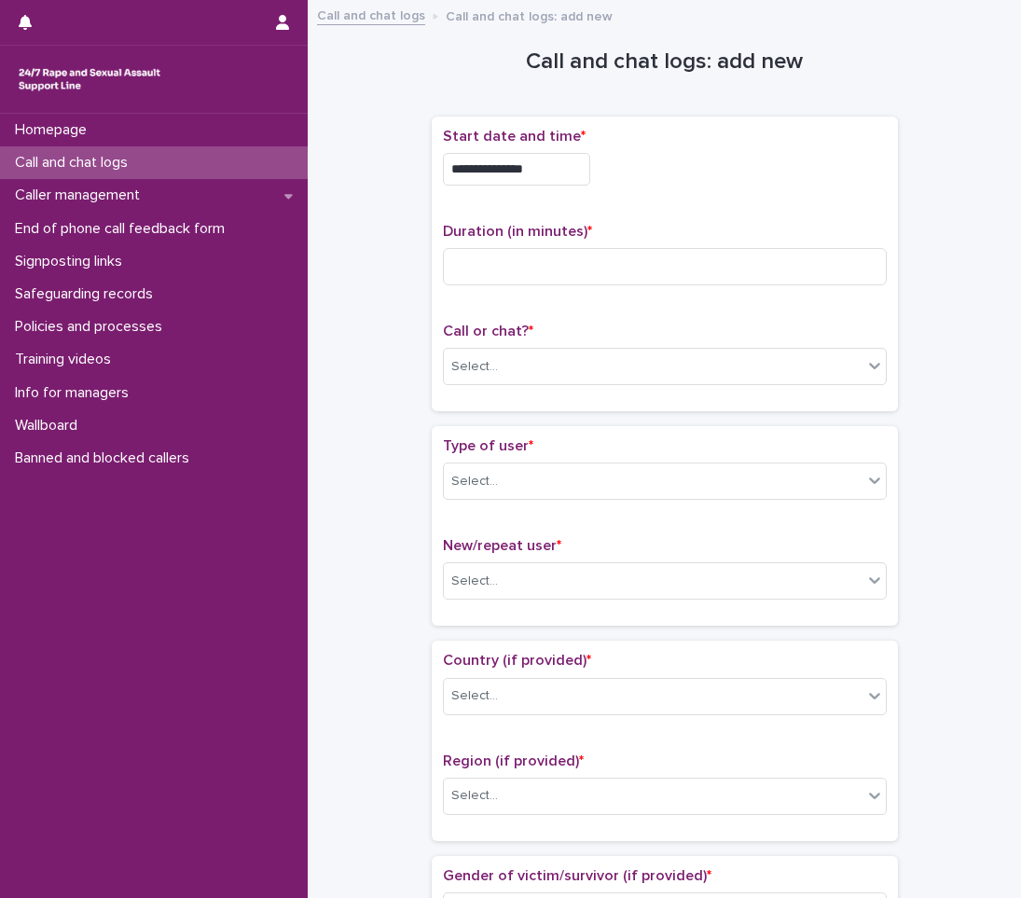
click at [557, 174] on input "**********" at bounding box center [516, 169] width 147 height 33
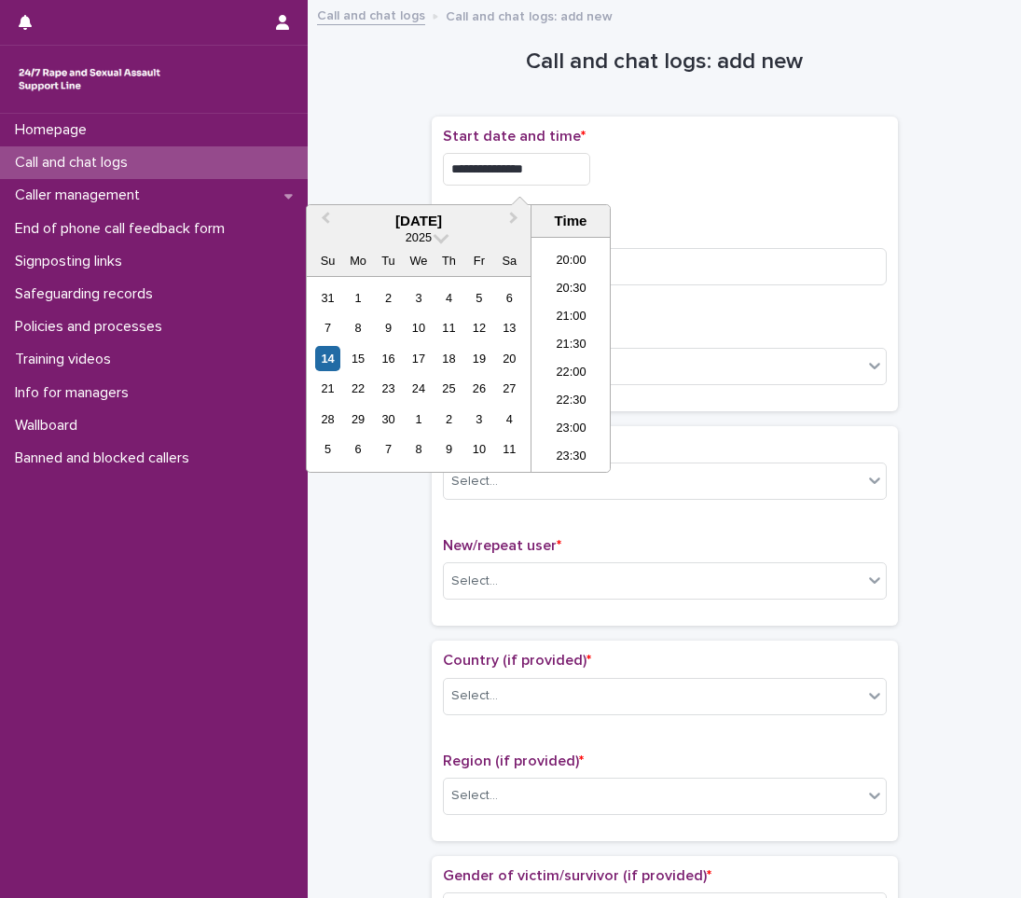
type input "**********"
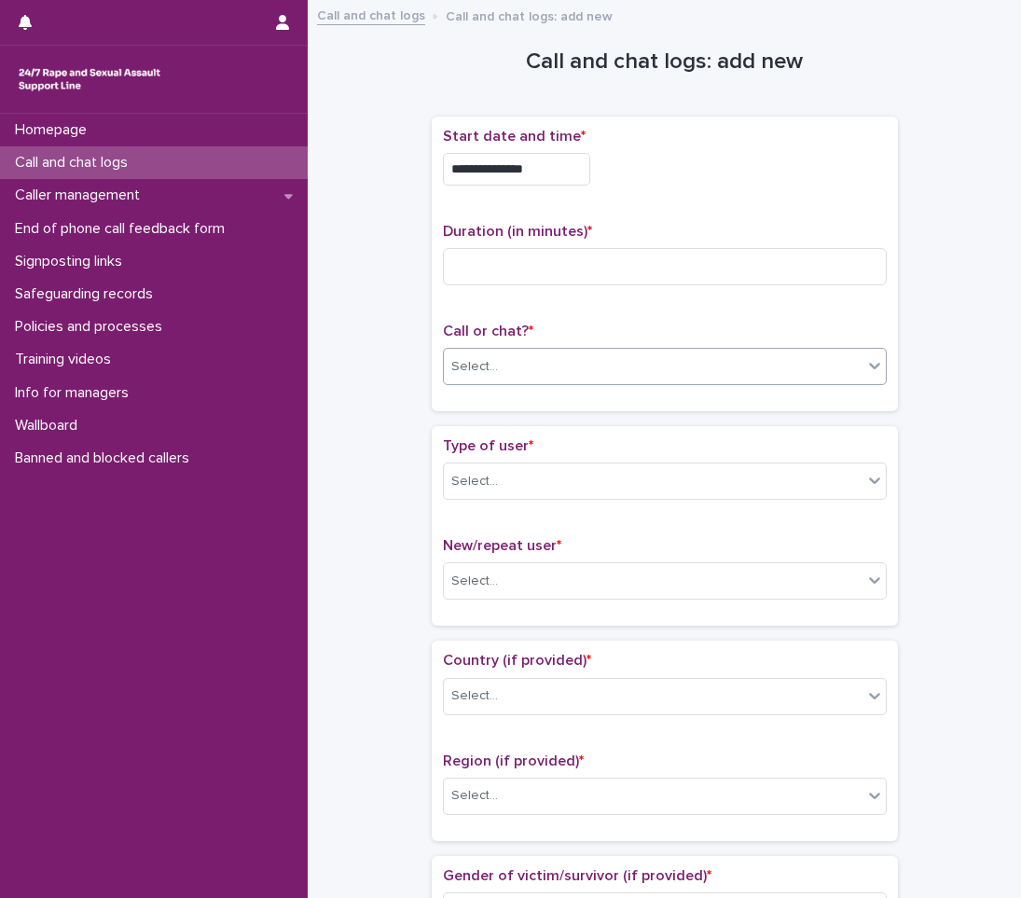
click at [479, 375] on div "Select..." at bounding box center [474, 367] width 47 height 20
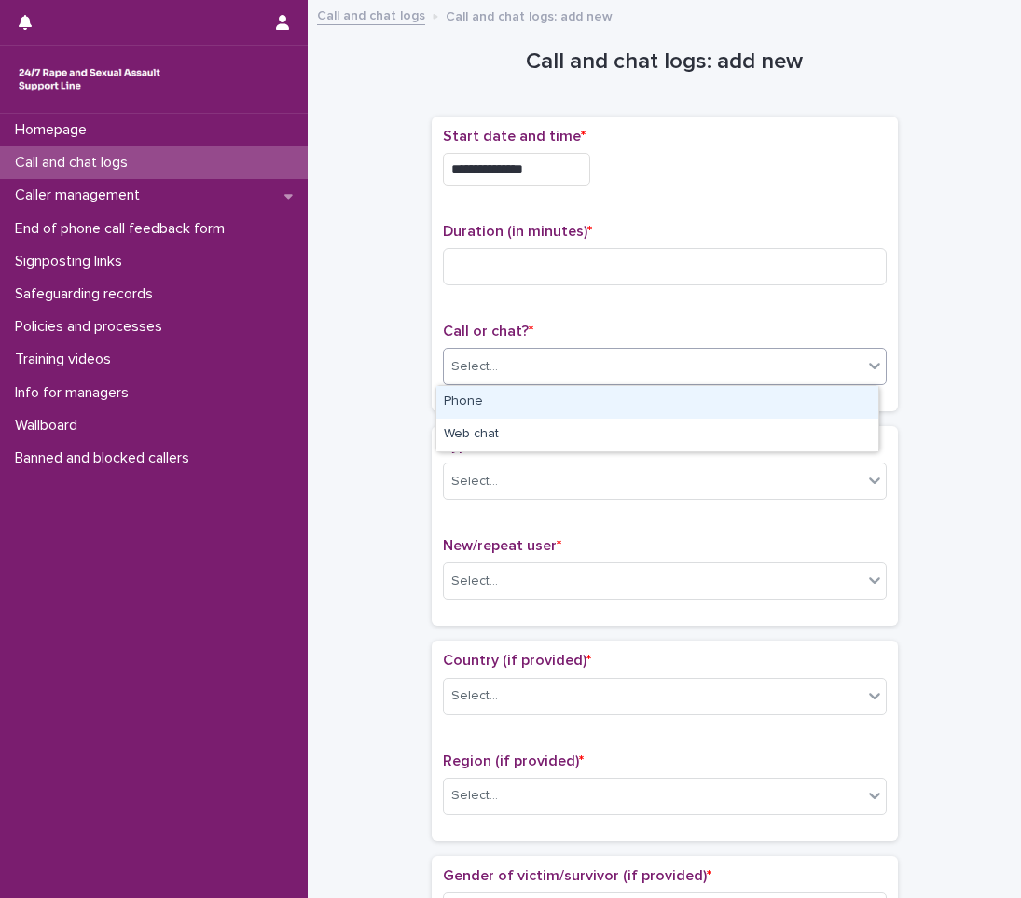
click at [471, 403] on div "Phone" at bounding box center [658, 402] width 442 height 33
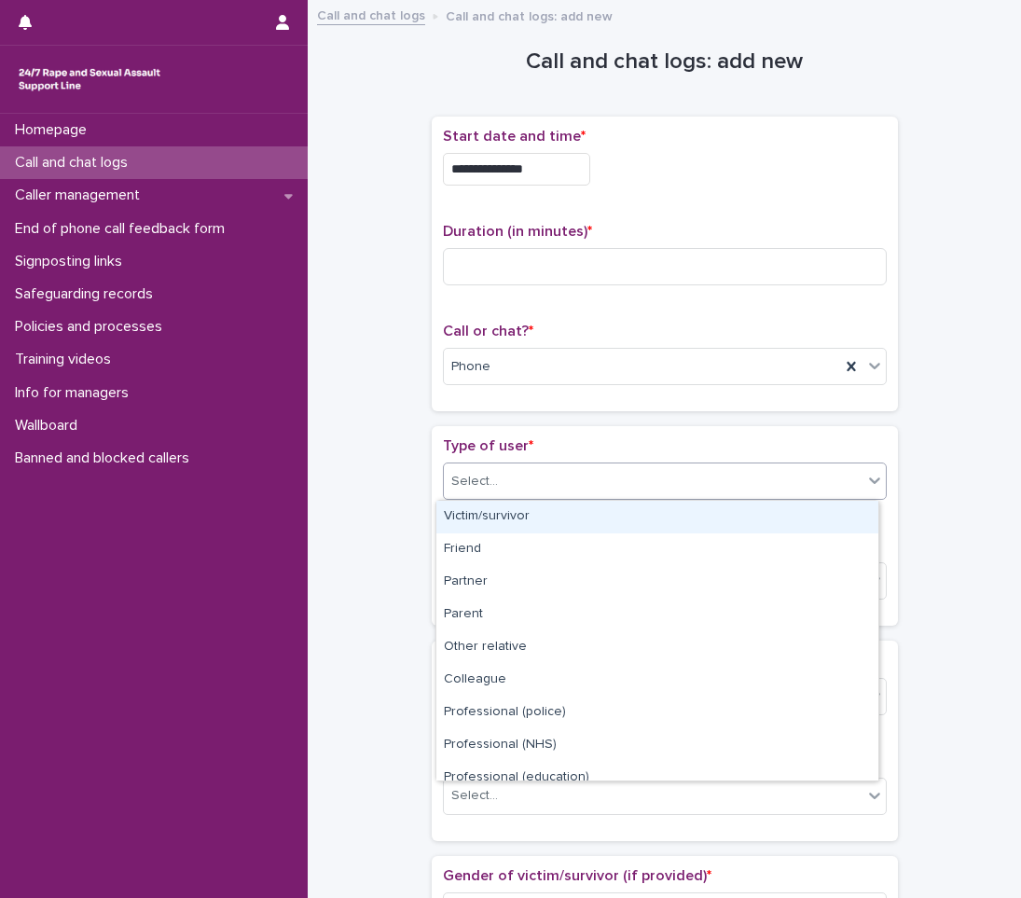
click at [479, 481] on div "Select..." at bounding box center [474, 482] width 47 height 20
click at [506, 515] on div "Victim/survivor" at bounding box center [658, 517] width 442 height 33
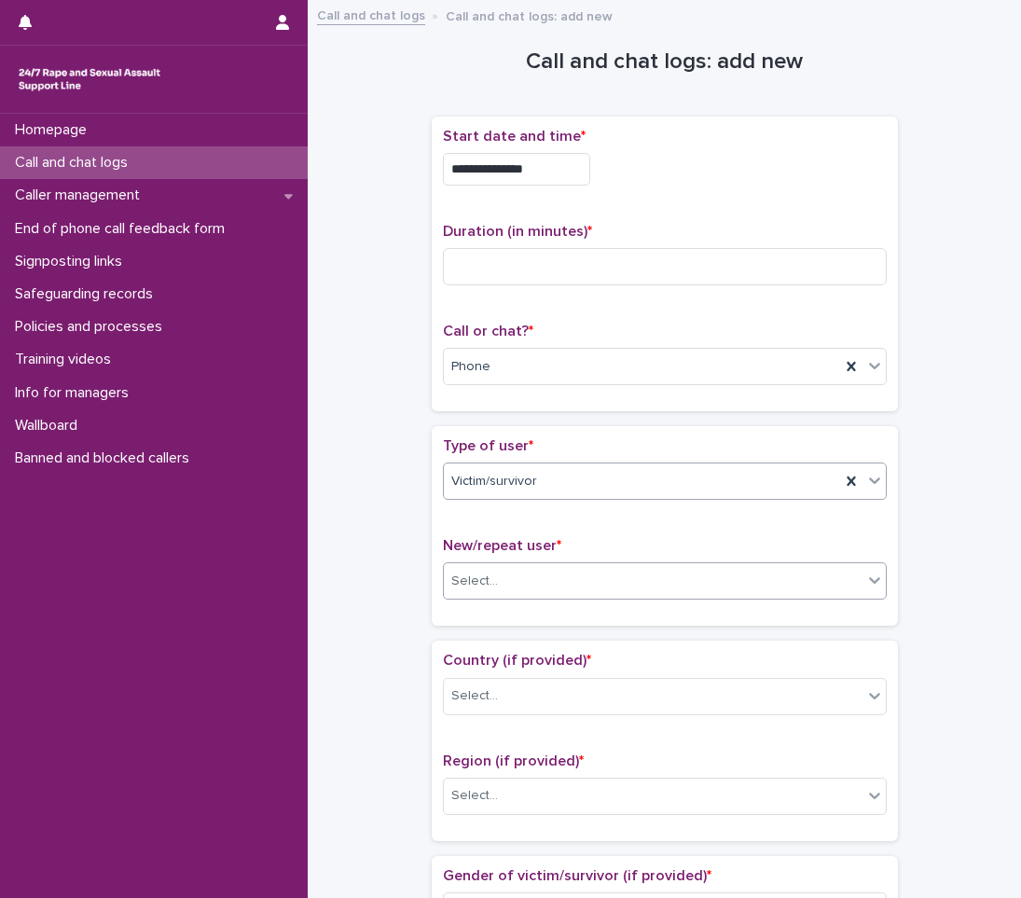
click at [485, 575] on div "Select..." at bounding box center [474, 582] width 47 height 20
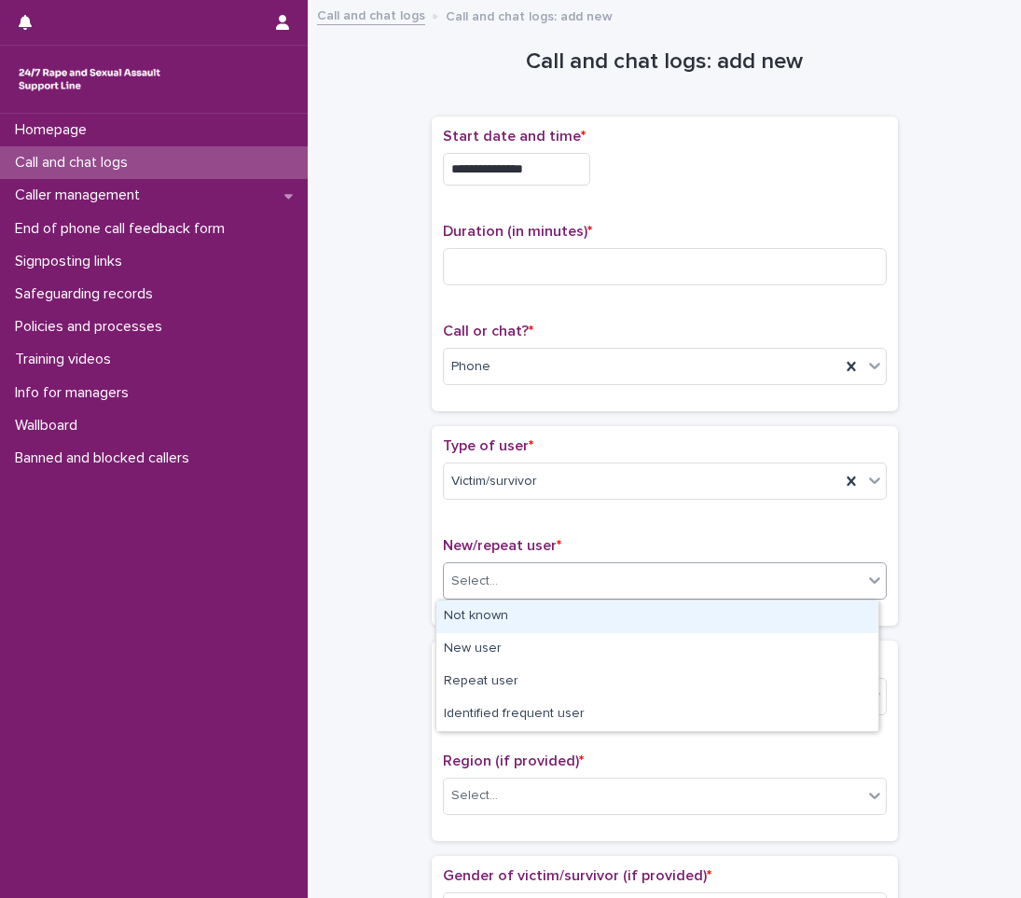
click at [516, 629] on div "Not known" at bounding box center [658, 617] width 442 height 33
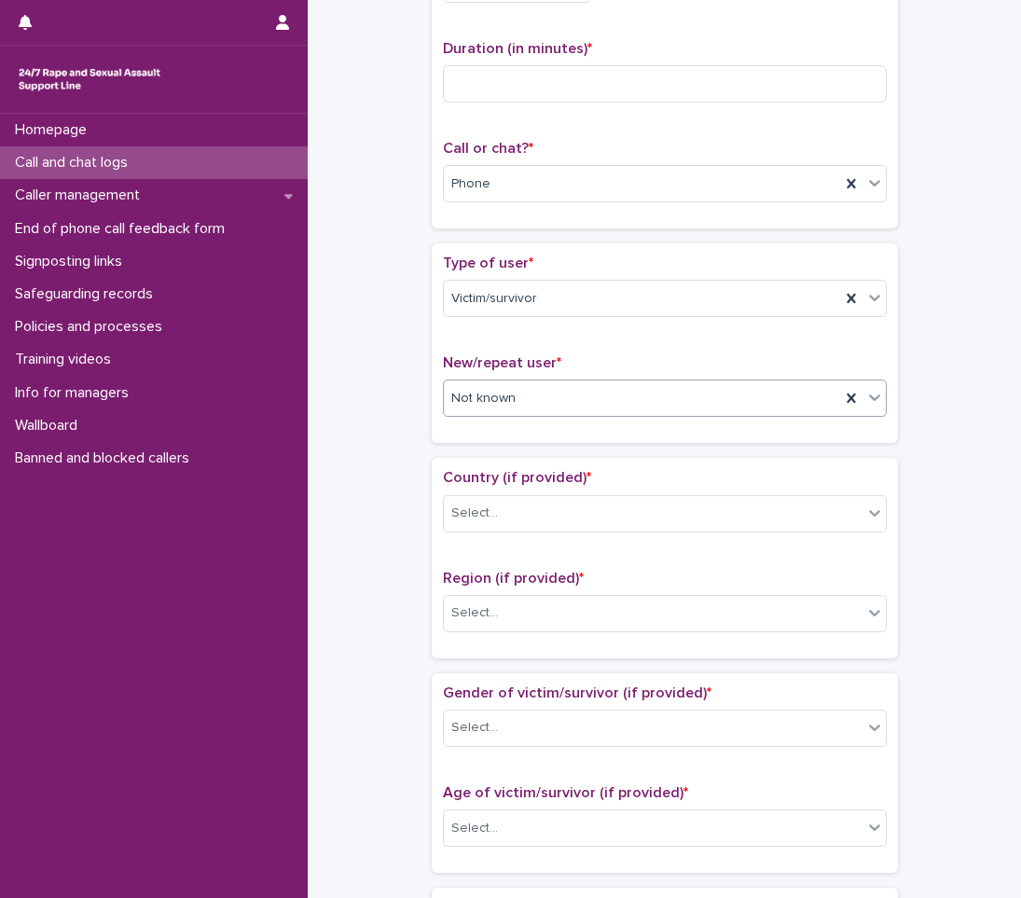
scroll to position [187, 0]
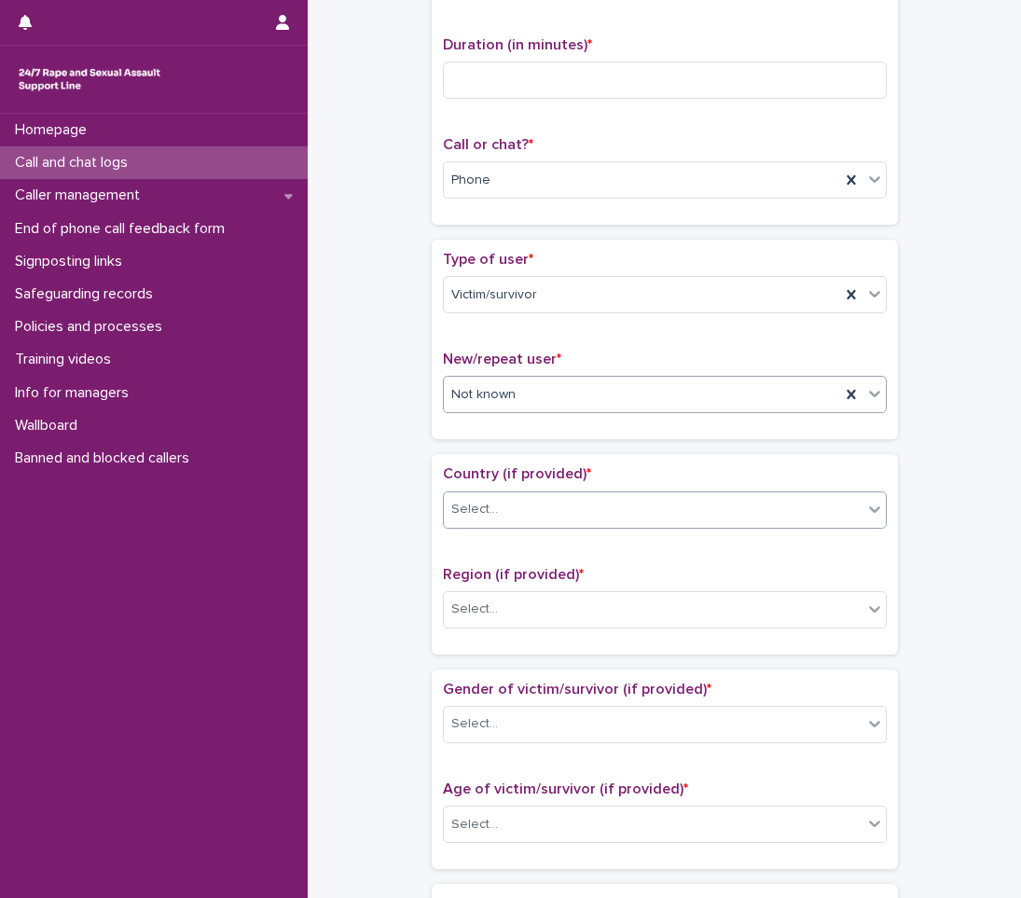
click at [547, 508] on div "Select..." at bounding box center [653, 509] width 419 height 31
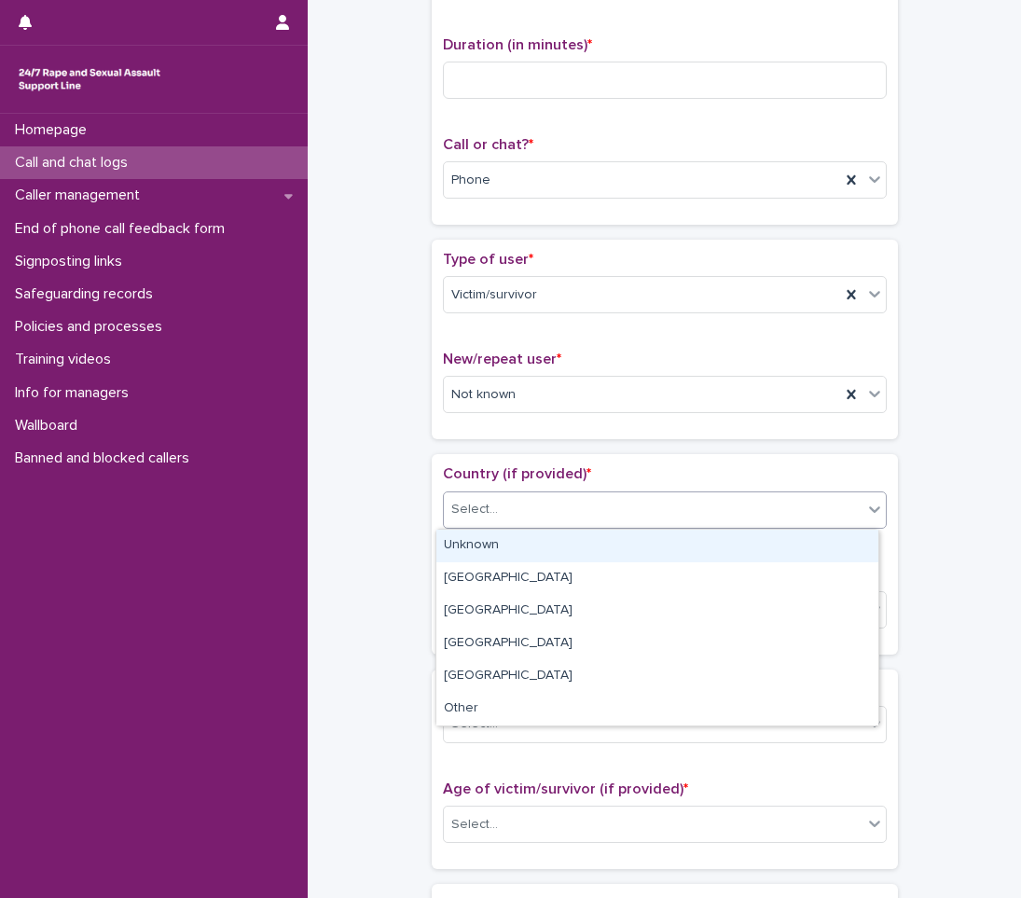
click at [471, 546] on div "Unknown" at bounding box center [658, 546] width 442 height 33
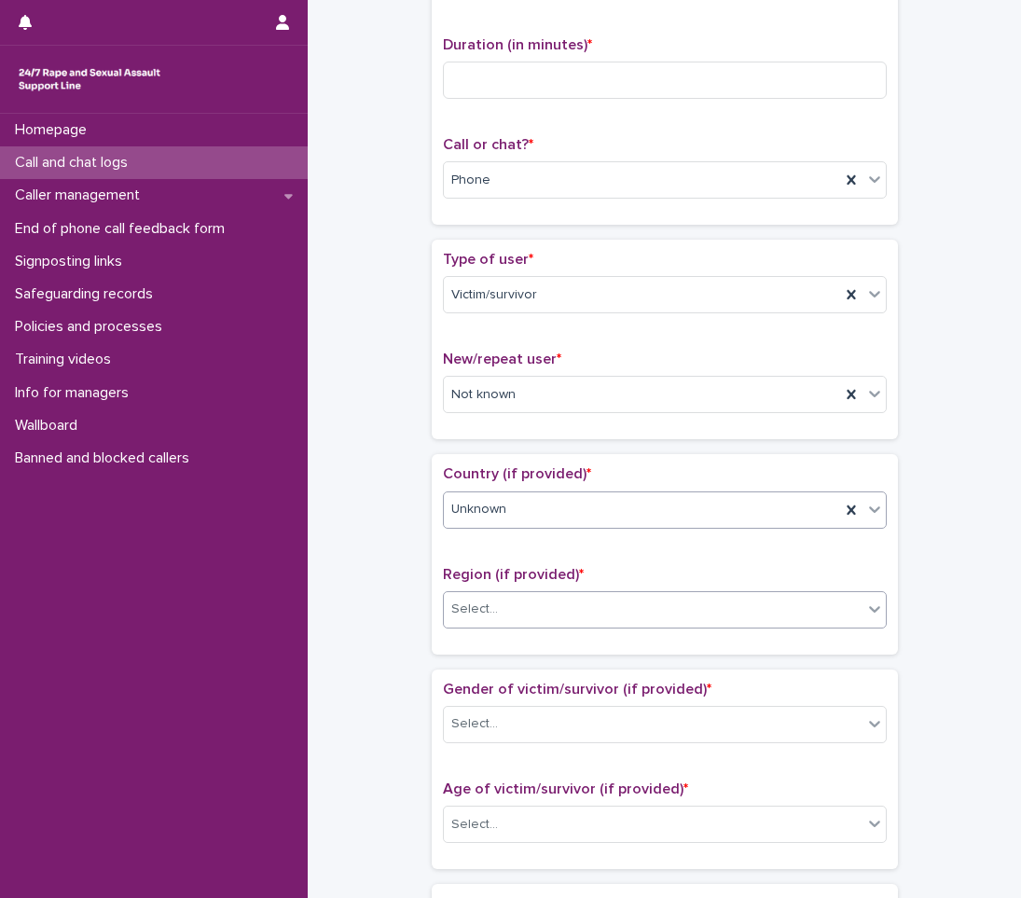
drag, startPoint x: 453, startPoint y: 604, endPoint x: 455, endPoint y: 615, distance: 10.4
click at [453, 606] on div "Select..." at bounding box center [474, 610] width 47 height 20
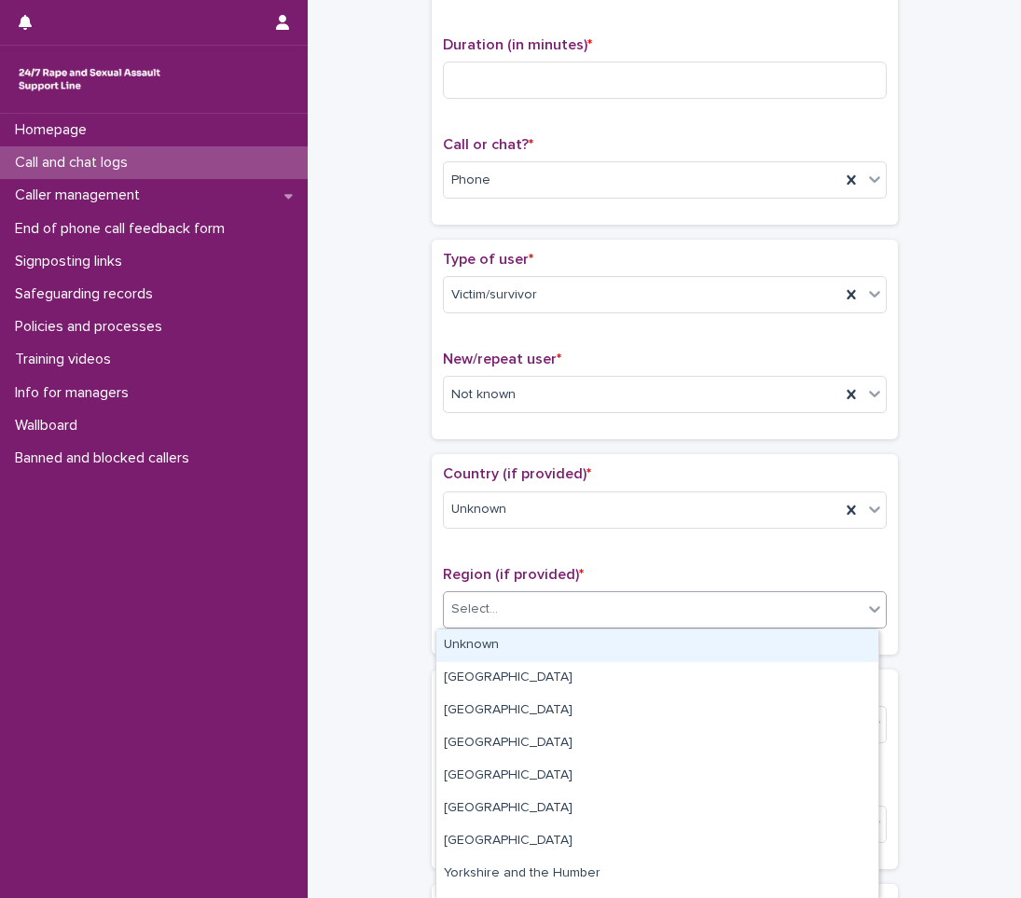
click at [482, 642] on div "Unknown" at bounding box center [658, 646] width 442 height 33
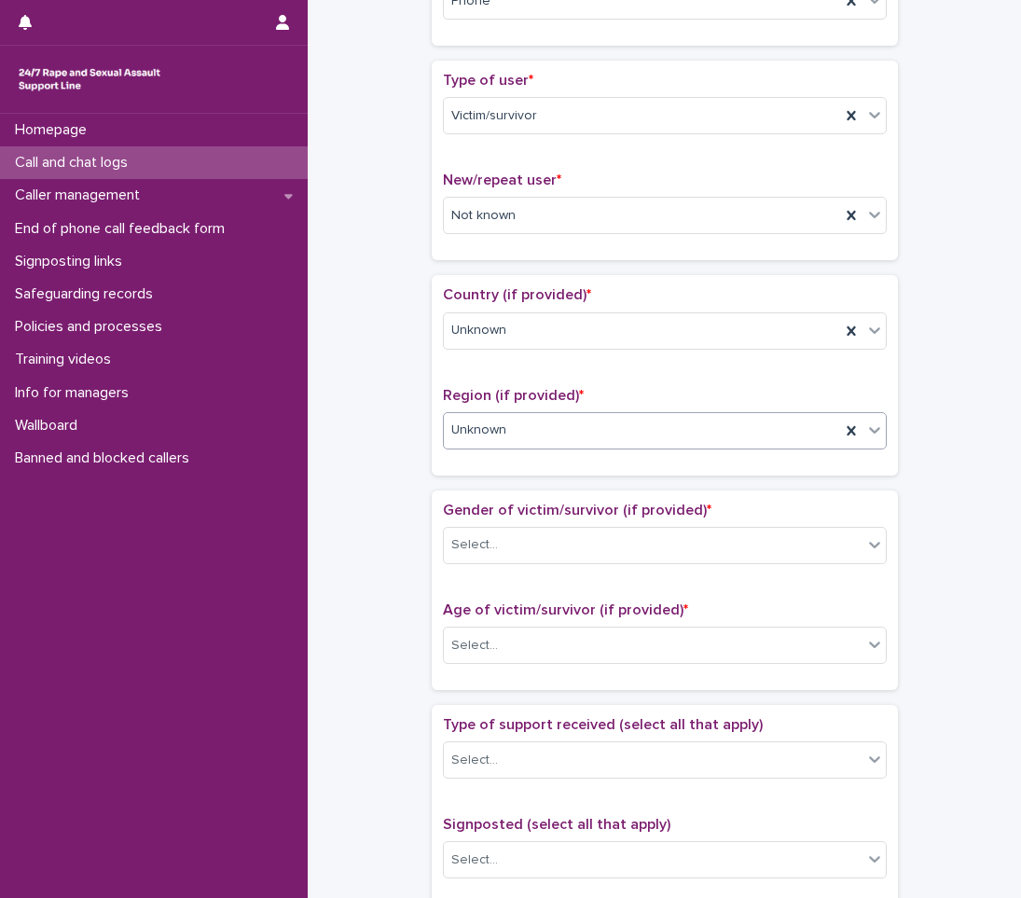
scroll to position [373, 0]
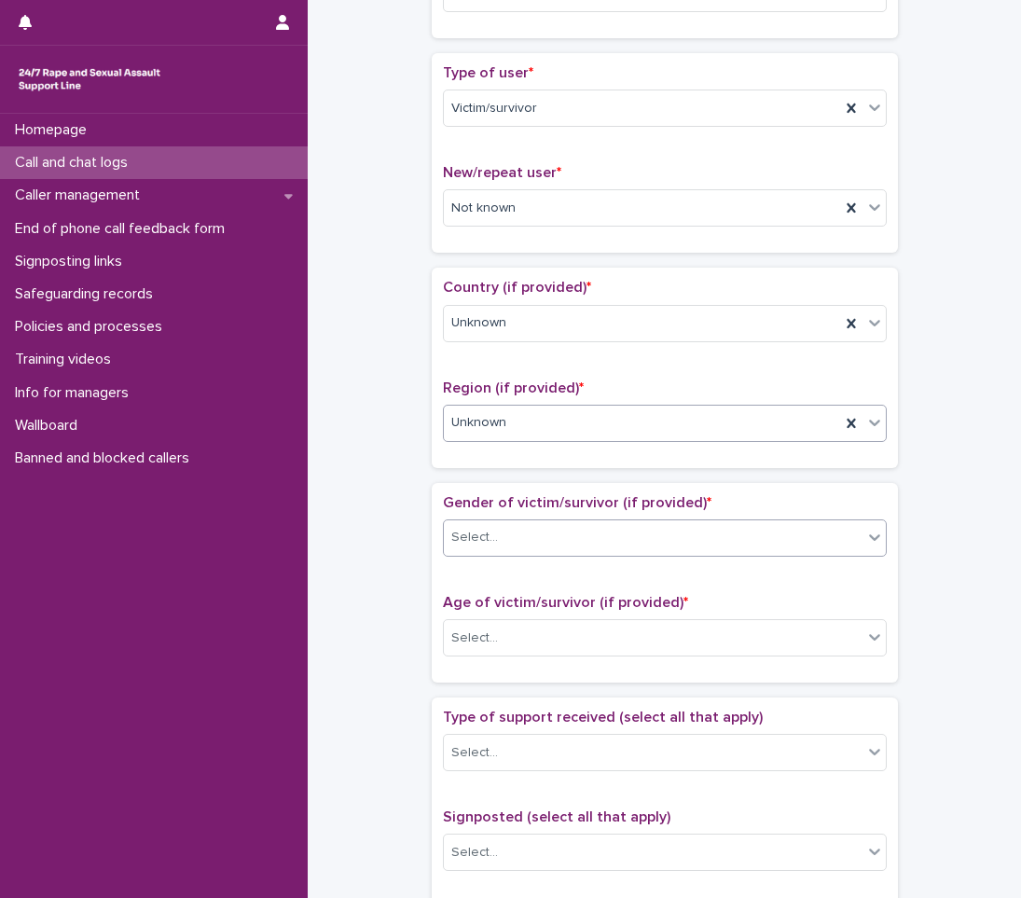
click at [539, 548] on div "Select..." at bounding box center [653, 537] width 419 height 31
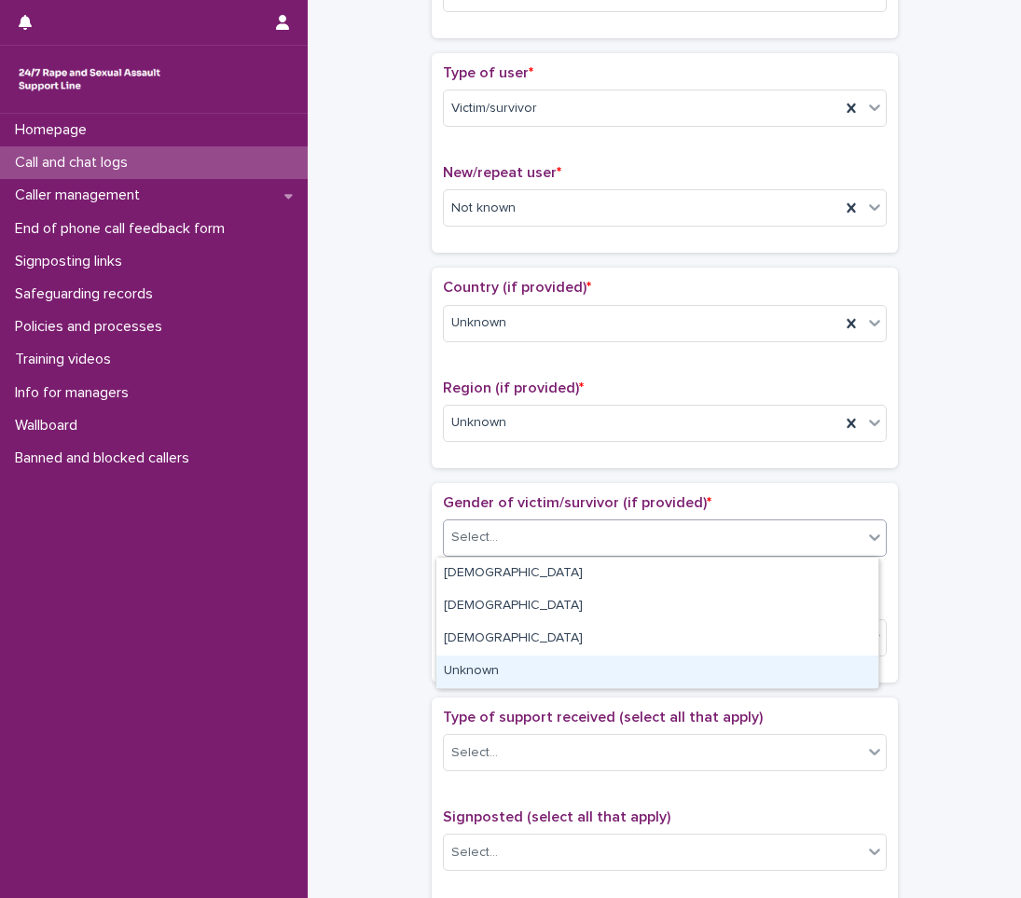
click at [473, 667] on div "Unknown" at bounding box center [658, 672] width 442 height 33
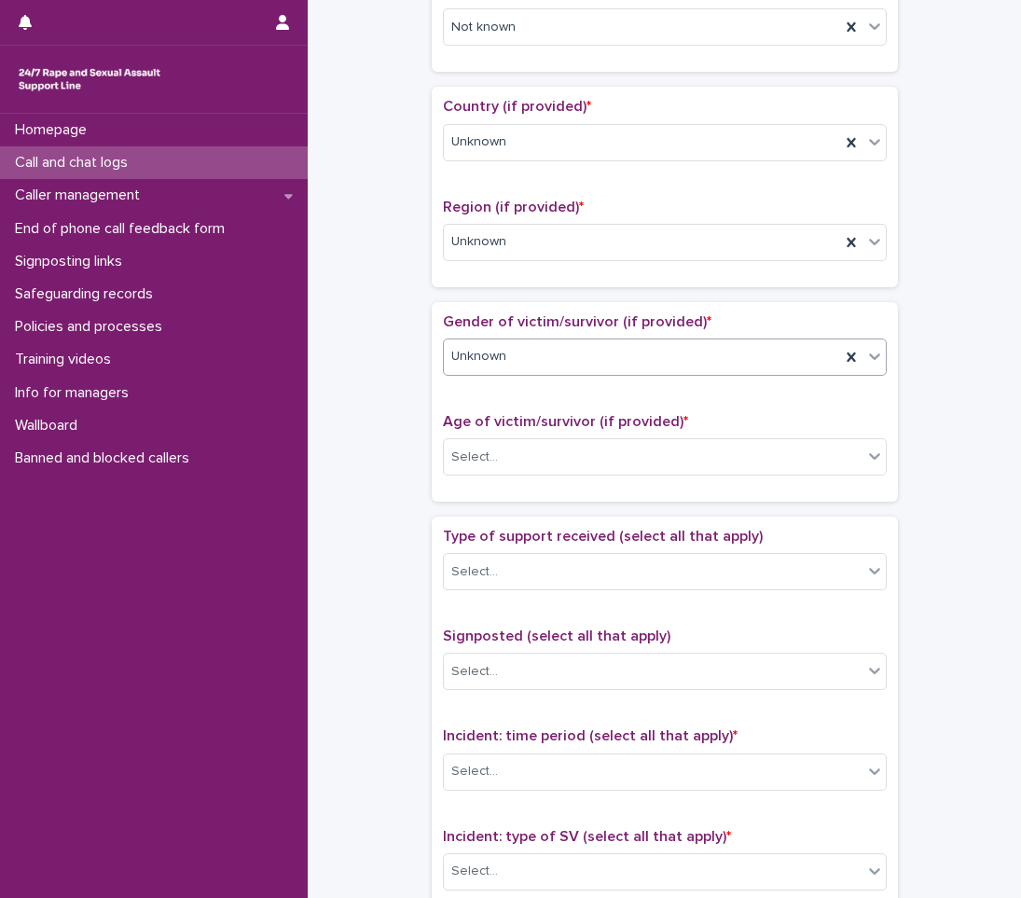
scroll to position [653, 0]
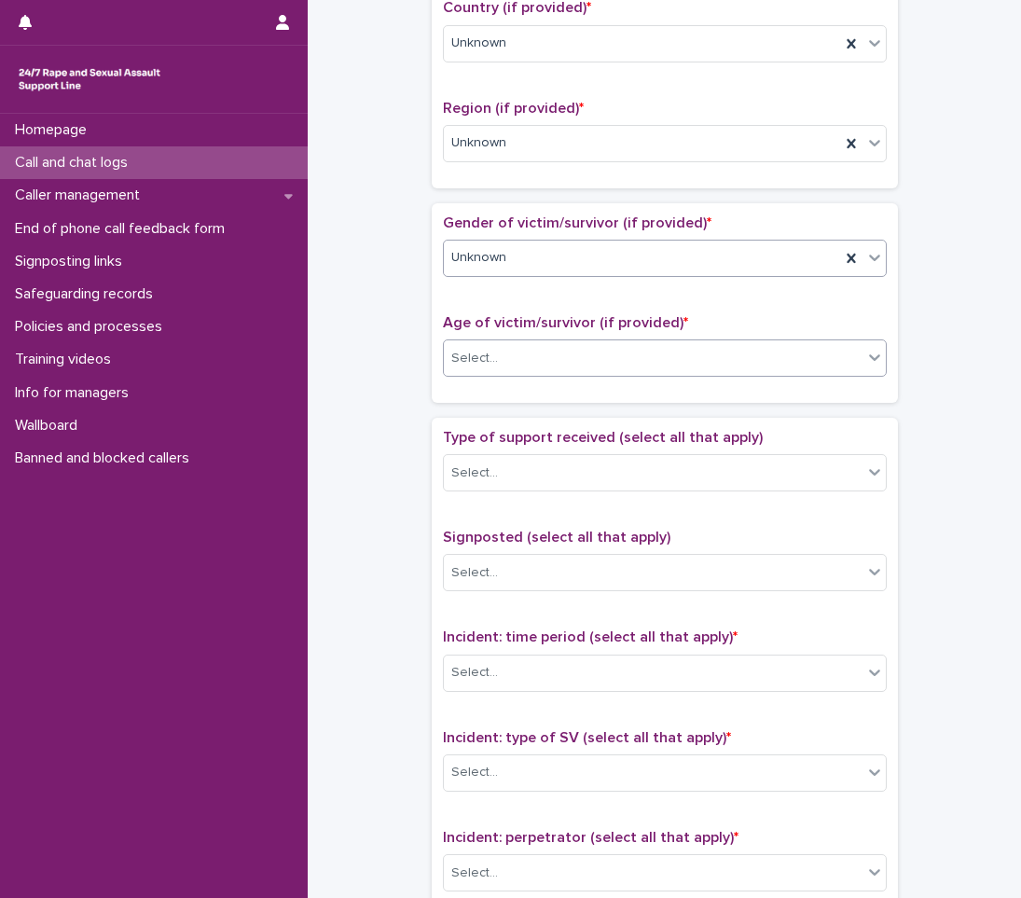
click at [531, 365] on div "Select..." at bounding box center [653, 358] width 419 height 31
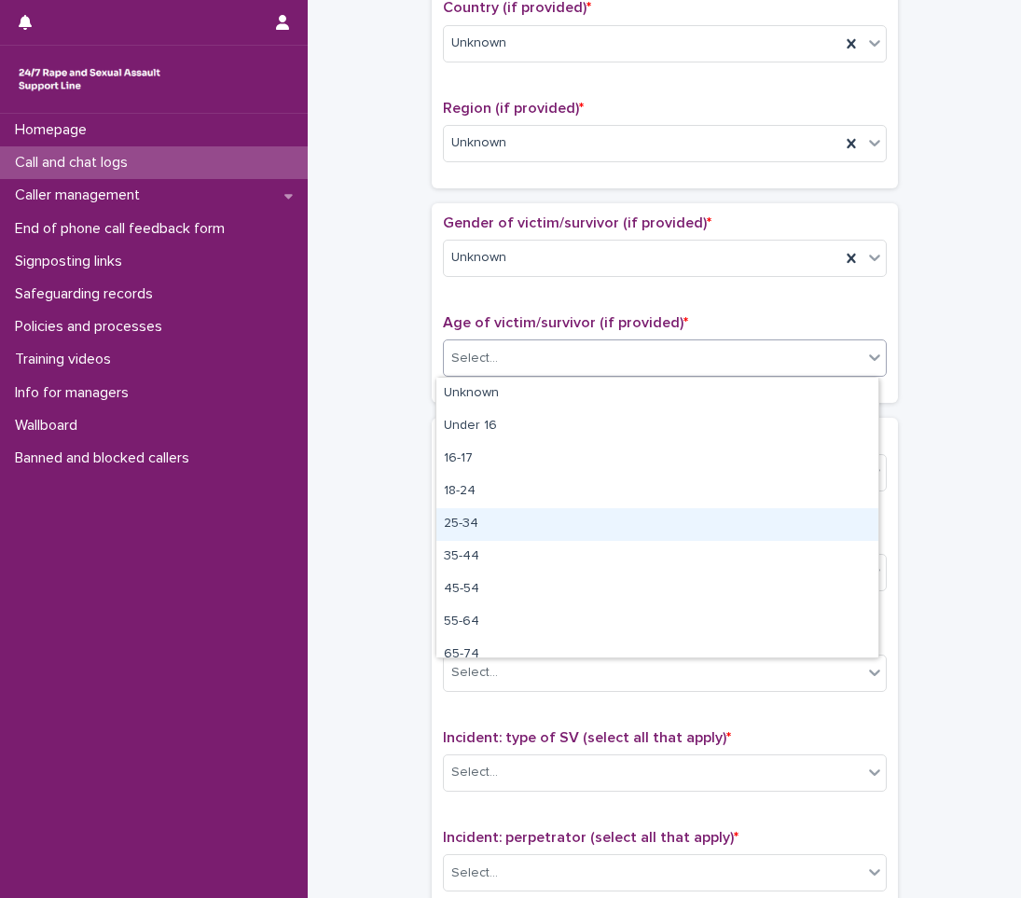
click at [481, 525] on div "25-34" at bounding box center [658, 524] width 442 height 33
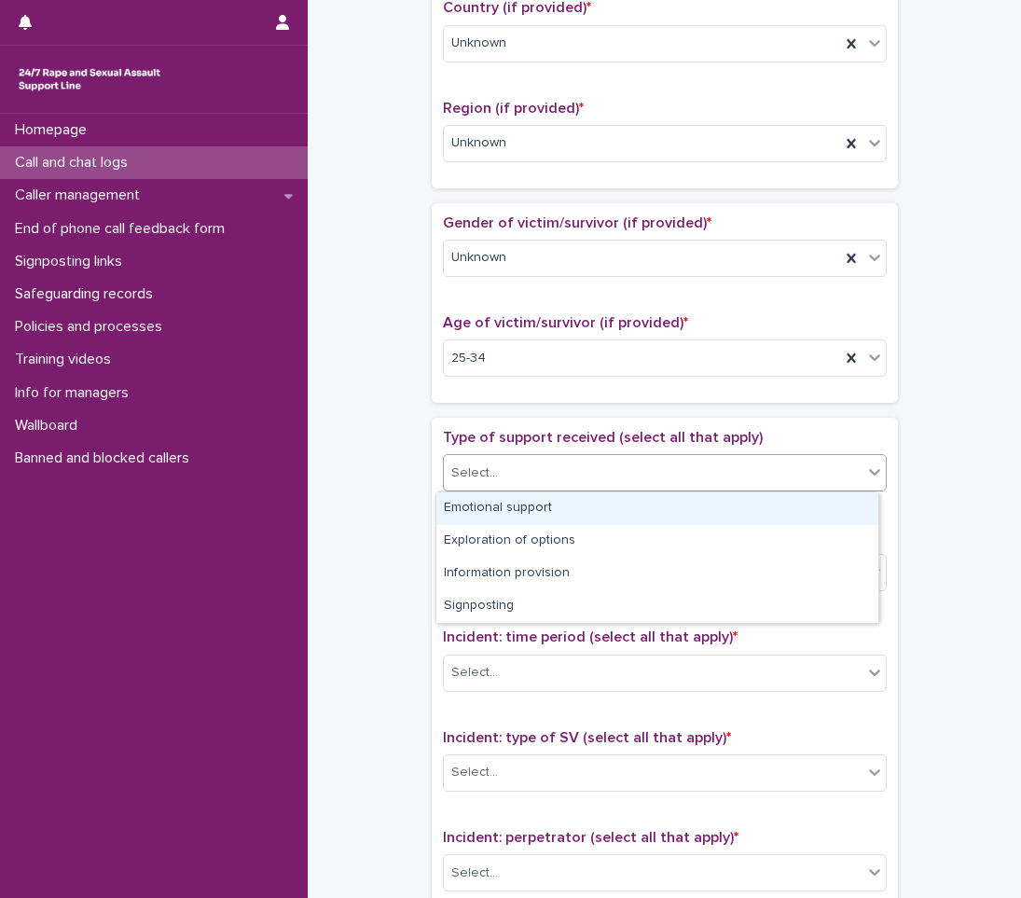
click at [469, 486] on div "Select..." at bounding box center [653, 473] width 419 height 31
click at [472, 505] on div "Emotional support" at bounding box center [658, 509] width 442 height 33
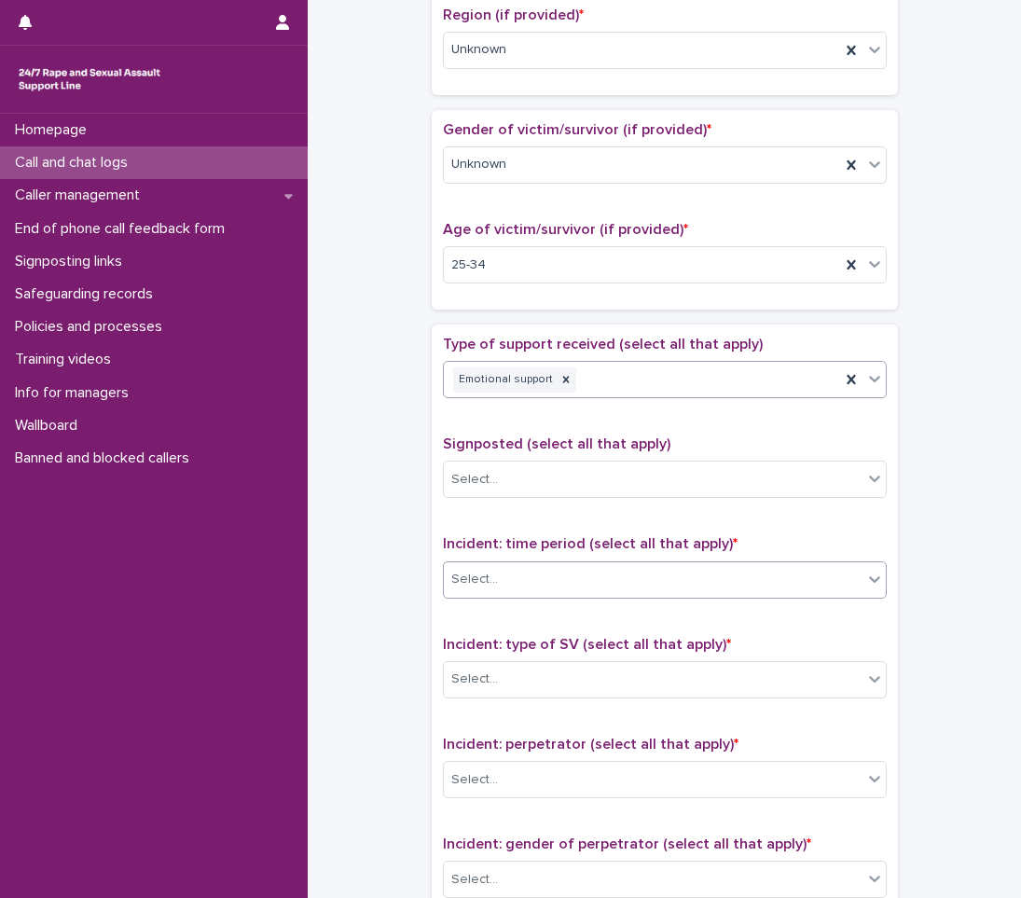
scroll to position [840, 0]
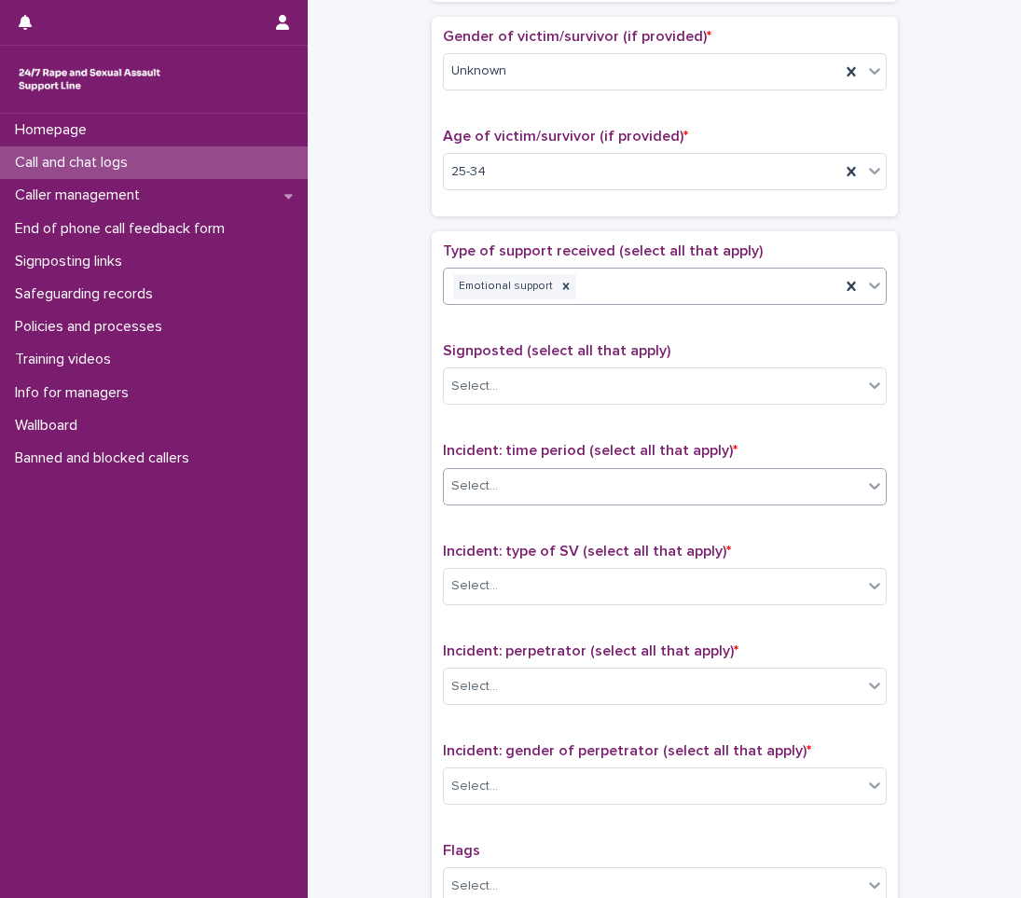
click at [573, 477] on div "Select..." at bounding box center [653, 486] width 419 height 31
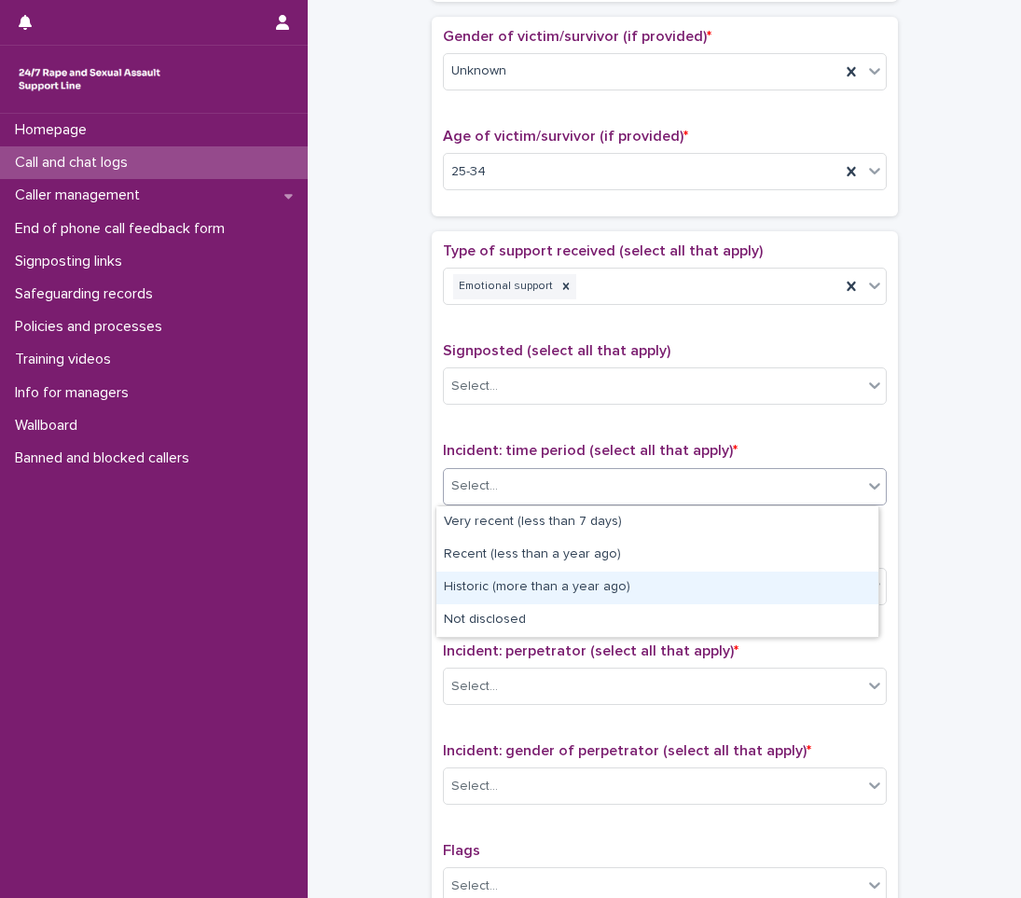
click at [479, 581] on div "Historic (more than a year ago)" at bounding box center [658, 588] width 442 height 33
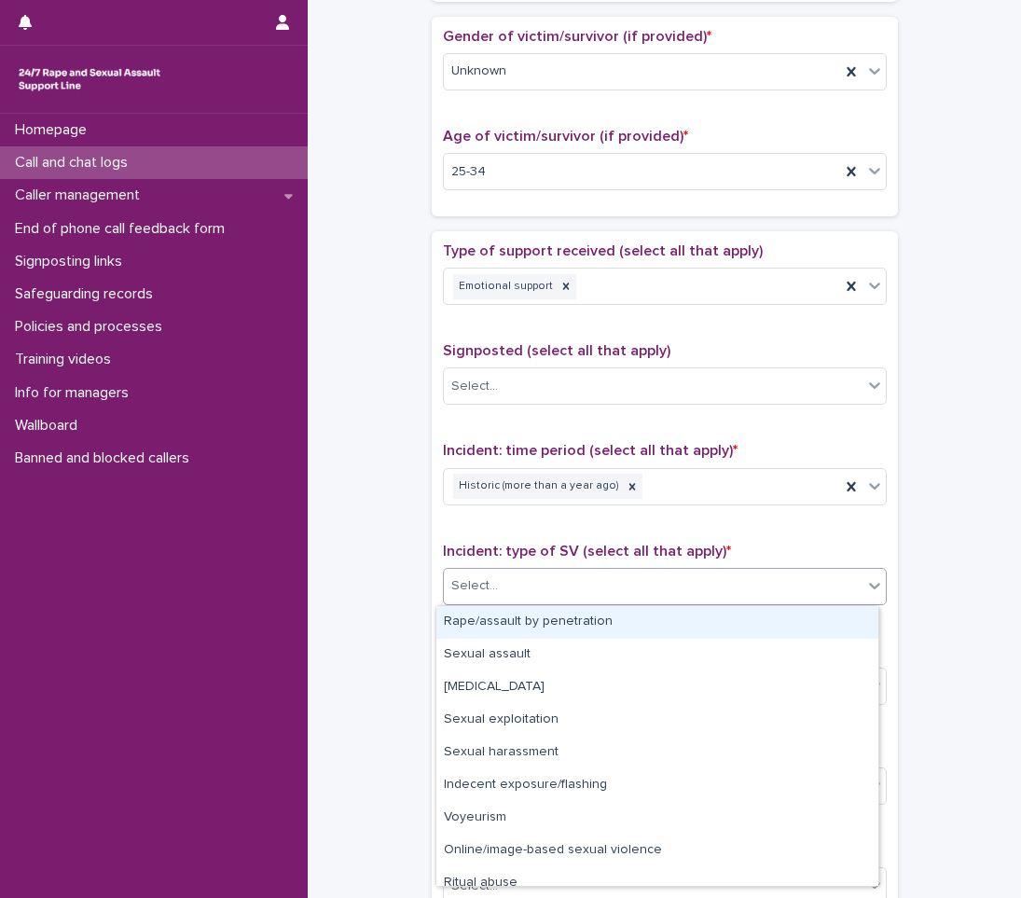
click at [545, 593] on div "Select..." at bounding box center [653, 586] width 419 height 31
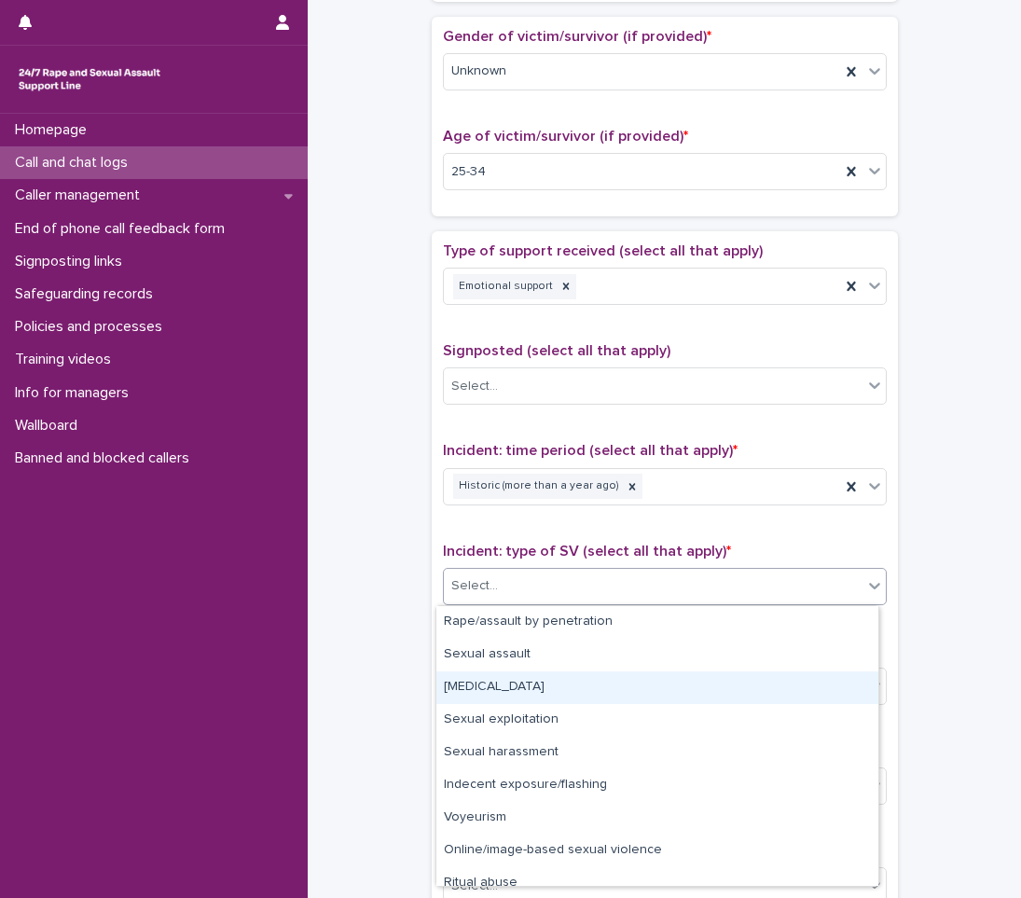
click at [521, 686] on div "[MEDICAL_DATA]" at bounding box center [658, 688] width 442 height 33
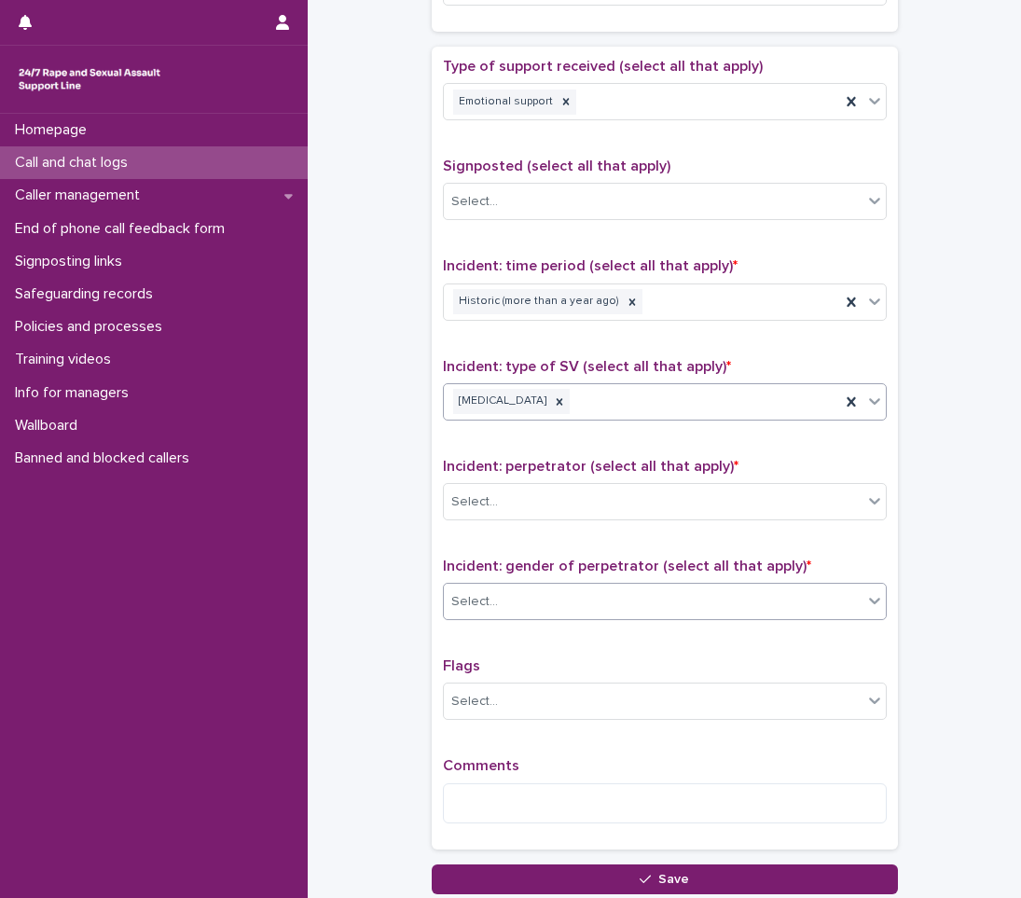
scroll to position [1026, 0]
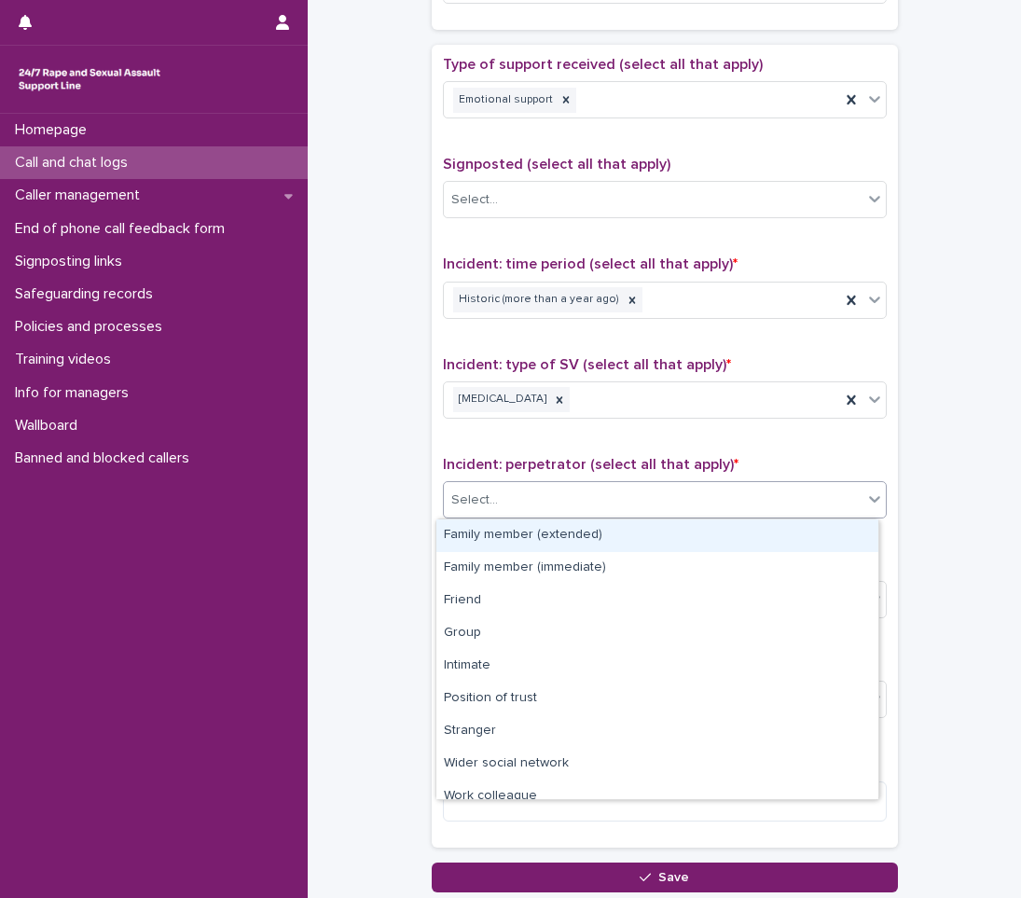
click at [632, 499] on div "Select..." at bounding box center [653, 500] width 419 height 31
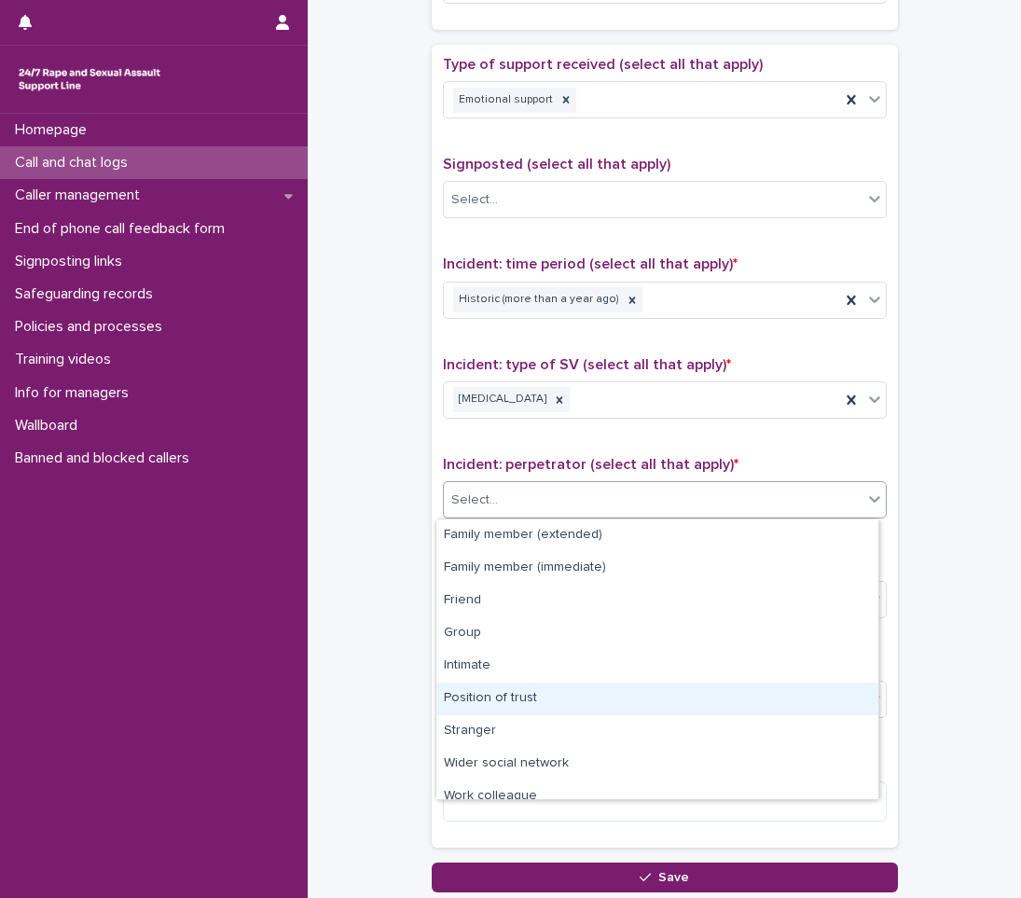
scroll to position [79, 0]
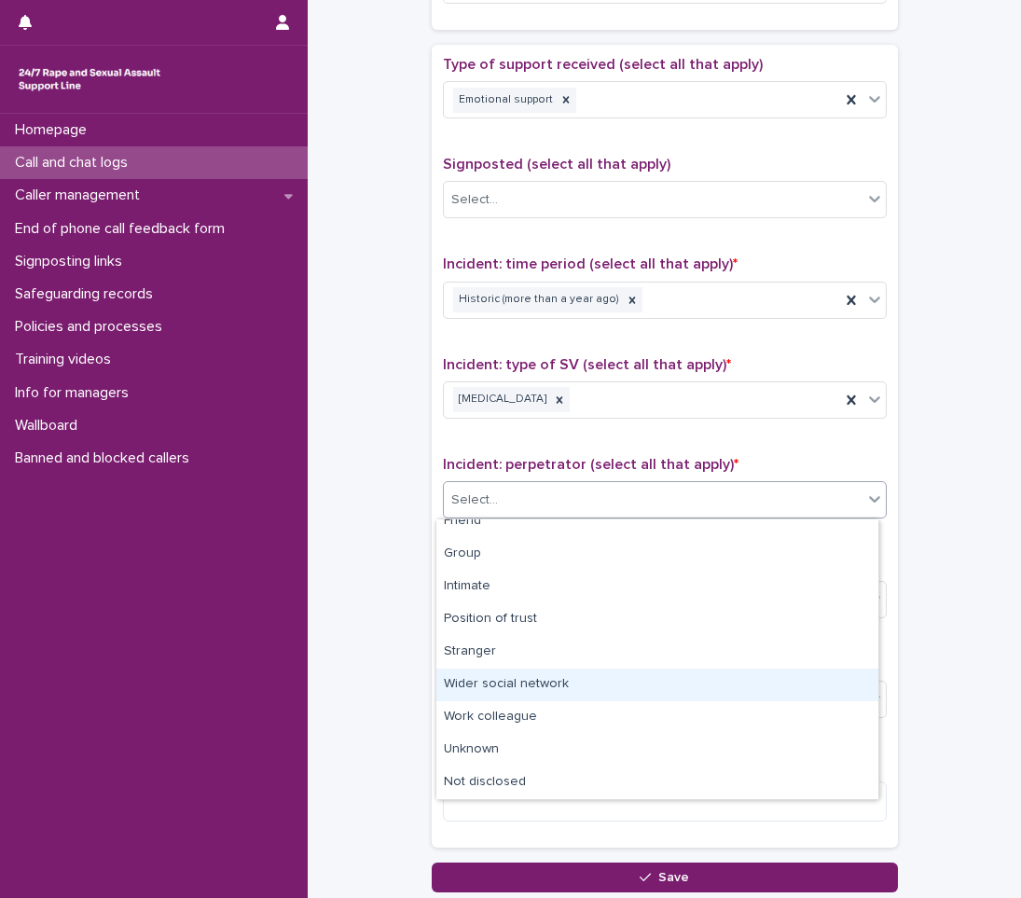
click at [560, 687] on div "Wider social network" at bounding box center [658, 685] width 442 height 33
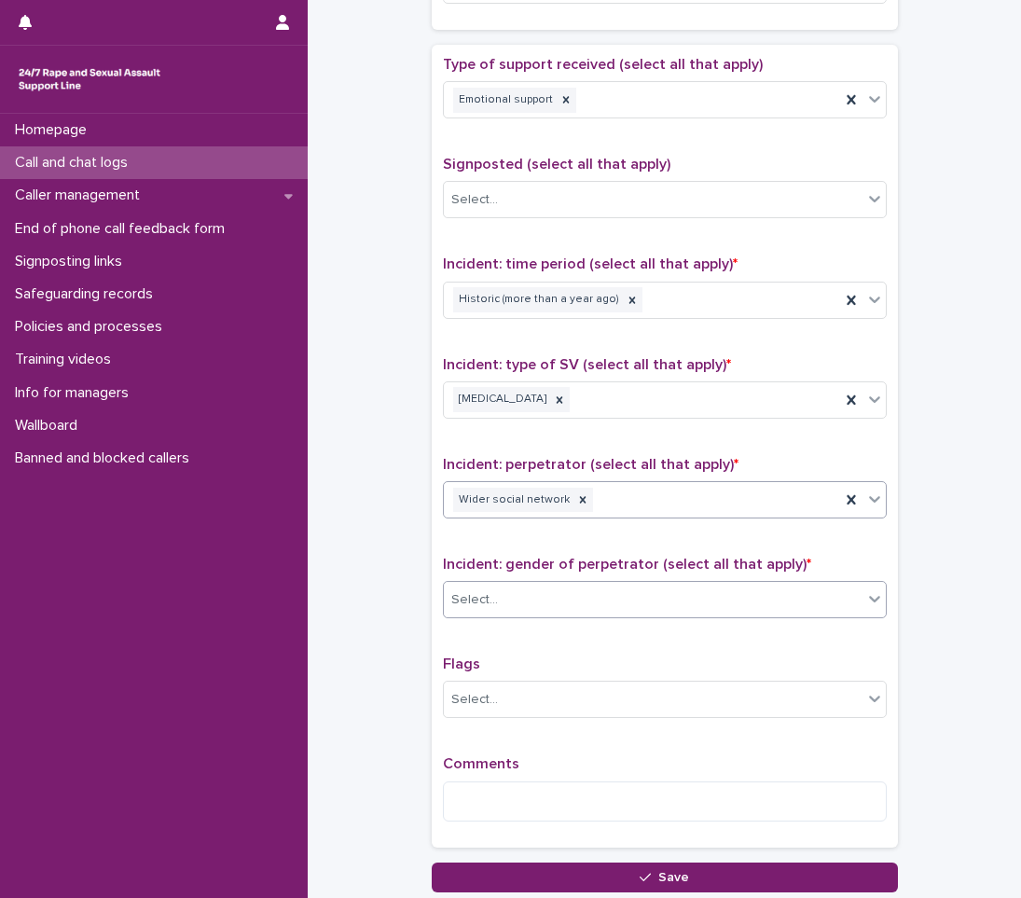
click at [645, 608] on div "Select..." at bounding box center [653, 600] width 419 height 31
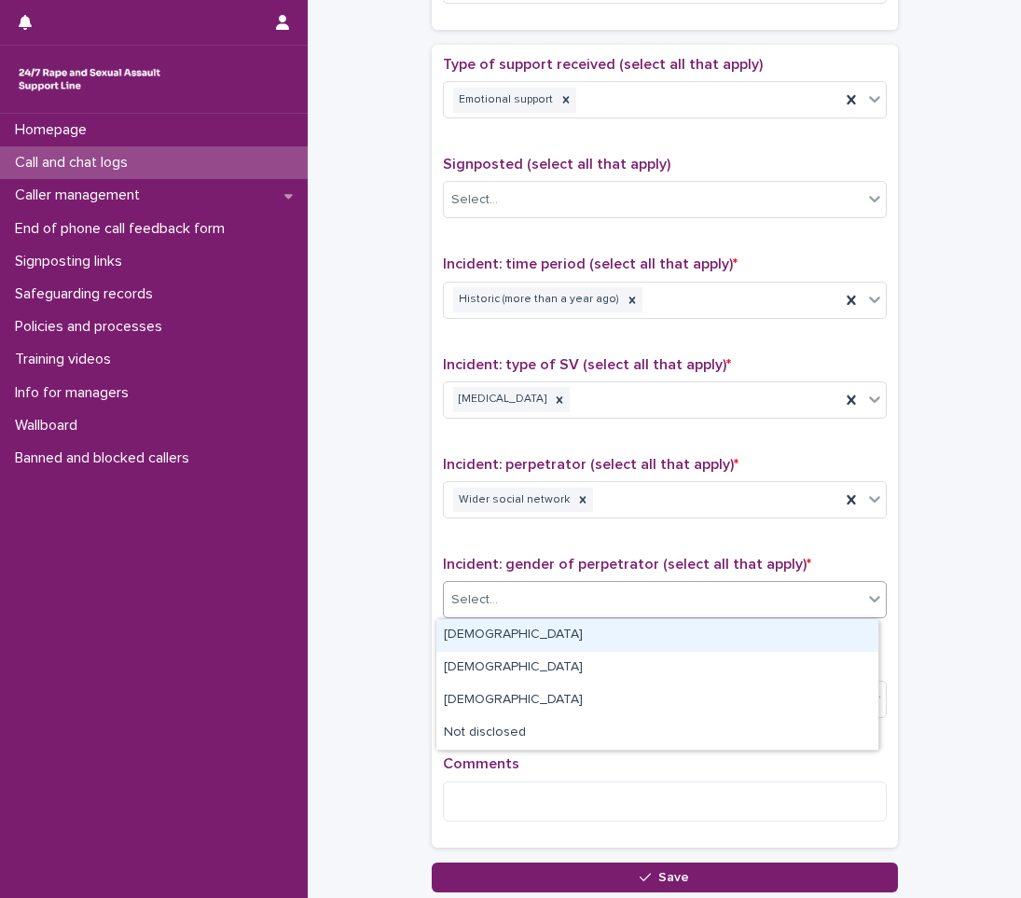
click at [549, 636] on div "[DEMOGRAPHIC_DATA]" at bounding box center [658, 635] width 442 height 33
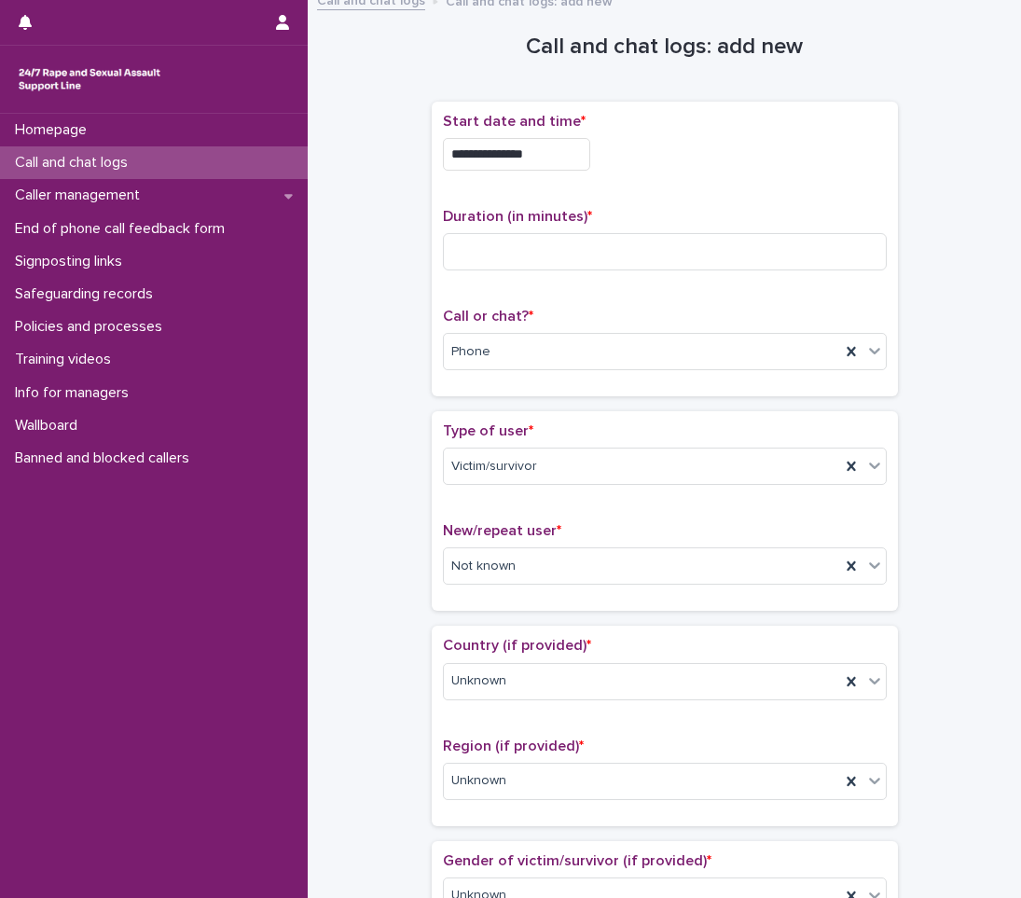
scroll to position [0, 0]
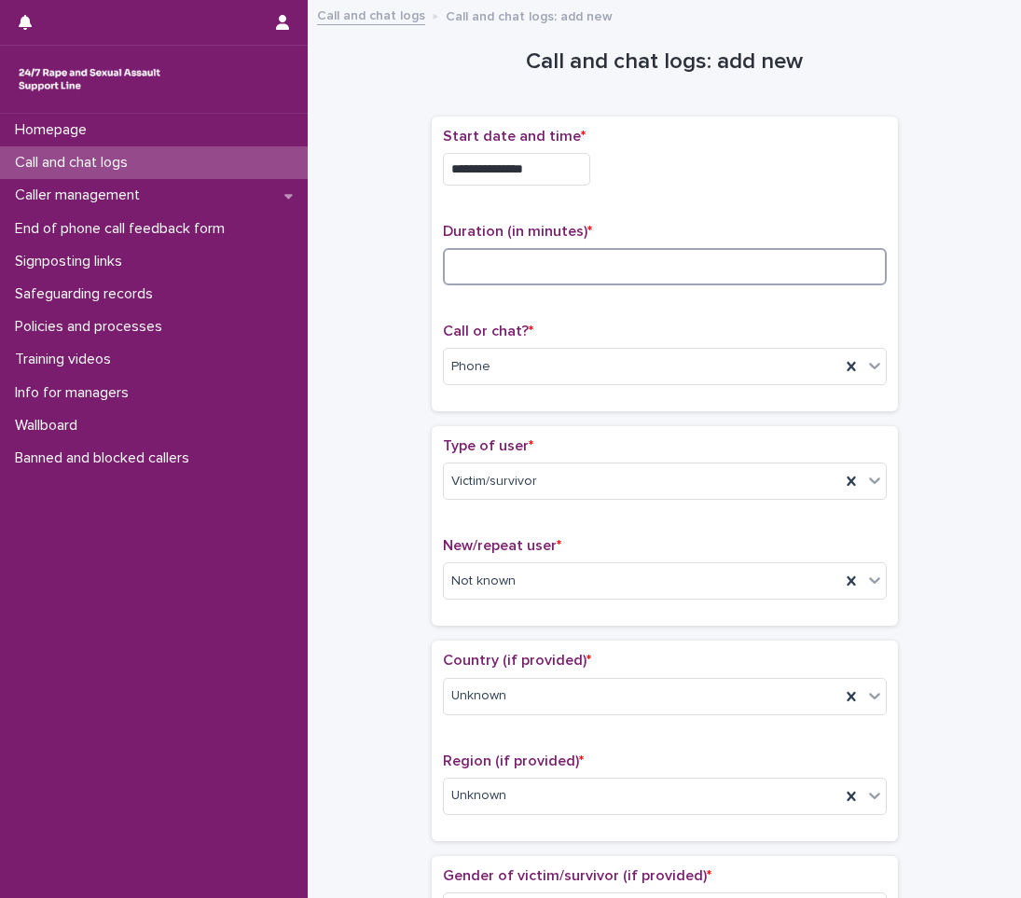
click at [532, 277] on input at bounding box center [665, 266] width 444 height 37
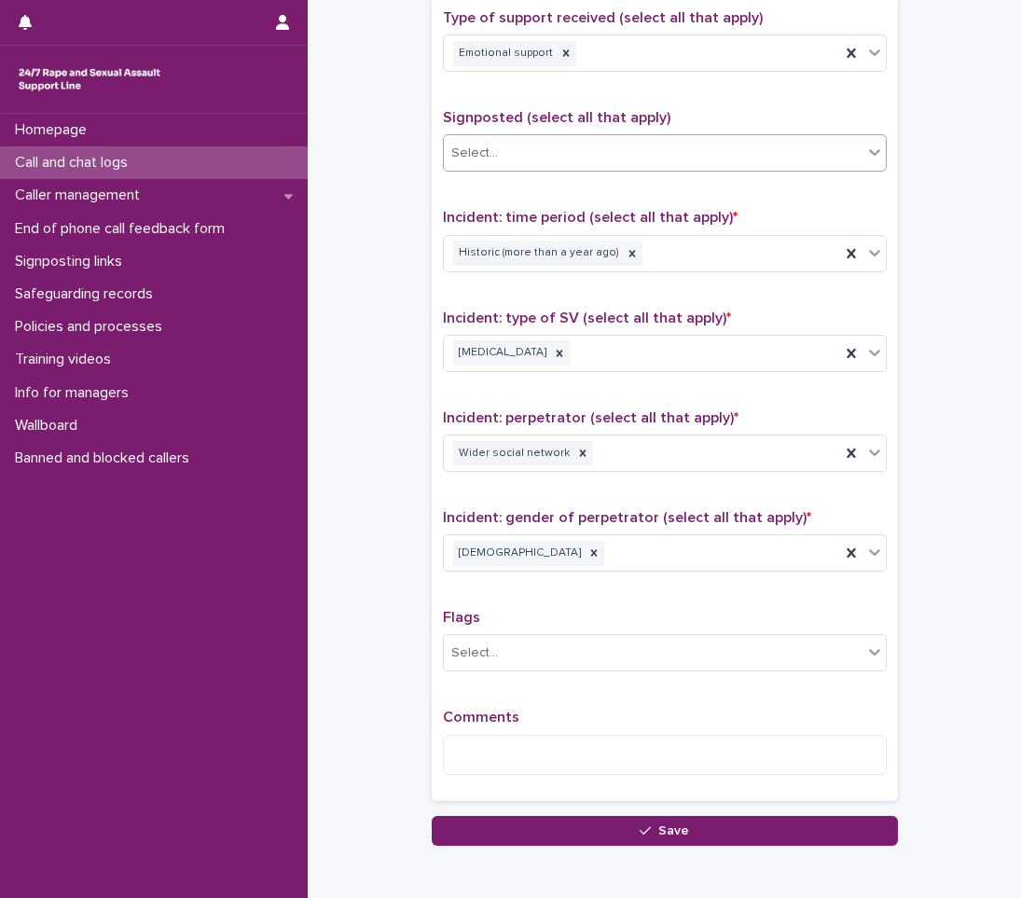
scroll to position [1166, 0]
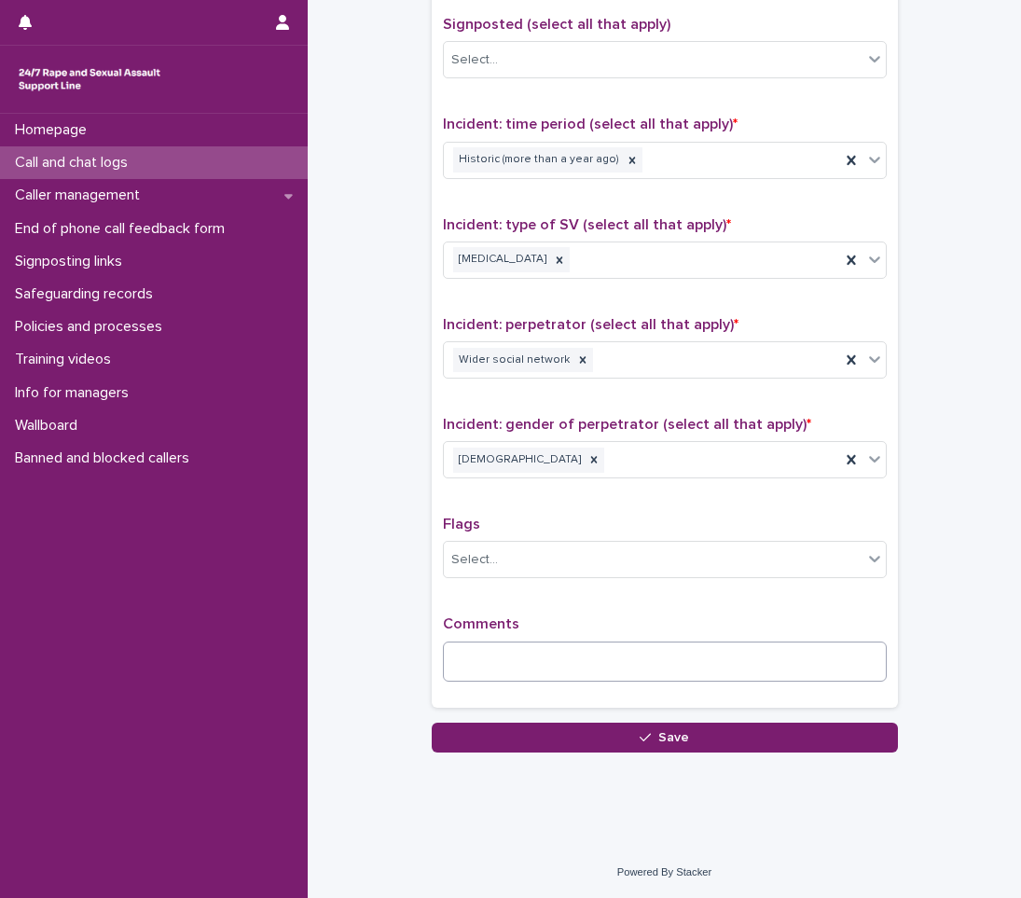
type input "**"
click at [459, 663] on textarea at bounding box center [665, 662] width 444 height 40
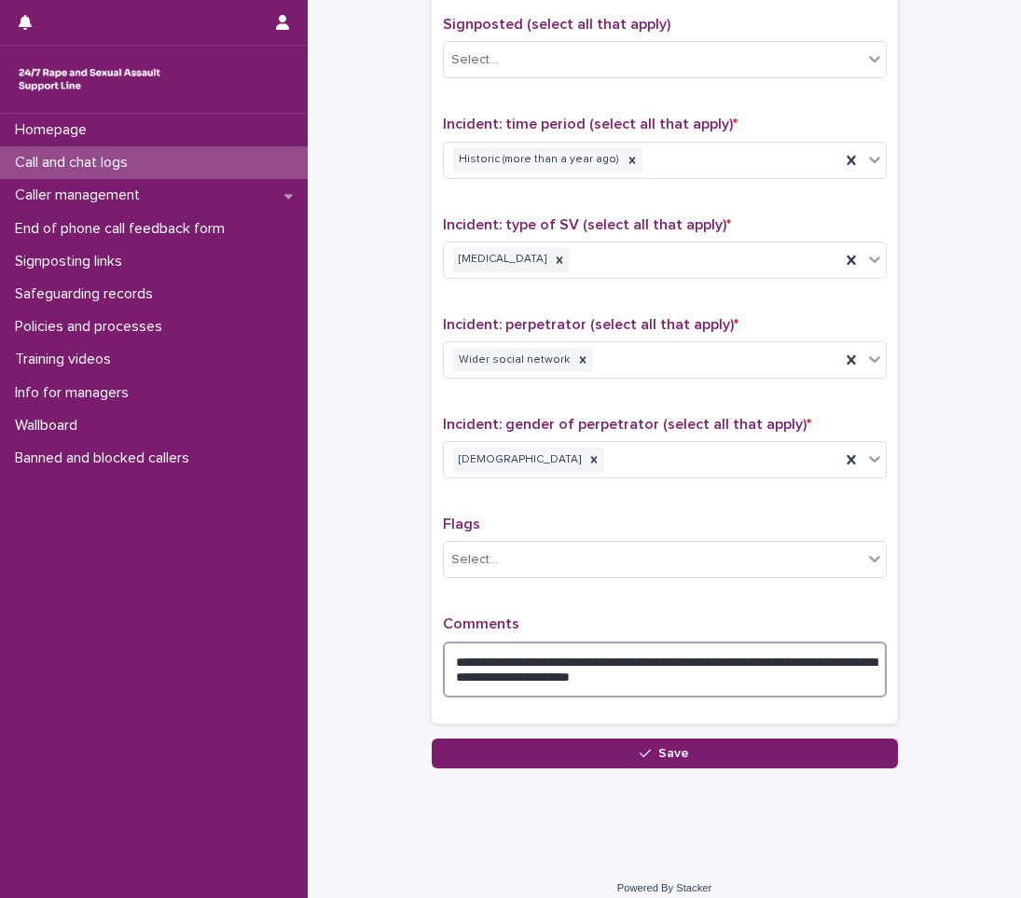
click at [688, 680] on textarea "**********" at bounding box center [665, 670] width 444 height 56
click at [713, 676] on textarea "**********" at bounding box center [665, 670] width 444 height 56
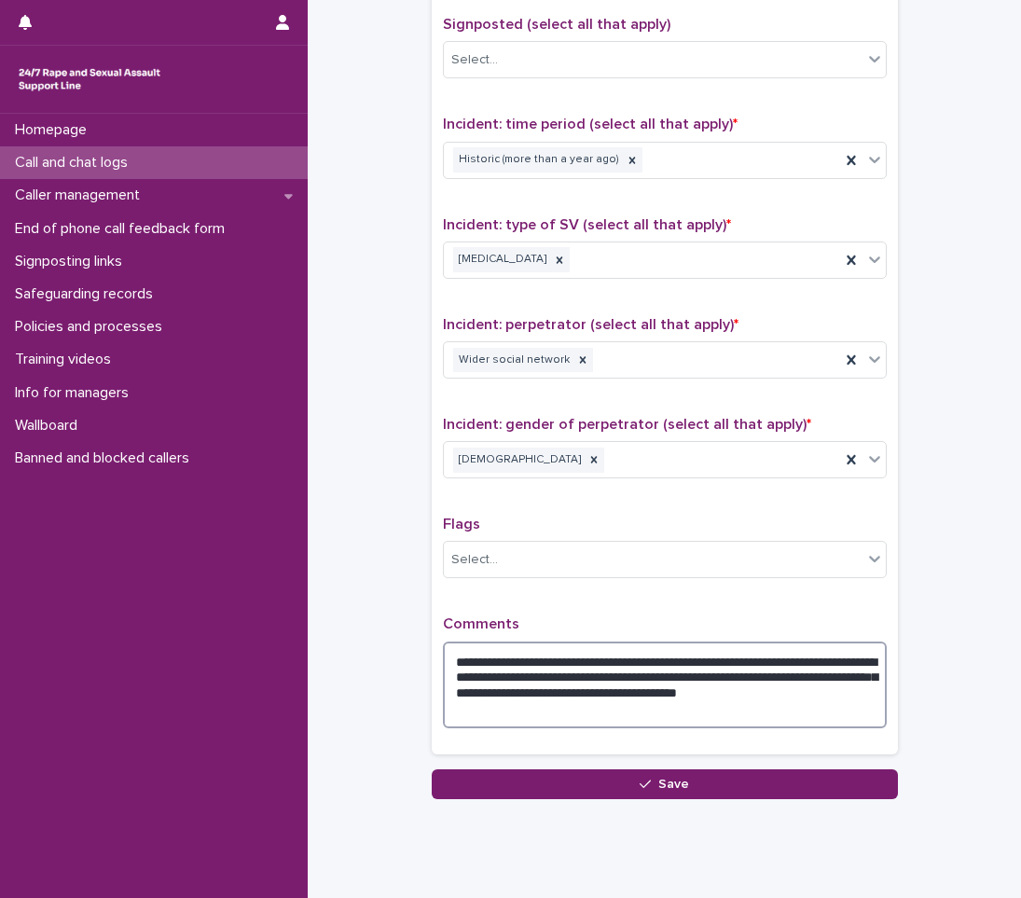
click at [520, 717] on textarea "**********" at bounding box center [665, 685] width 444 height 87
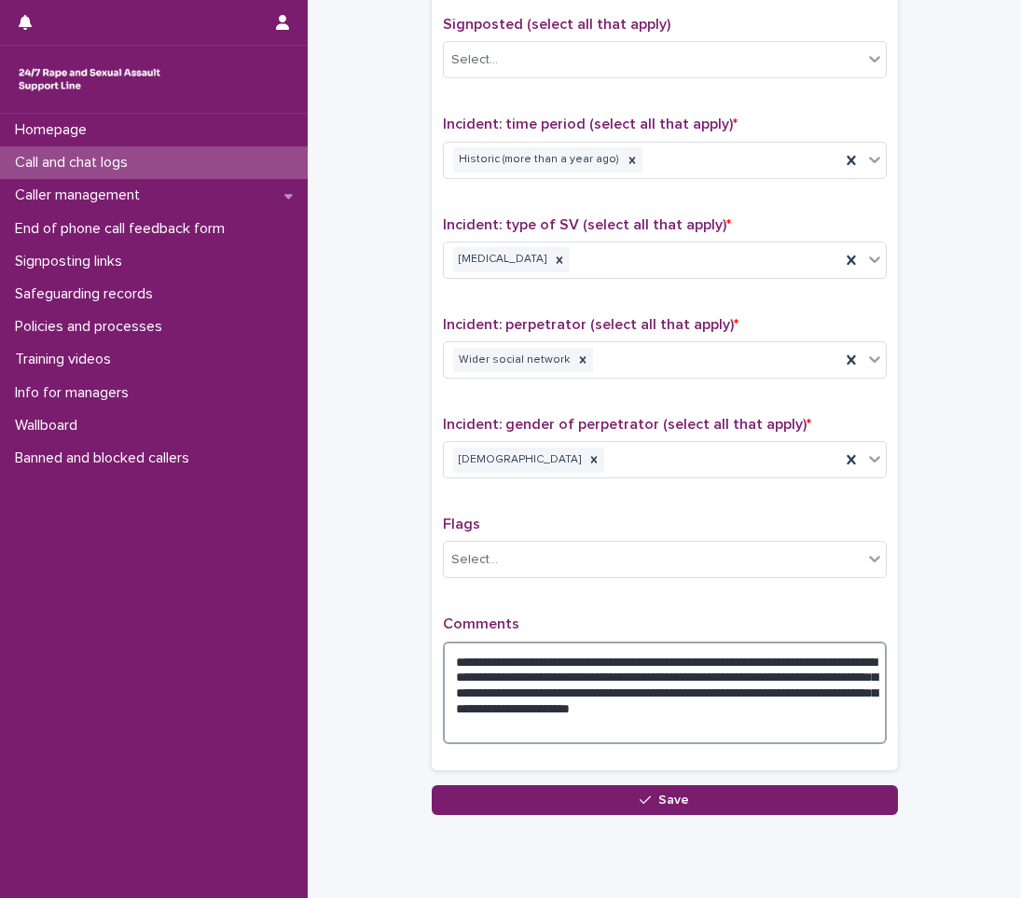
click at [521, 723] on textarea "**********" at bounding box center [665, 693] width 444 height 103
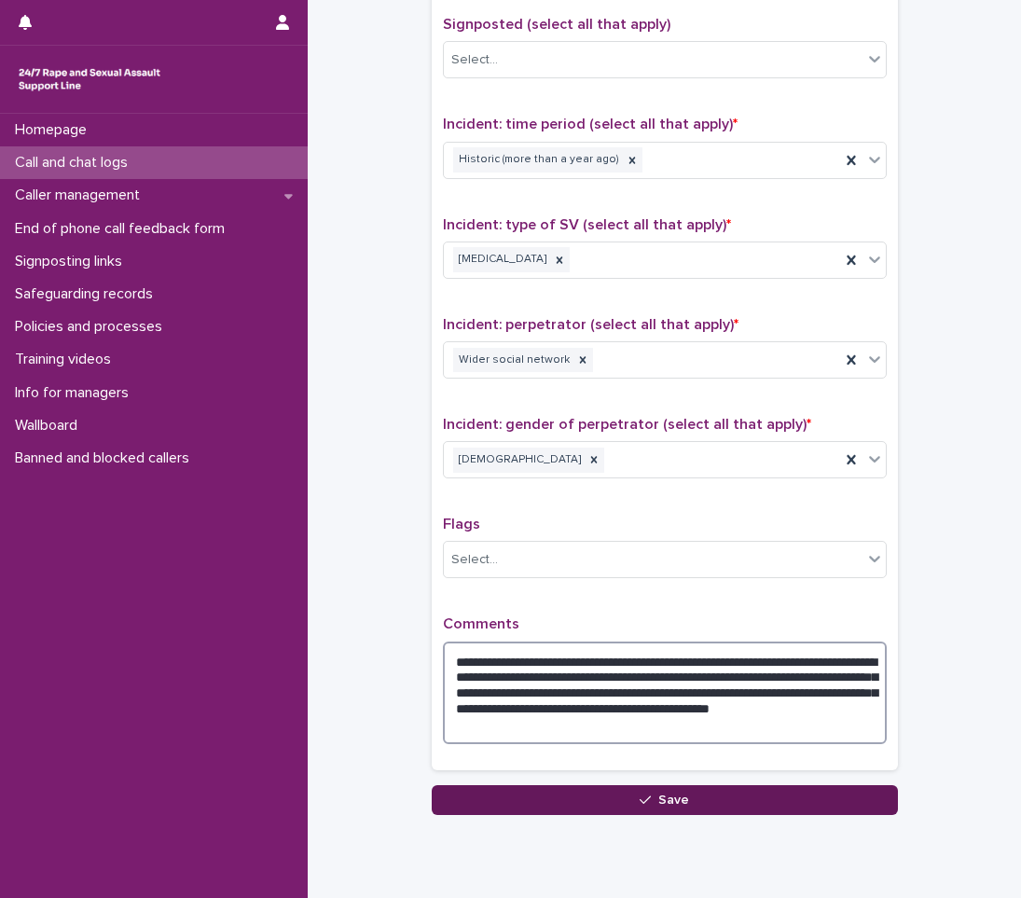
type textarea "**********"
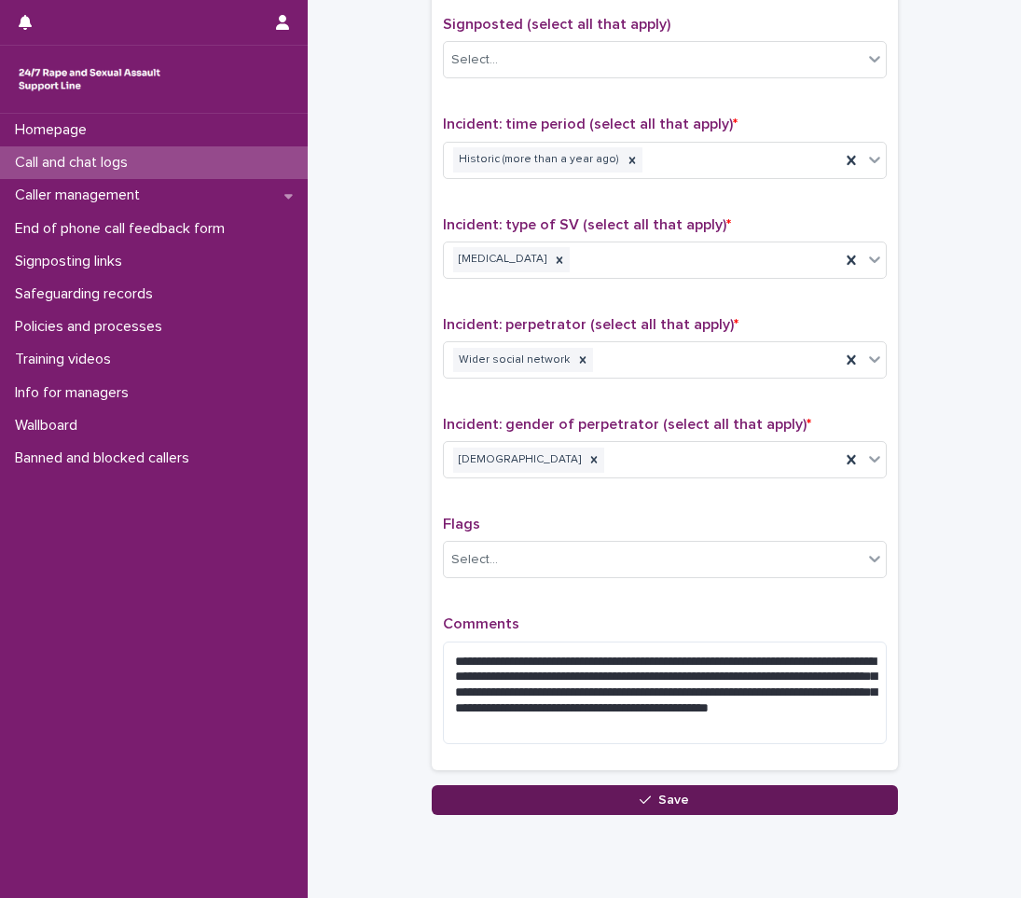
click at [589, 794] on button "Save" at bounding box center [665, 800] width 466 height 30
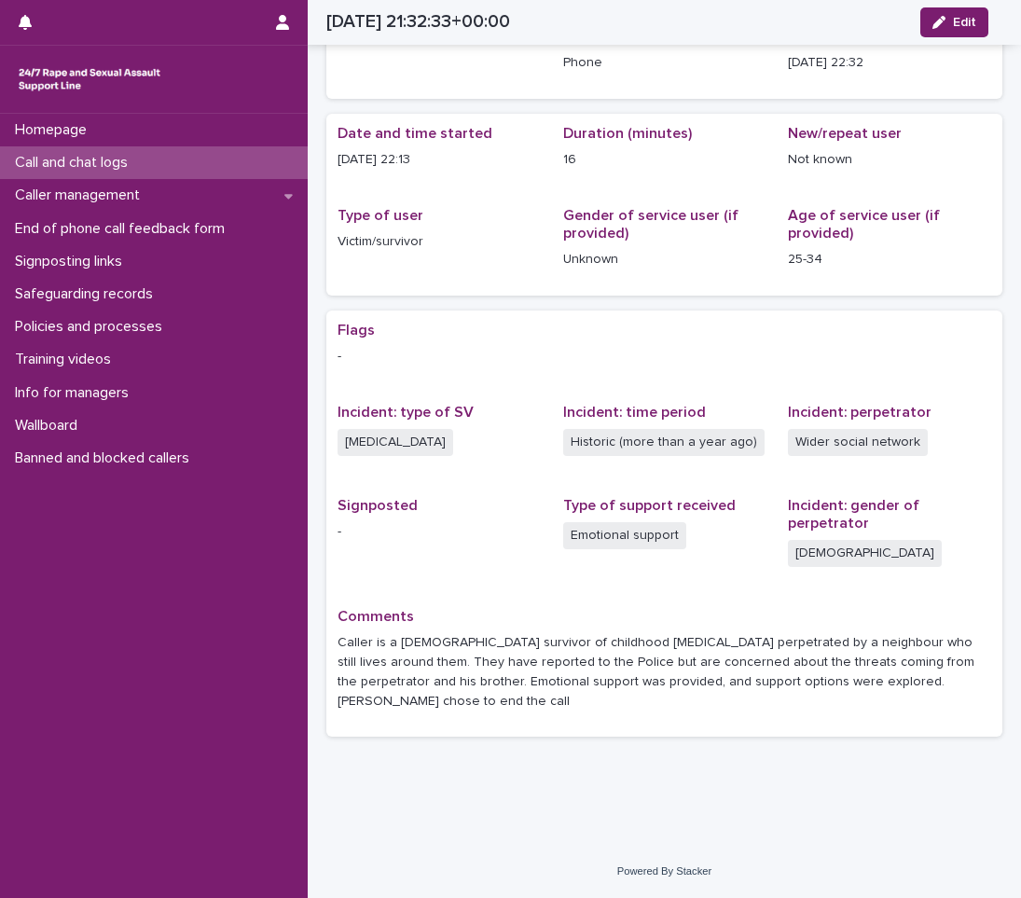
scroll to position [76, 0]
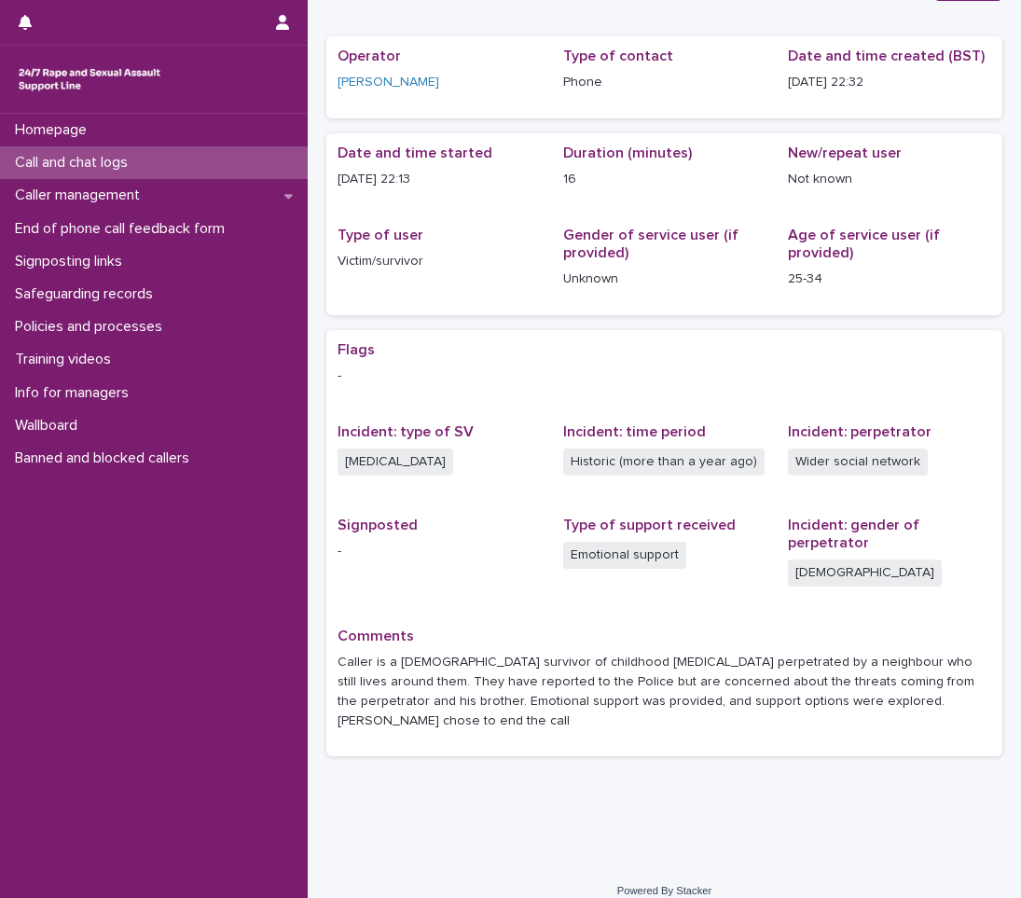
click at [160, 171] on div "Call and chat logs" at bounding box center [154, 162] width 308 height 33
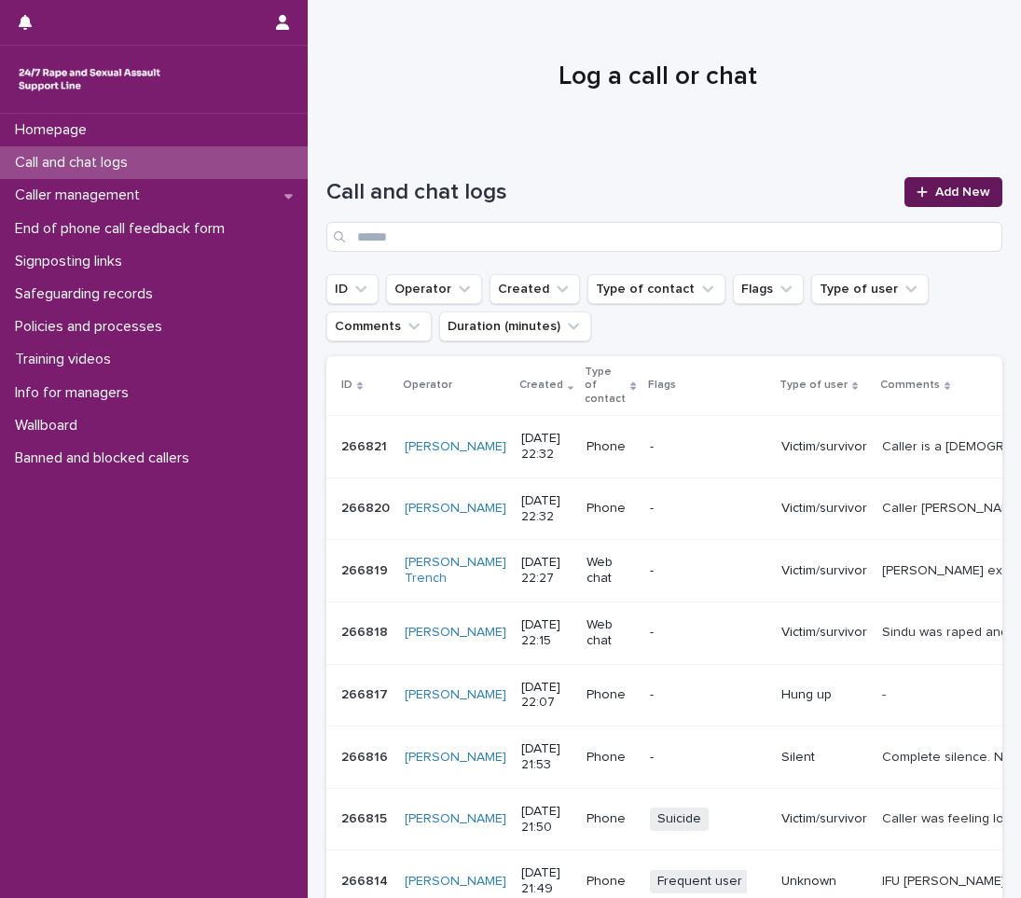
click at [952, 186] on span "Add New" at bounding box center [963, 192] width 55 height 13
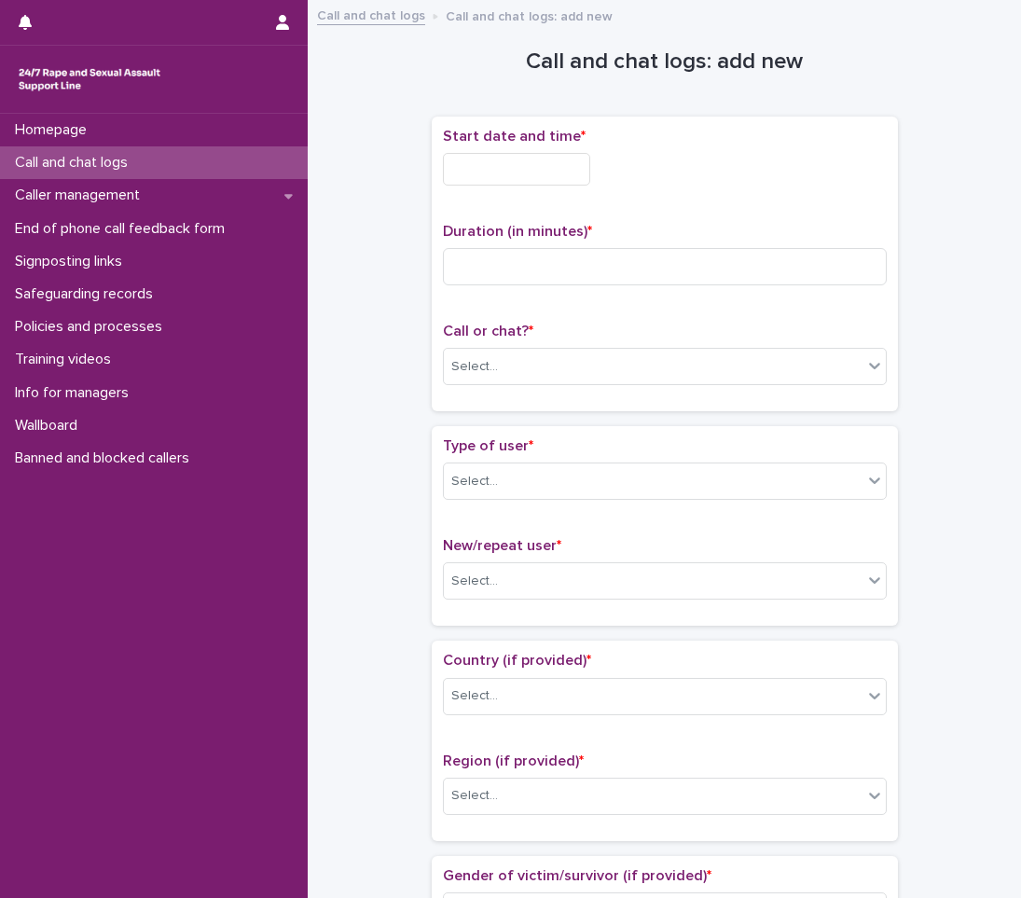
click at [493, 162] on input "text" at bounding box center [516, 169] width 147 height 33
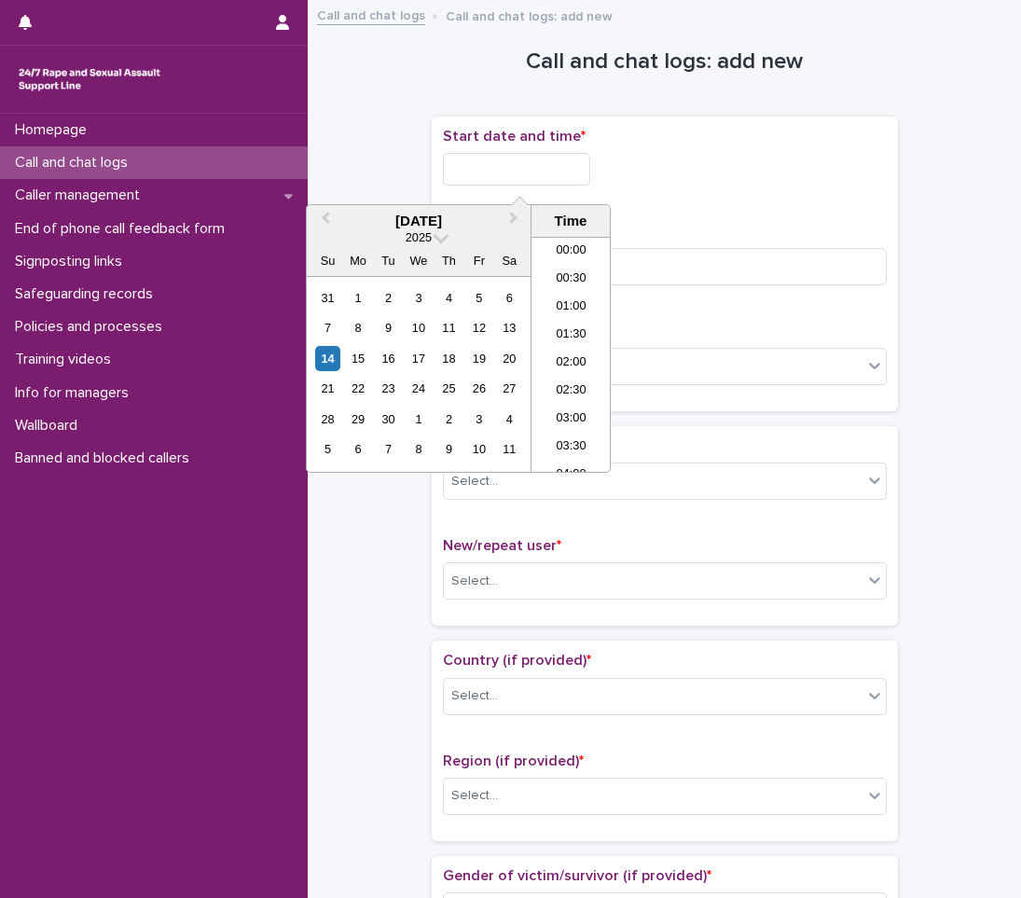
scroll to position [1109, 0]
click at [564, 361] on li "22:00" at bounding box center [571, 374] width 79 height 28
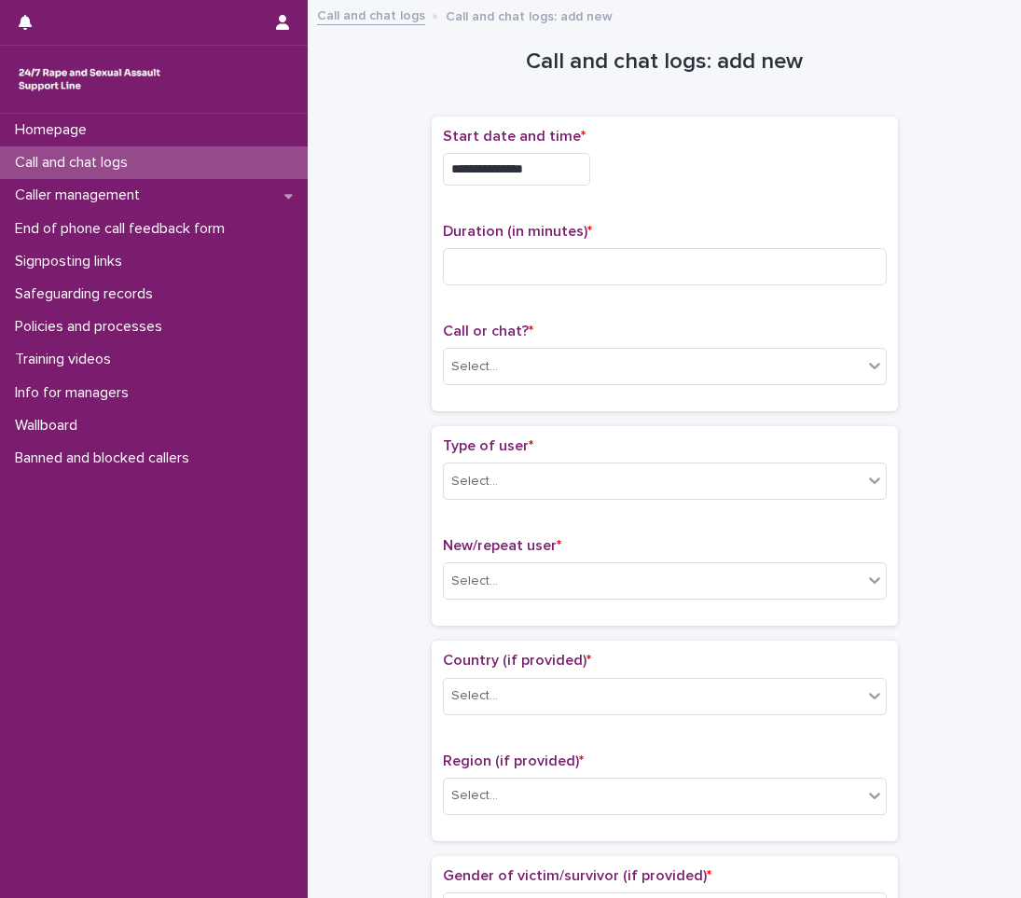
click at [564, 174] on input "**********" at bounding box center [516, 169] width 147 height 33
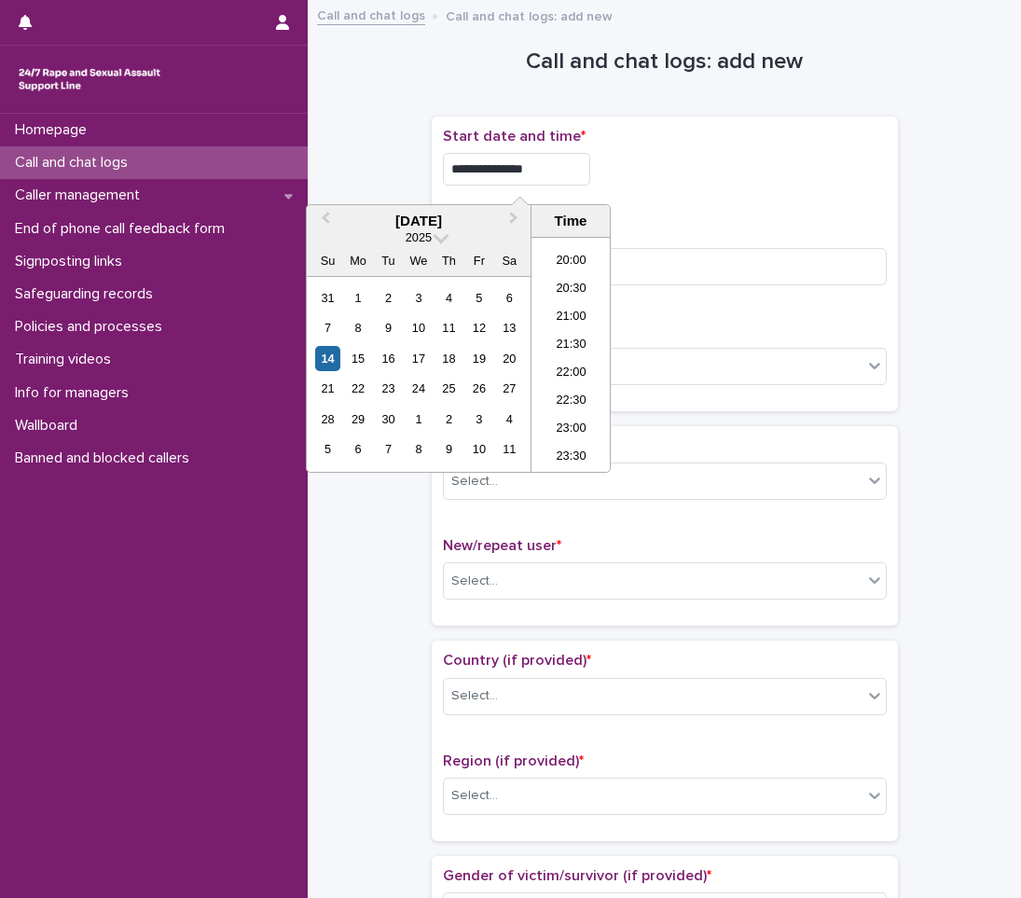
type input "**********"
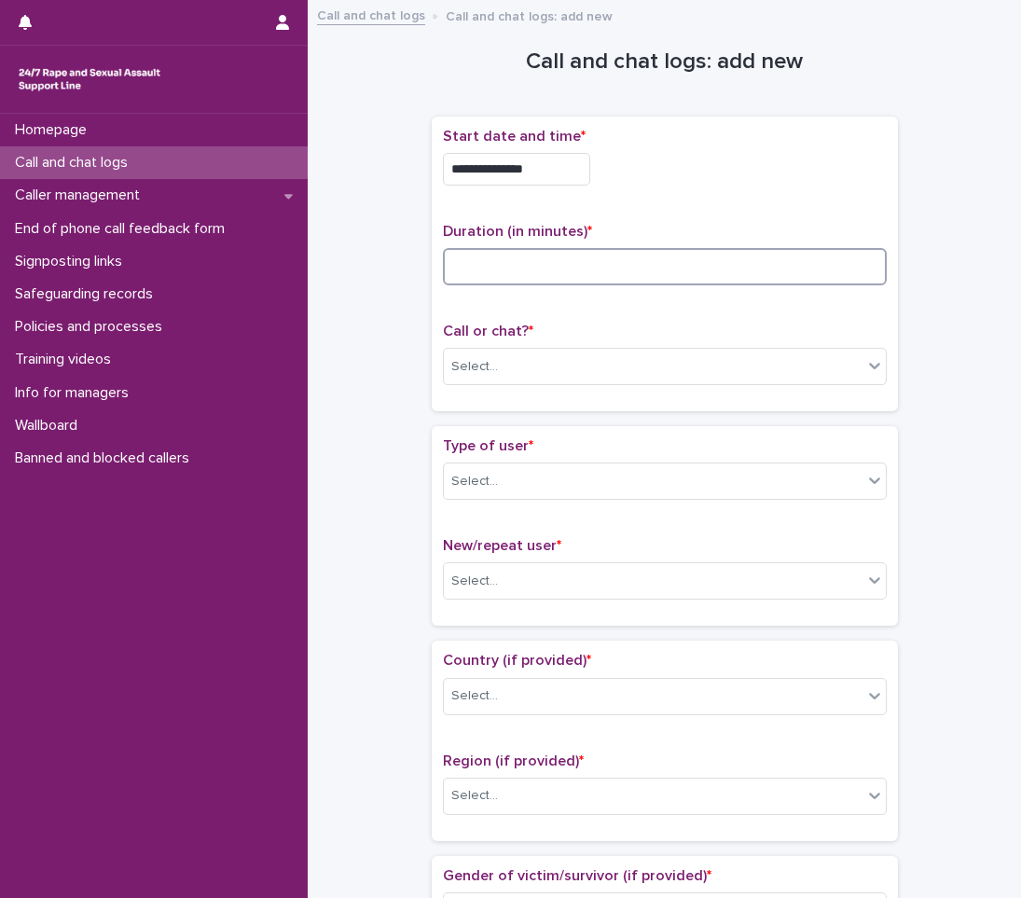
click at [517, 268] on input at bounding box center [665, 266] width 444 height 37
type input "*"
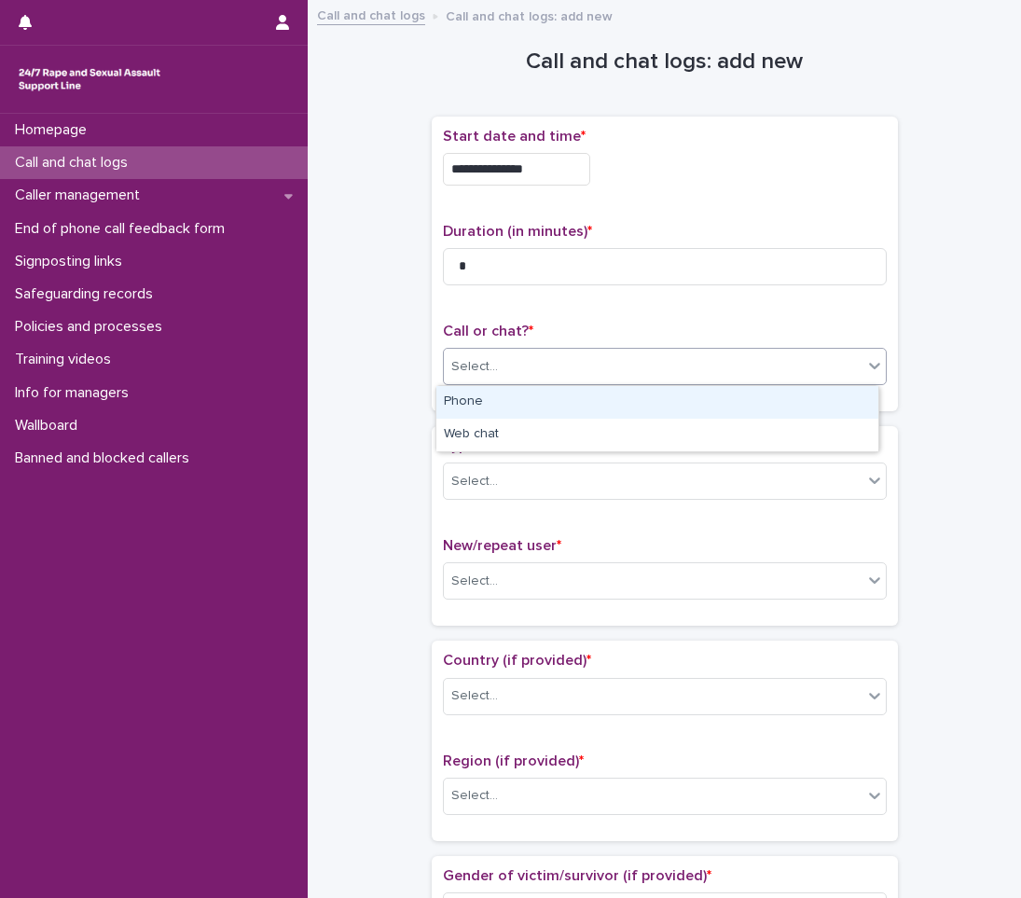
click at [517, 368] on div "Select..." at bounding box center [653, 367] width 419 height 31
click at [475, 399] on div "Phone" at bounding box center [658, 402] width 442 height 33
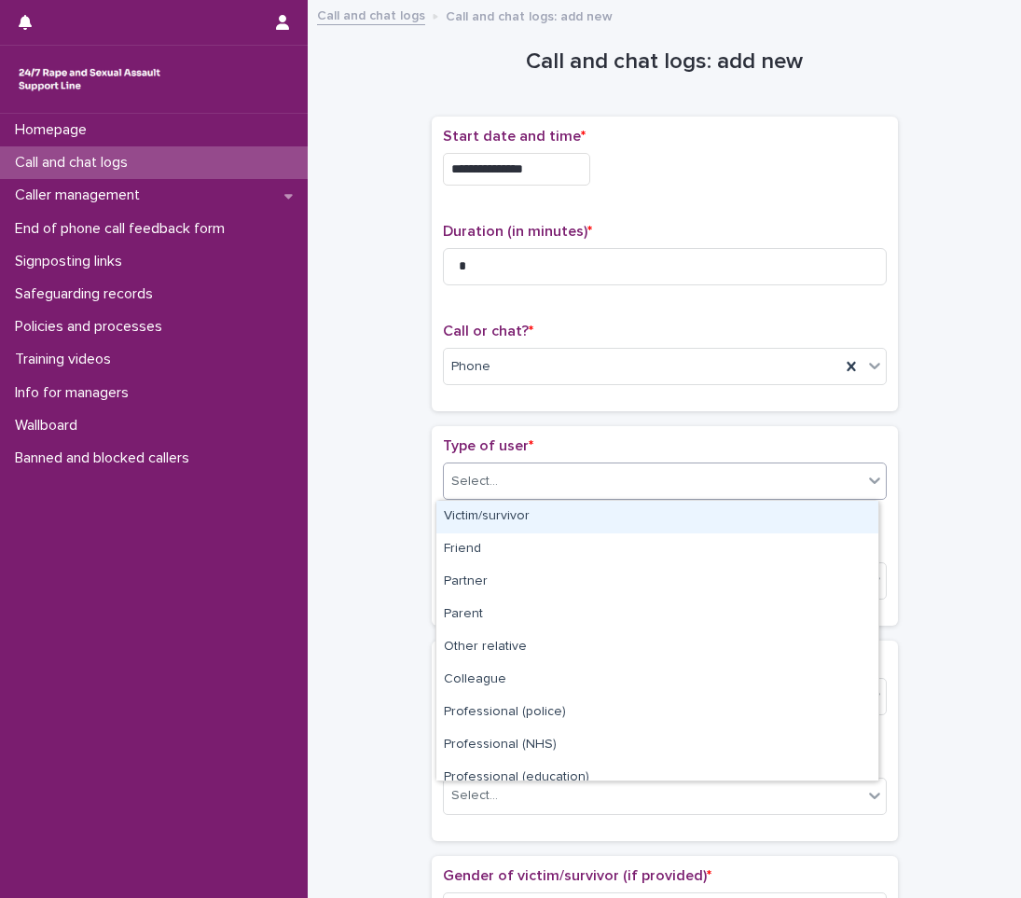
click at [497, 492] on div "Select..." at bounding box center [653, 481] width 419 height 31
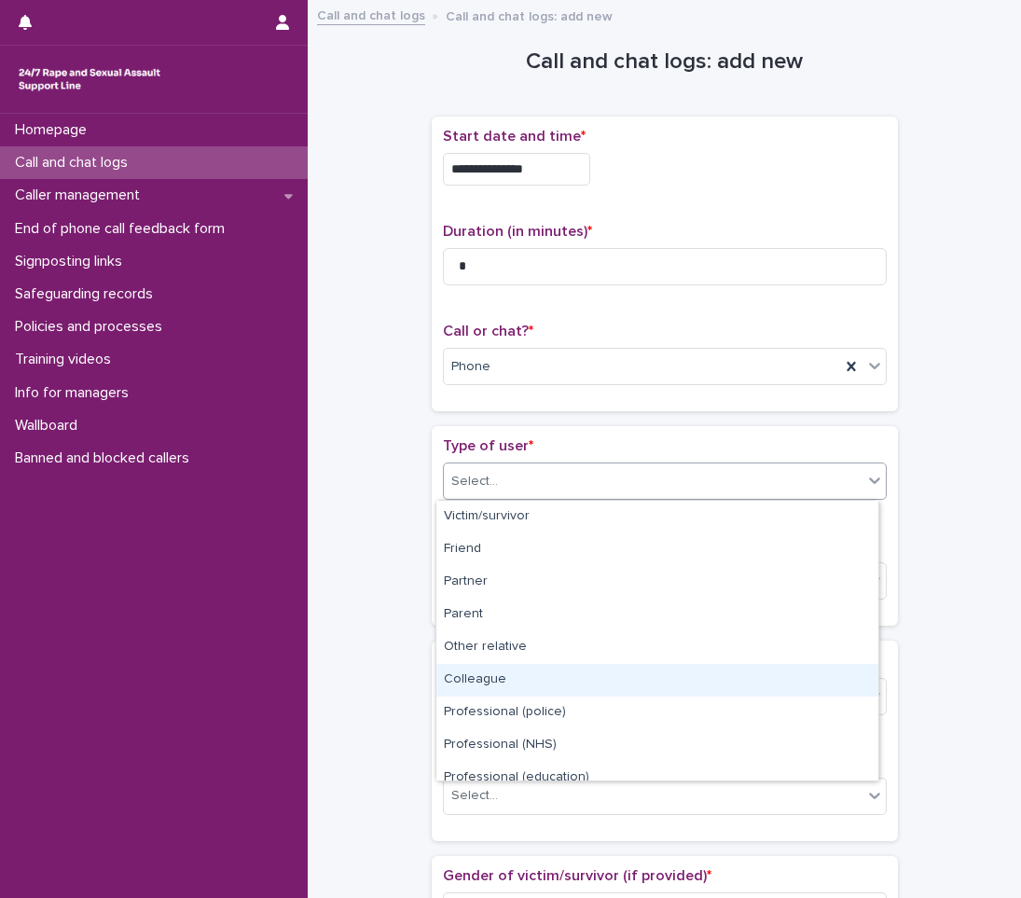
scroll to position [210, 0]
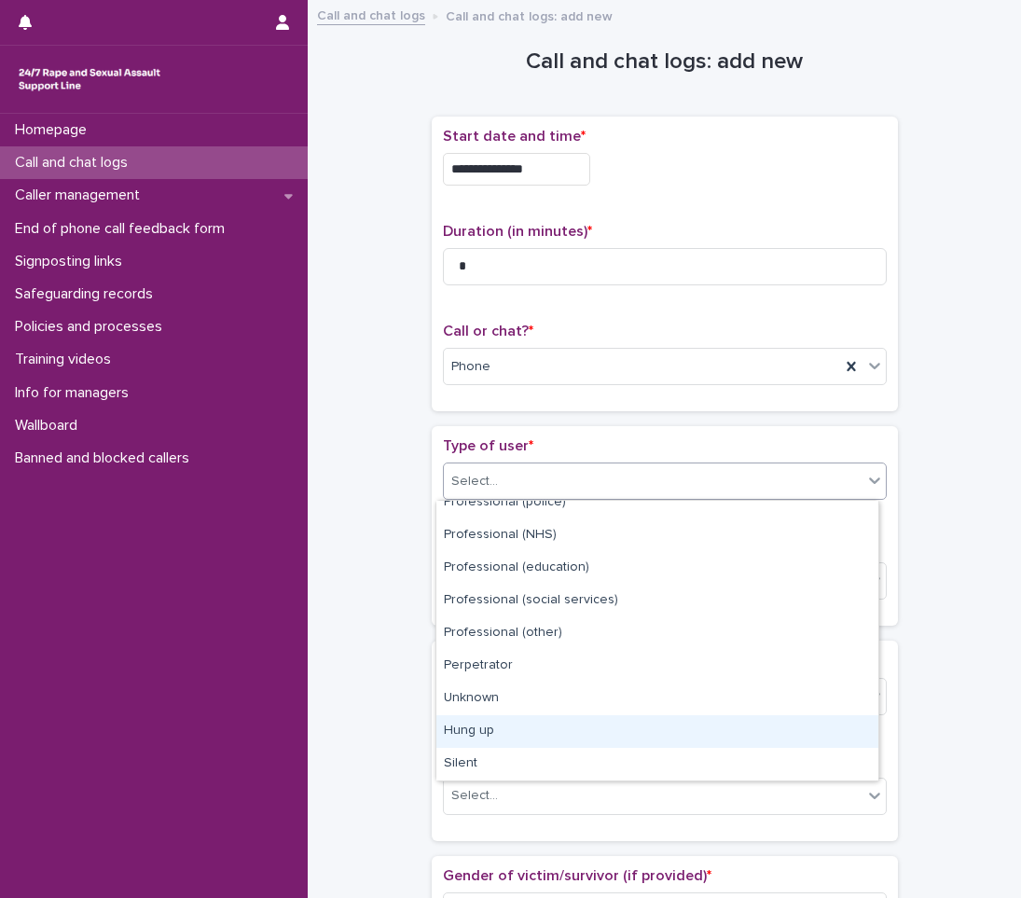
drag, startPoint x: 466, startPoint y: 729, endPoint x: 472, endPoint y: 720, distance: 10.1
click at [466, 729] on div "Hung up" at bounding box center [658, 731] width 442 height 33
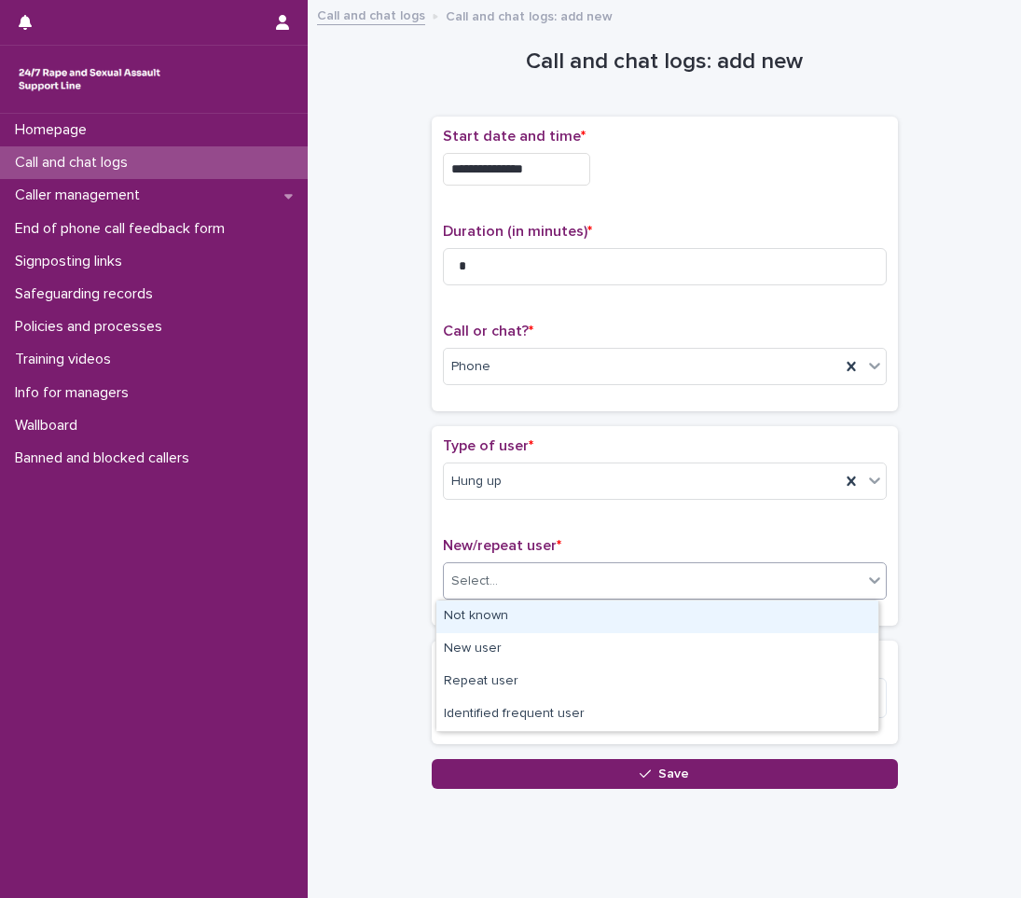
click at [535, 581] on div "Select..." at bounding box center [653, 581] width 419 height 31
click at [490, 616] on div "Not known" at bounding box center [658, 617] width 442 height 33
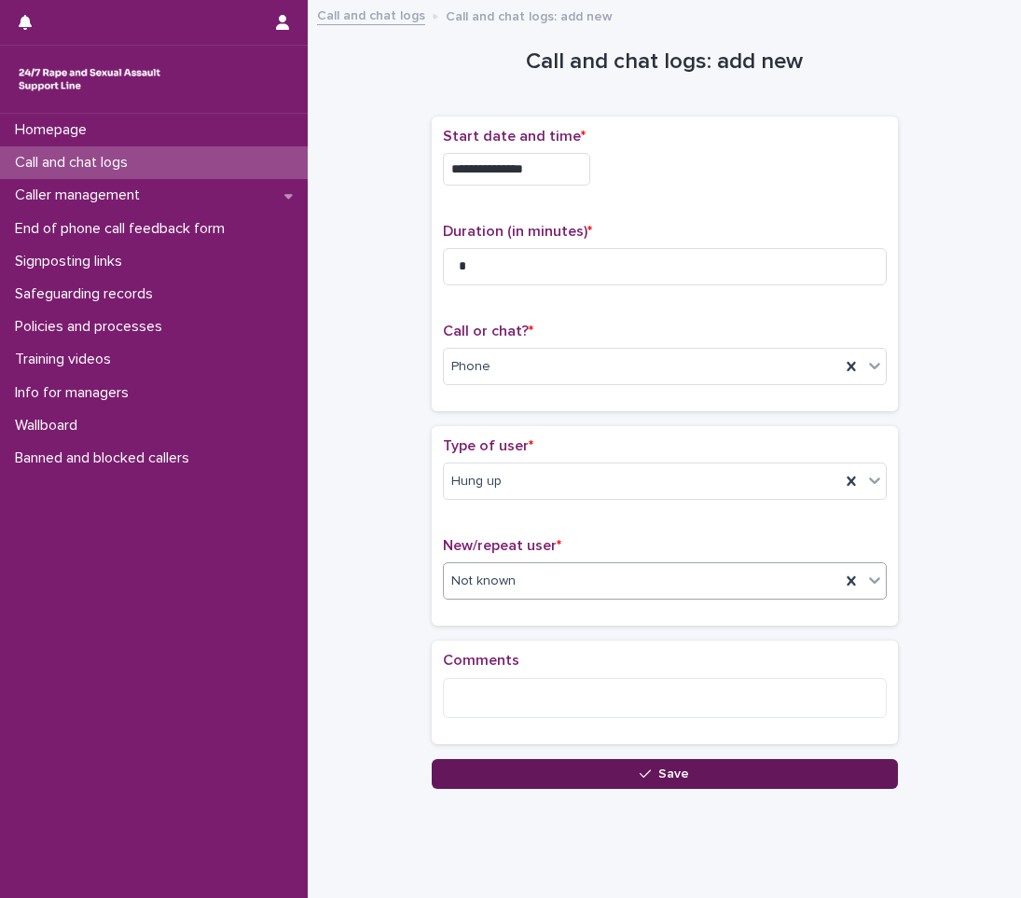
click at [565, 768] on button "Save" at bounding box center [665, 774] width 466 height 30
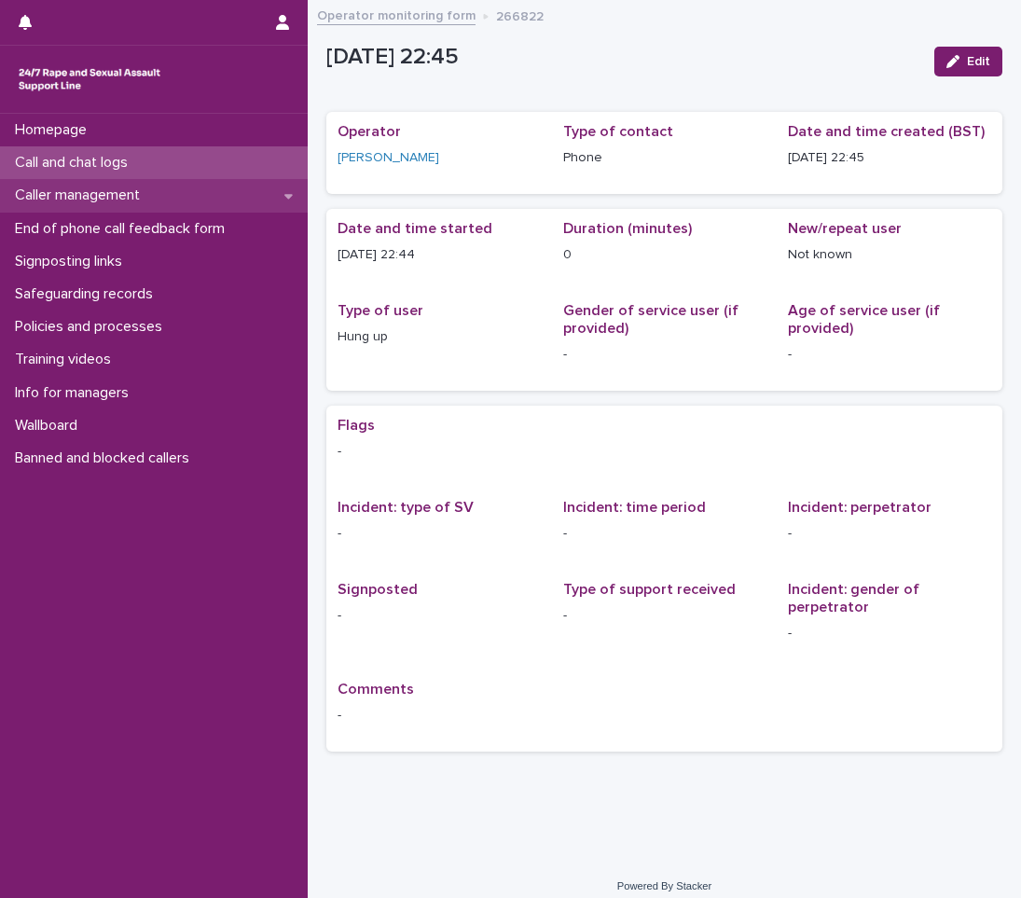
click at [291, 194] on icon at bounding box center [289, 195] width 8 height 13
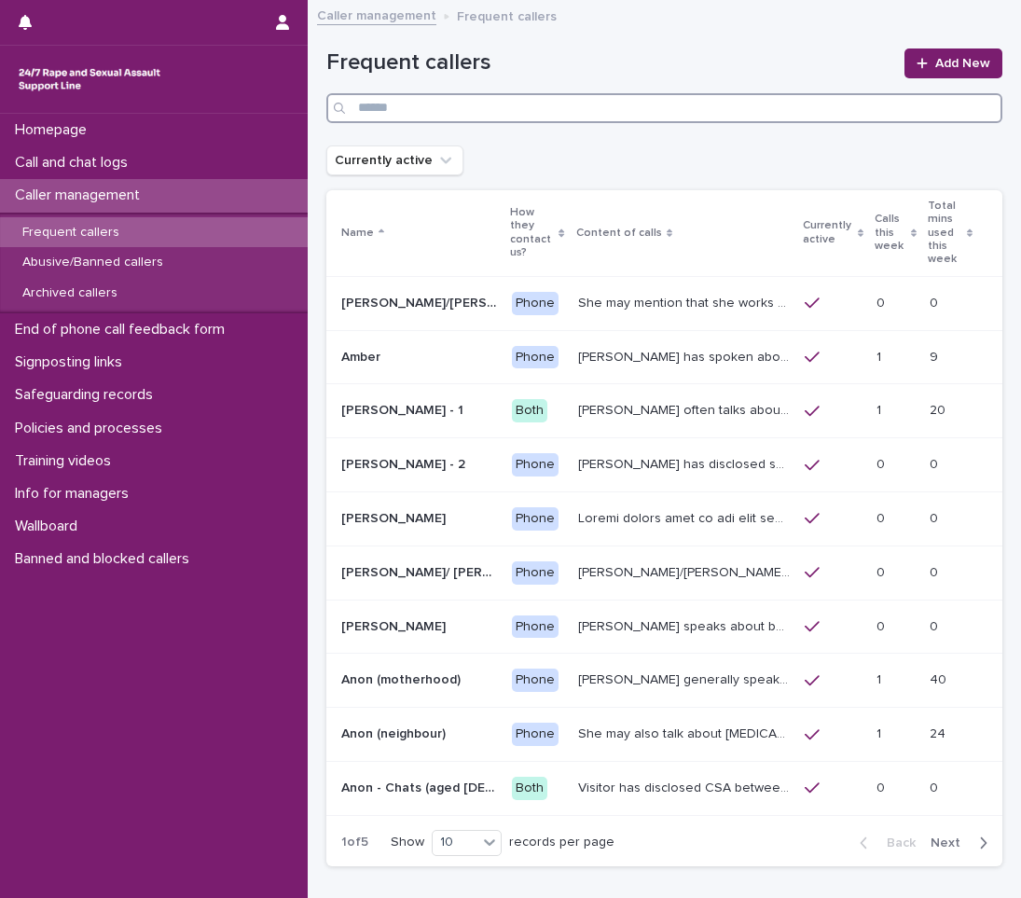
click at [474, 110] on input "Search" at bounding box center [664, 108] width 676 height 30
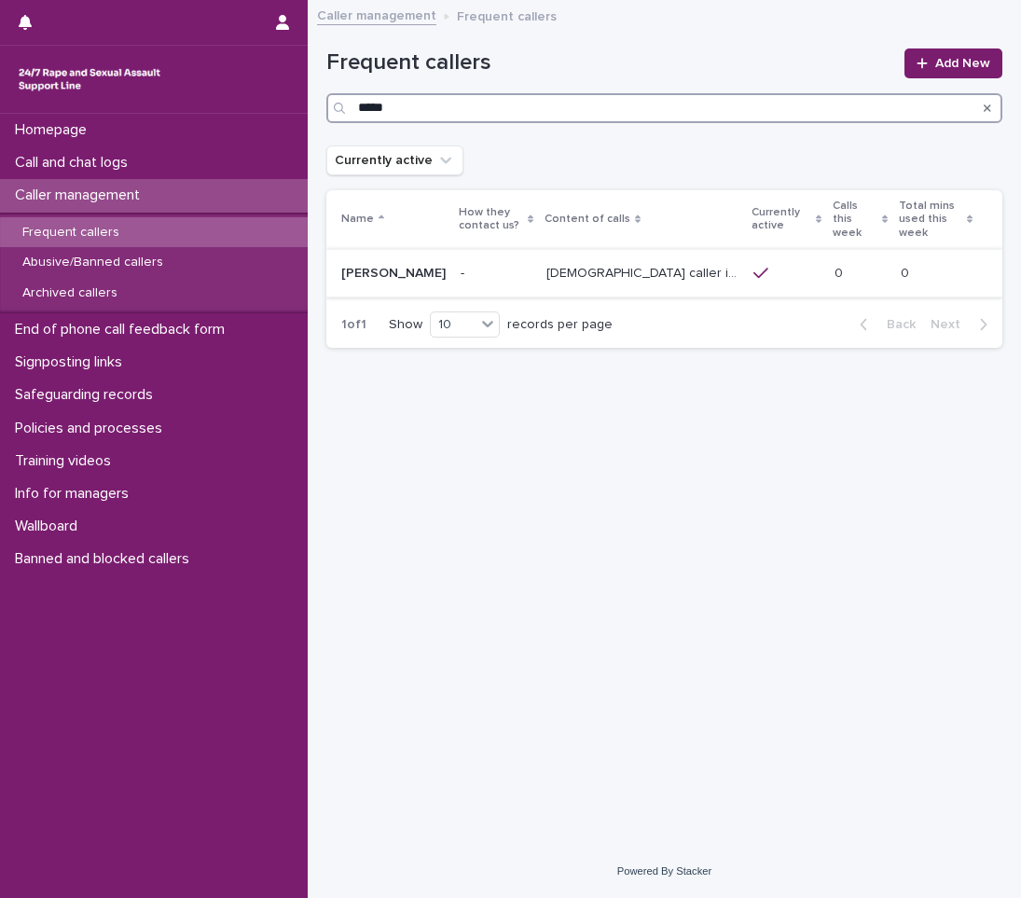
type input "*****"
click at [612, 262] on p "[DEMOGRAPHIC_DATA] caller identifies as [PERSON_NAME] and sometimes ‘Anonymous’…" at bounding box center [645, 272] width 196 height 20
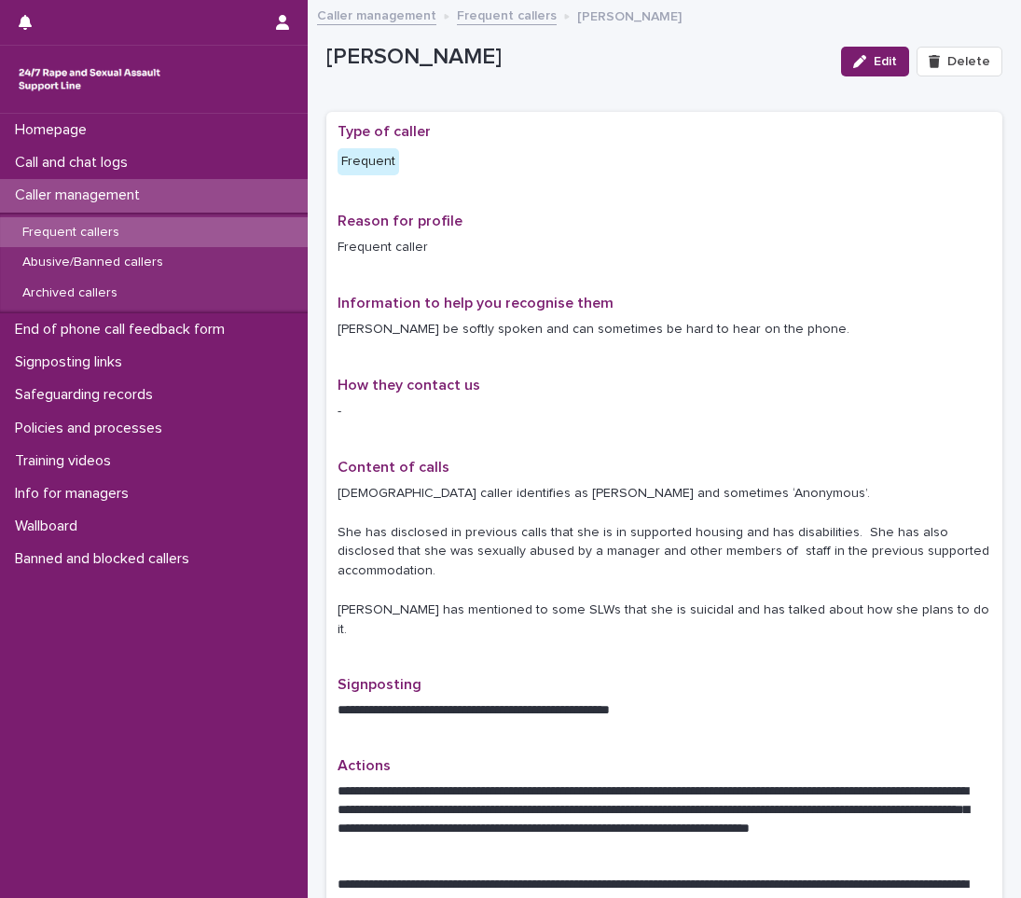
click at [148, 231] on div "Frequent callers" at bounding box center [154, 232] width 308 height 31
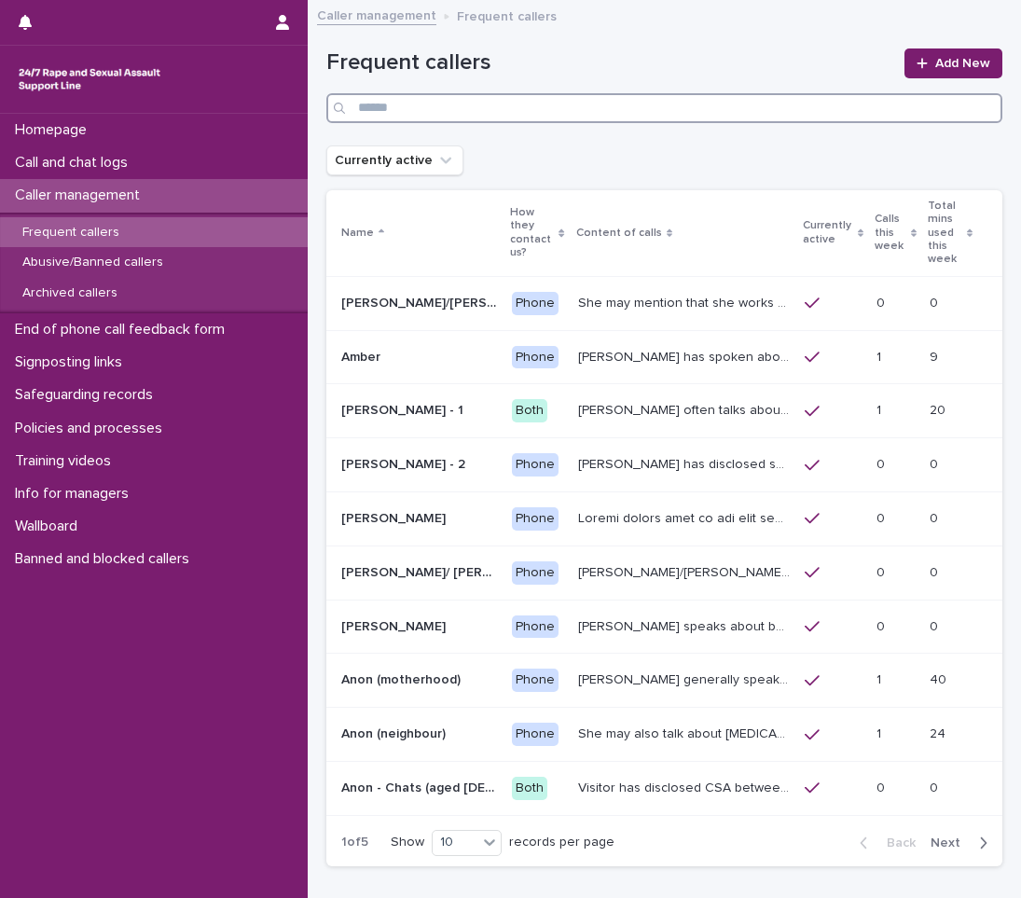
click at [552, 106] on input "Search" at bounding box center [664, 108] width 676 height 30
type input "*"
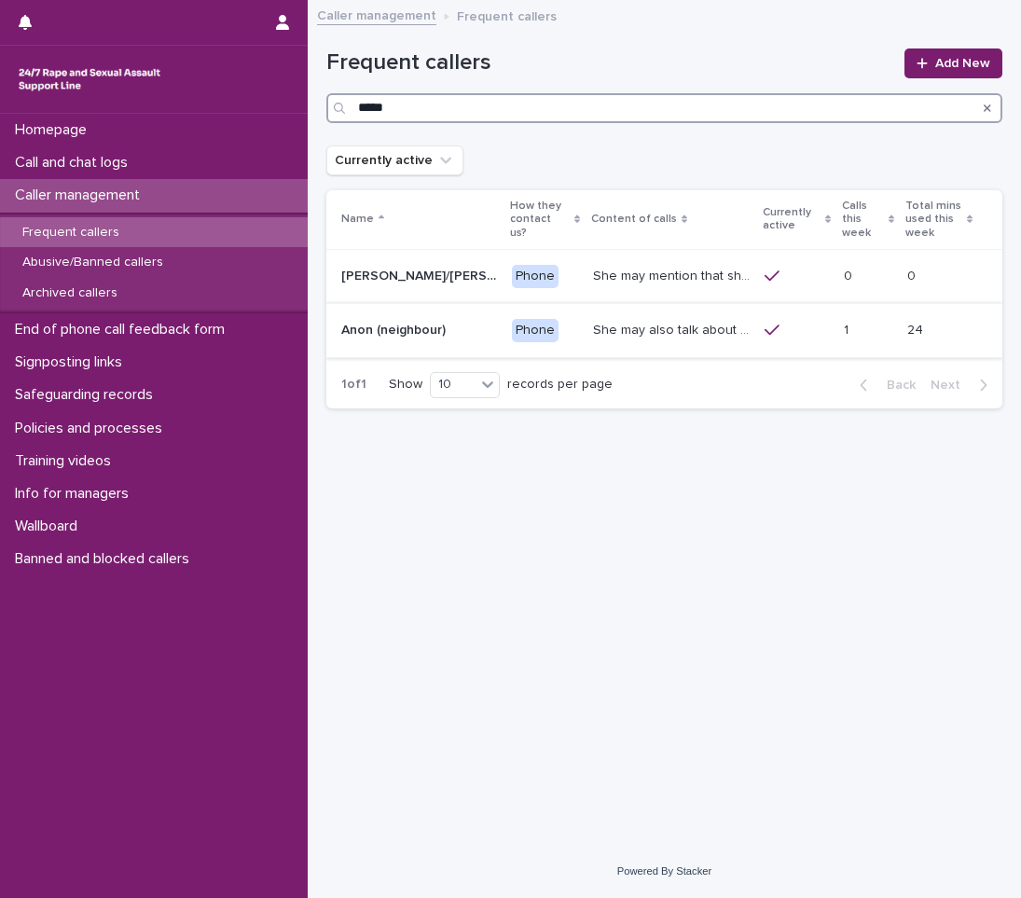
type input "*****"
click at [674, 332] on p "She may also talk about [MEDICAL_DATA] and about currently being physically dis…" at bounding box center [673, 329] width 160 height 20
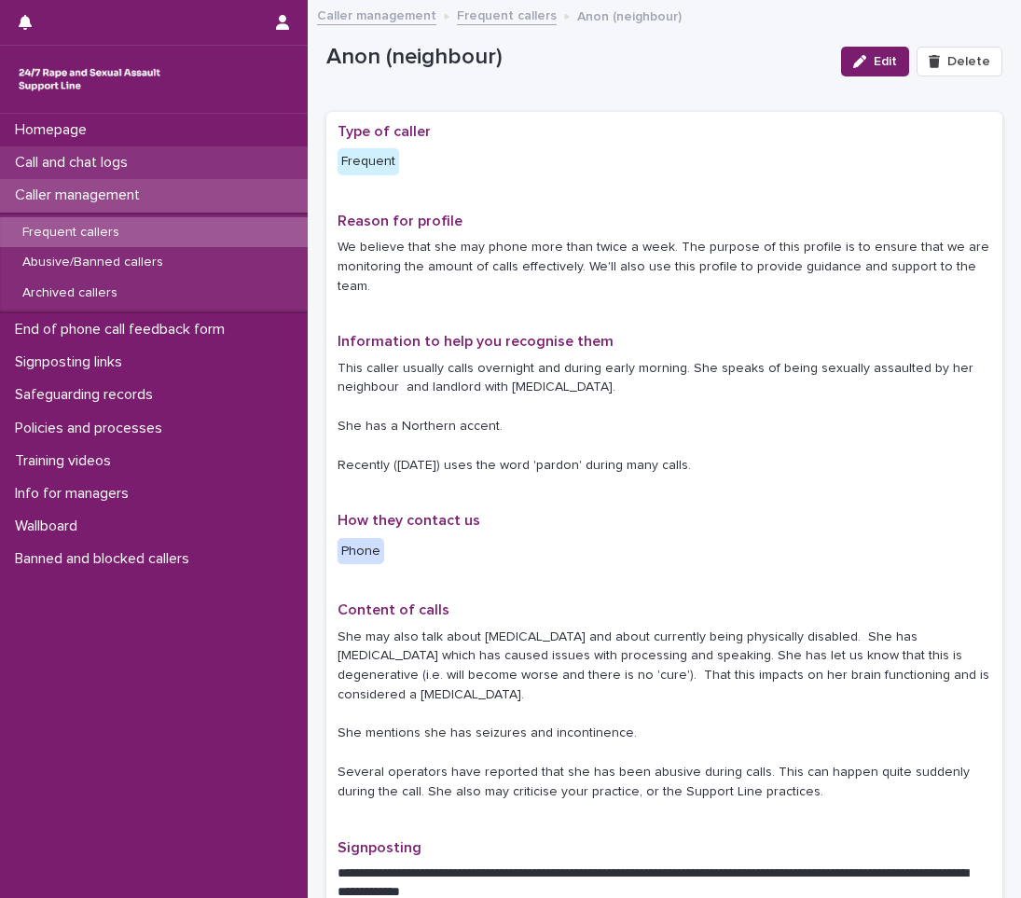
click at [156, 162] on div "Call and chat logs" at bounding box center [154, 162] width 308 height 33
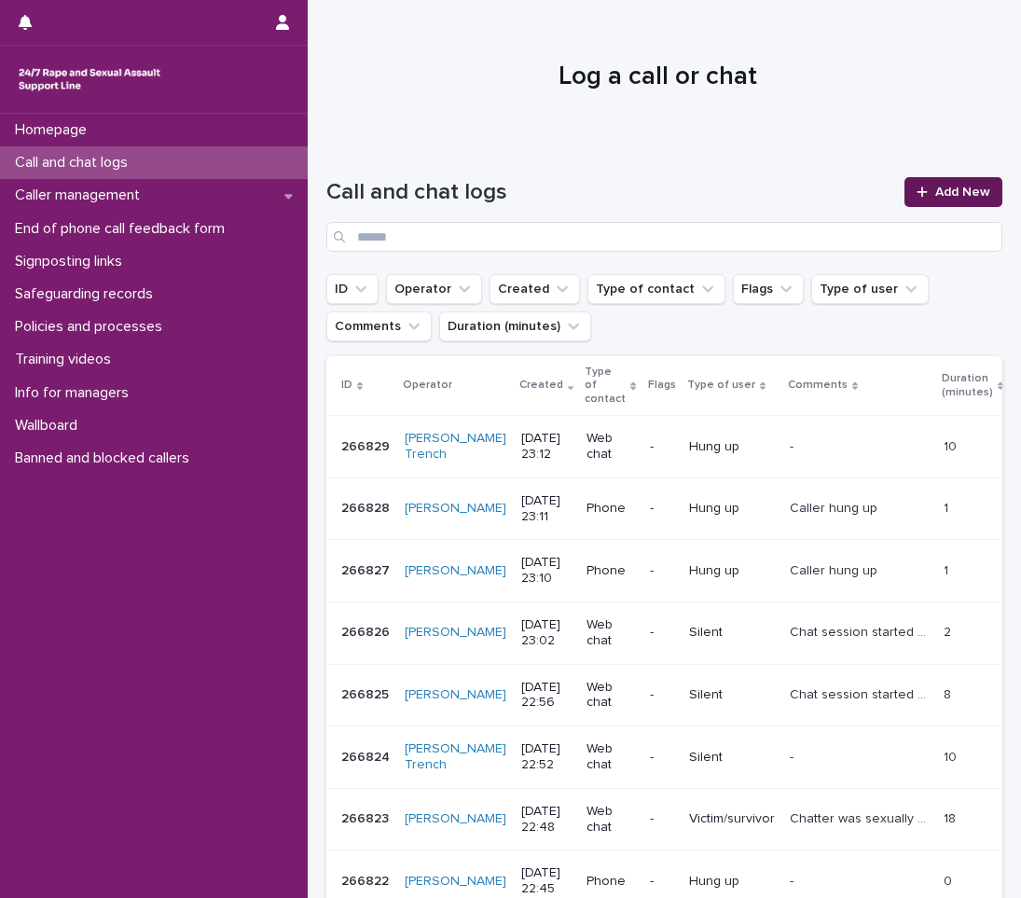
click at [948, 186] on span "Add New" at bounding box center [963, 192] width 55 height 13
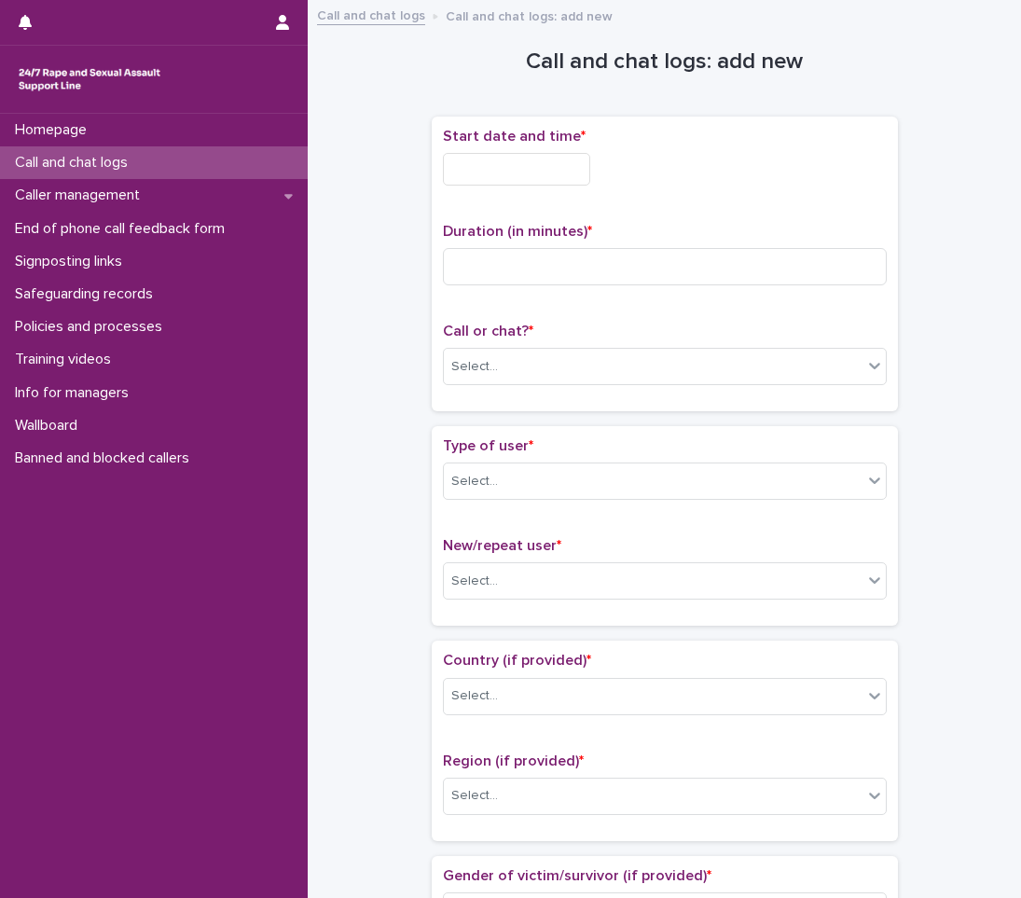
click at [517, 173] on input "text" at bounding box center [516, 169] width 147 height 33
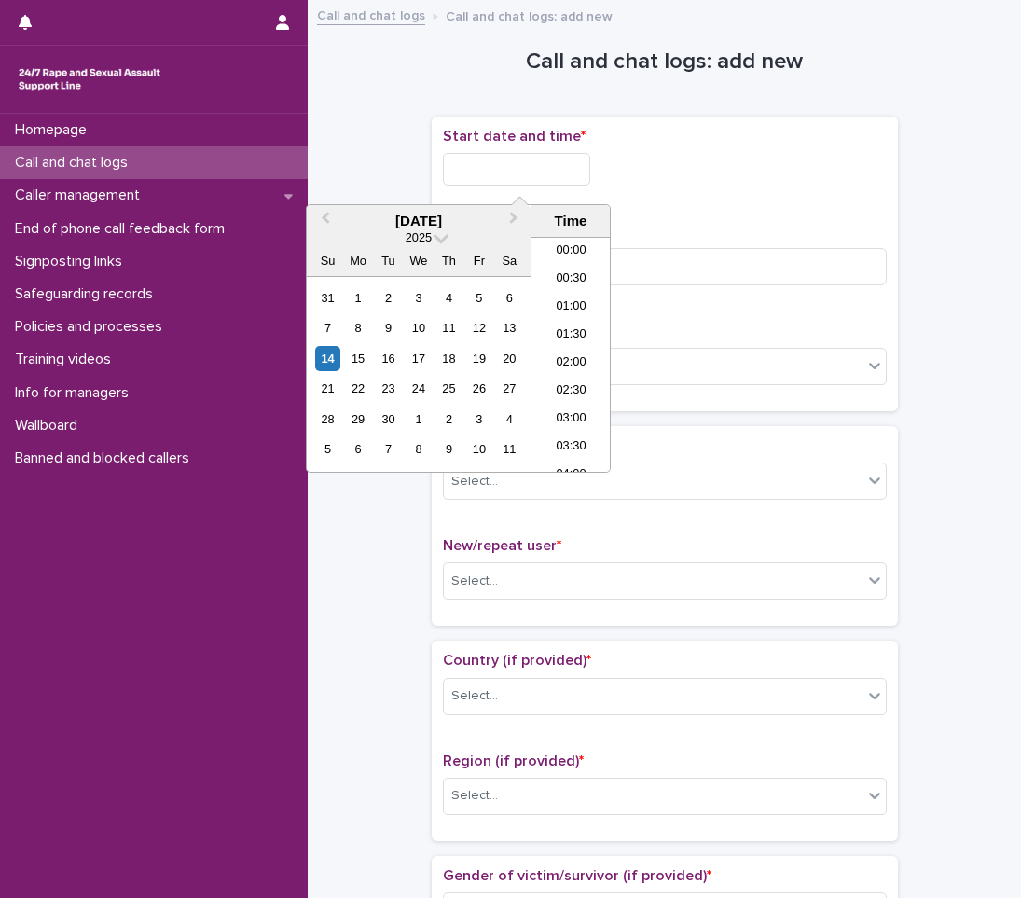
scroll to position [1109, 0]
click at [560, 427] on li "23:00" at bounding box center [571, 430] width 79 height 28
type input "**********"
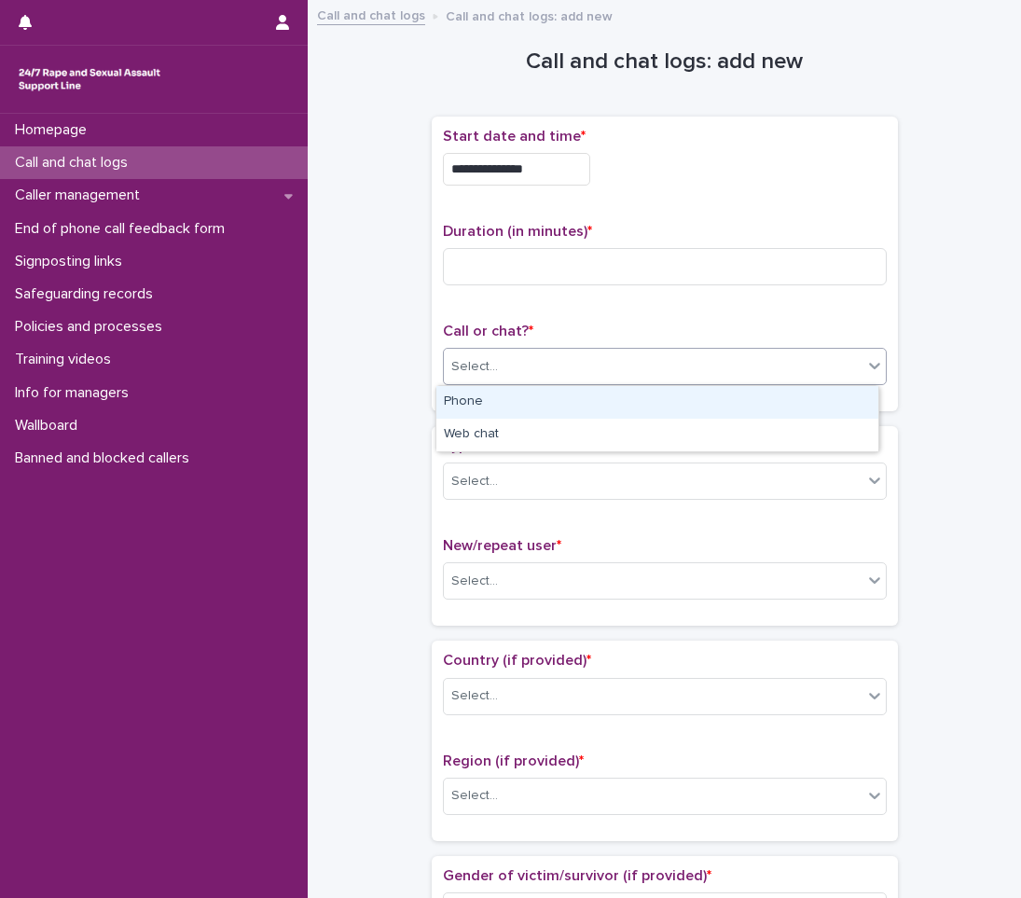
click at [463, 365] on div "Select..." at bounding box center [474, 367] width 47 height 20
click at [465, 396] on div "Phone" at bounding box center [658, 402] width 442 height 33
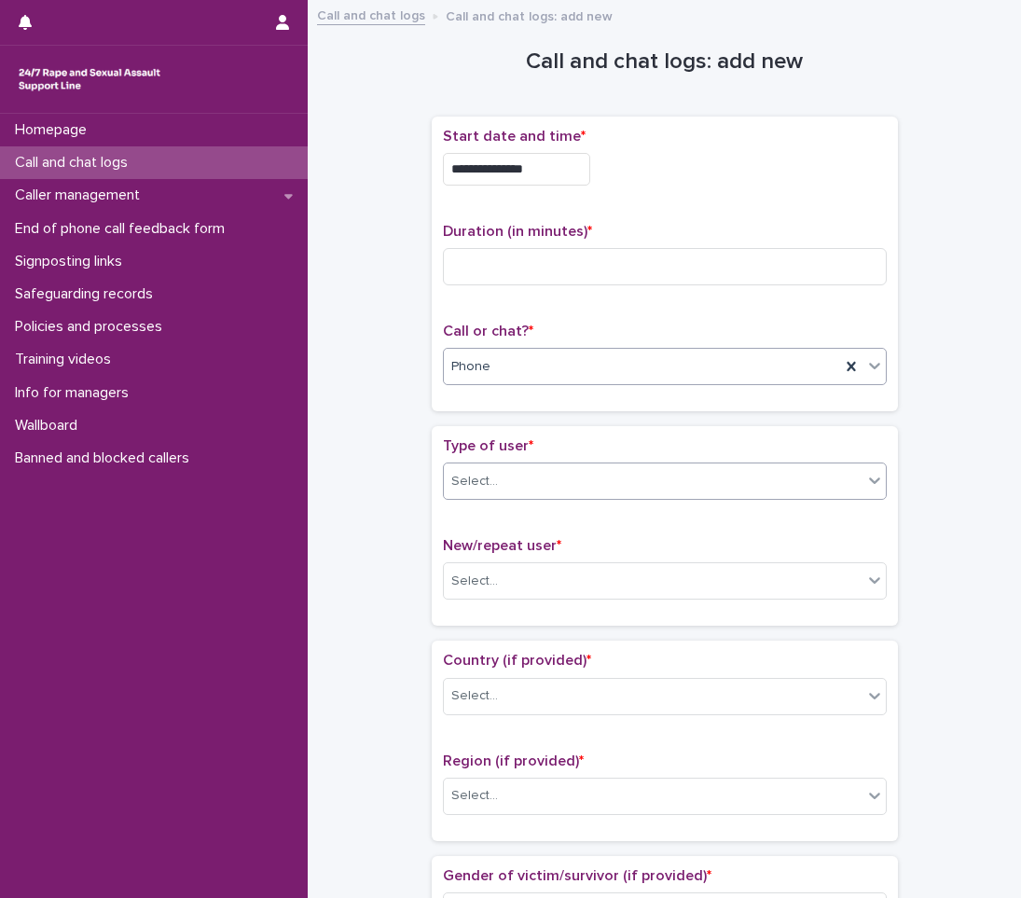
click at [465, 478] on div "Select..." at bounding box center [474, 482] width 47 height 20
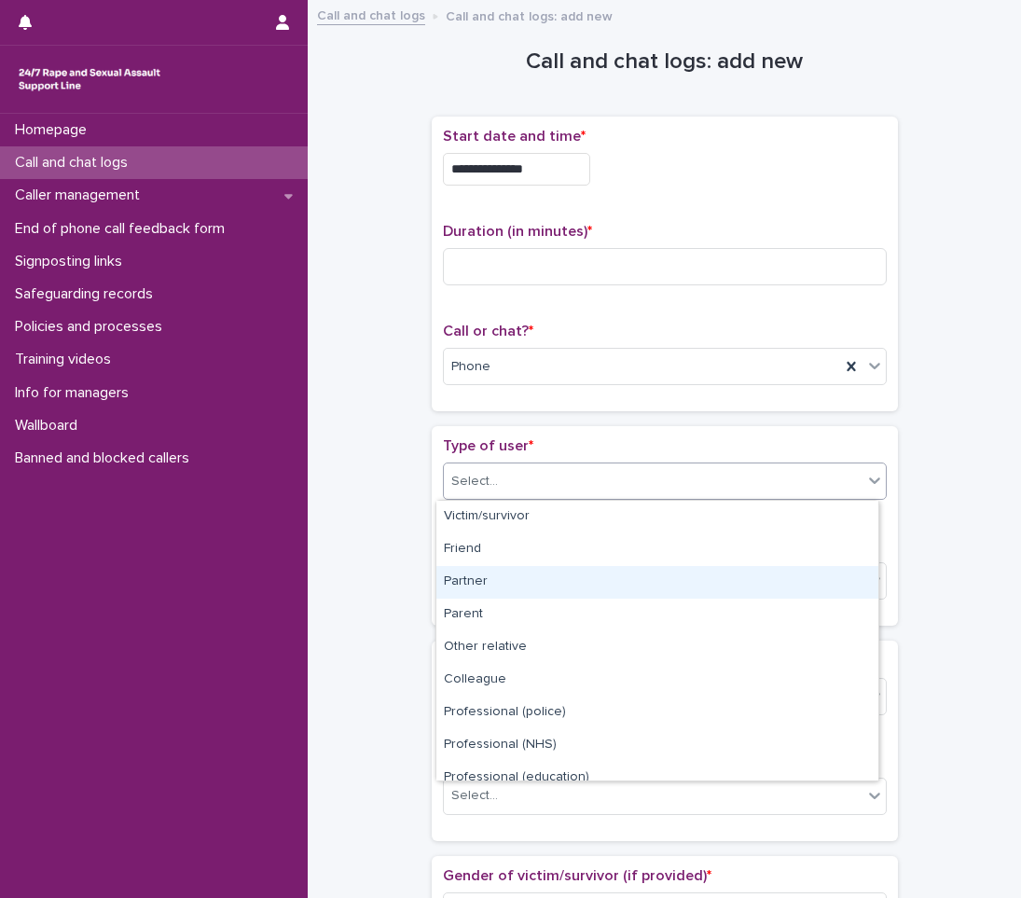
scroll to position [210, 0]
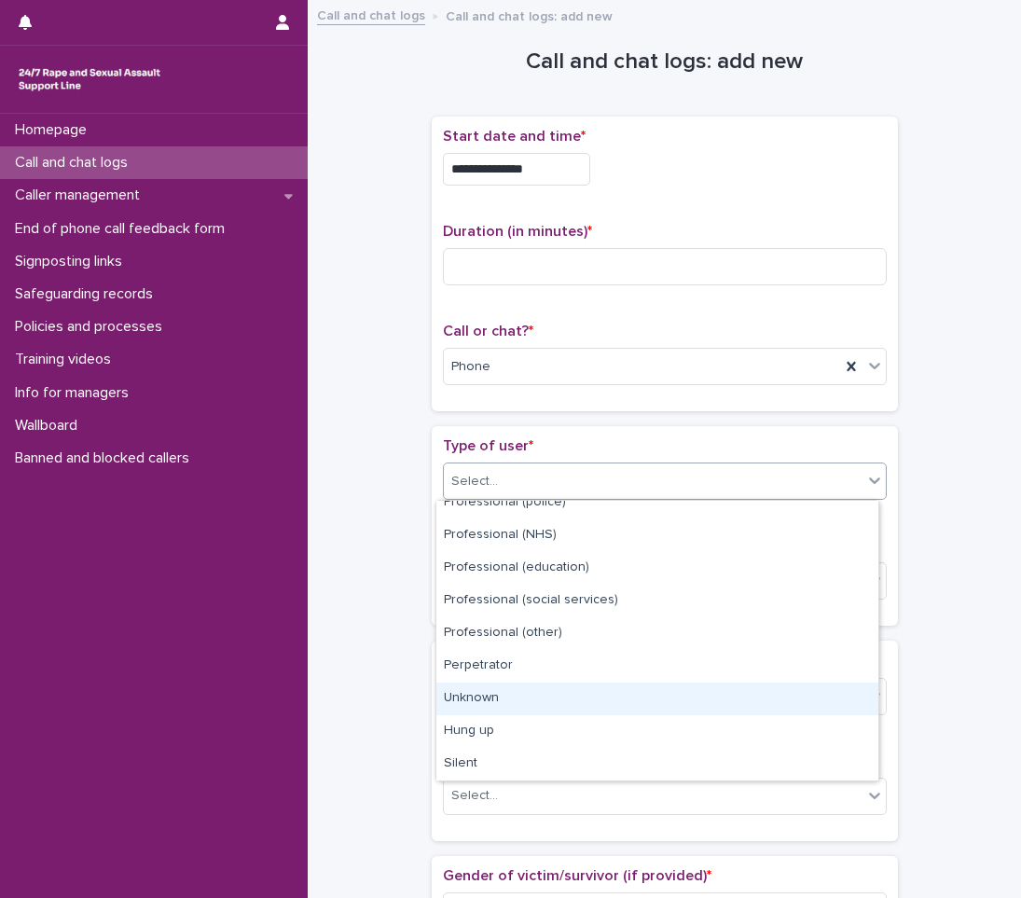
click at [468, 705] on div "Unknown" at bounding box center [658, 699] width 442 height 33
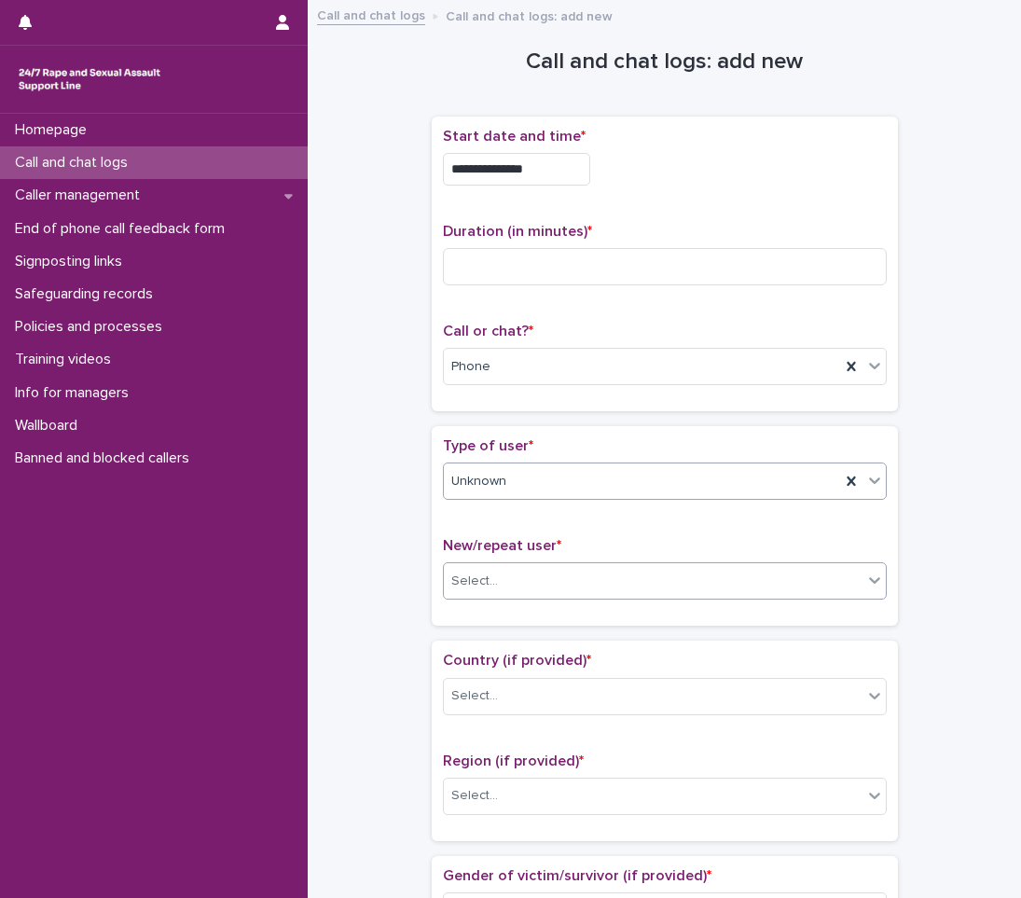
click at [500, 581] on input "text" at bounding box center [501, 582] width 2 height 16
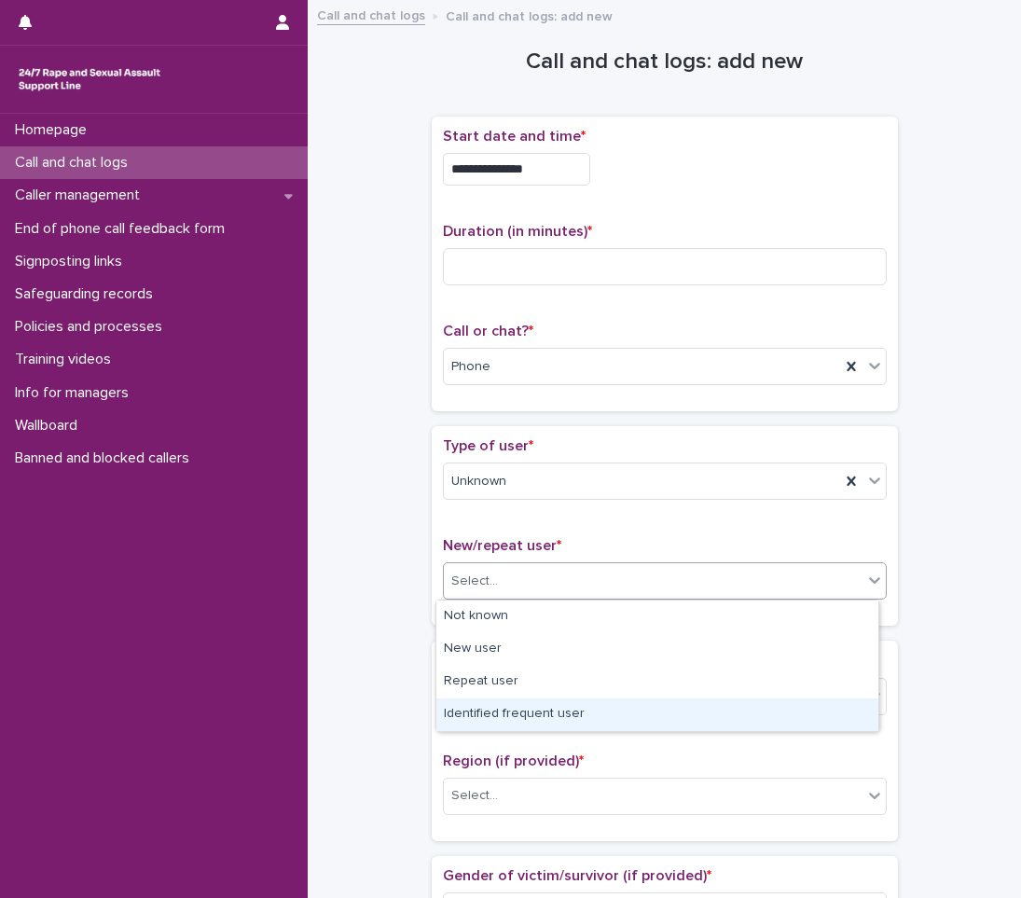
click at [465, 709] on div "Identified frequent user" at bounding box center [658, 715] width 442 height 33
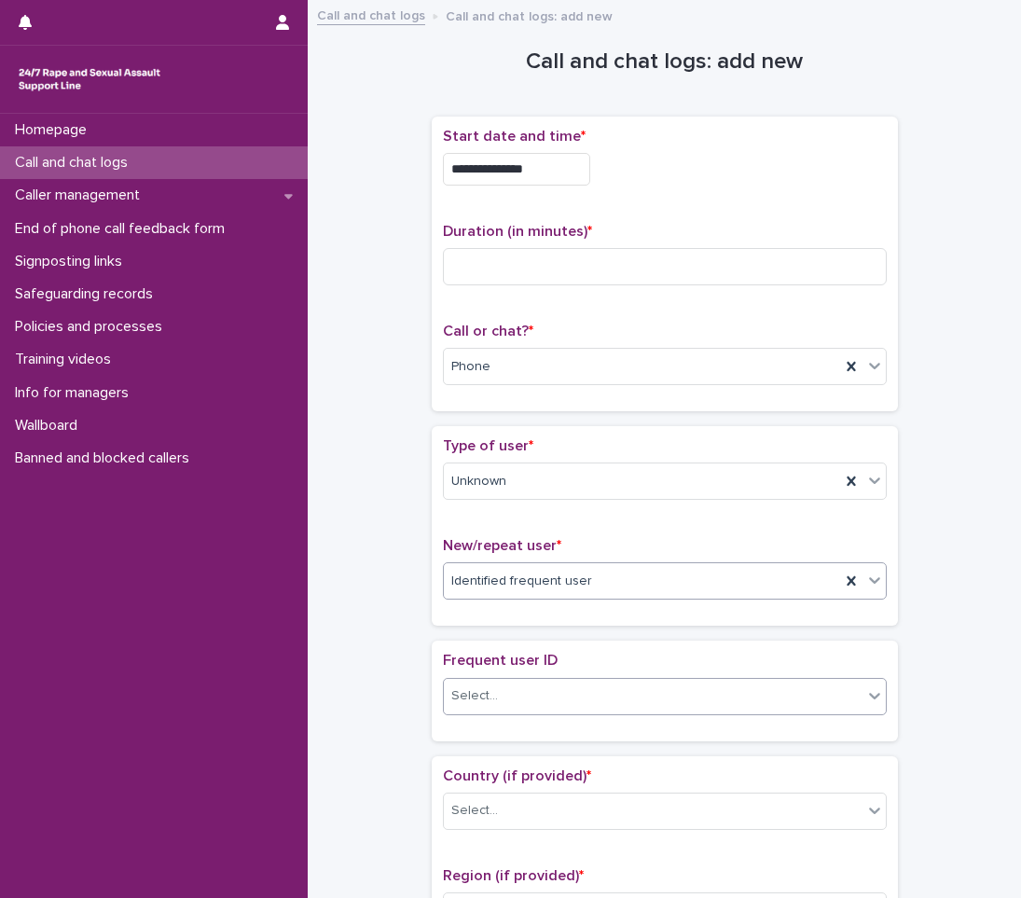
click at [451, 688] on div "Select..." at bounding box center [474, 697] width 47 height 20
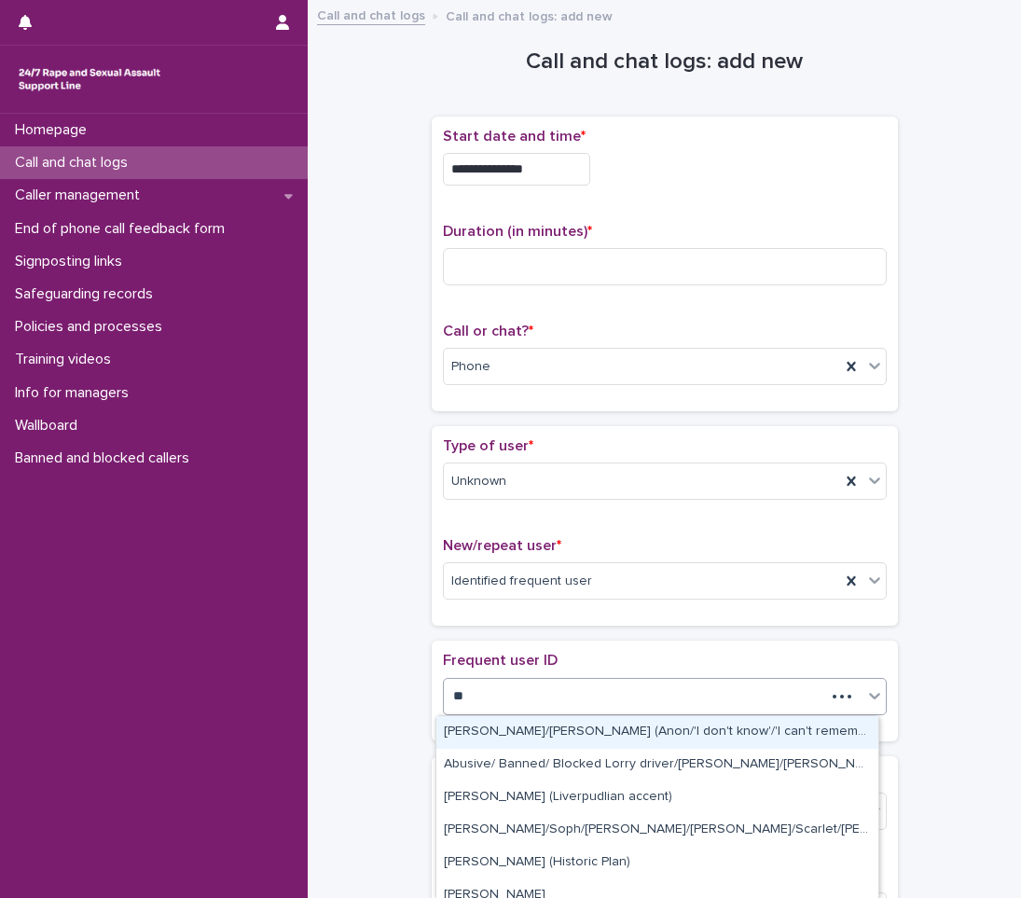
type input "***"
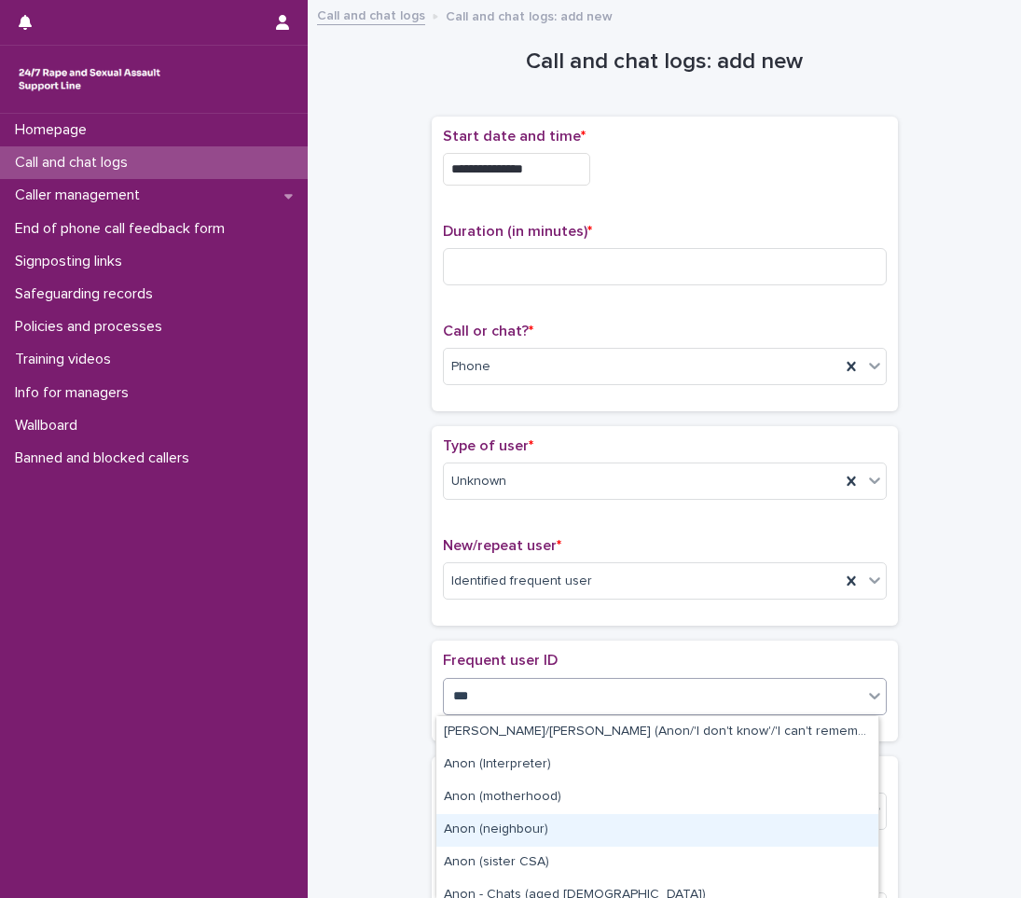
click at [523, 828] on div "Anon (neighbour)" at bounding box center [658, 830] width 442 height 33
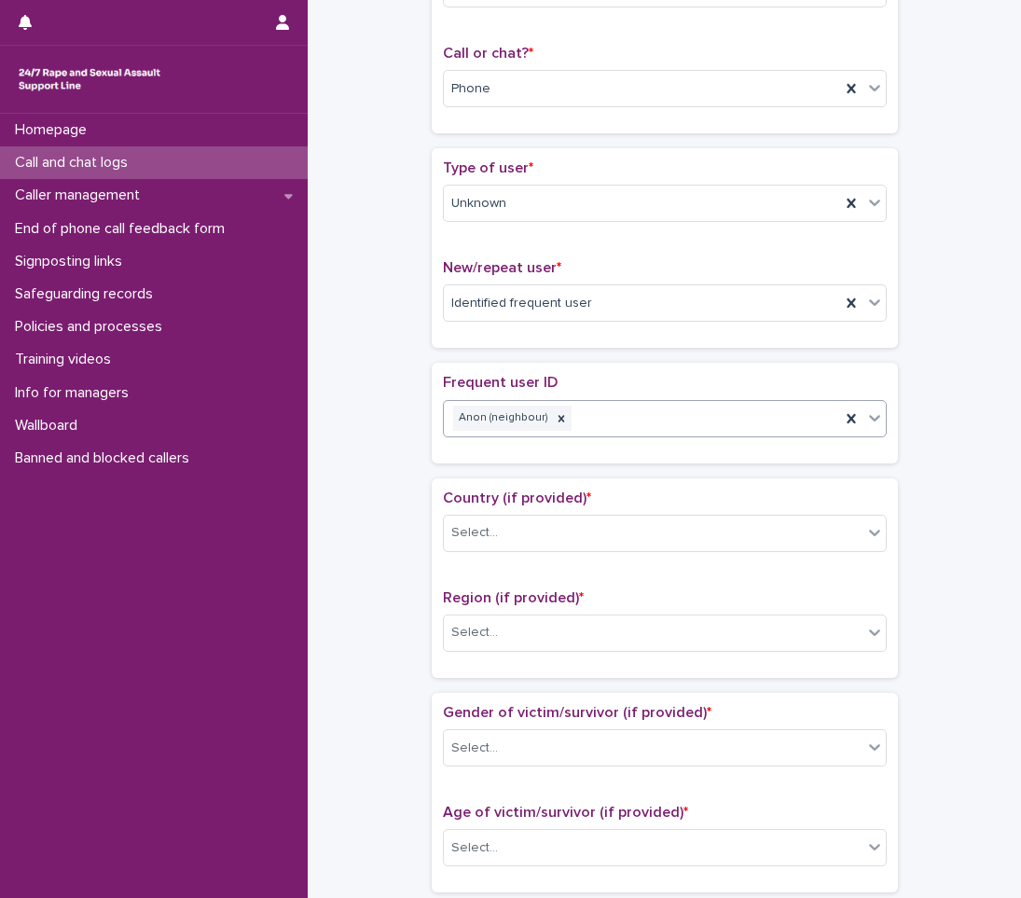
scroll to position [280, 0]
click at [499, 527] on div "Select..." at bounding box center [653, 531] width 419 height 31
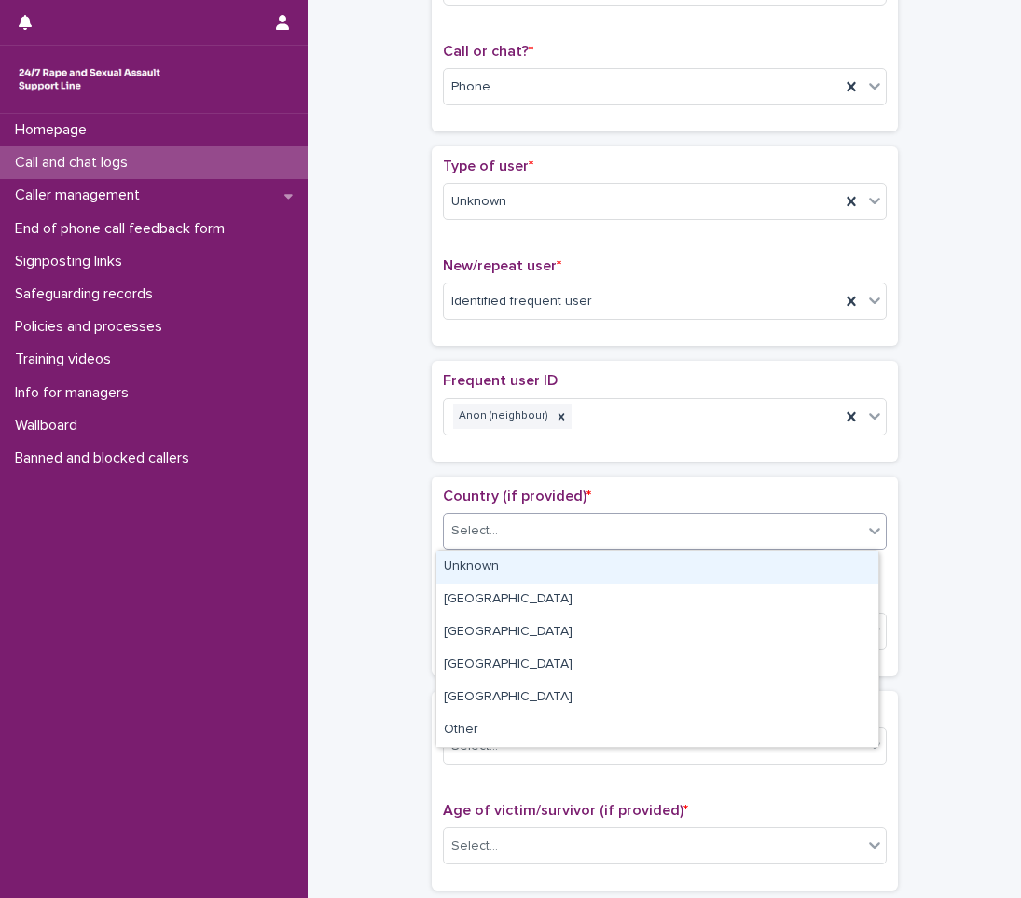
click at [481, 566] on div "Unknown" at bounding box center [658, 567] width 442 height 33
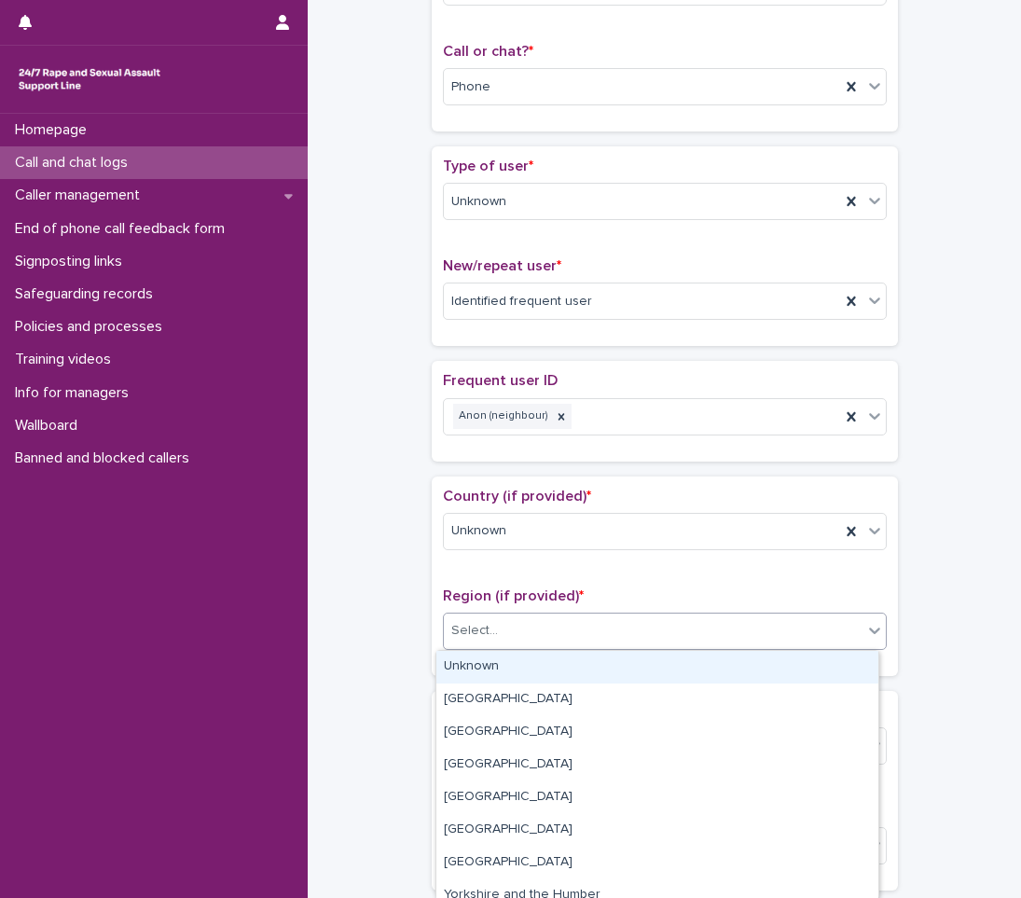
click at [467, 630] on div "Select..." at bounding box center [474, 631] width 47 height 20
click at [467, 660] on div "Unknown" at bounding box center [658, 667] width 442 height 33
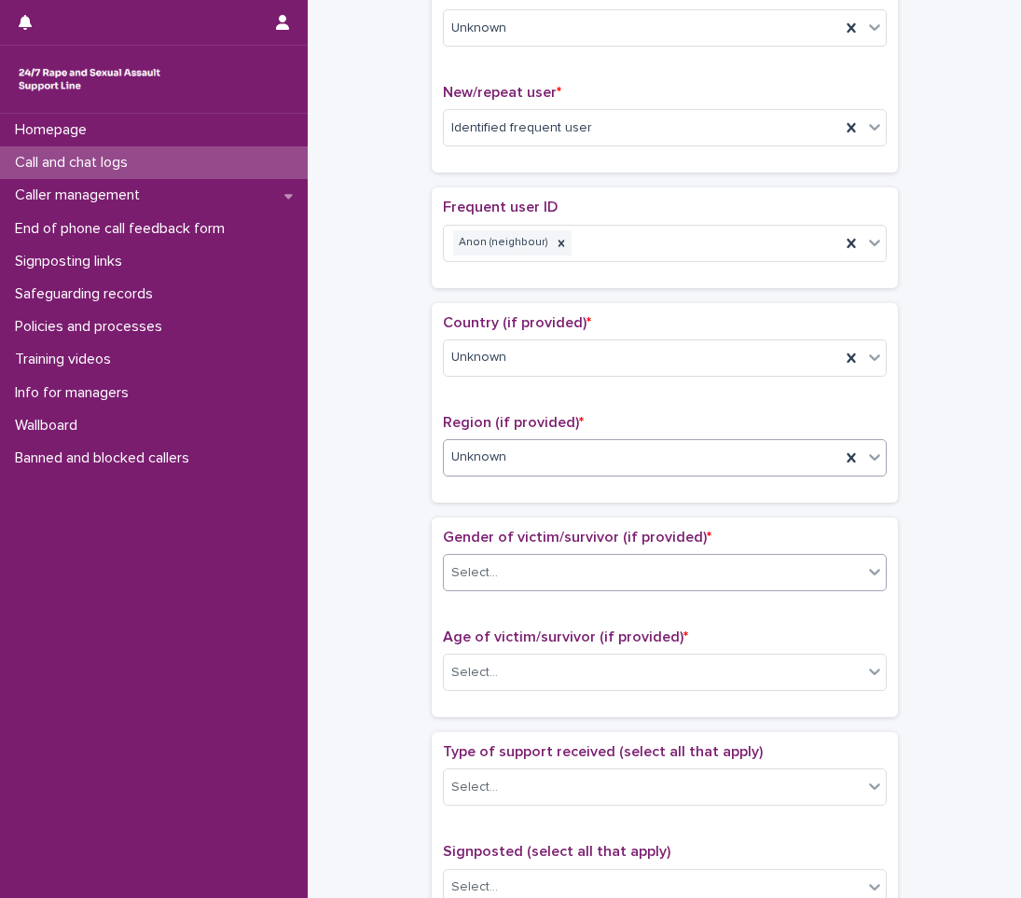
scroll to position [466, 0]
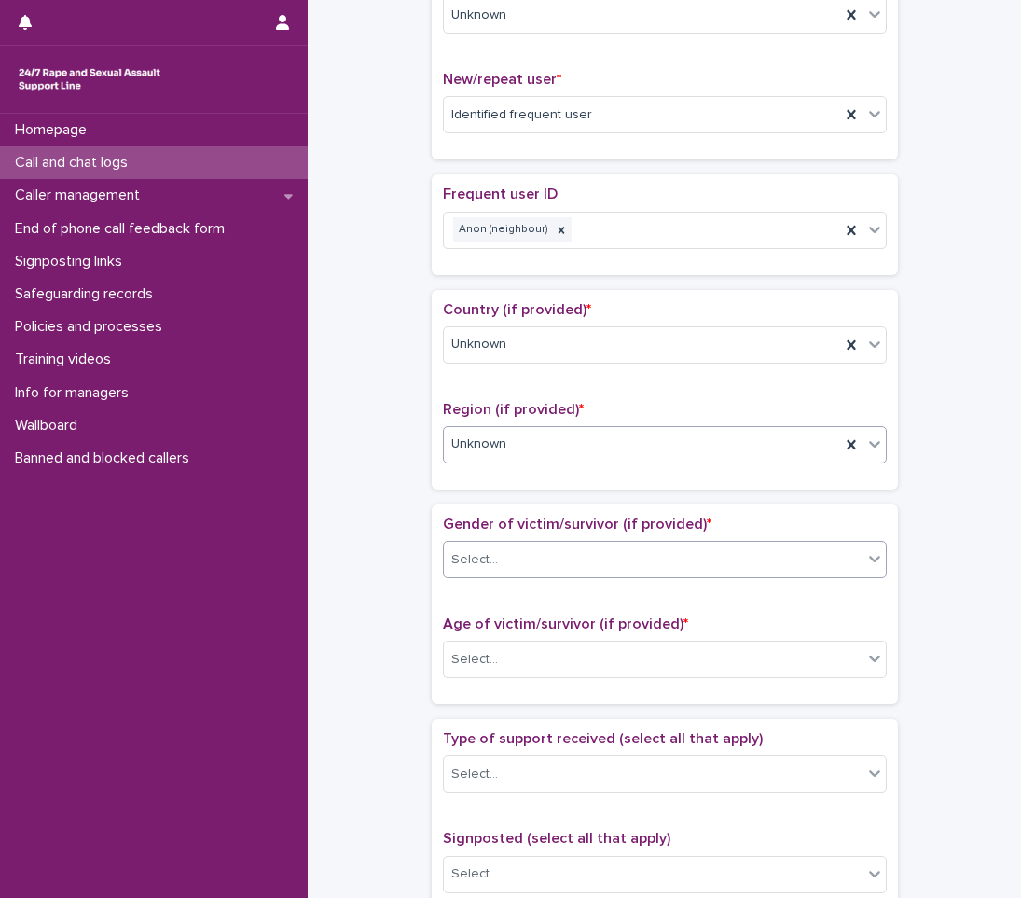
click at [463, 542] on div "Select..." at bounding box center [665, 559] width 444 height 37
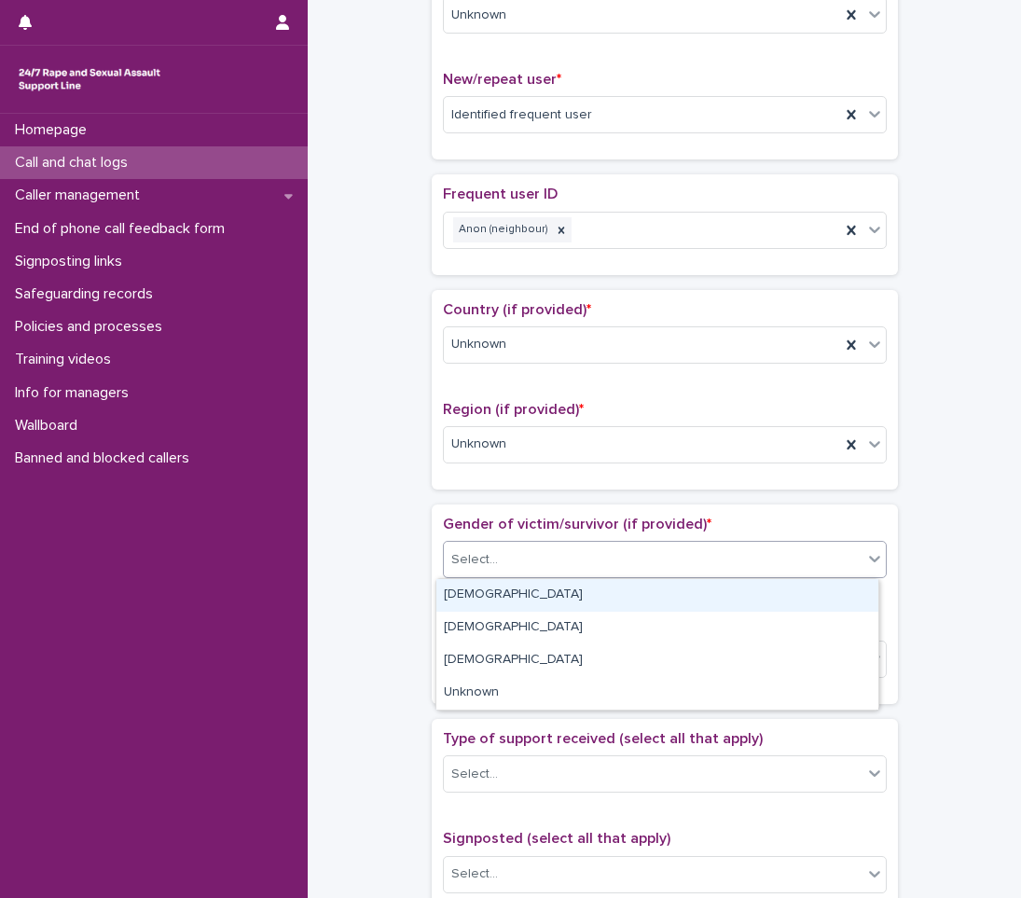
click at [482, 596] on div "[DEMOGRAPHIC_DATA]" at bounding box center [658, 595] width 442 height 33
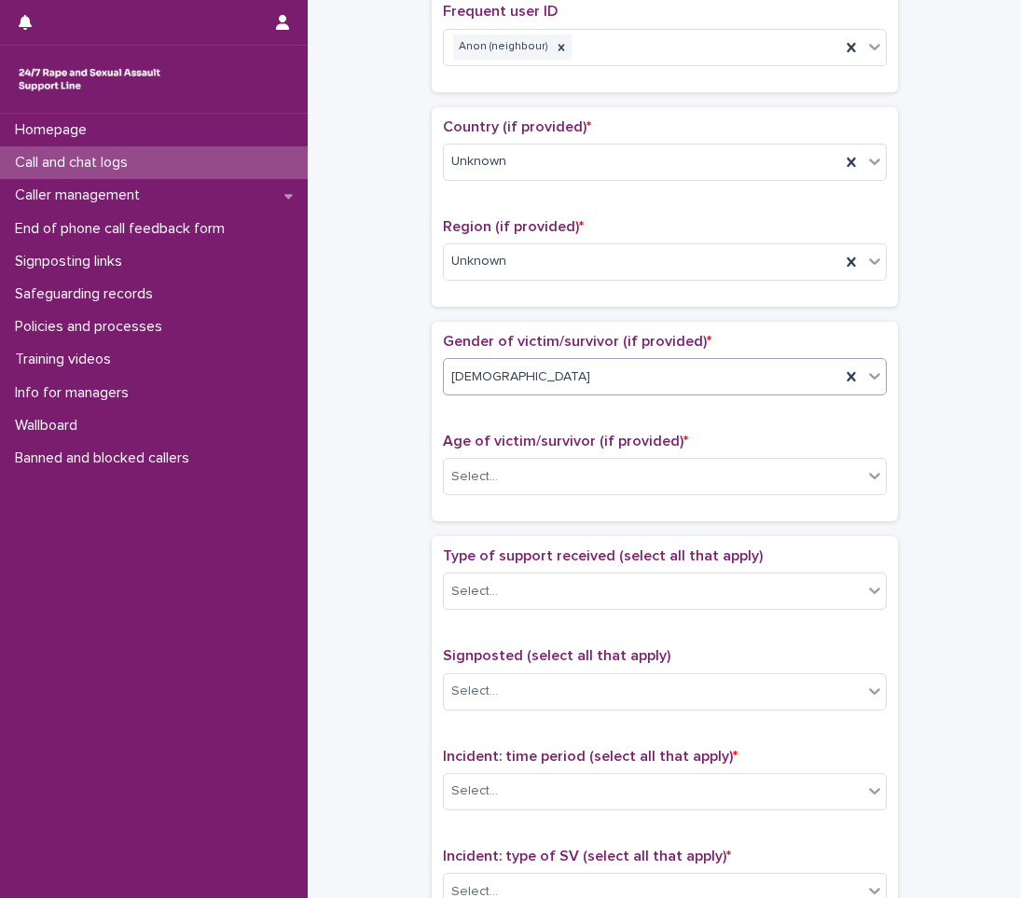
scroll to position [653, 0]
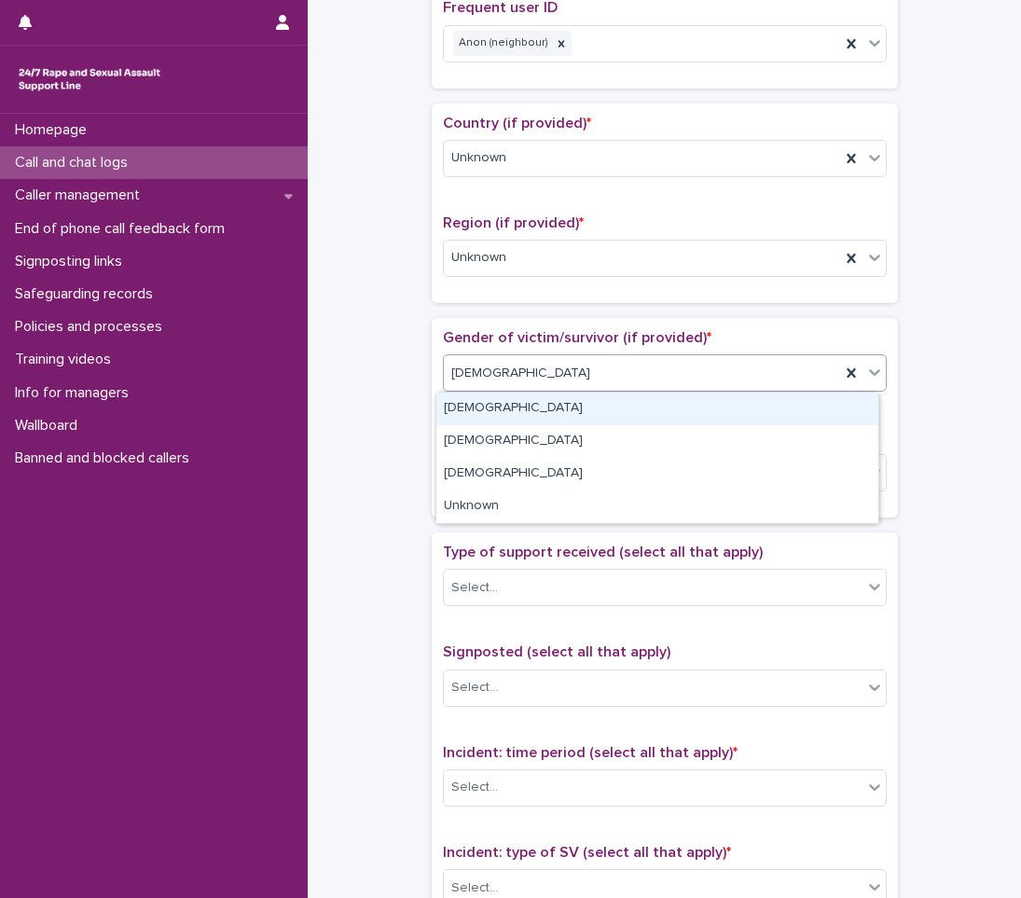
click at [505, 377] on div "[DEMOGRAPHIC_DATA]" at bounding box center [642, 373] width 396 height 31
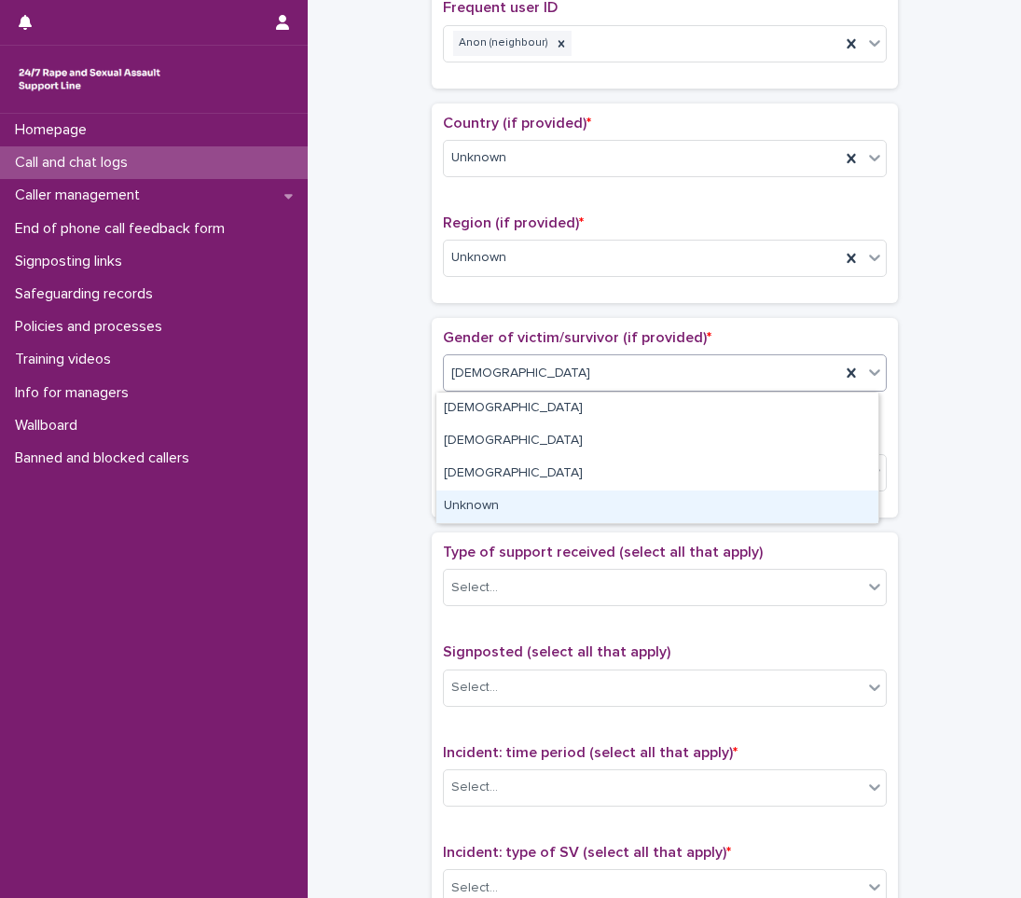
click at [472, 507] on div "Unknown" at bounding box center [658, 507] width 442 height 33
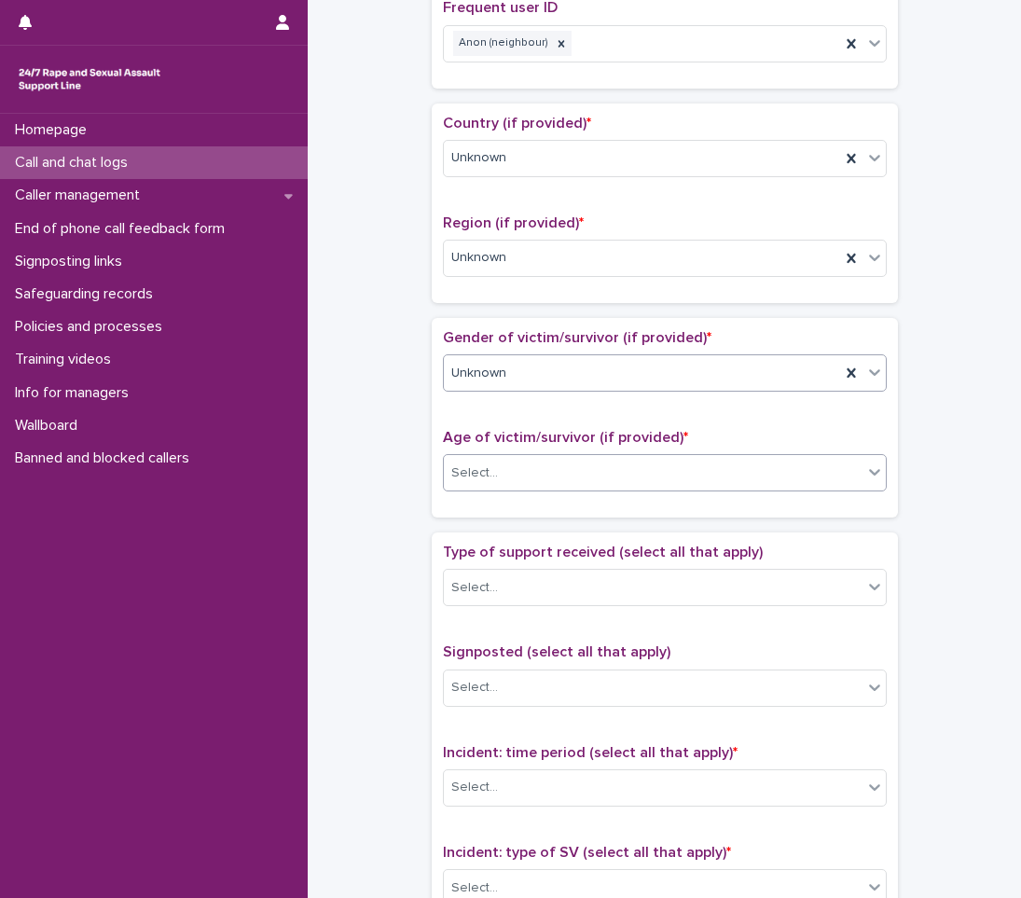
click at [484, 461] on div "Select..." at bounding box center [653, 473] width 419 height 31
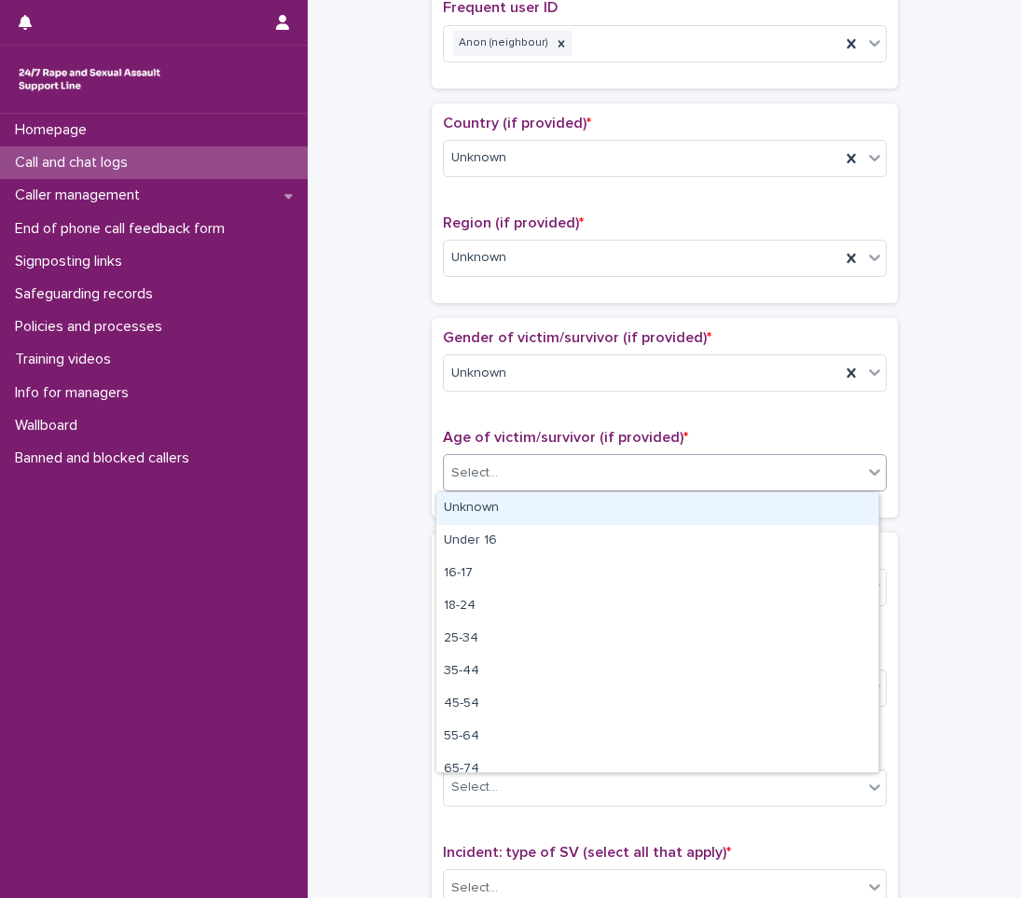
click at [484, 508] on div "Unknown" at bounding box center [658, 509] width 442 height 33
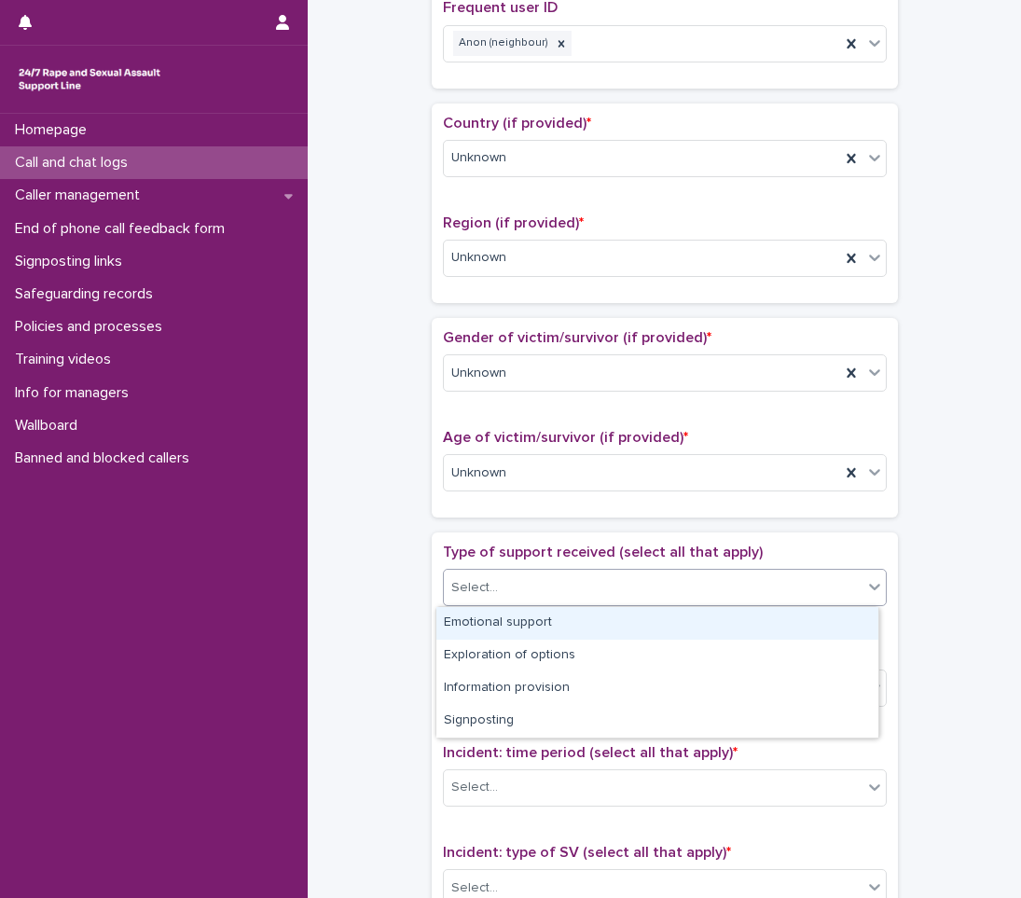
click at [485, 573] on div "Select..." at bounding box center [653, 588] width 419 height 31
click at [473, 627] on div "Emotional support" at bounding box center [658, 623] width 442 height 33
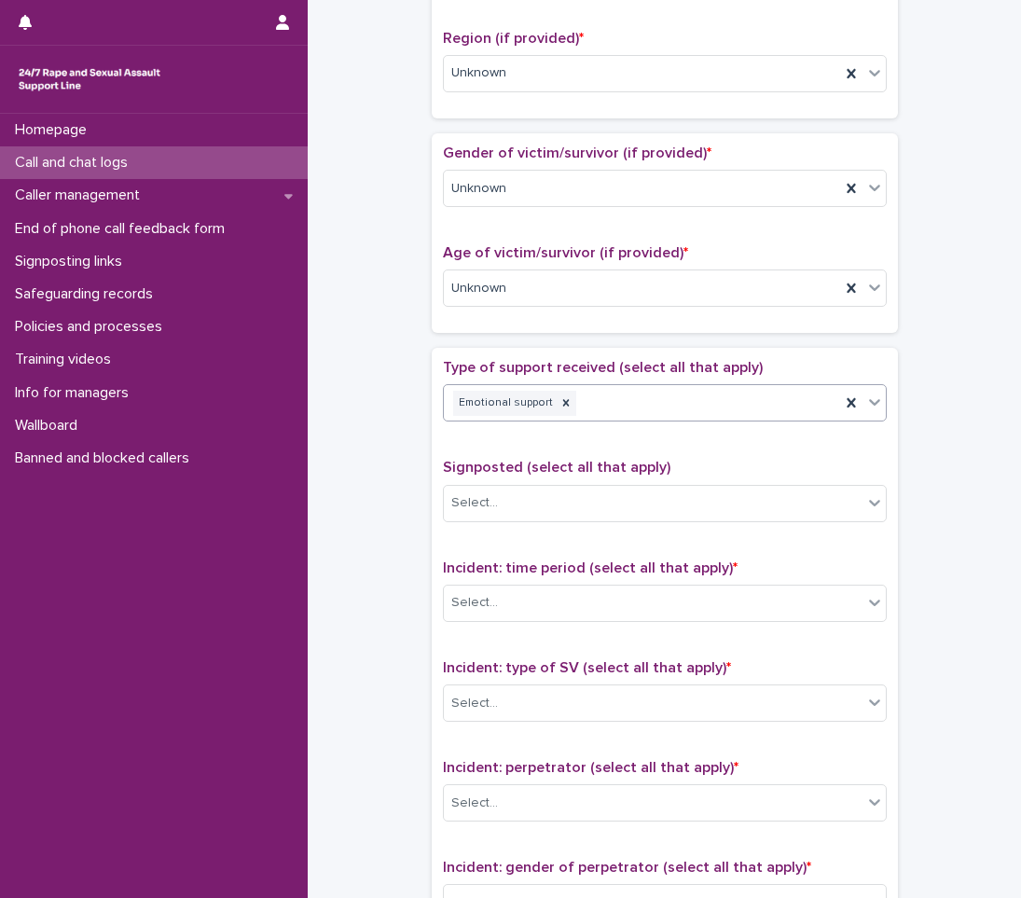
scroll to position [840, 0]
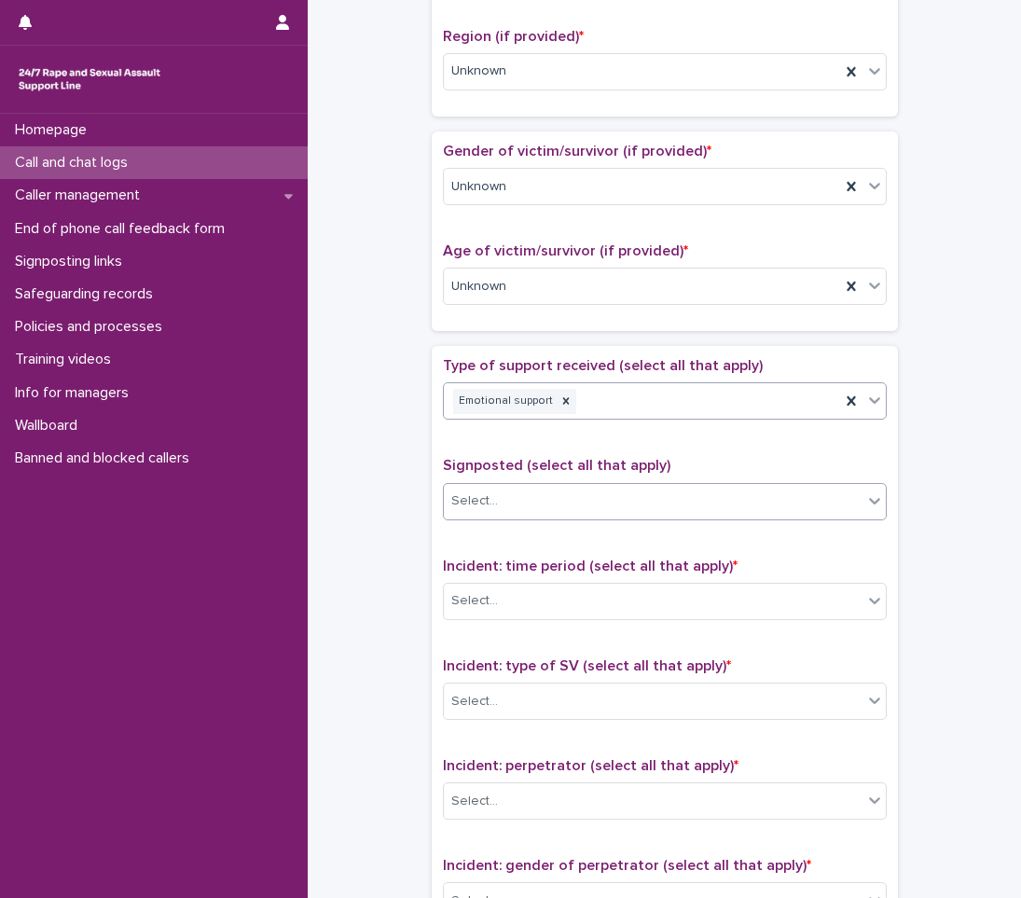
click at [506, 496] on div "Select..." at bounding box center [653, 501] width 419 height 31
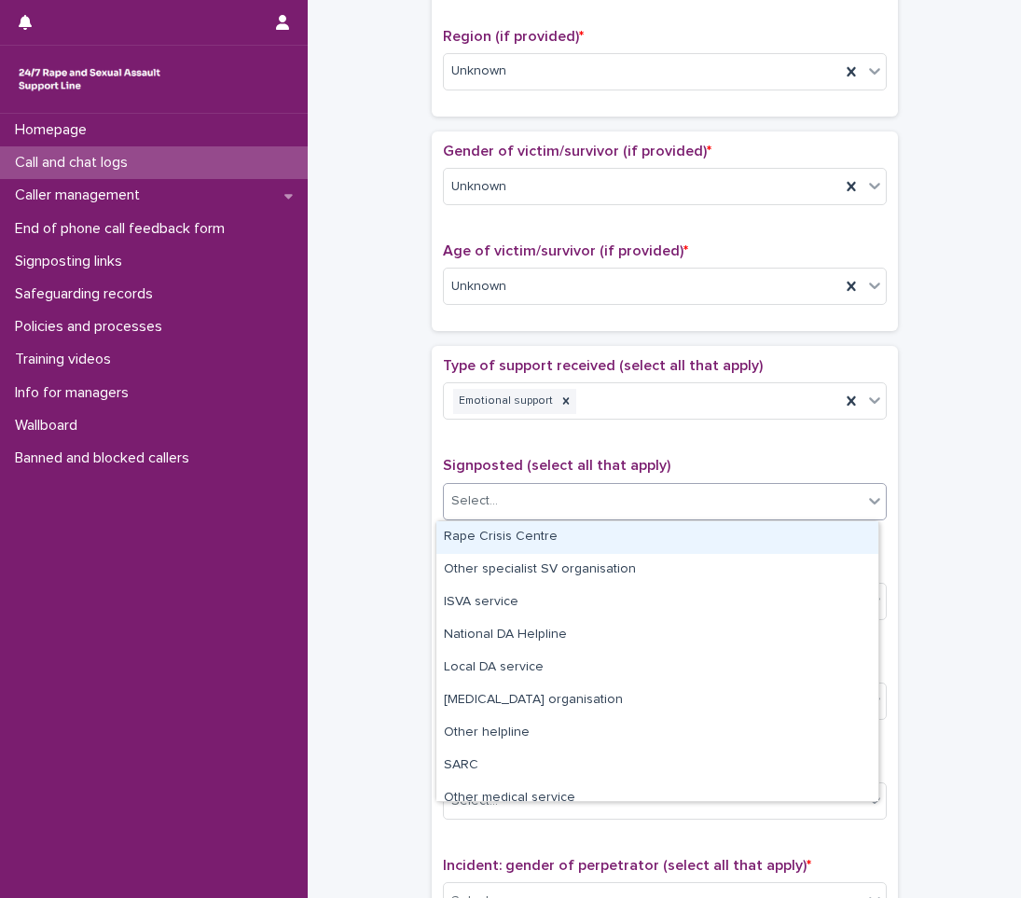
click at [451, 460] on span "Signposted (select all that apply)" at bounding box center [557, 465] width 228 height 15
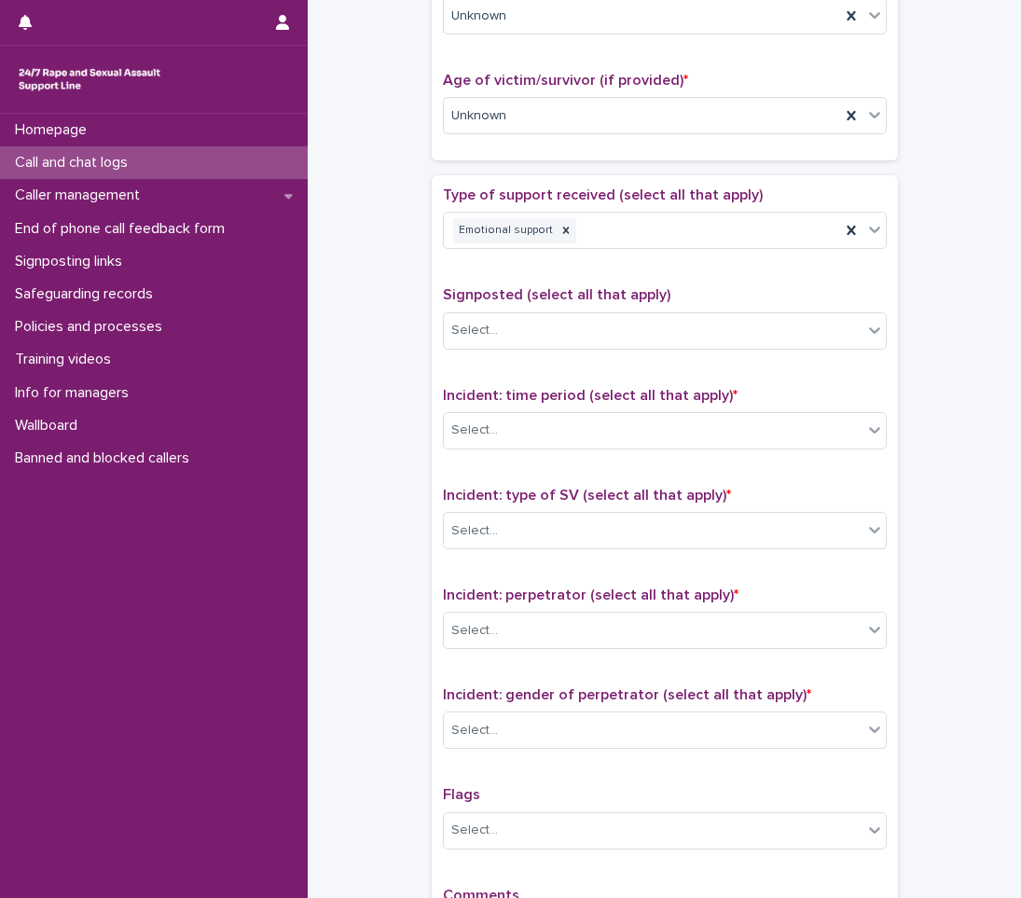
scroll to position [1026, 0]
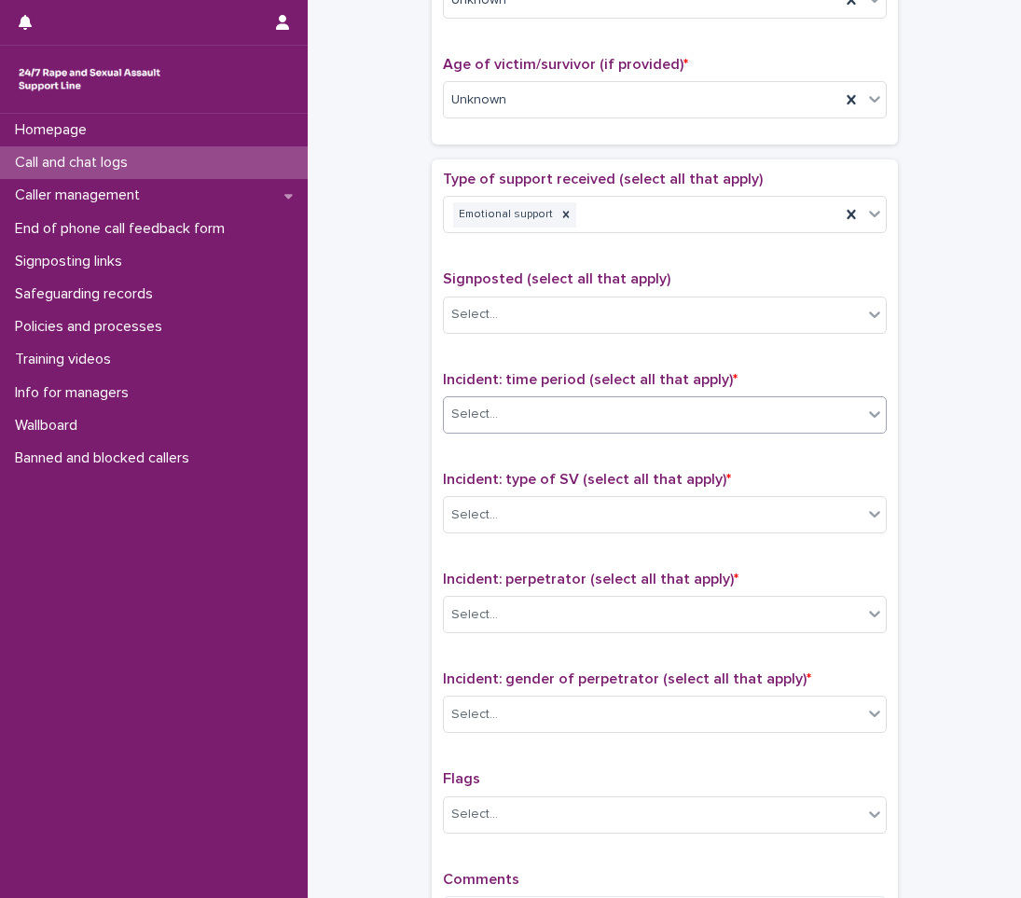
click at [533, 405] on div "Select..." at bounding box center [653, 414] width 419 height 31
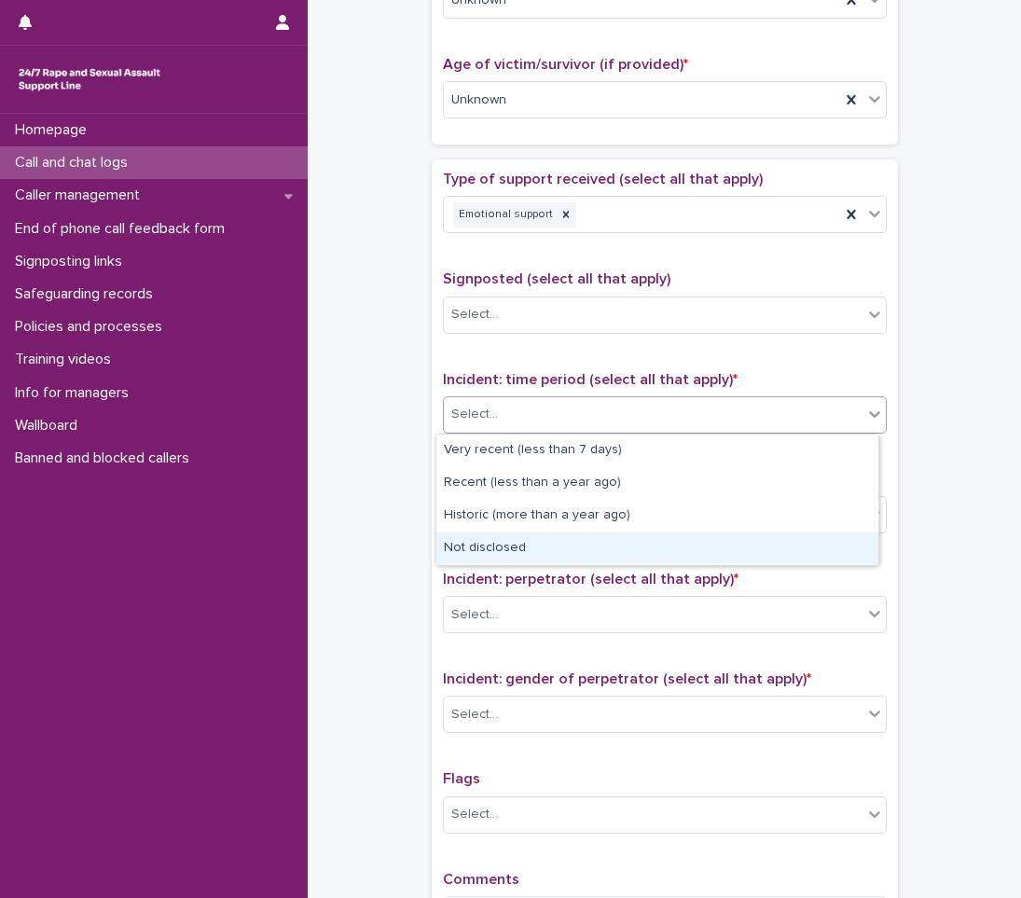
drag, startPoint x: 464, startPoint y: 532, endPoint x: 468, endPoint y: 551, distance: 20.1
click at [468, 551] on div "Not disclosed" at bounding box center [658, 549] width 442 height 33
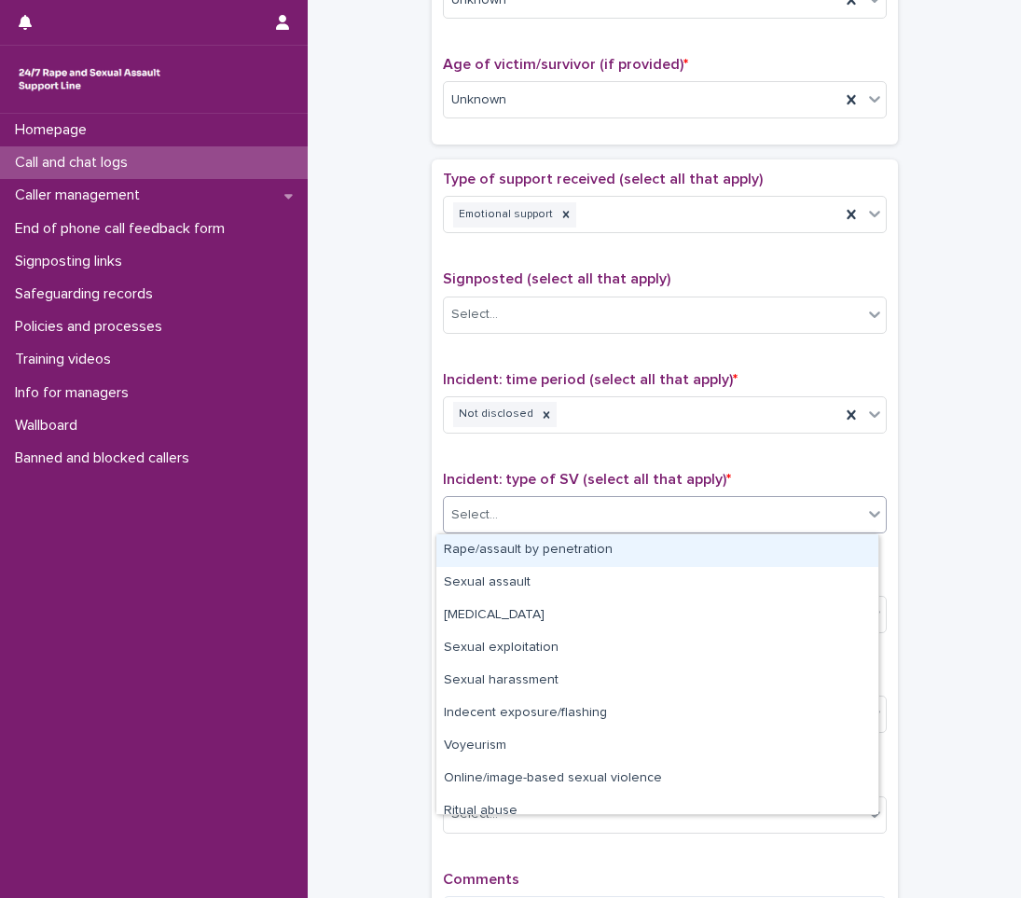
click at [490, 502] on div "Select..." at bounding box center [653, 515] width 419 height 31
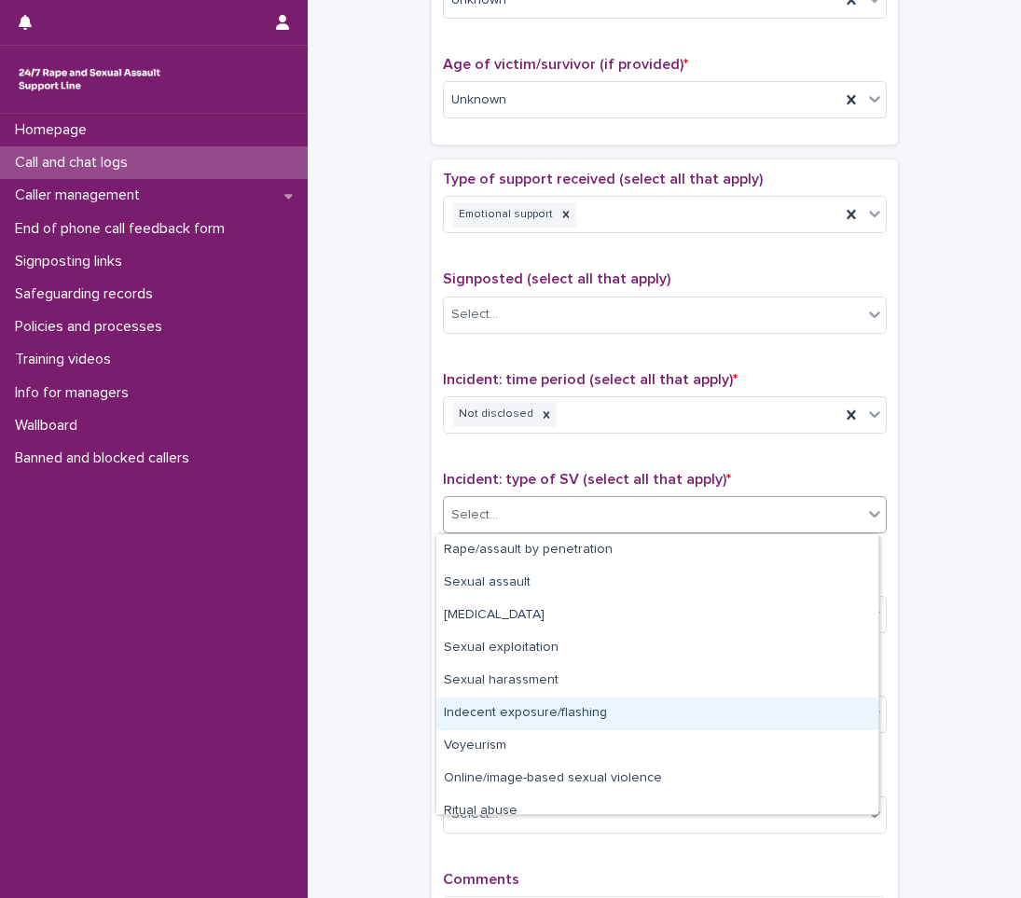
scroll to position [47, 0]
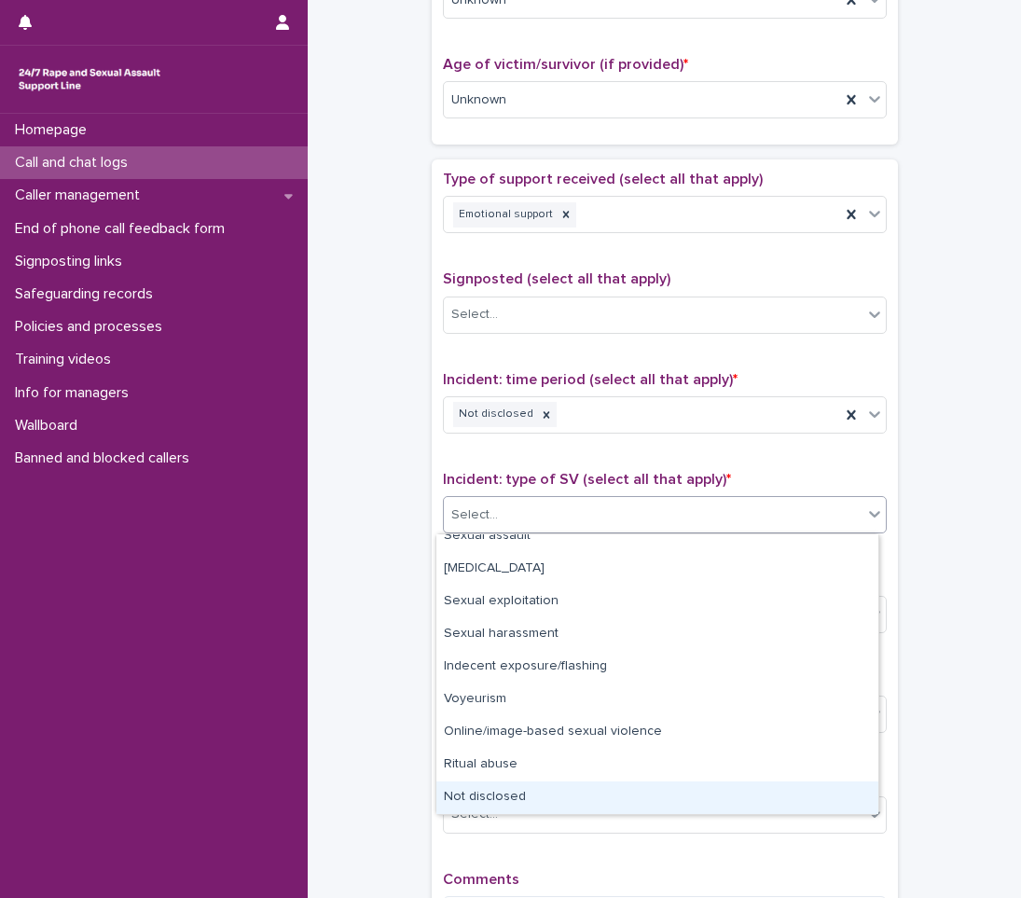
click at [480, 802] on div "Not disclosed" at bounding box center [658, 798] width 442 height 33
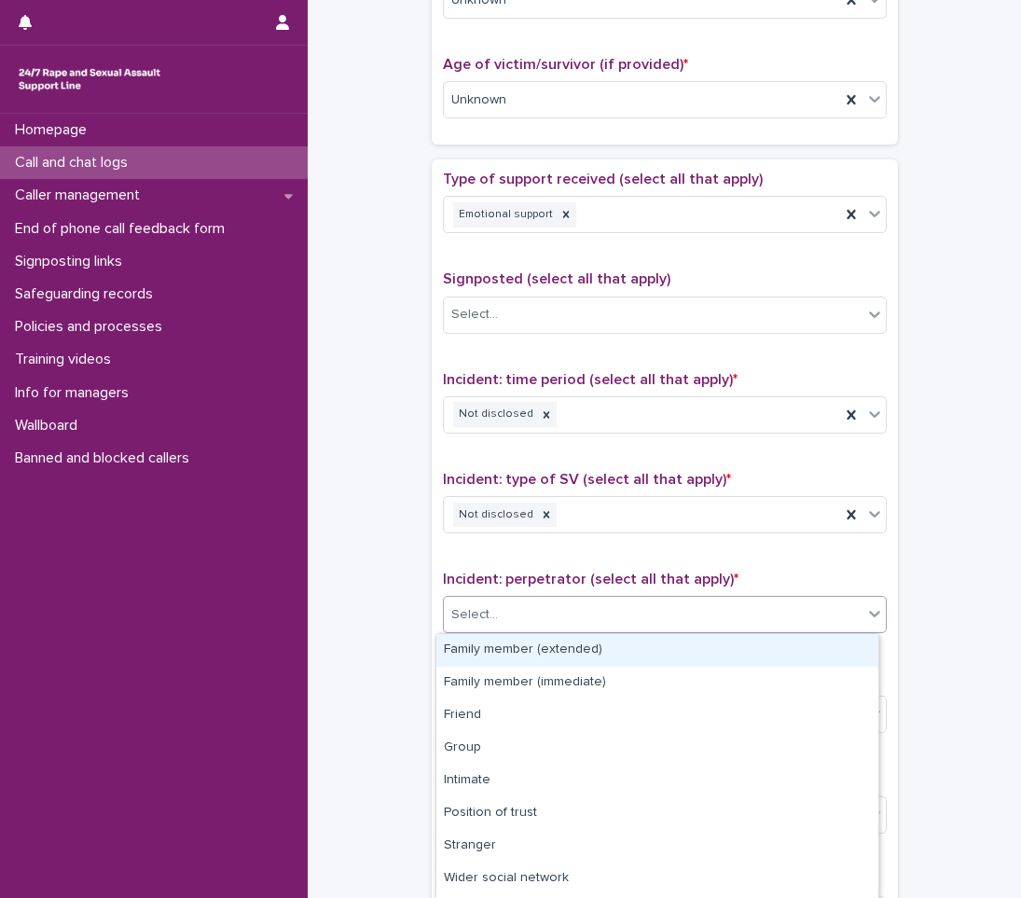
click at [509, 610] on div "Select..." at bounding box center [653, 615] width 419 height 31
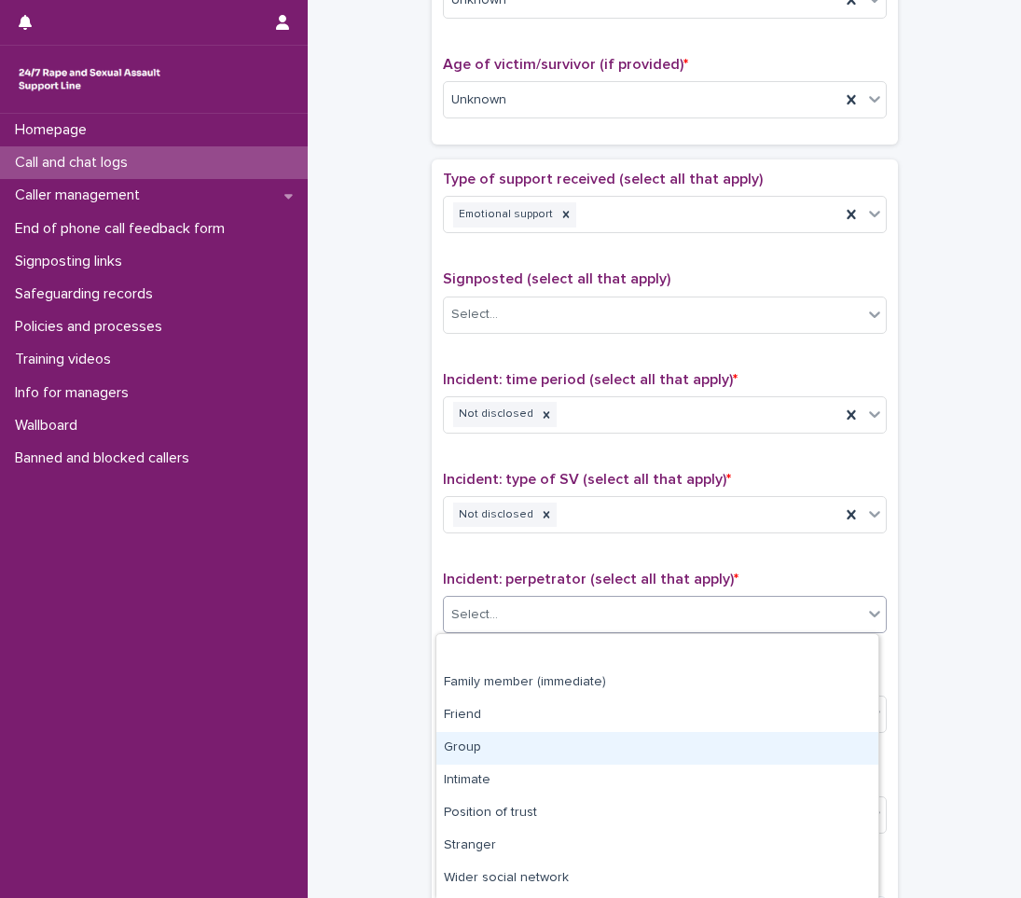
scroll to position [94, 0]
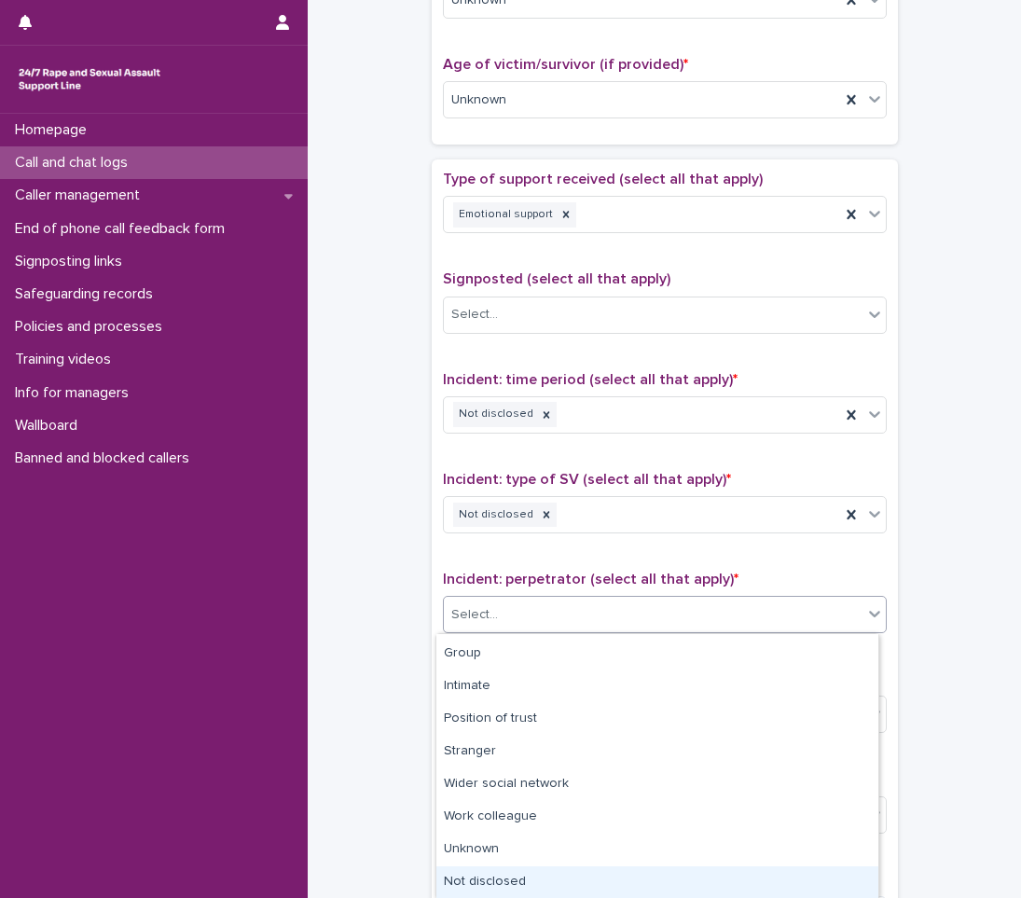
click at [477, 887] on div "Not disclosed" at bounding box center [658, 883] width 442 height 33
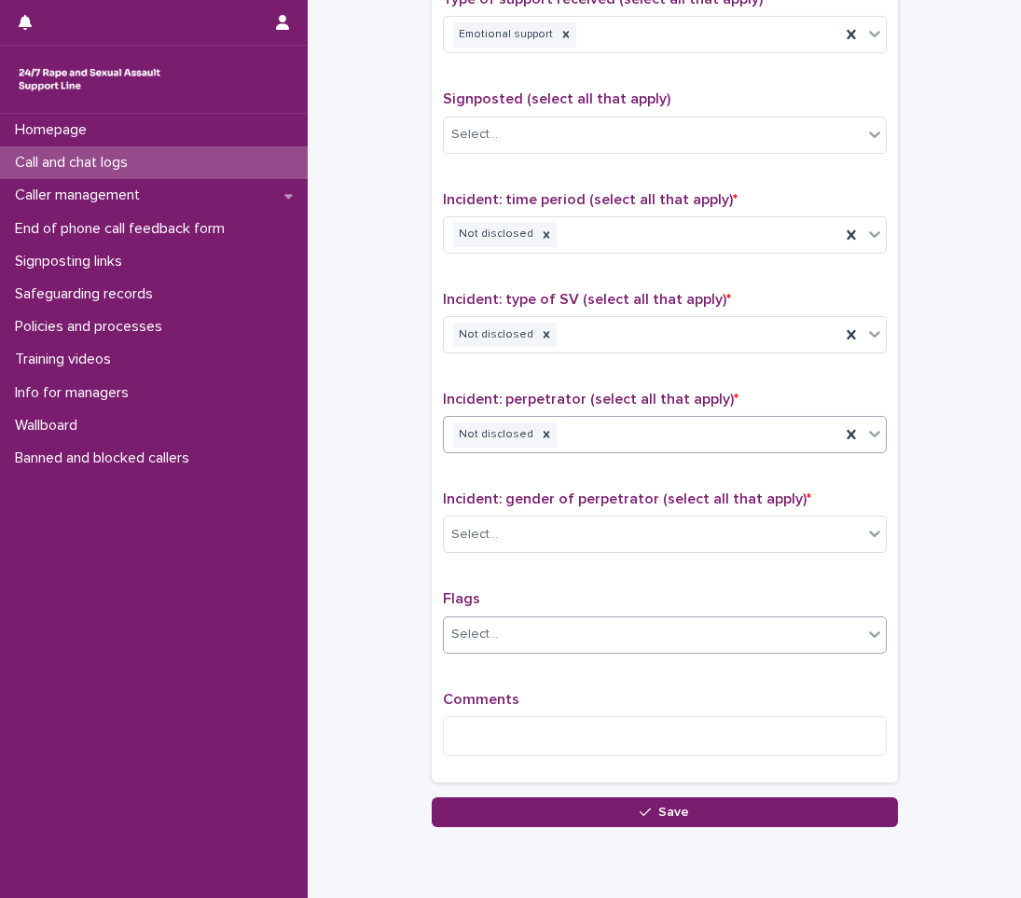
scroll to position [1213, 0]
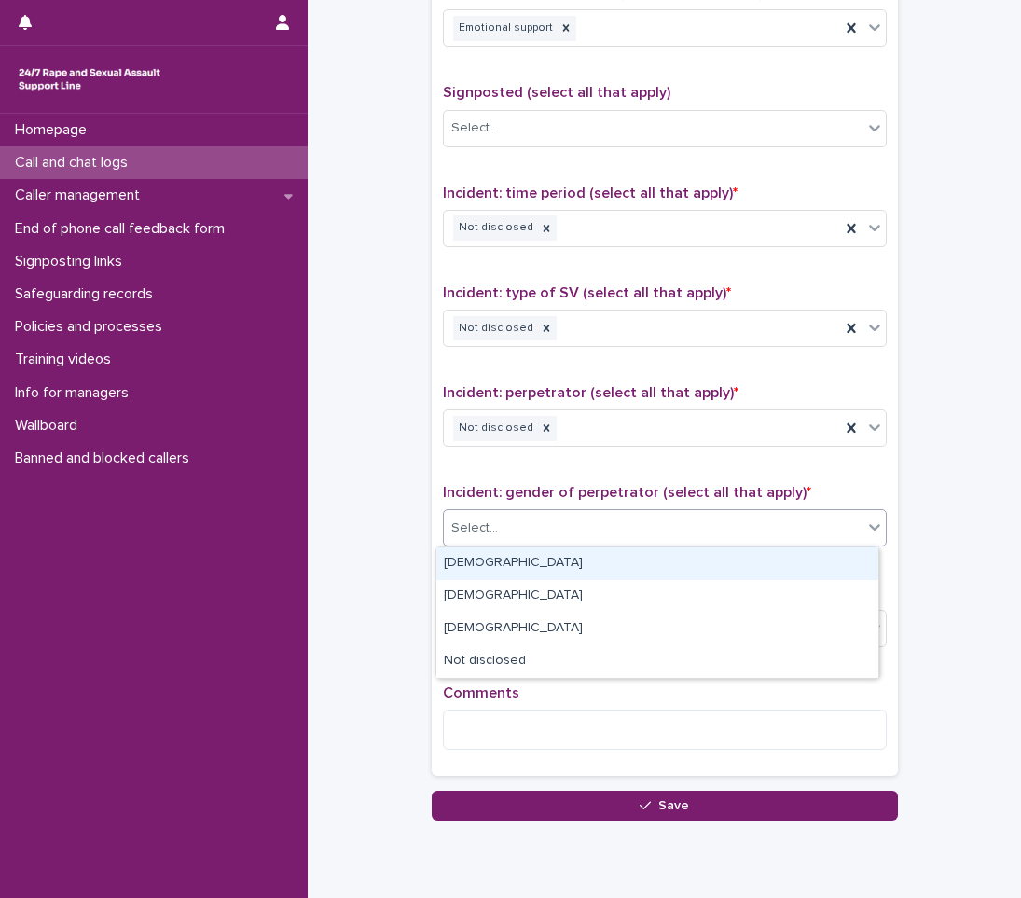
click at [498, 521] on div "Select..." at bounding box center [653, 528] width 419 height 31
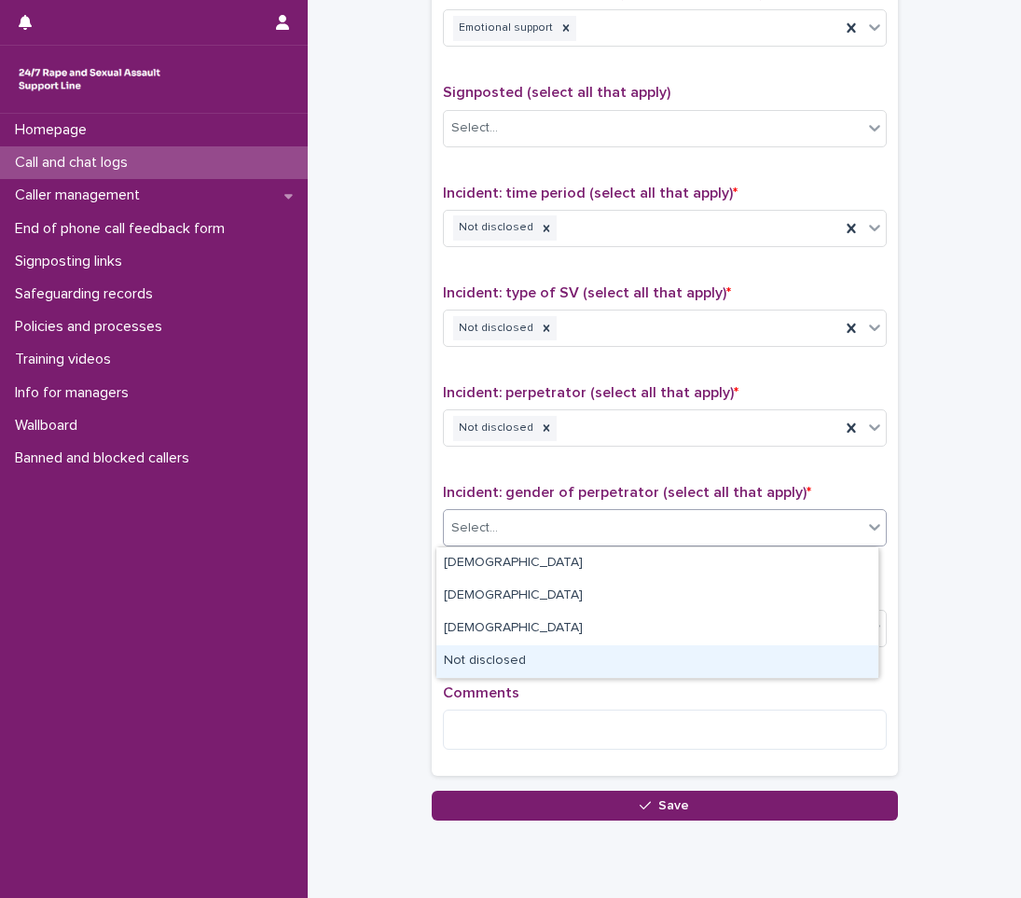
click at [463, 659] on div "Not disclosed" at bounding box center [658, 662] width 442 height 33
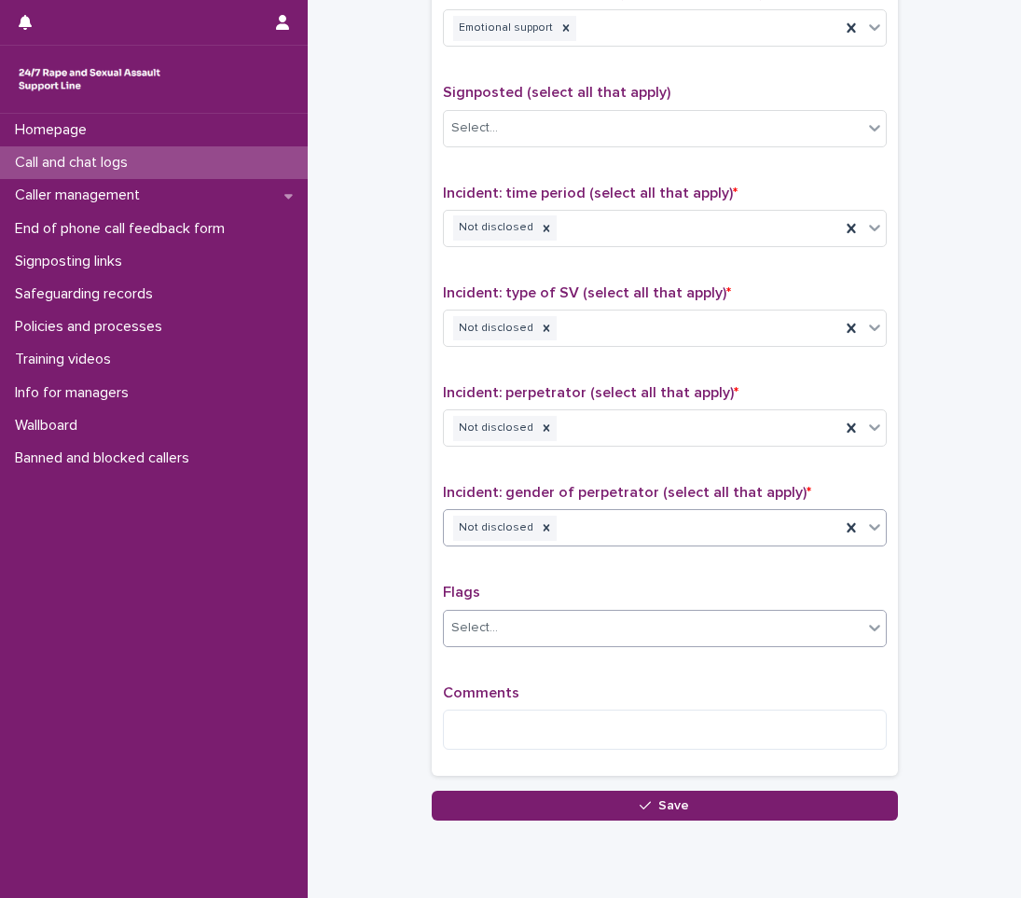
scroll to position [1282, 0]
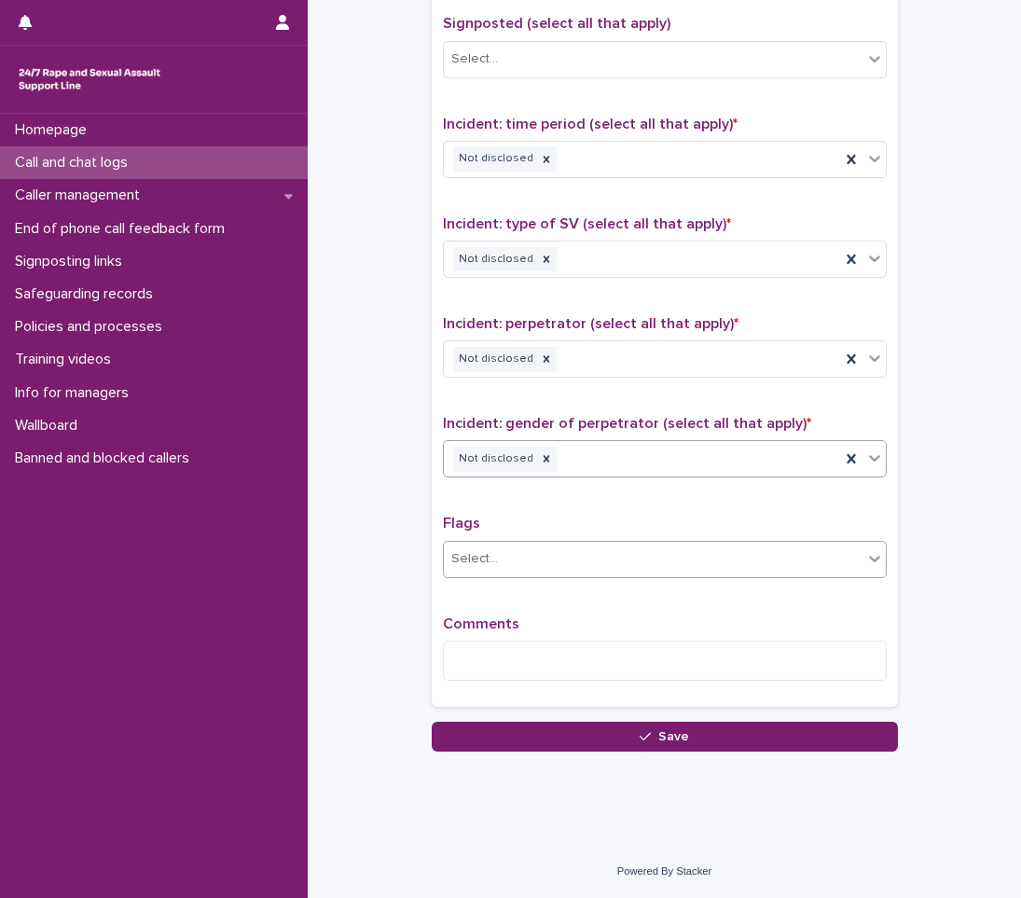
click at [495, 569] on div "Select..." at bounding box center [653, 559] width 419 height 31
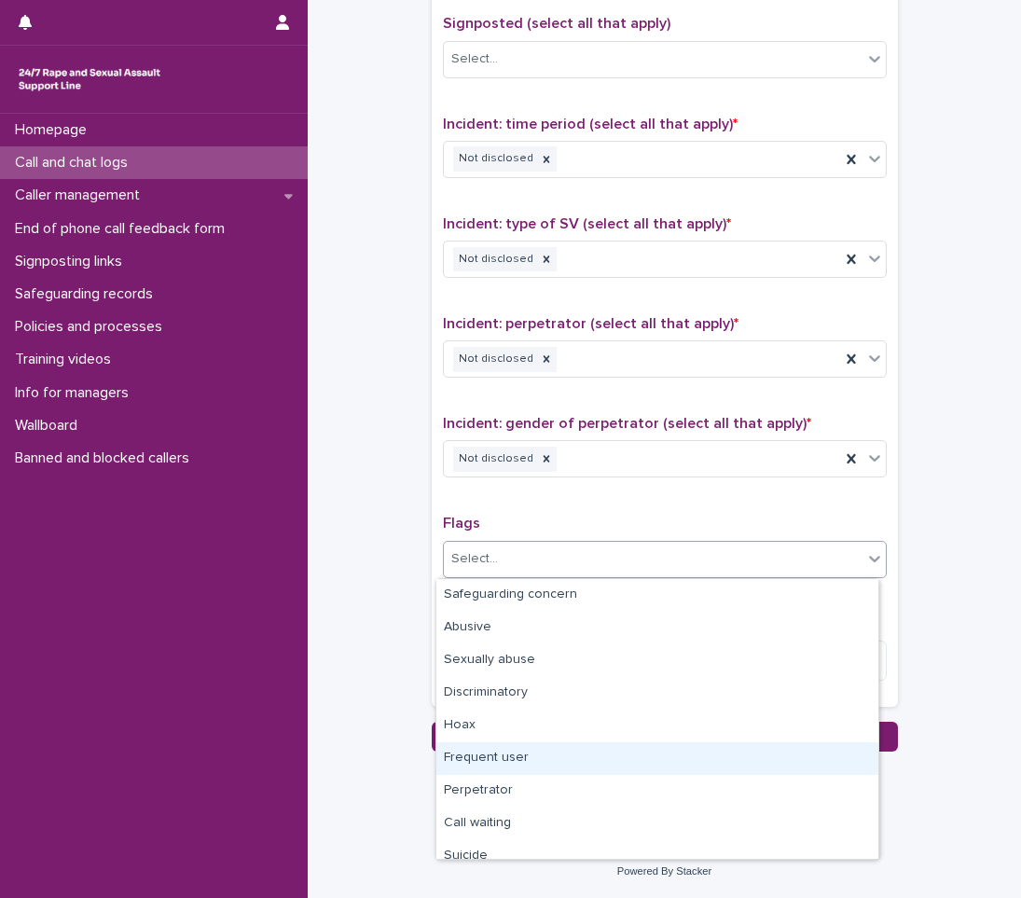
click at [470, 750] on div "Frequent user" at bounding box center [658, 759] width 442 height 33
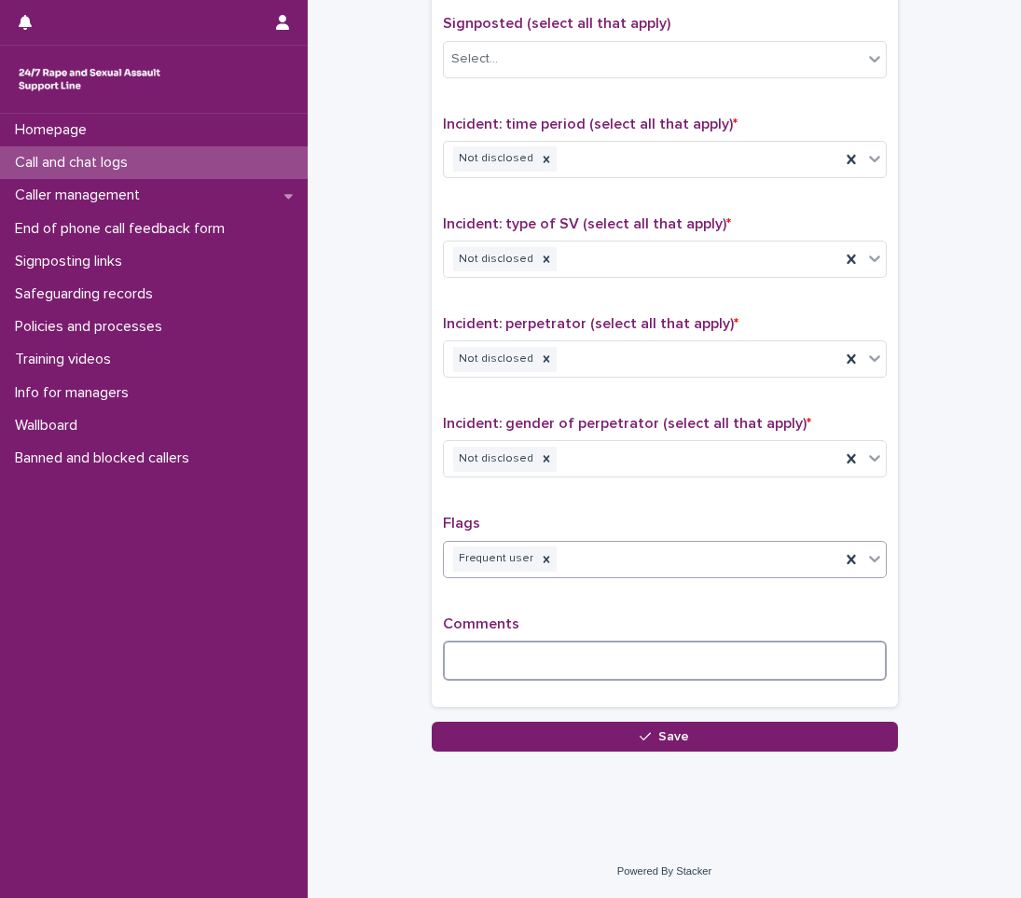
click at [487, 671] on textarea at bounding box center [665, 661] width 444 height 40
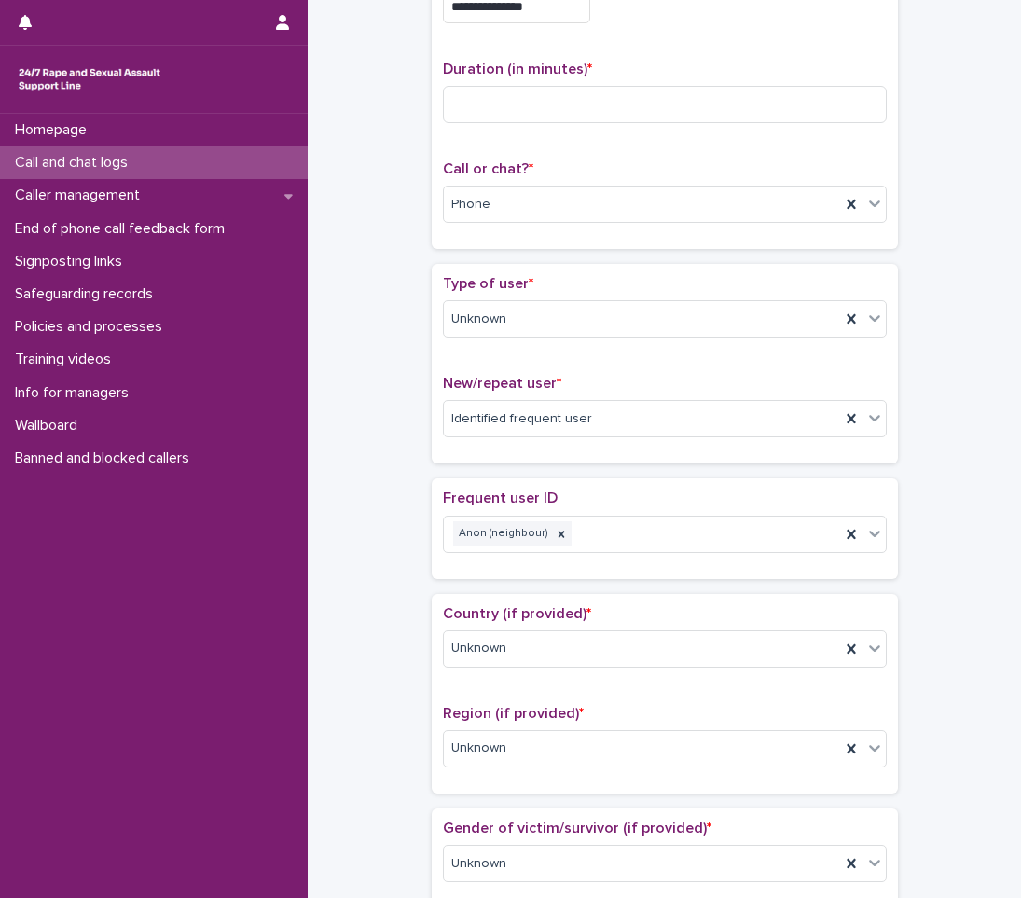
scroll to position [0, 0]
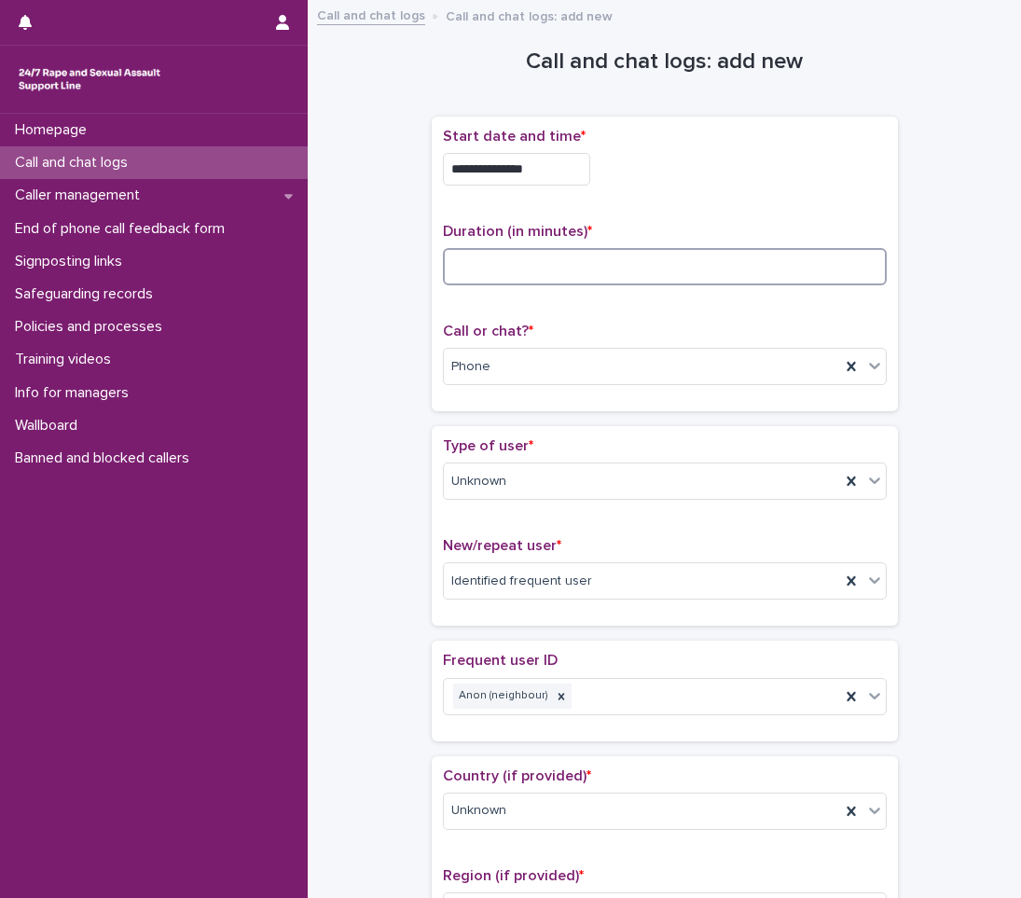
click at [539, 257] on input at bounding box center [665, 266] width 444 height 37
type input "**"
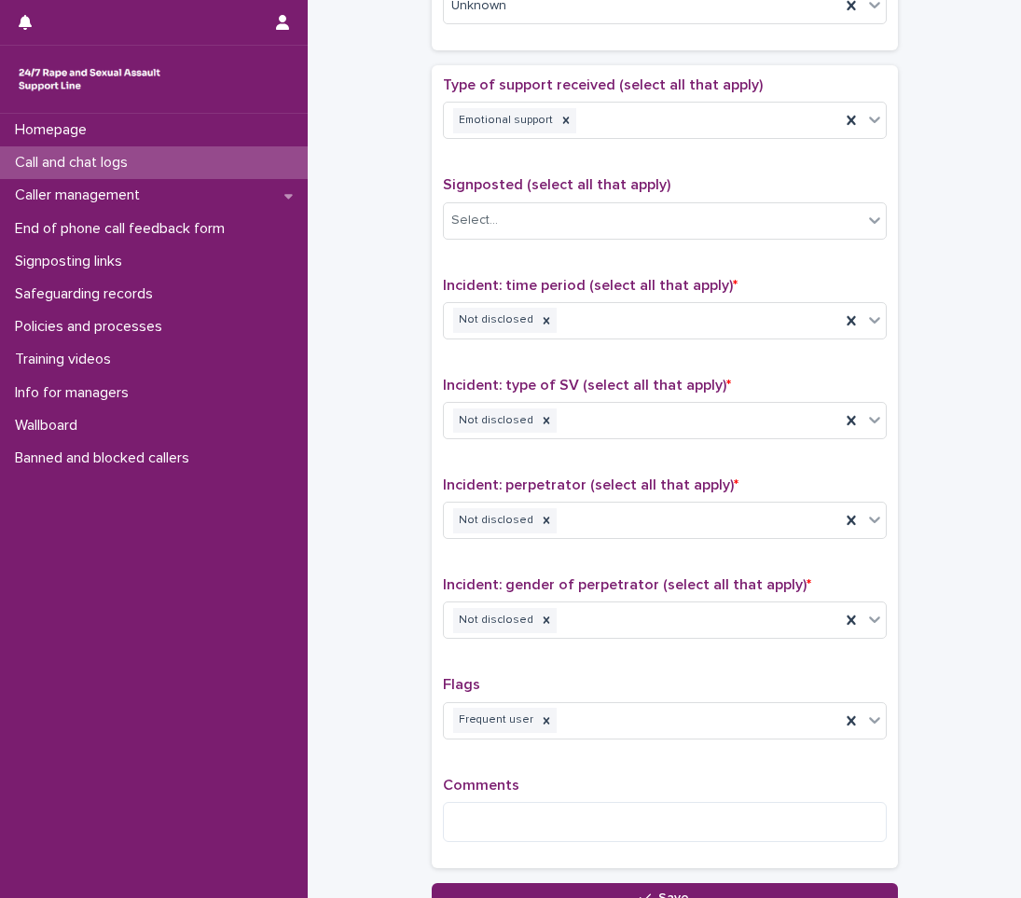
scroll to position [1282, 0]
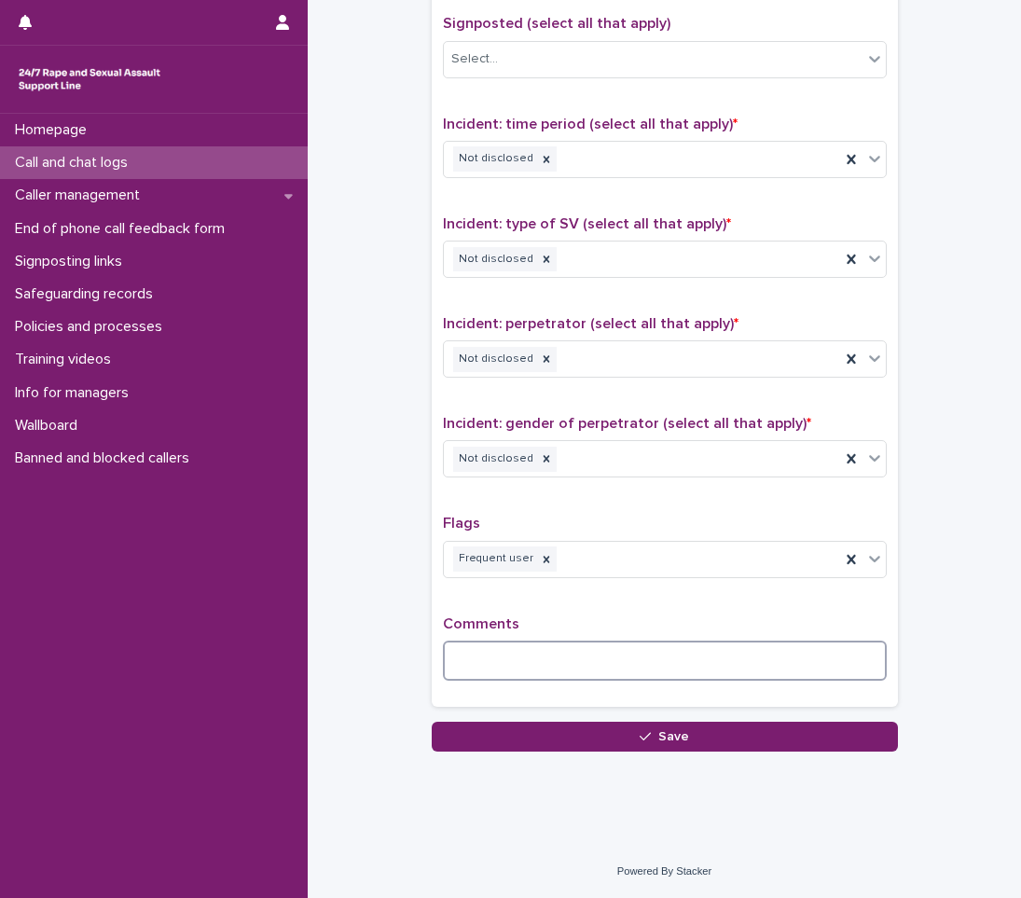
click at [529, 658] on textarea at bounding box center [665, 661] width 444 height 40
click at [512, 670] on textarea at bounding box center [665, 661] width 444 height 40
click at [550, 660] on textarea at bounding box center [665, 661] width 444 height 40
click at [839, 660] on textarea "**********" at bounding box center [665, 661] width 444 height 40
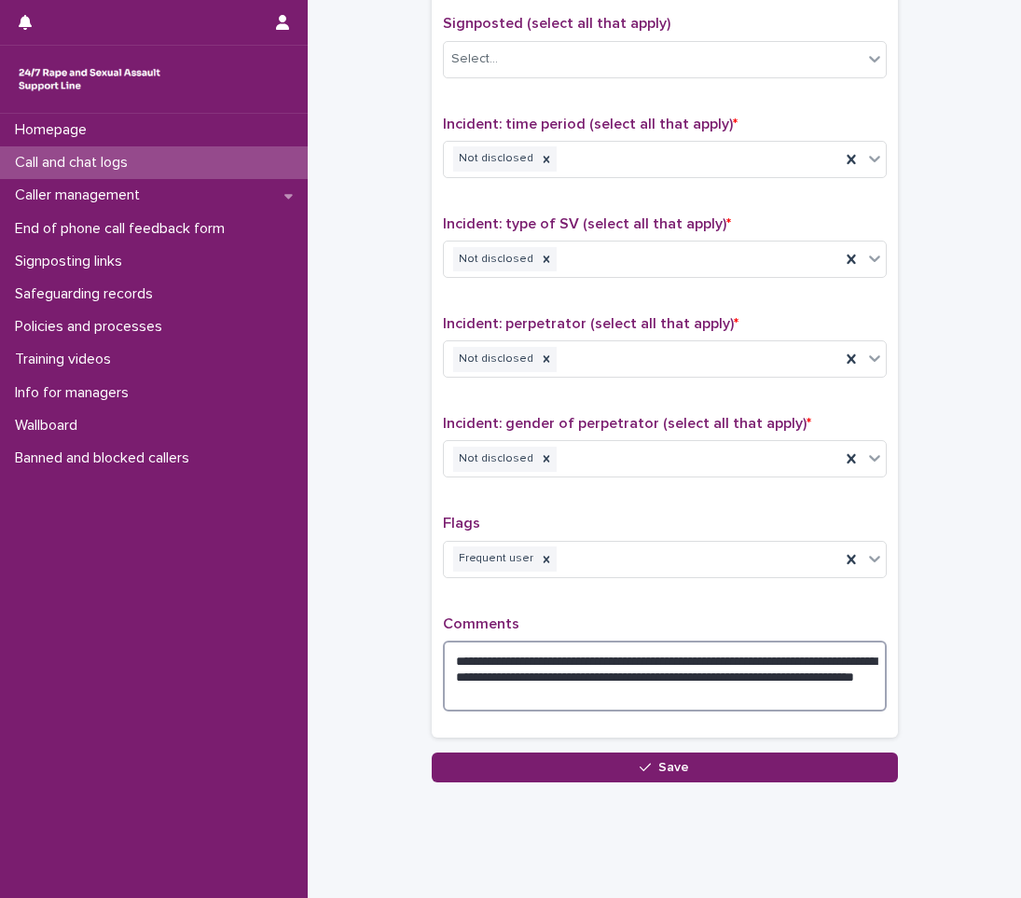
click at [640, 696] on textarea "**********" at bounding box center [665, 676] width 444 height 71
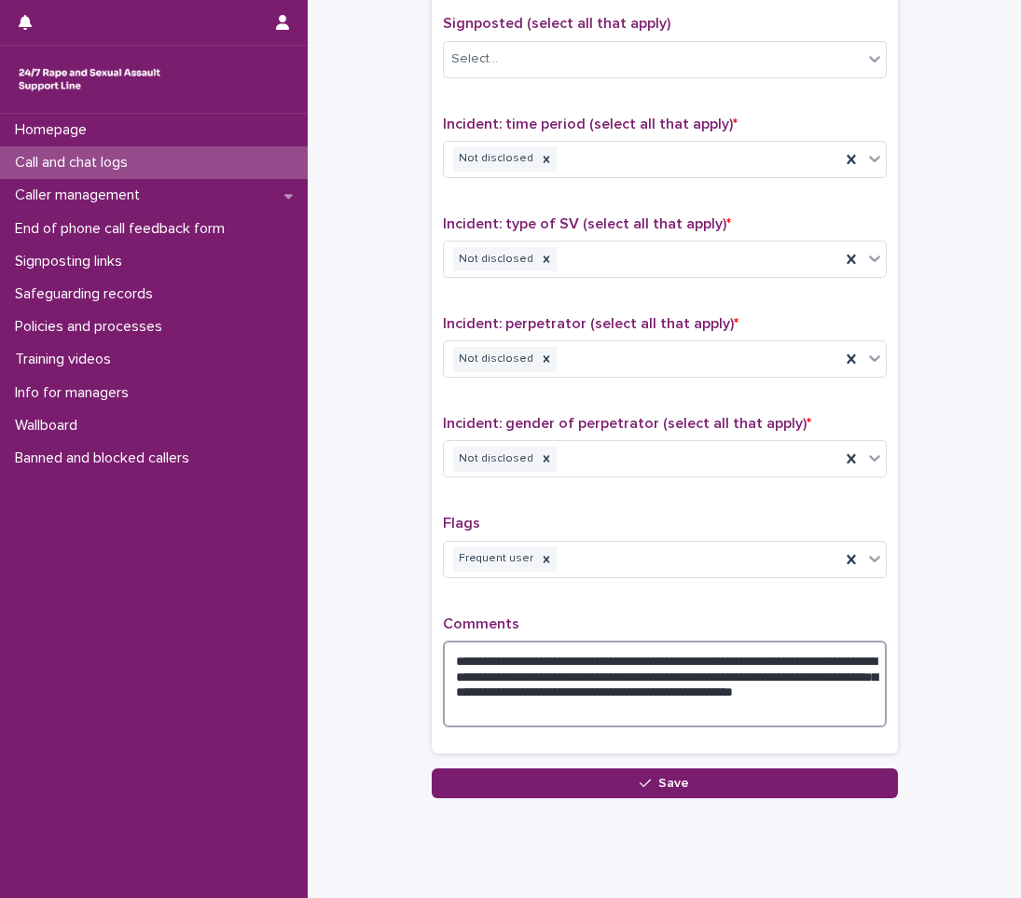
click at [619, 708] on textarea "**********" at bounding box center [665, 684] width 444 height 87
click at [778, 706] on textarea "**********" at bounding box center [665, 684] width 444 height 87
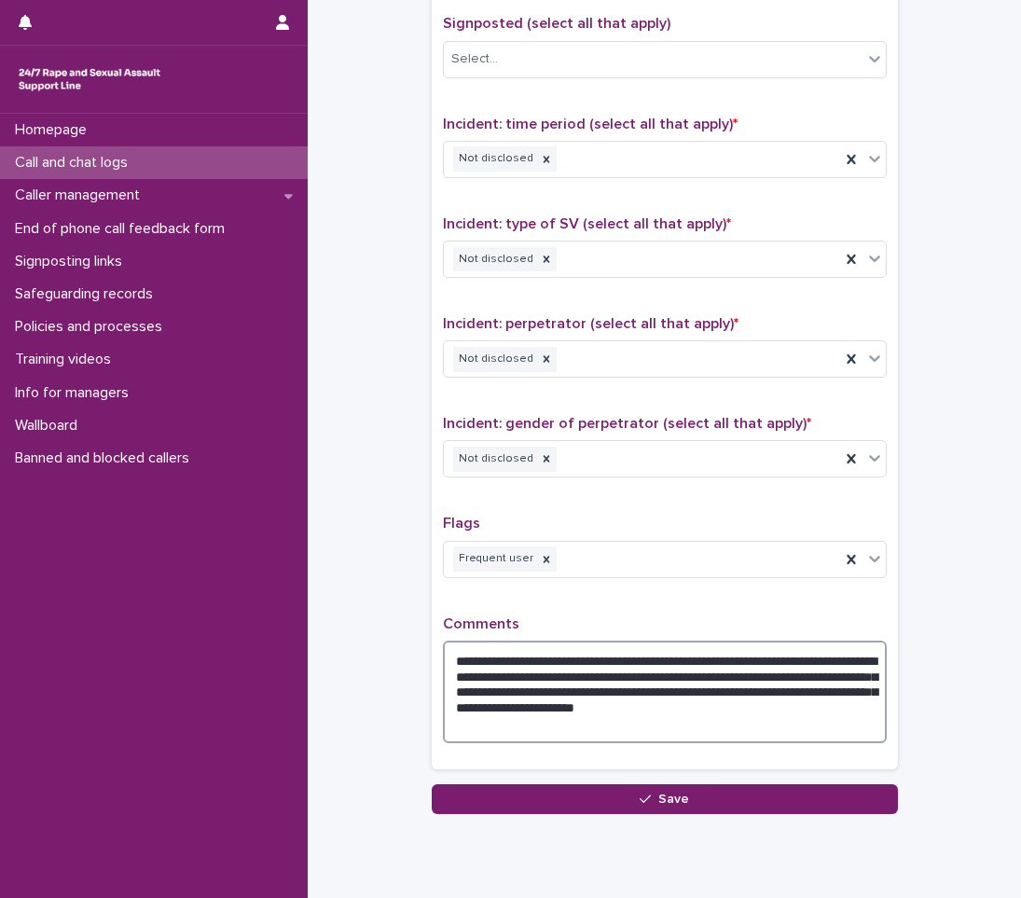
click at [769, 707] on textarea "**********" at bounding box center [665, 692] width 444 height 103
click at [829, 705] on textarea "**********" at bounding box center [665, 692] width 444 height 103
click at [568, 733] on textarea "**********" at bounding box center [665, 692] width 444 height 103
click at [747, 720] on textarea "**********" at bounding box center [665, 692] width 444 height 103
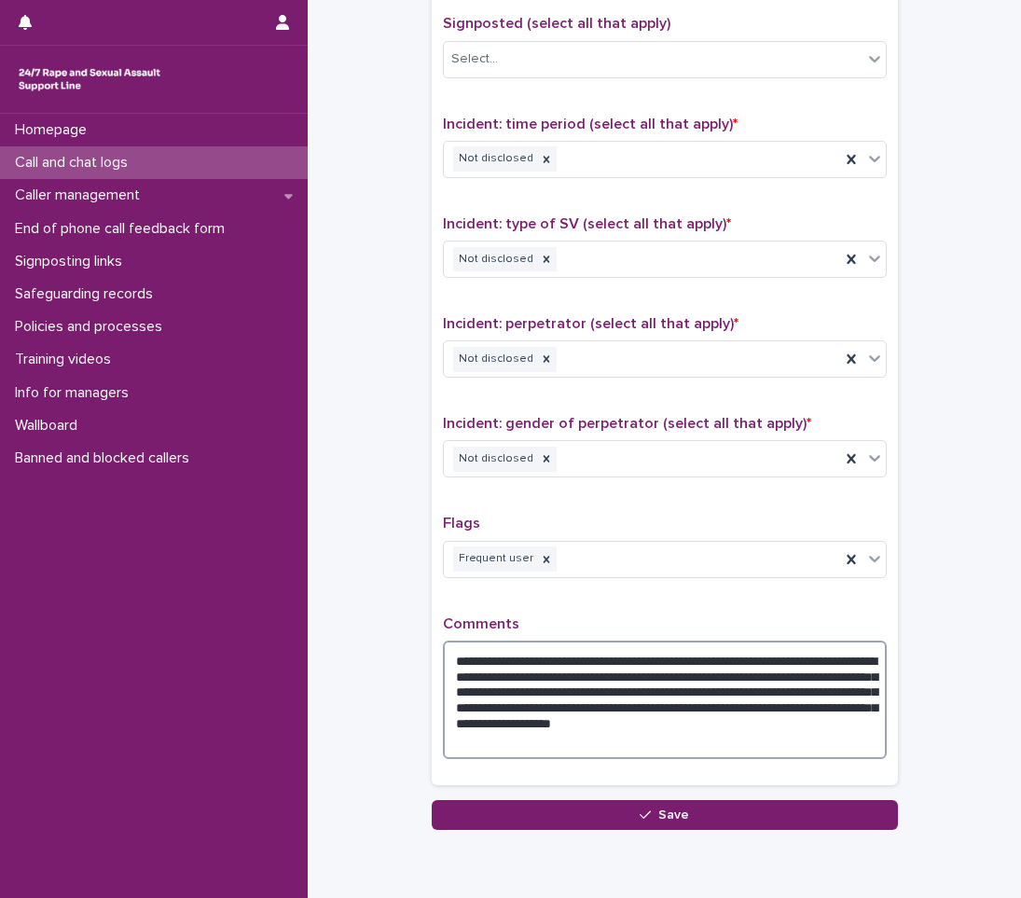
click at [600, 748] on textarea "**********" at bounding box center [665, 700] width 444 height 118
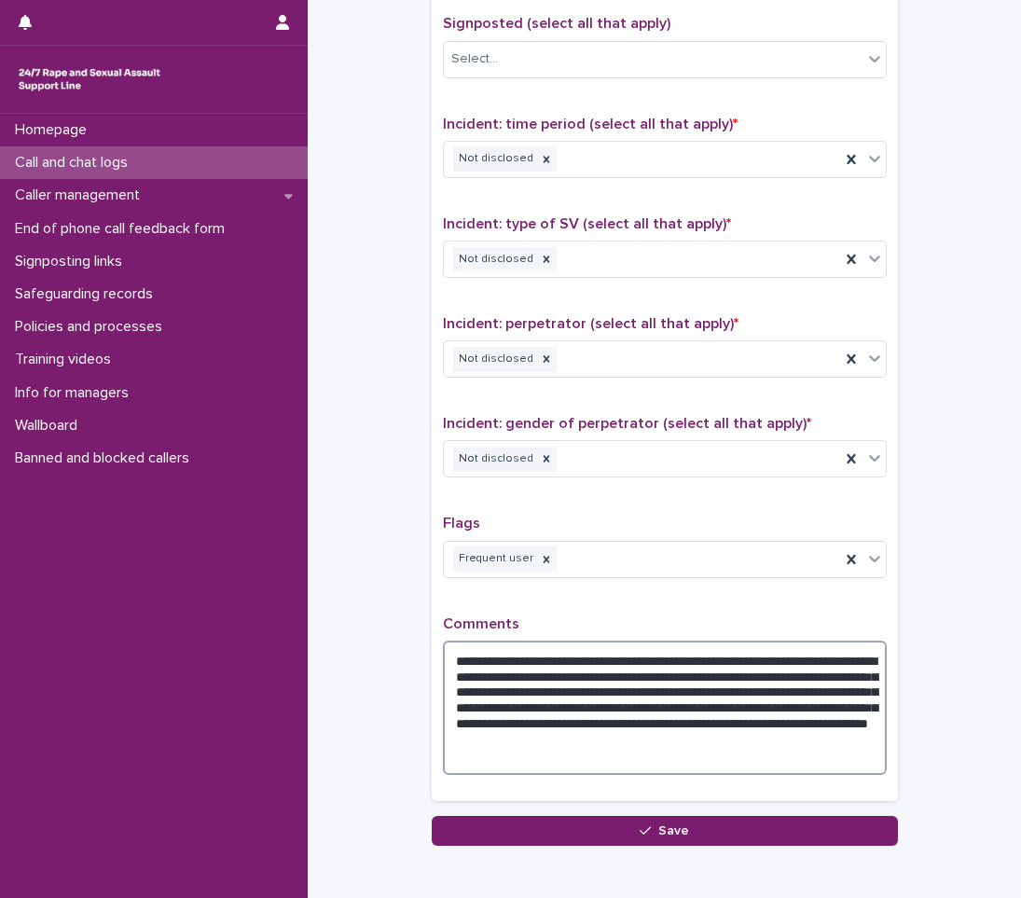
click at [528, 755] on textarea "**********" at bounding box center [665, 708] width 444 height 134
drag, startPoint x: 824, startPoint y: 741, endPoint x: 853, endPoint y: 746, distance: 29.5
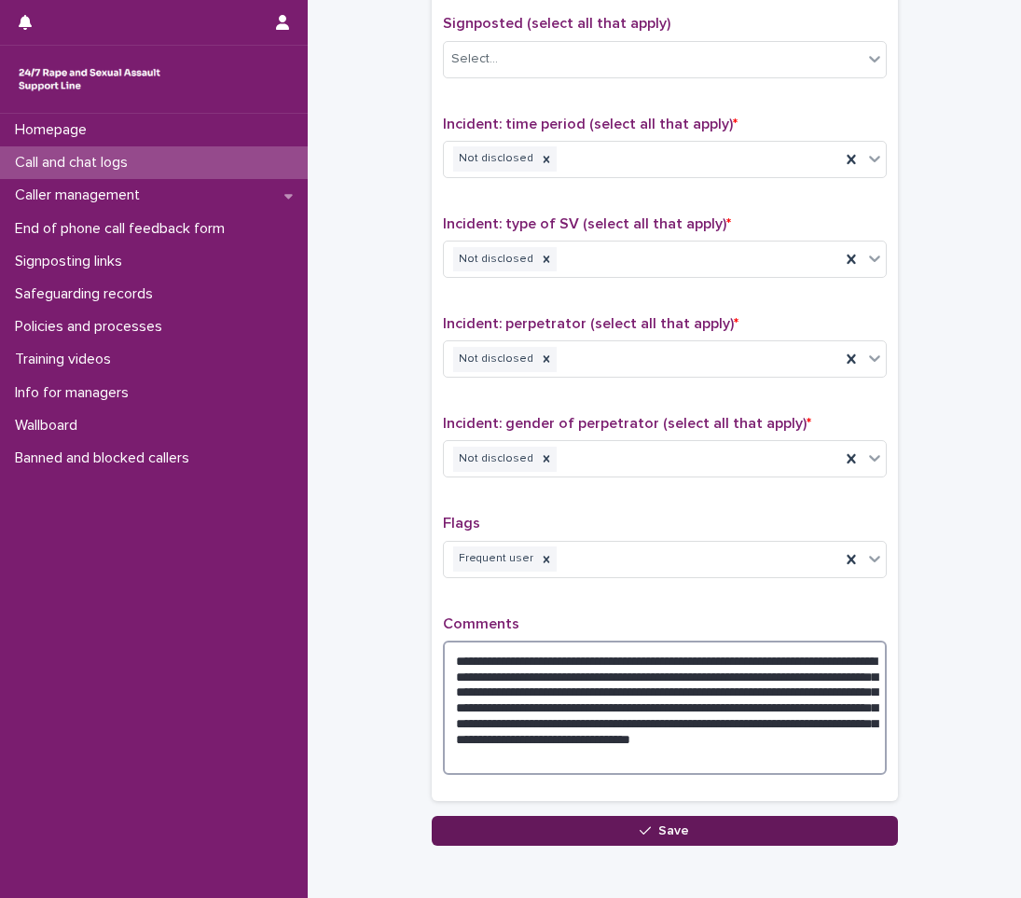
type textarea "**********"
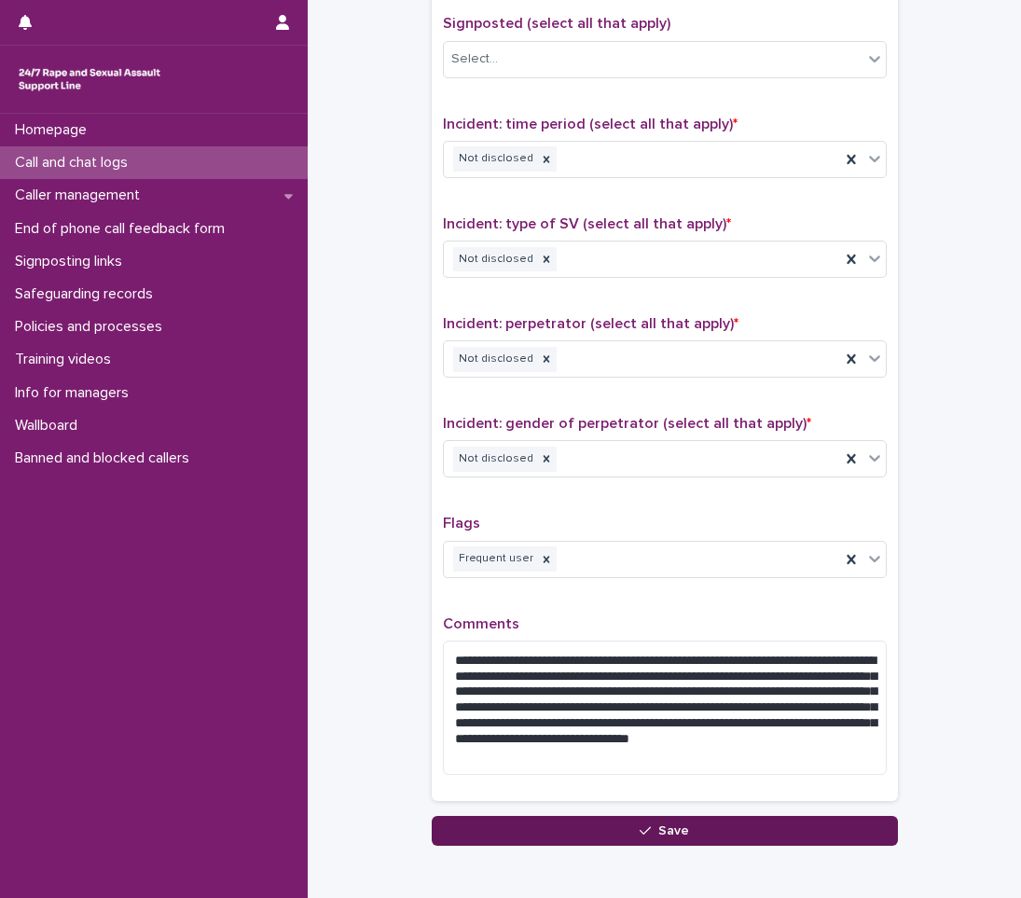
click at [667, 827] on span "Save" at bounding box center [674, 831] width 31 height 13
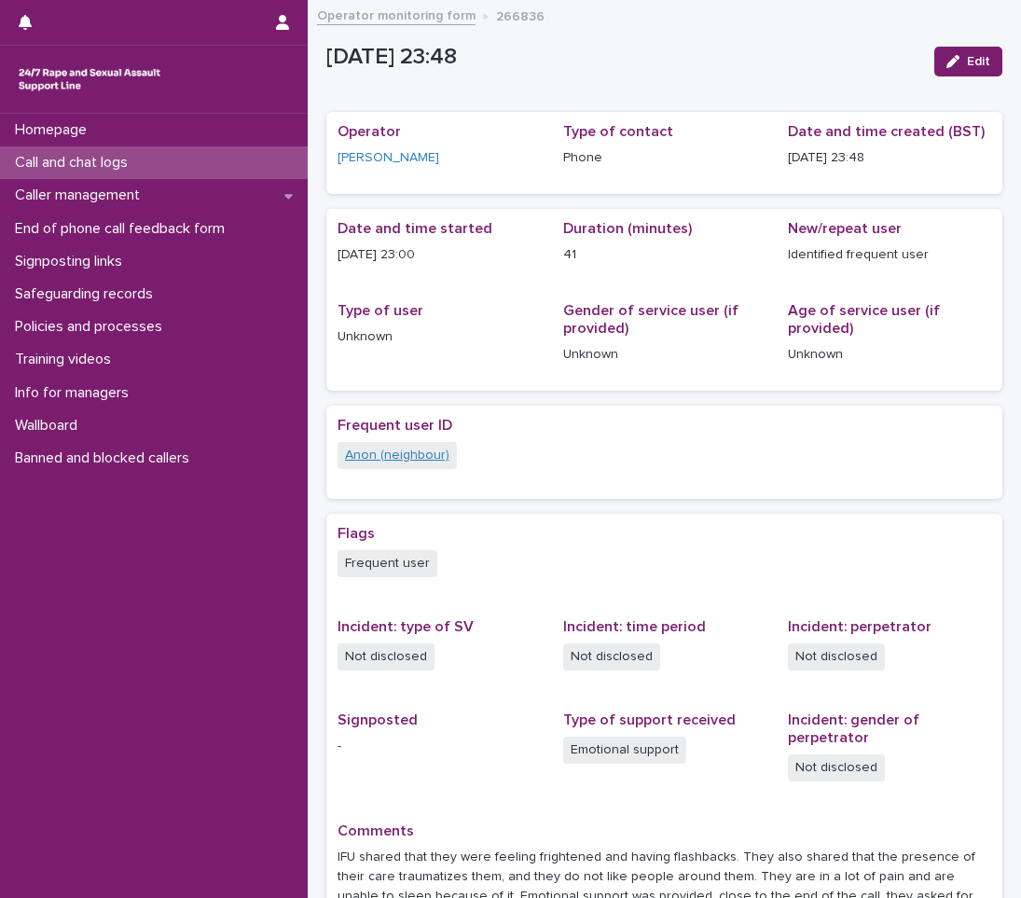
click at [405, 457] on link "Anon (neighbour)" at bounding box center [397, 456] width 104 height 20
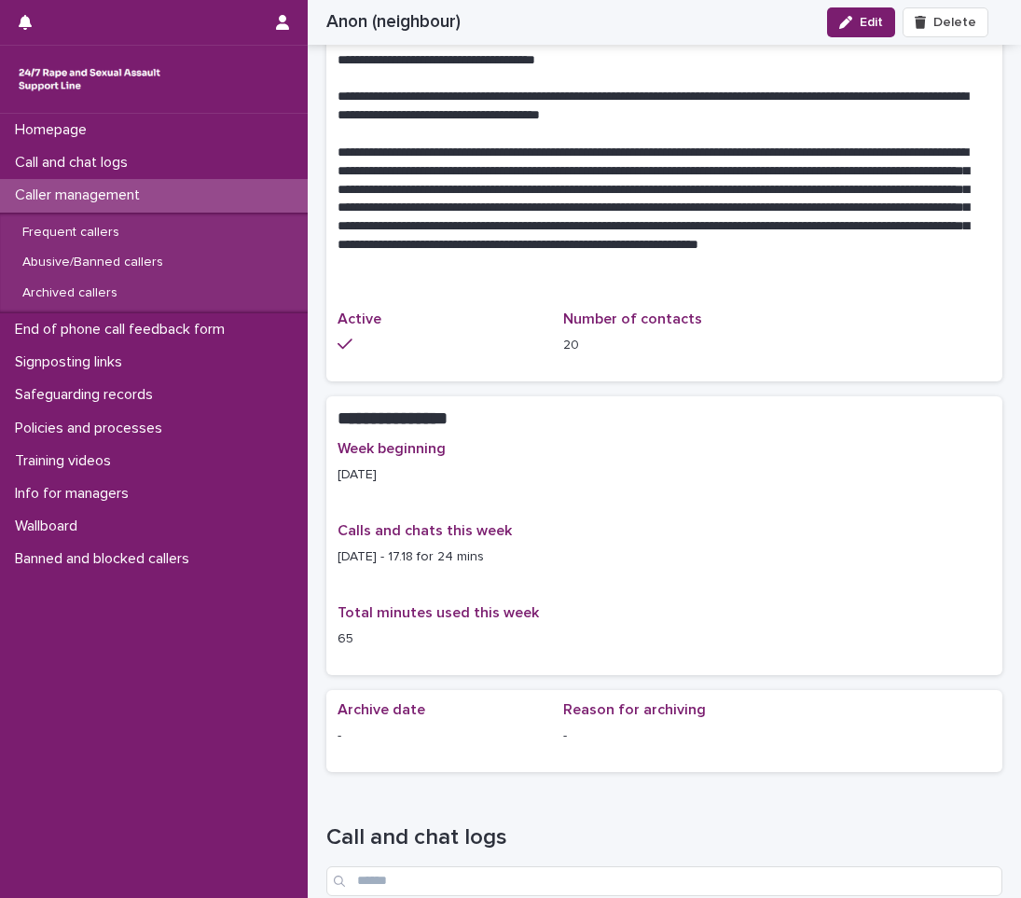
scroll to position [933, 0]
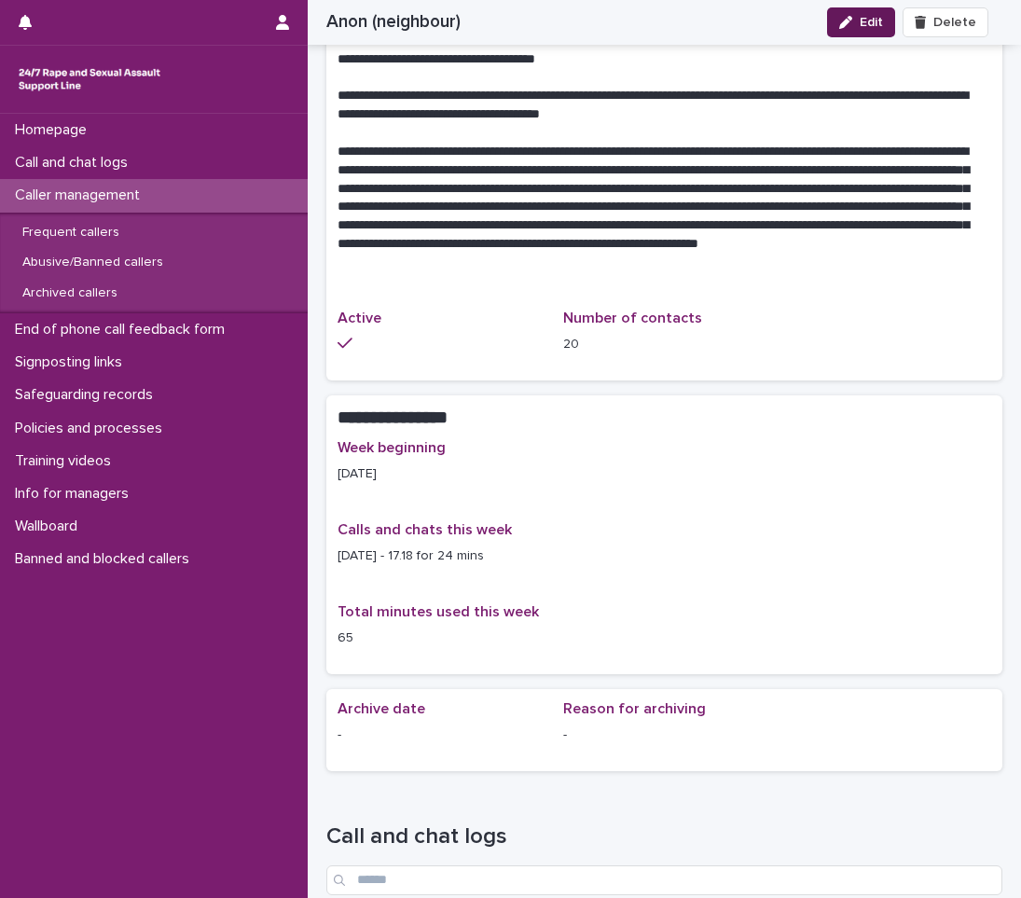
click at [867, 22] on span "Edit" at bounding box center [871, 22] width 23 height 13
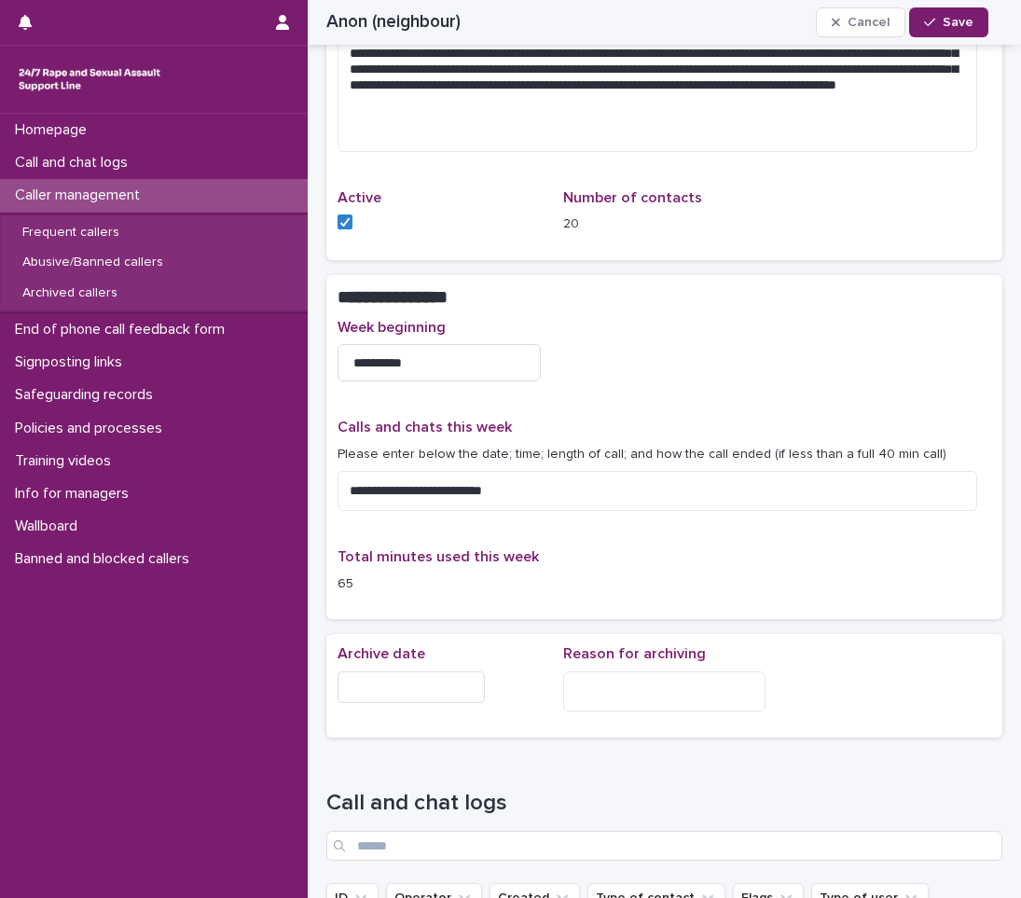
scroll to position [1250, 0]
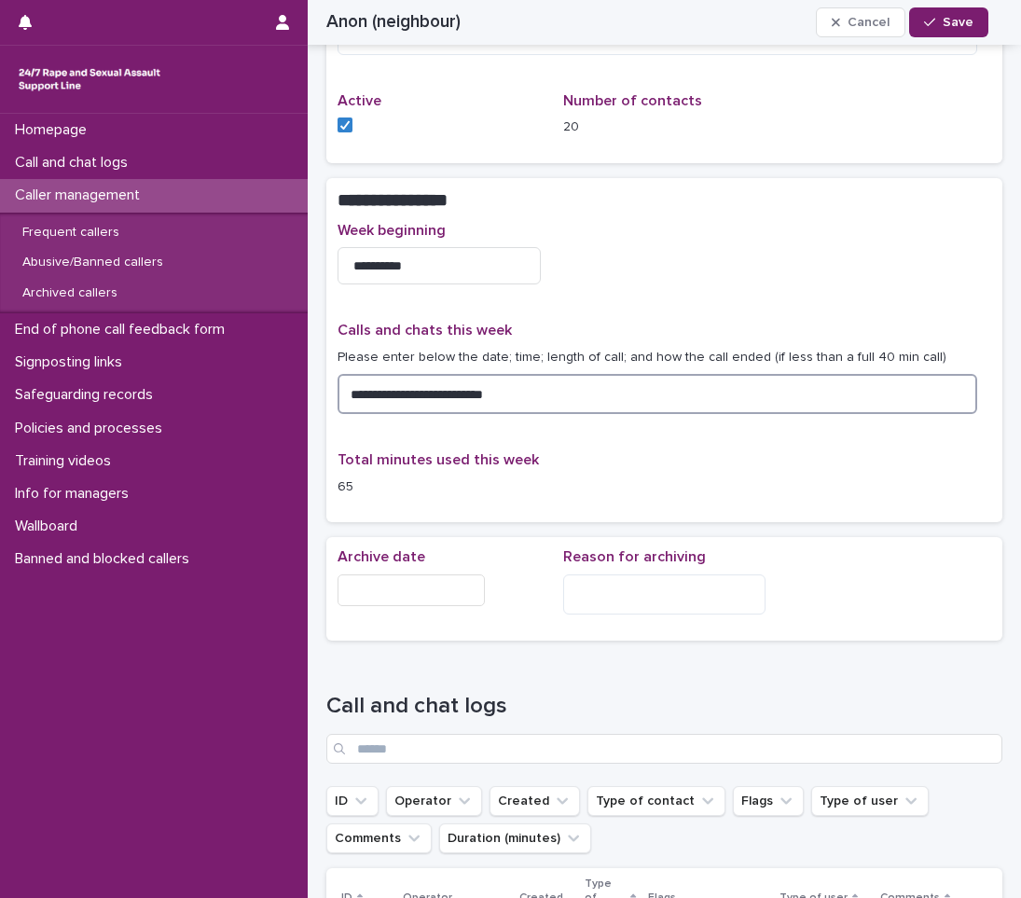
click at [520, 400] on textarea "**********" at bounding box center [658, 394] width 640 height 40
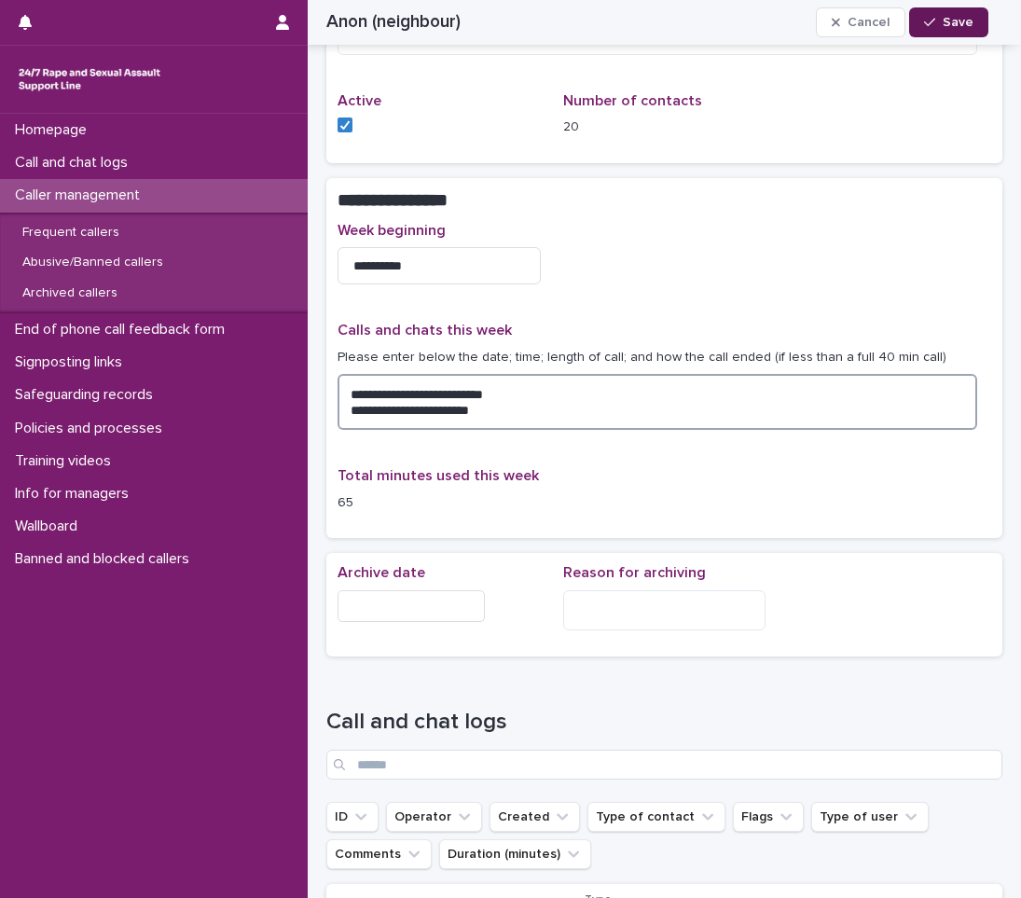
type textarea "**********"
click at [971, 27] on span "Save" at bounding box center [958, 22] width 31 height 13
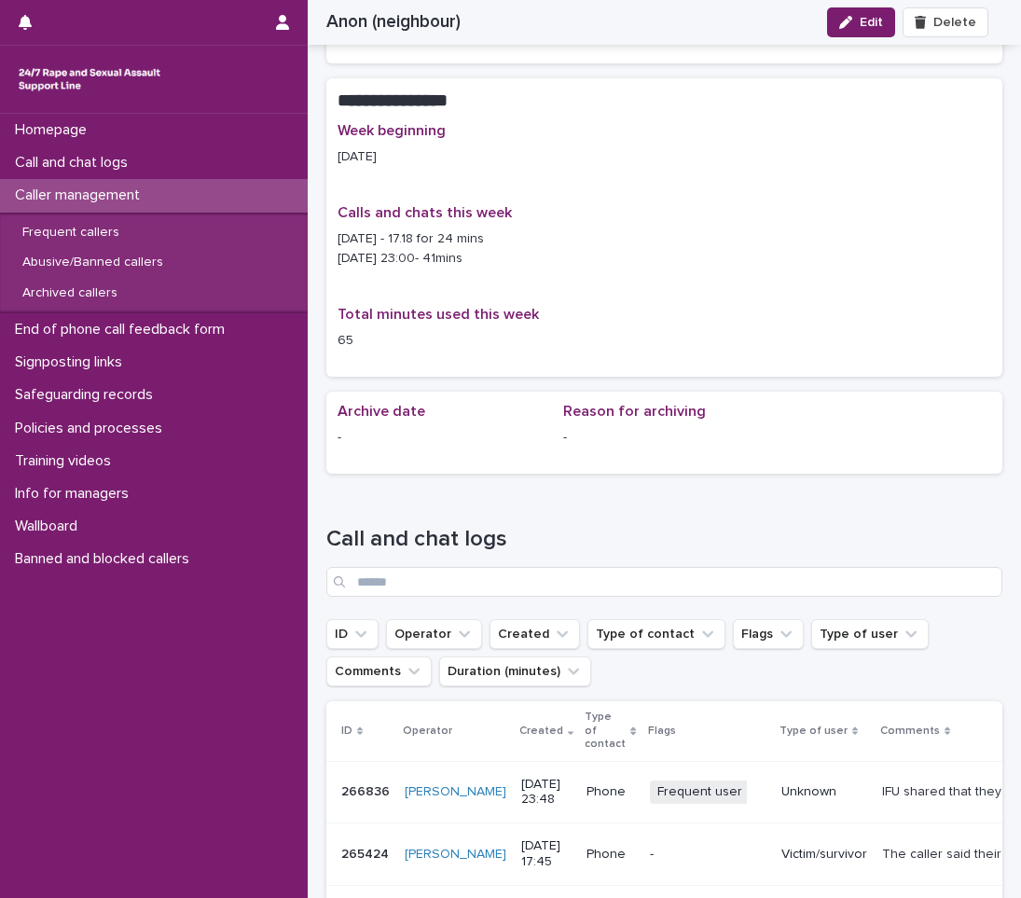
scroll to position [1159, 0]
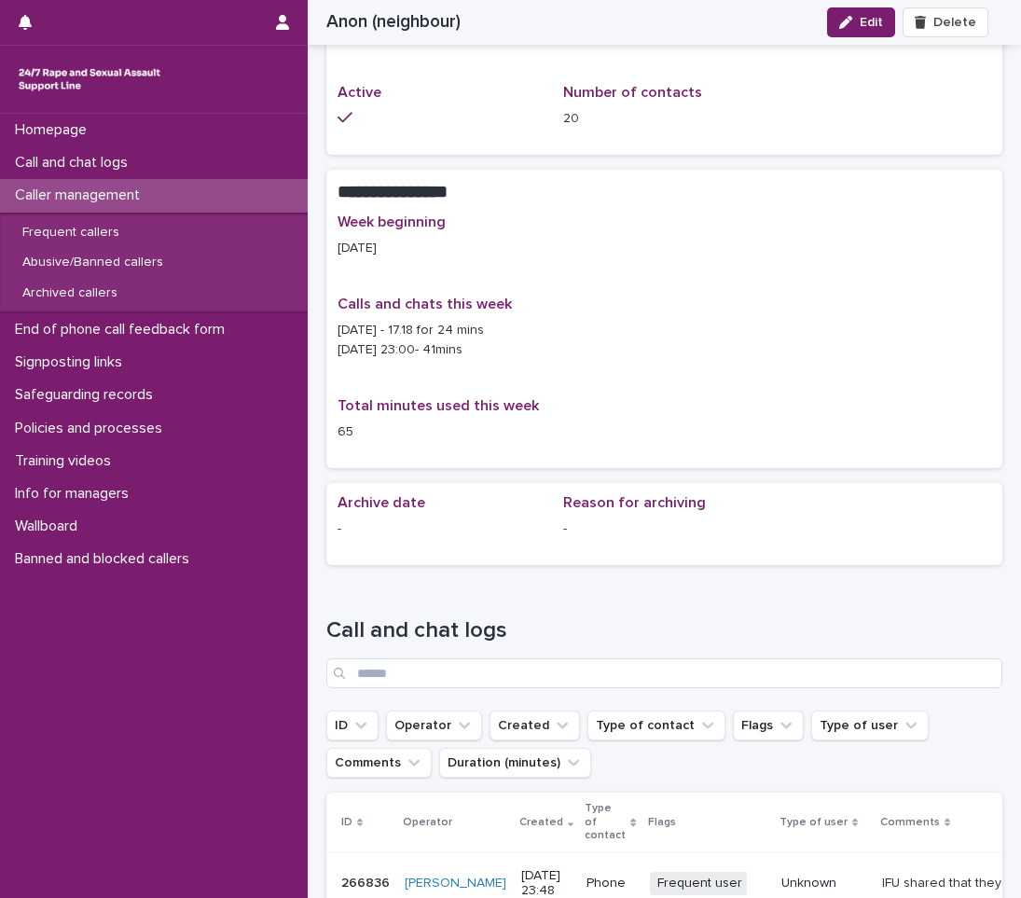
click at [126, 190] on p "Caller management" at bounding box center [80, 196] width 147 height 18
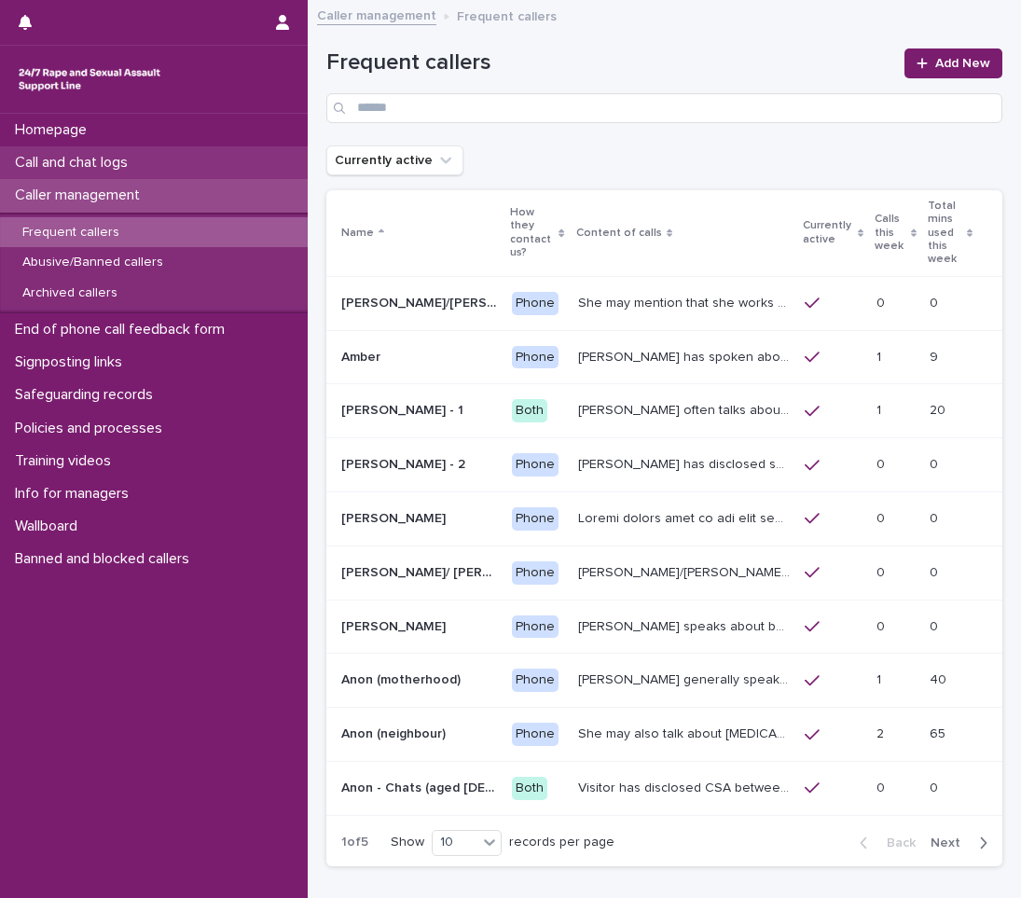
click at [125, 147] on div "Call and chat logs" at bounding box center [154, 162] width 308 height 33
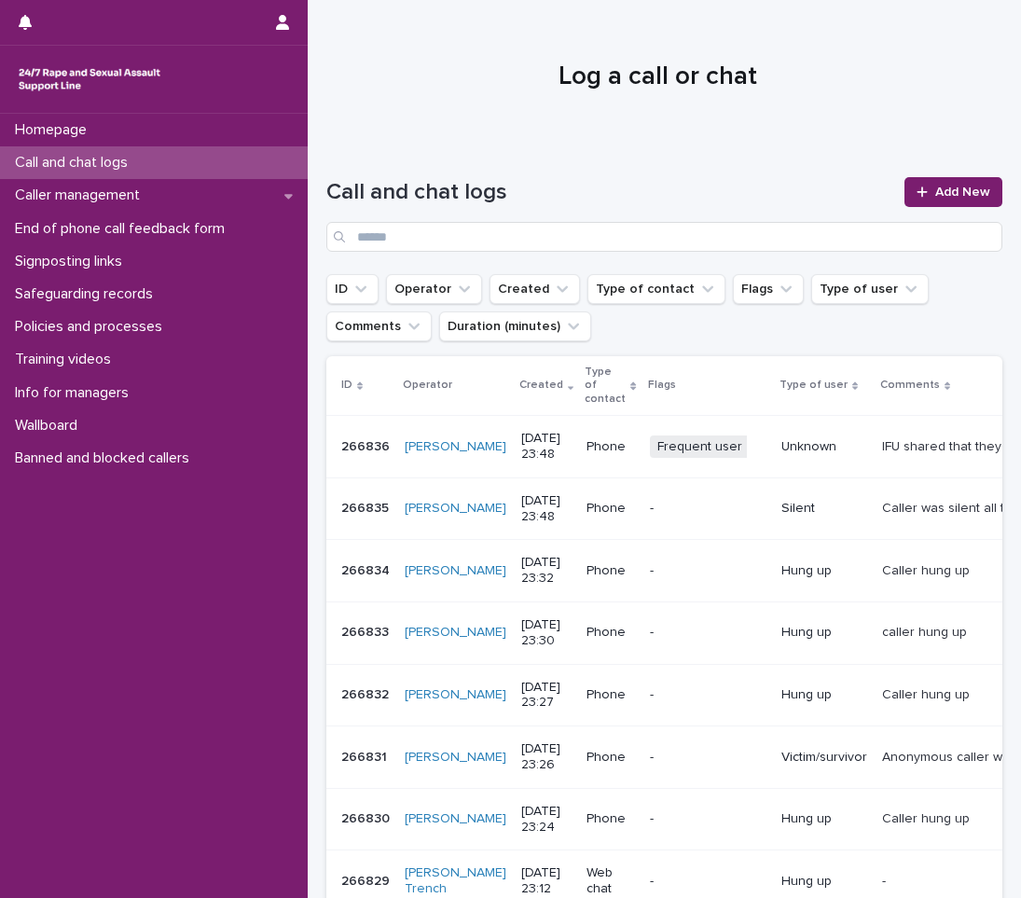
click at [898, 444] on p "IFU shared that they were feeling frightened and having flashbacks. They also s…" at bounding box center [955, 446] width 146 height 20
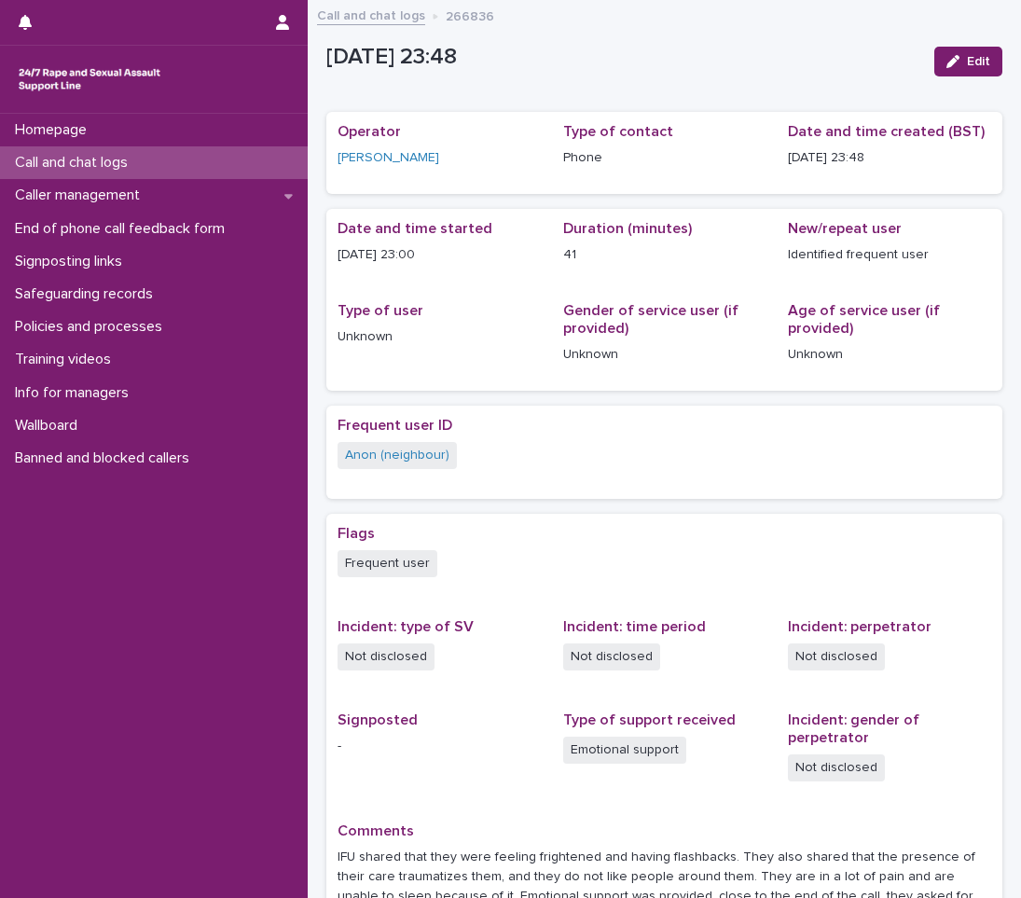
scroll to position [234, 0]
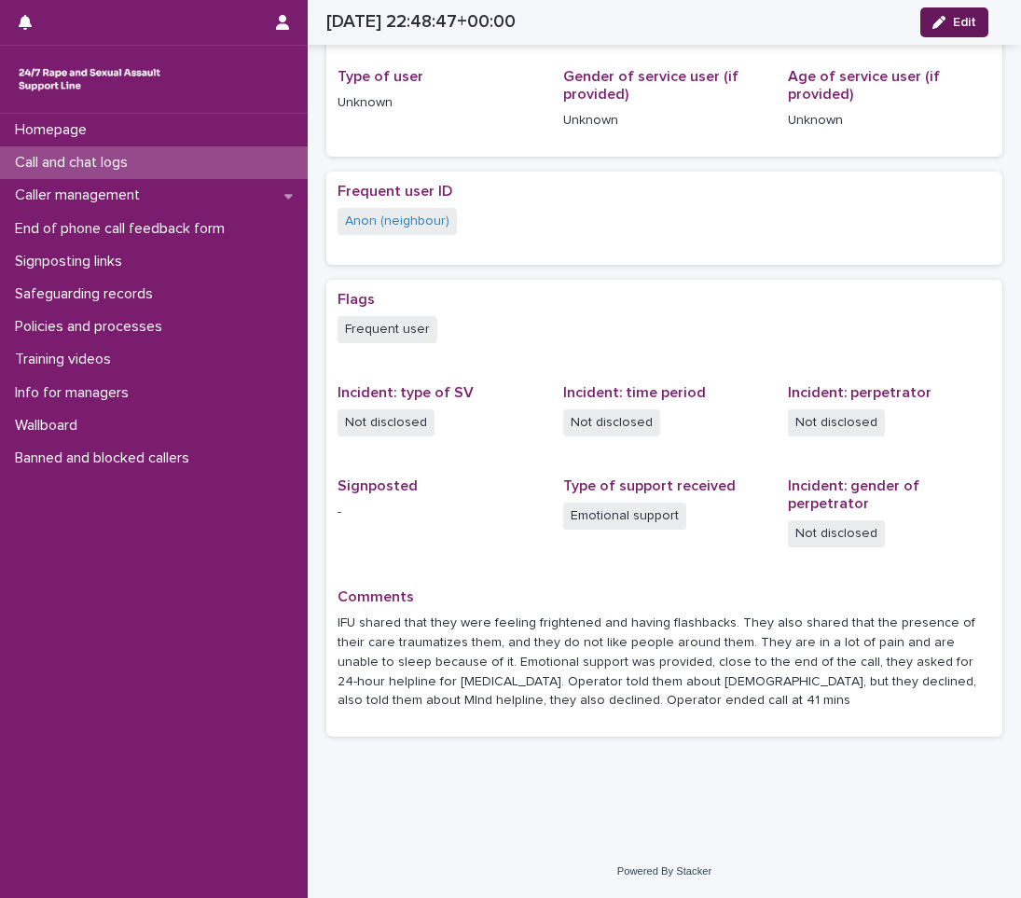
click at [938, 22] on icon "button" at bounding box center [939, 22] width 13 height 13
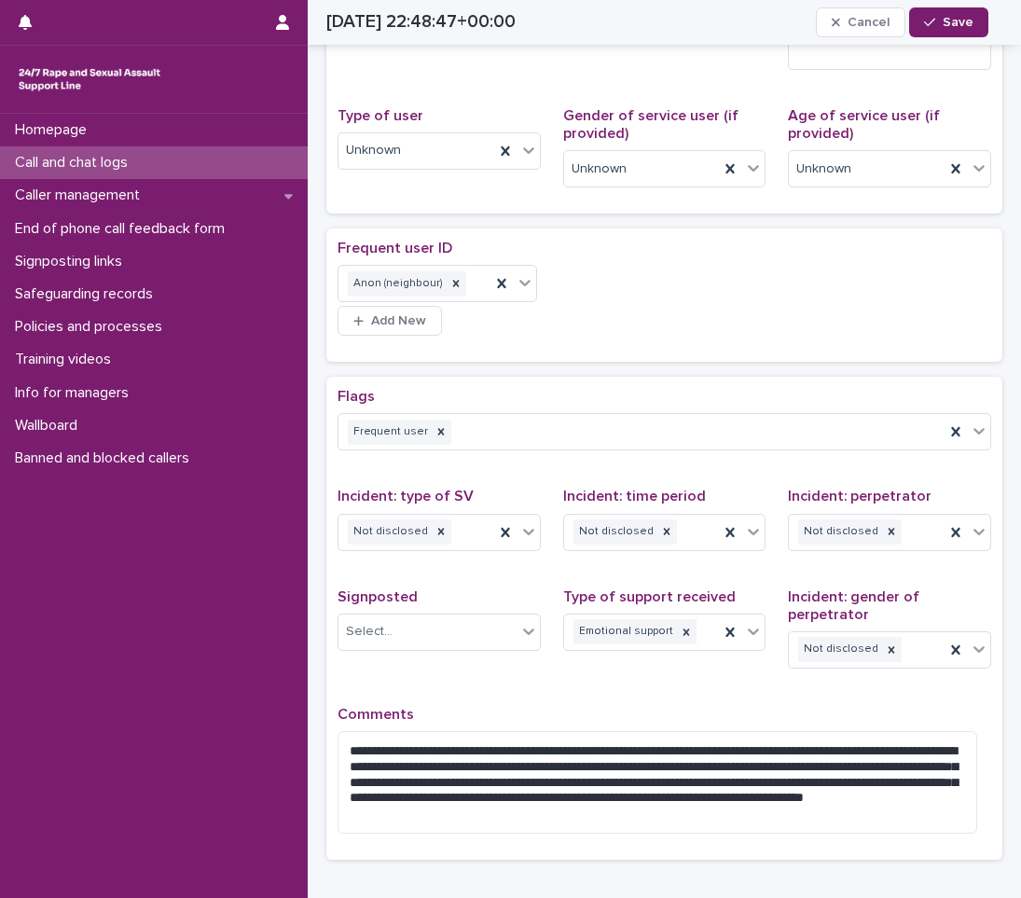
scroll to position [286, 0]
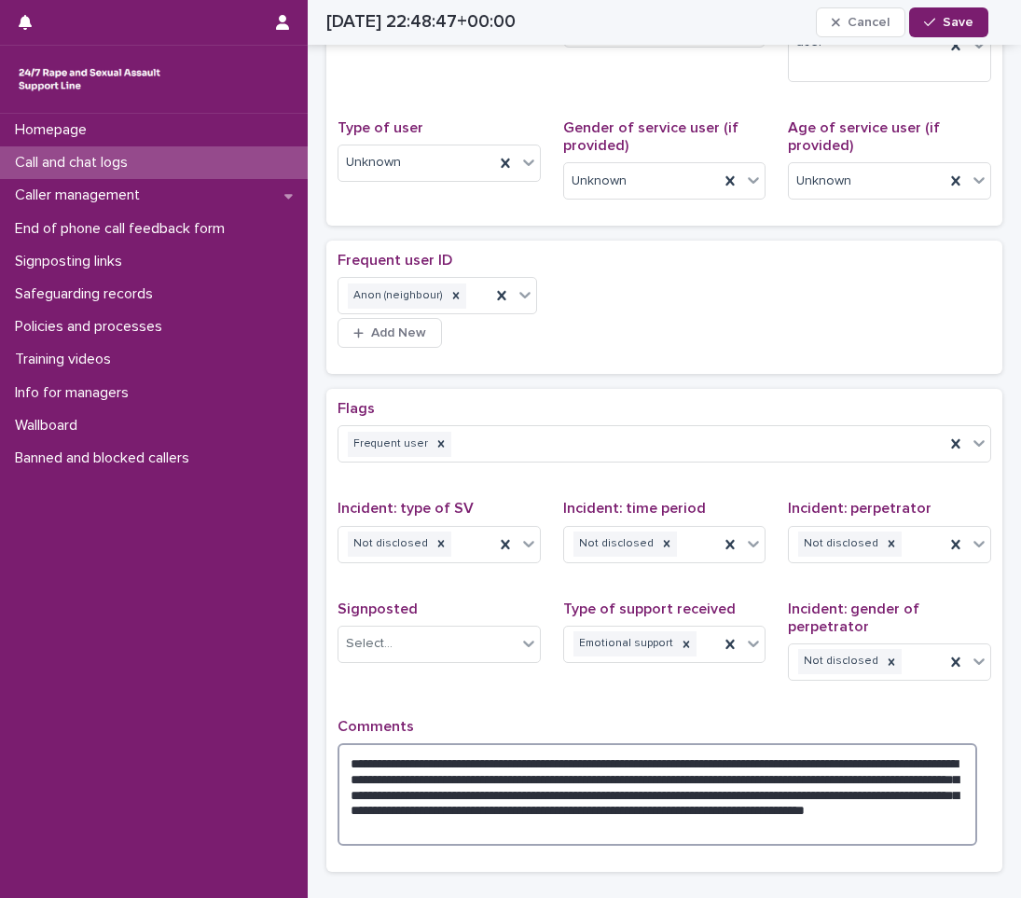
click at [519, 778] on textarea "**********" at bounding box center [658, 794] width 640 height 103
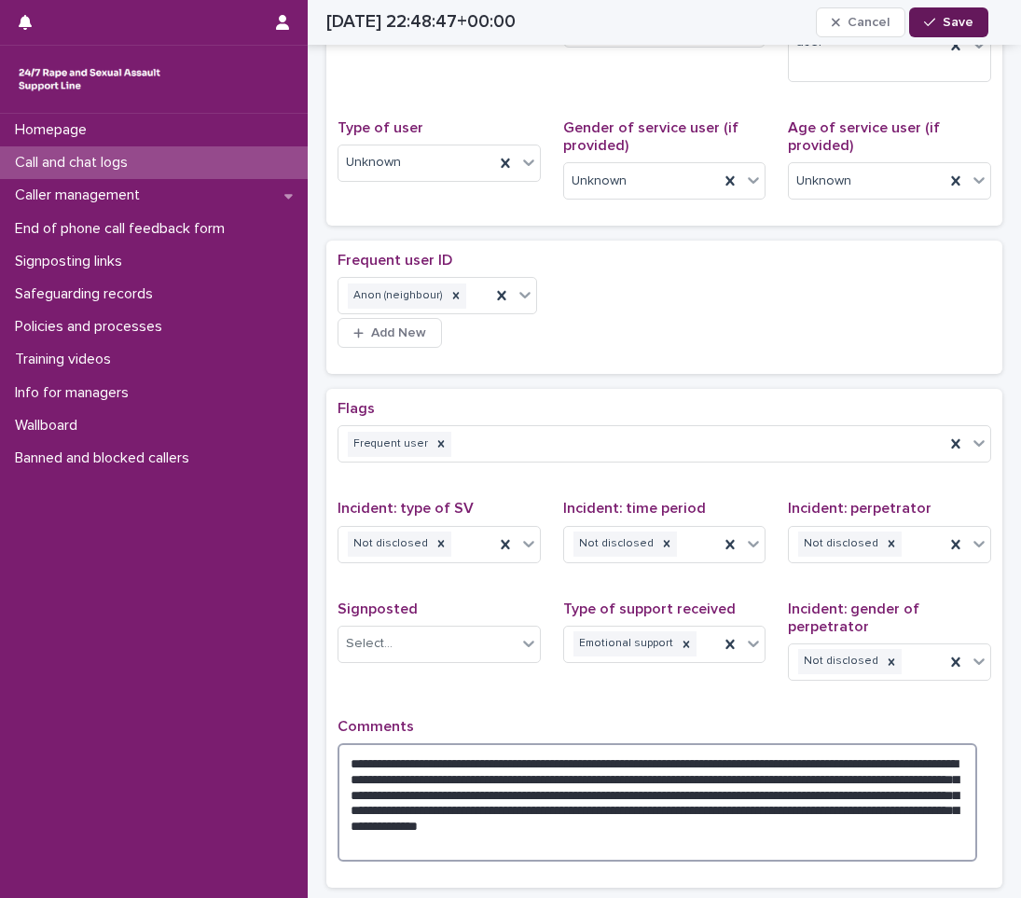
type textarea "**********"
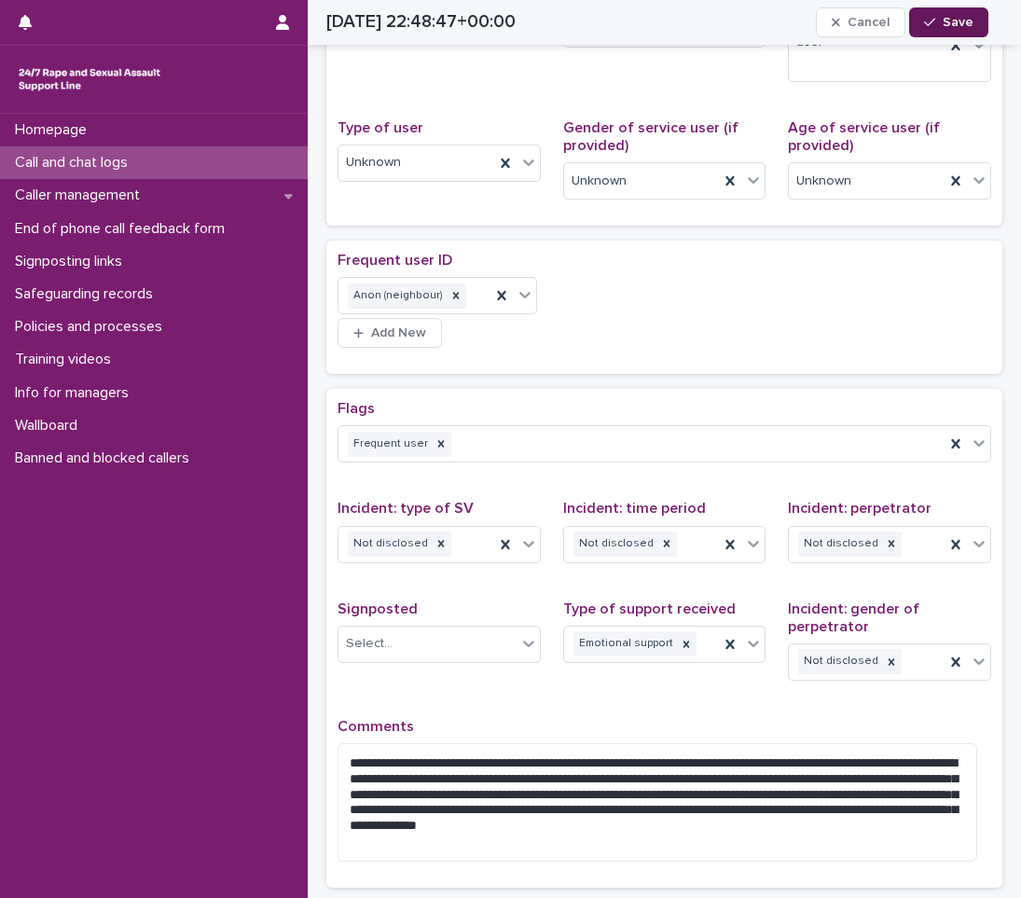
click at [926, 22] on icon "button" at bounding box center [929, 22] width 11 height 13
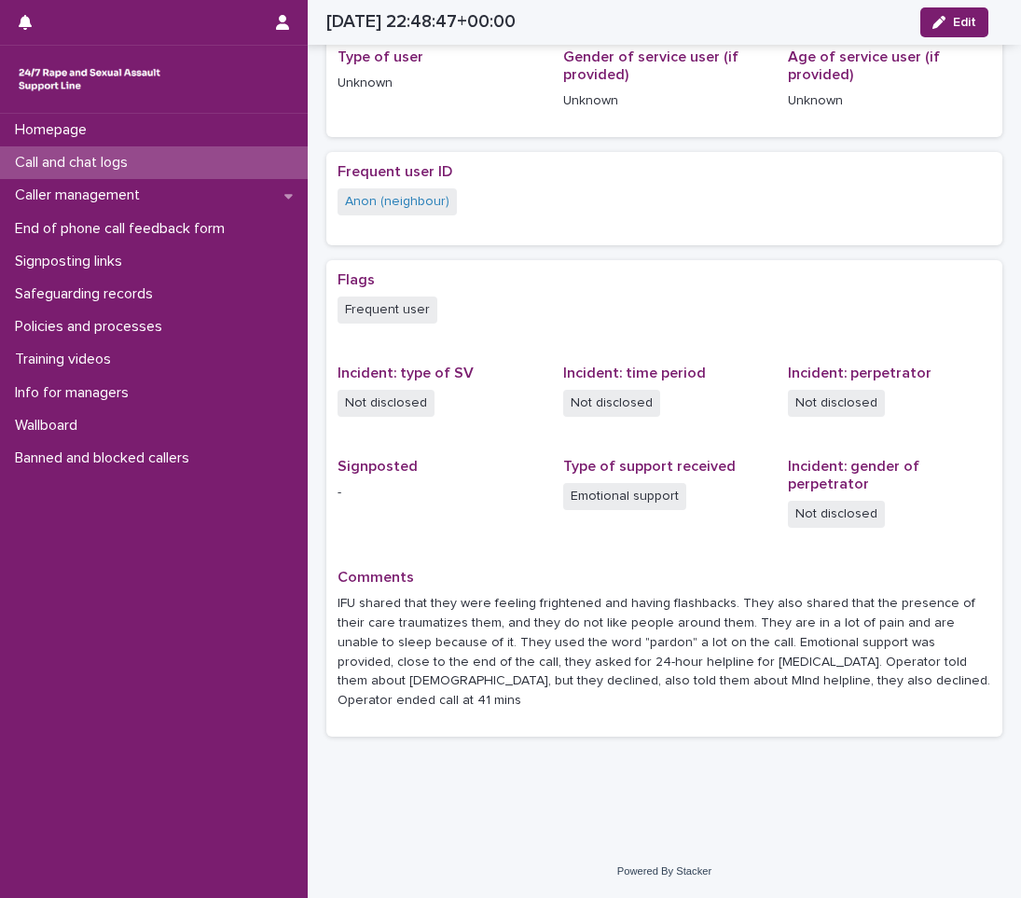
scroll to position [194, 0]
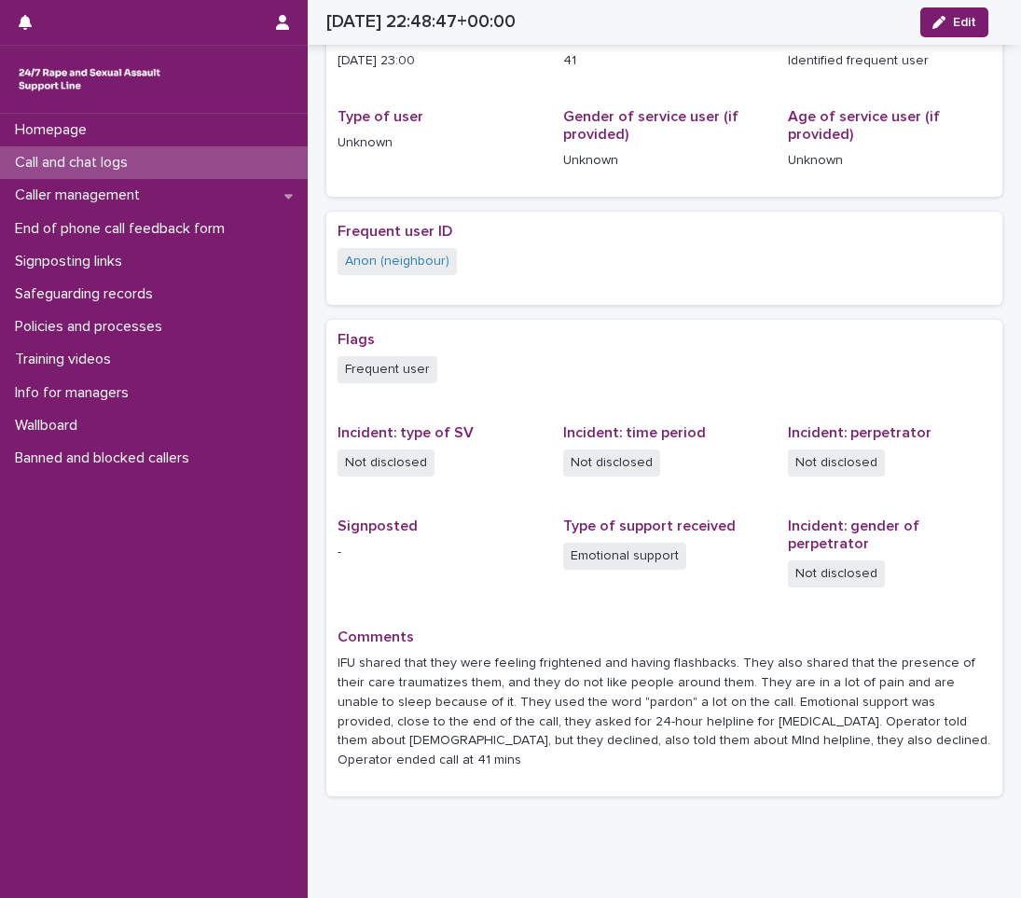
click at [149, 154] on div "Call and chat logs" at bounding box center [154, 162] width 308 height 33
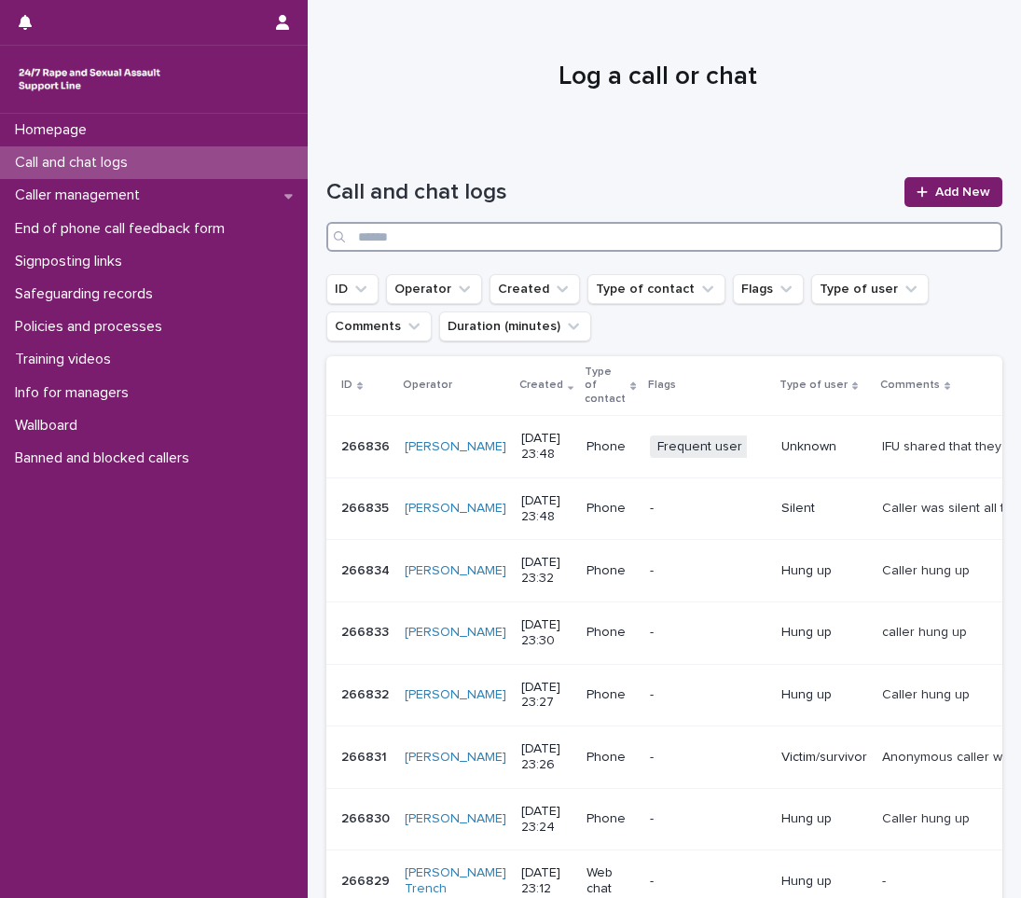
click at [623, 229] on input "Search" at bounding box center [664, 237] width 676 height 30
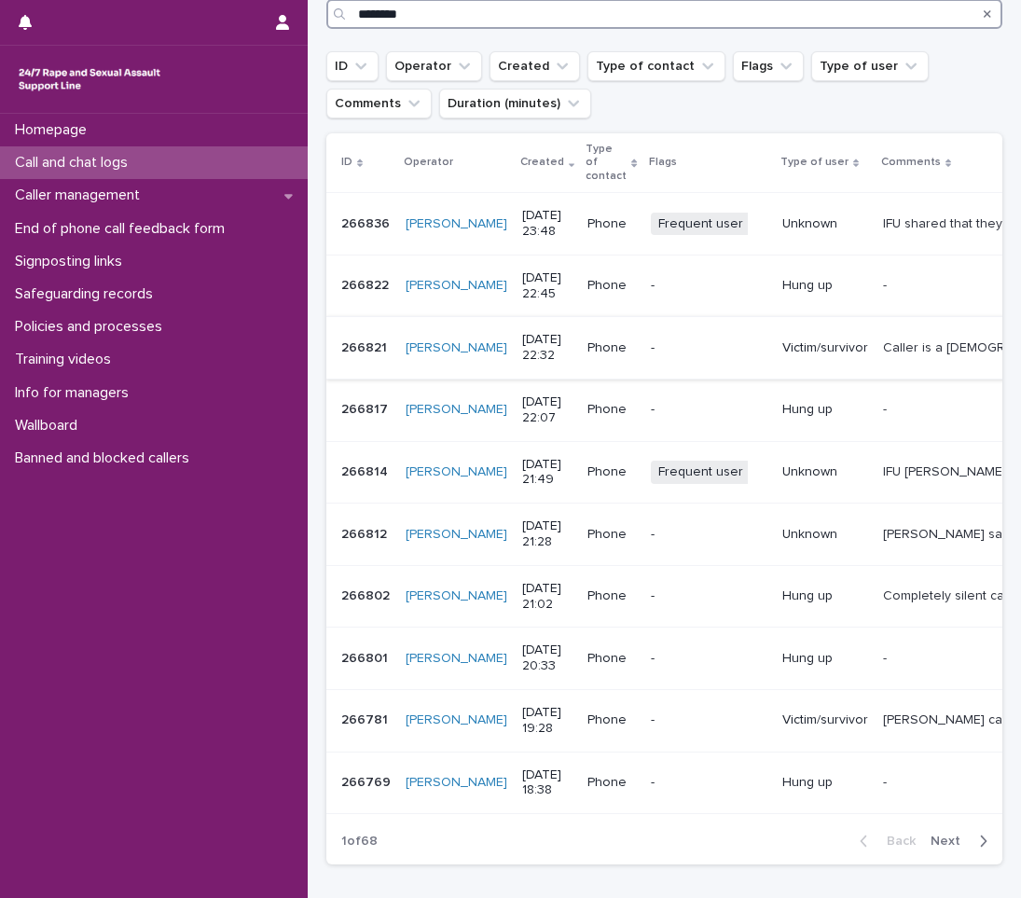
scroll to position [280, 0]
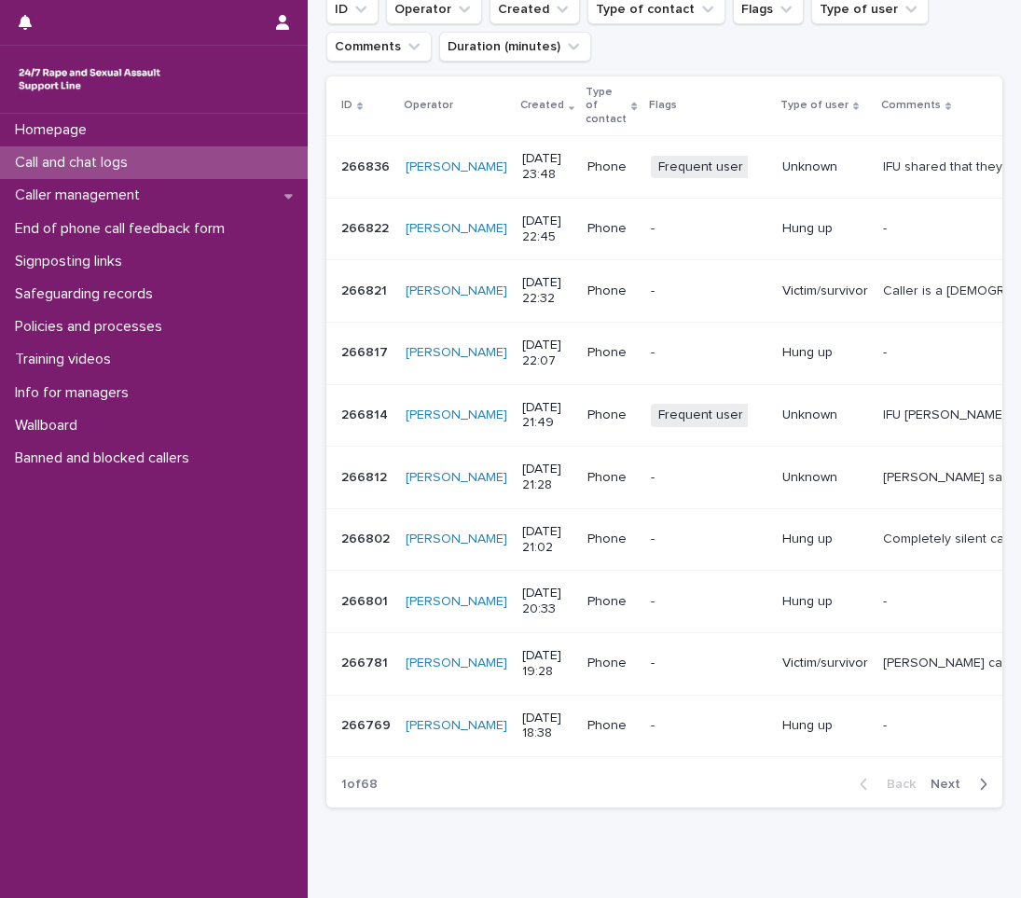
type input "********"
click at [979, 793] on icon "button" at bounding box center [983, 784] width 8 height 17
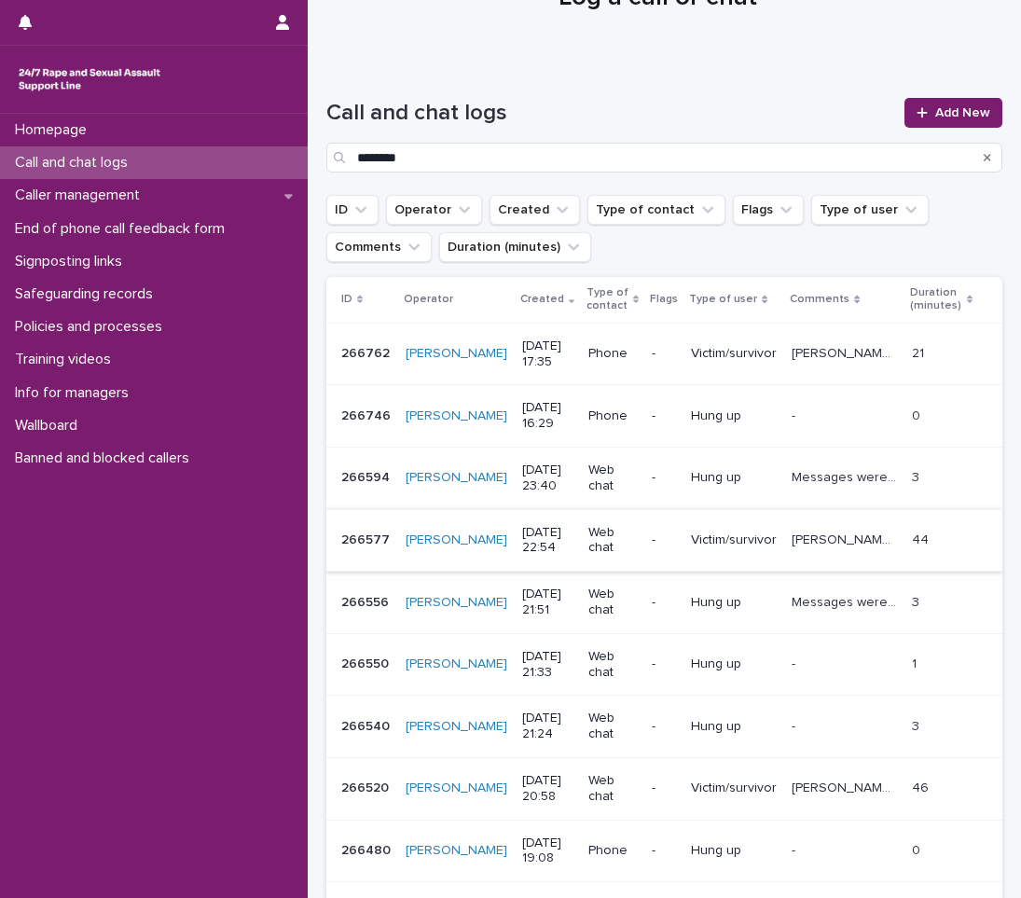
scroll to position [338, 0]
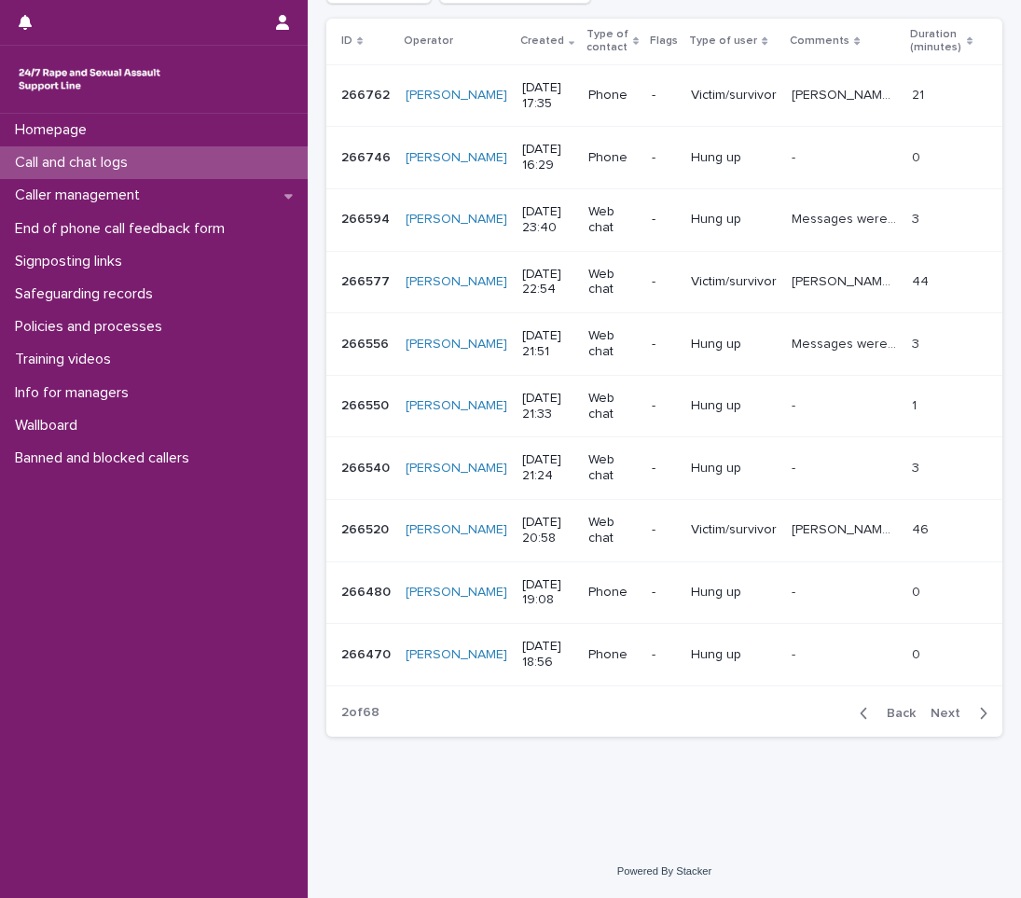
click at [861, 716] on icon "button" at bounding box center [864, 713] width 7 height 11
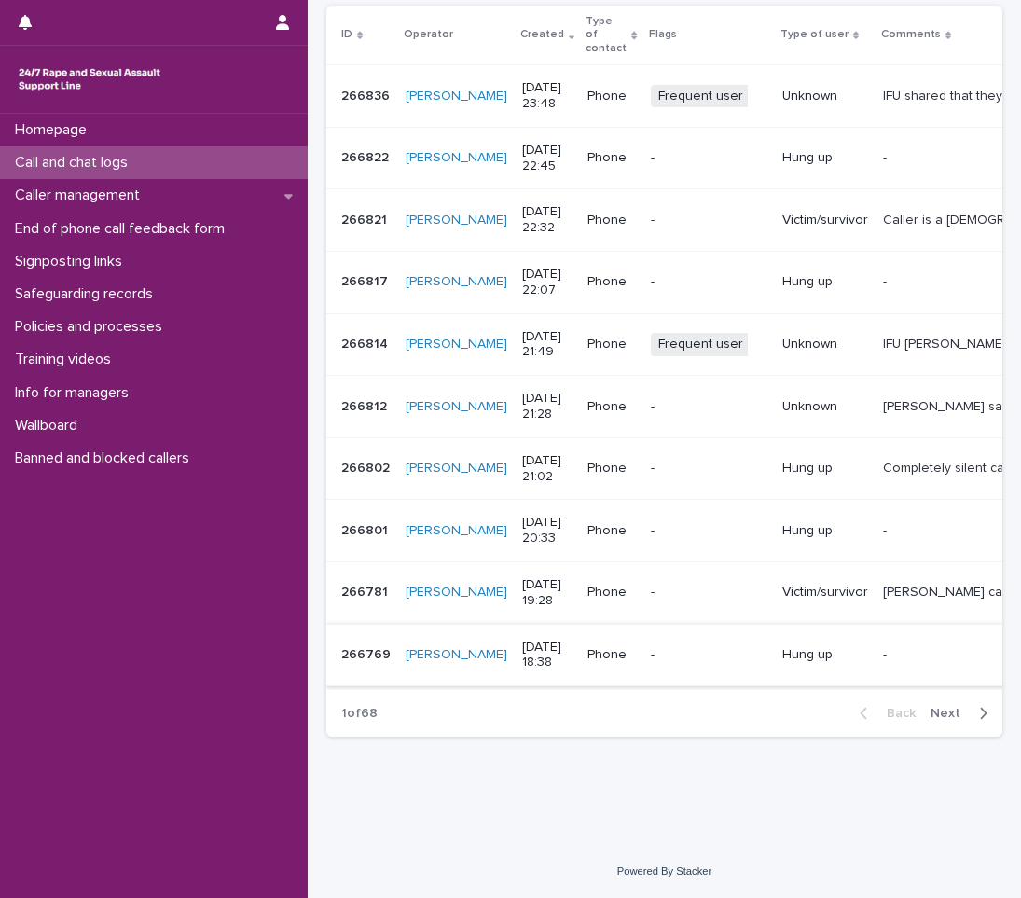
scroll to position [258, 0]
